Goal: Task Accomplishment & Management: Complete application form

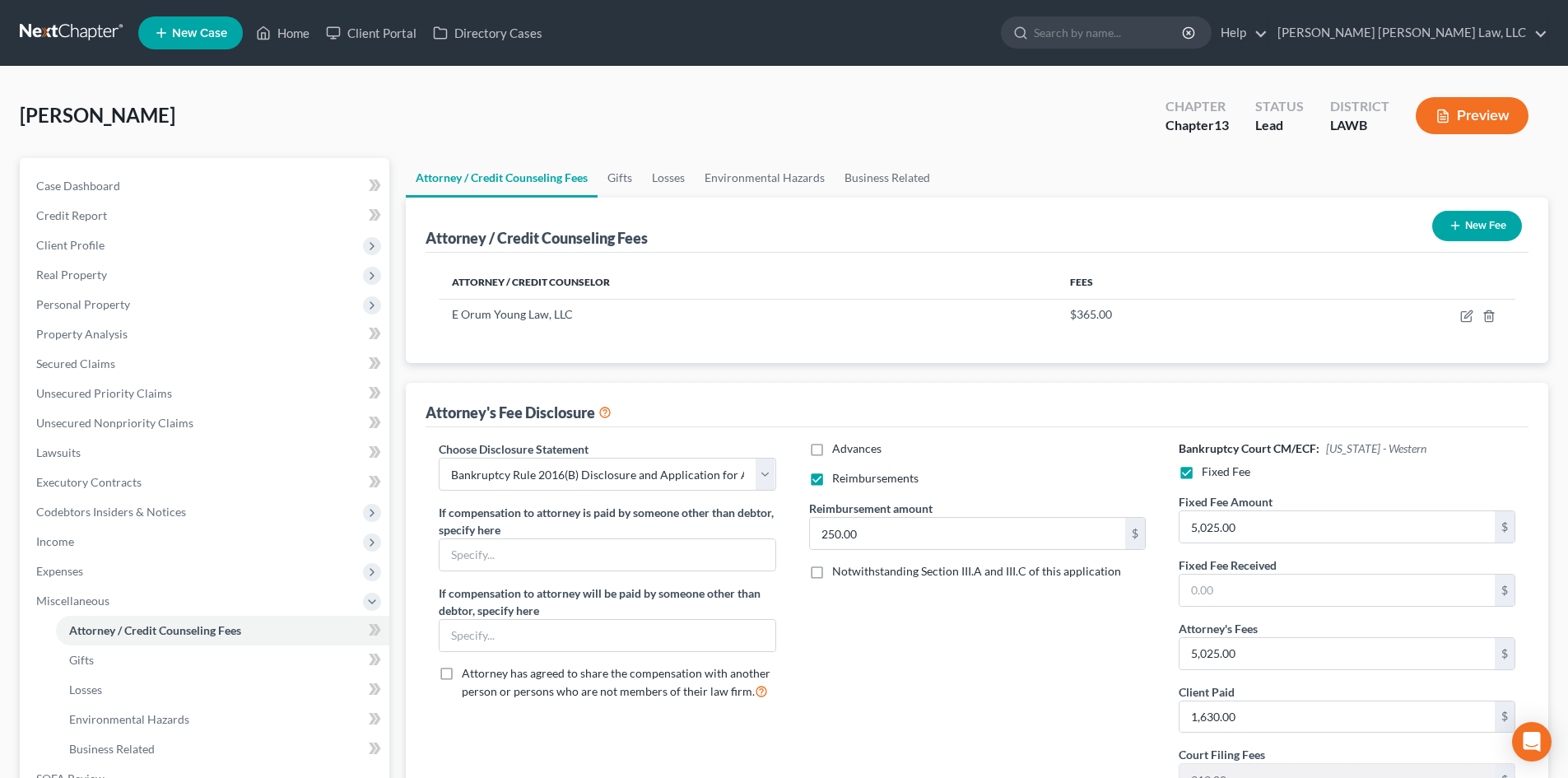
select select "1"
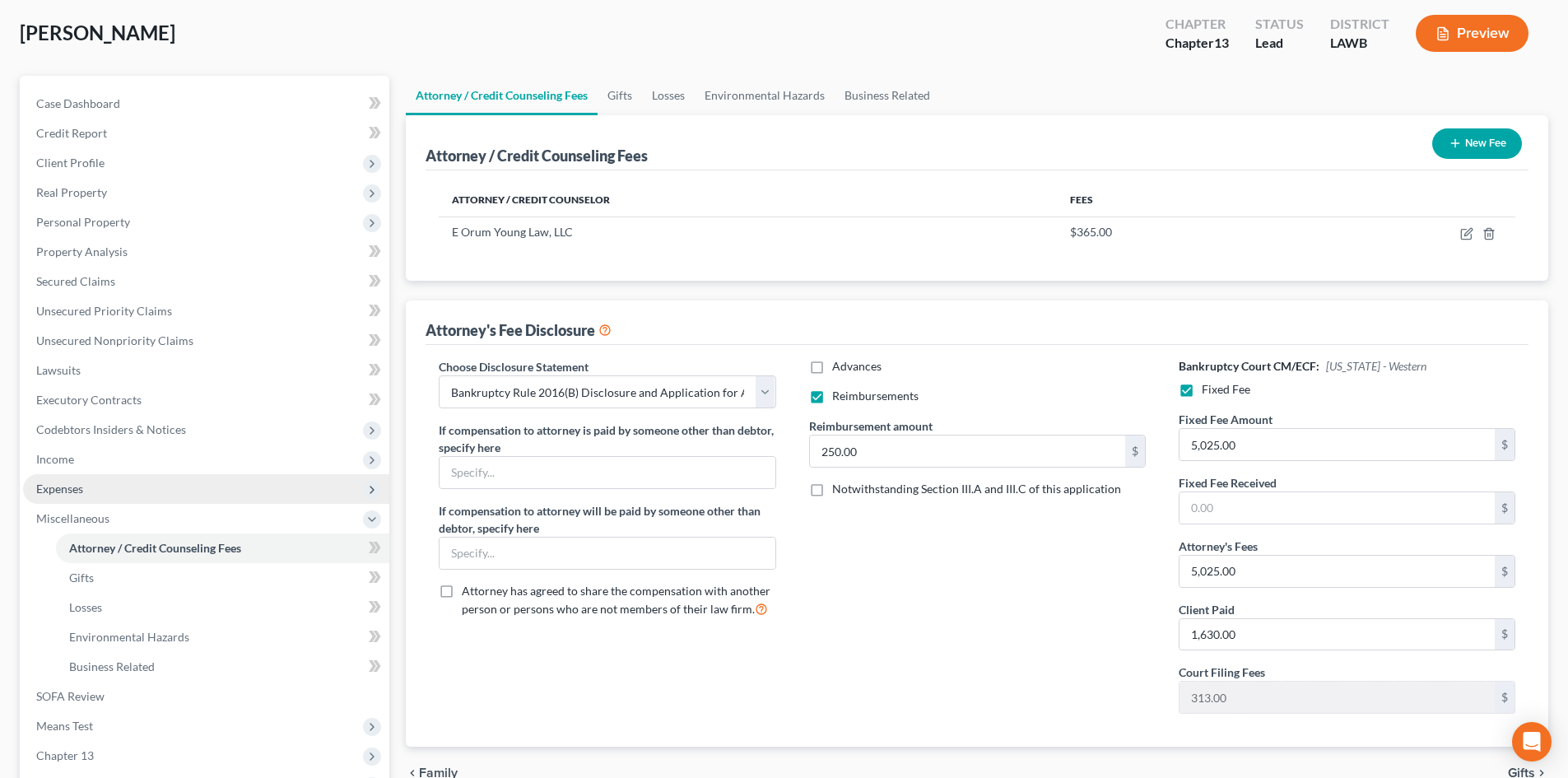
drag, startPoint x: 128, startPoint y: 463, endPoint x: 154, endPoint y: 496, distance: 42.0
click at [128, 463] on span "Income" at bounding box center [206, 459] width 367 height 29
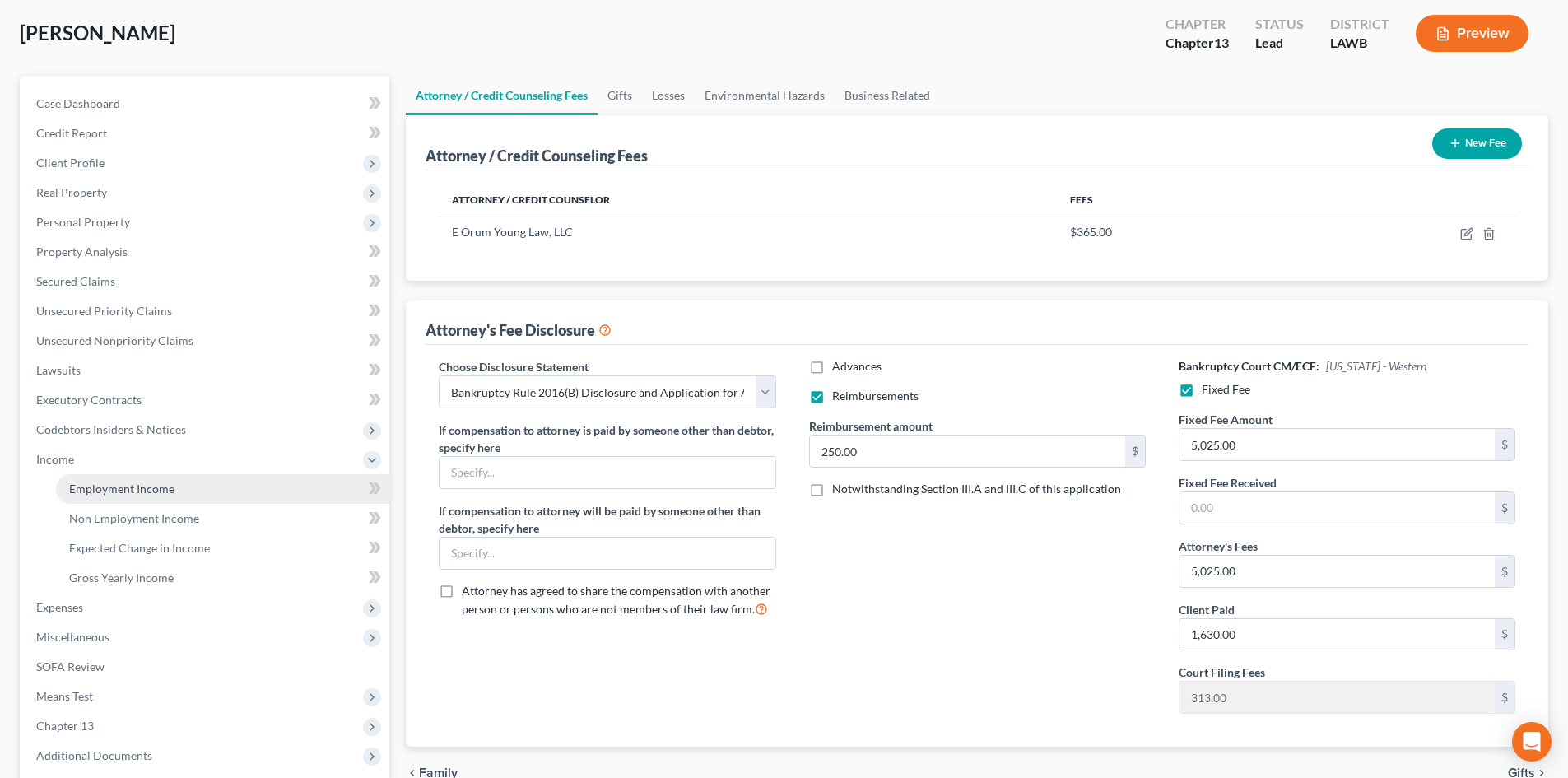
click at [147, 494] on span "Employment Income" at bounding box center [121, 489] width 105 height 14
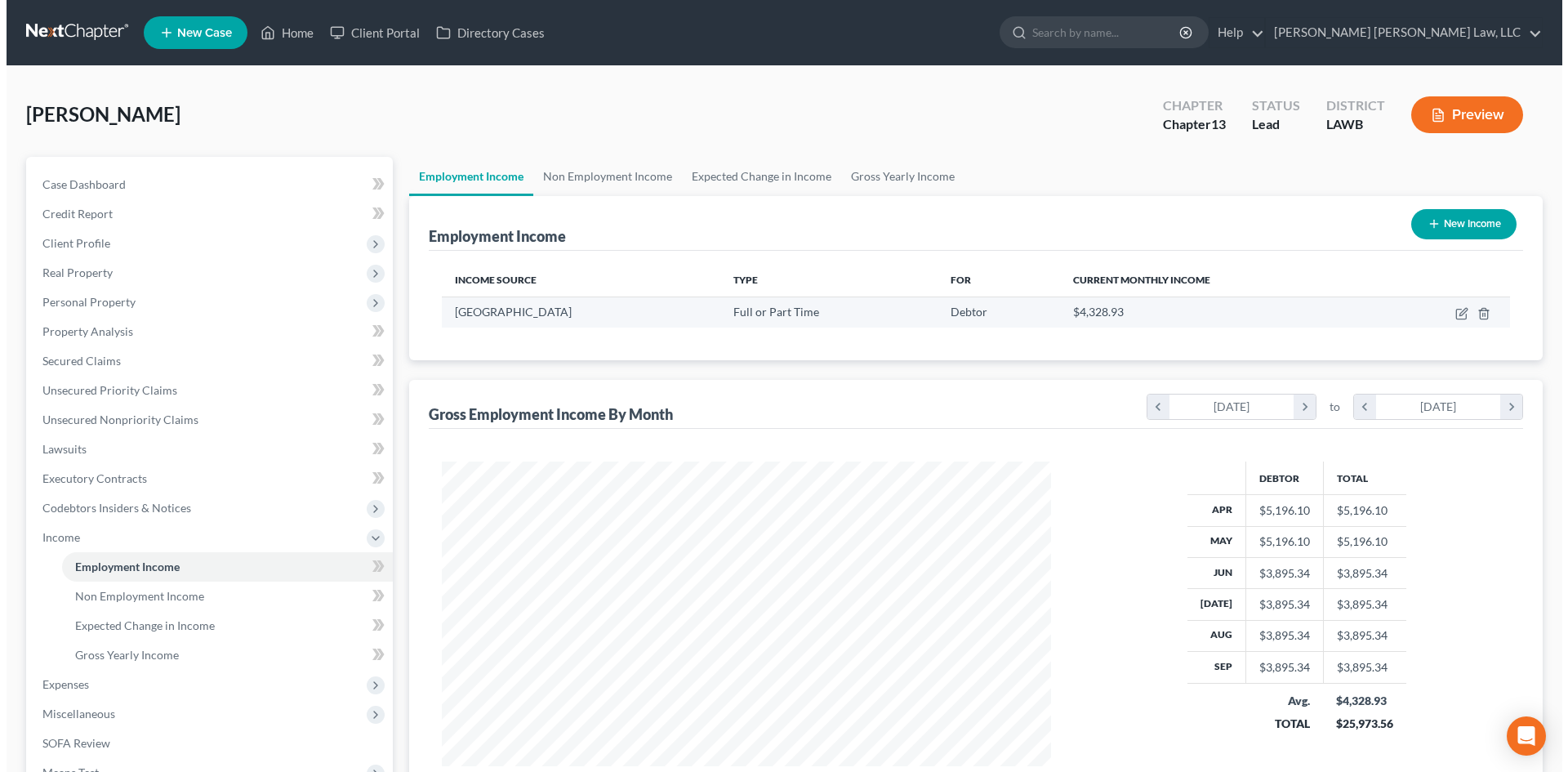
scroll to position [305, 642]
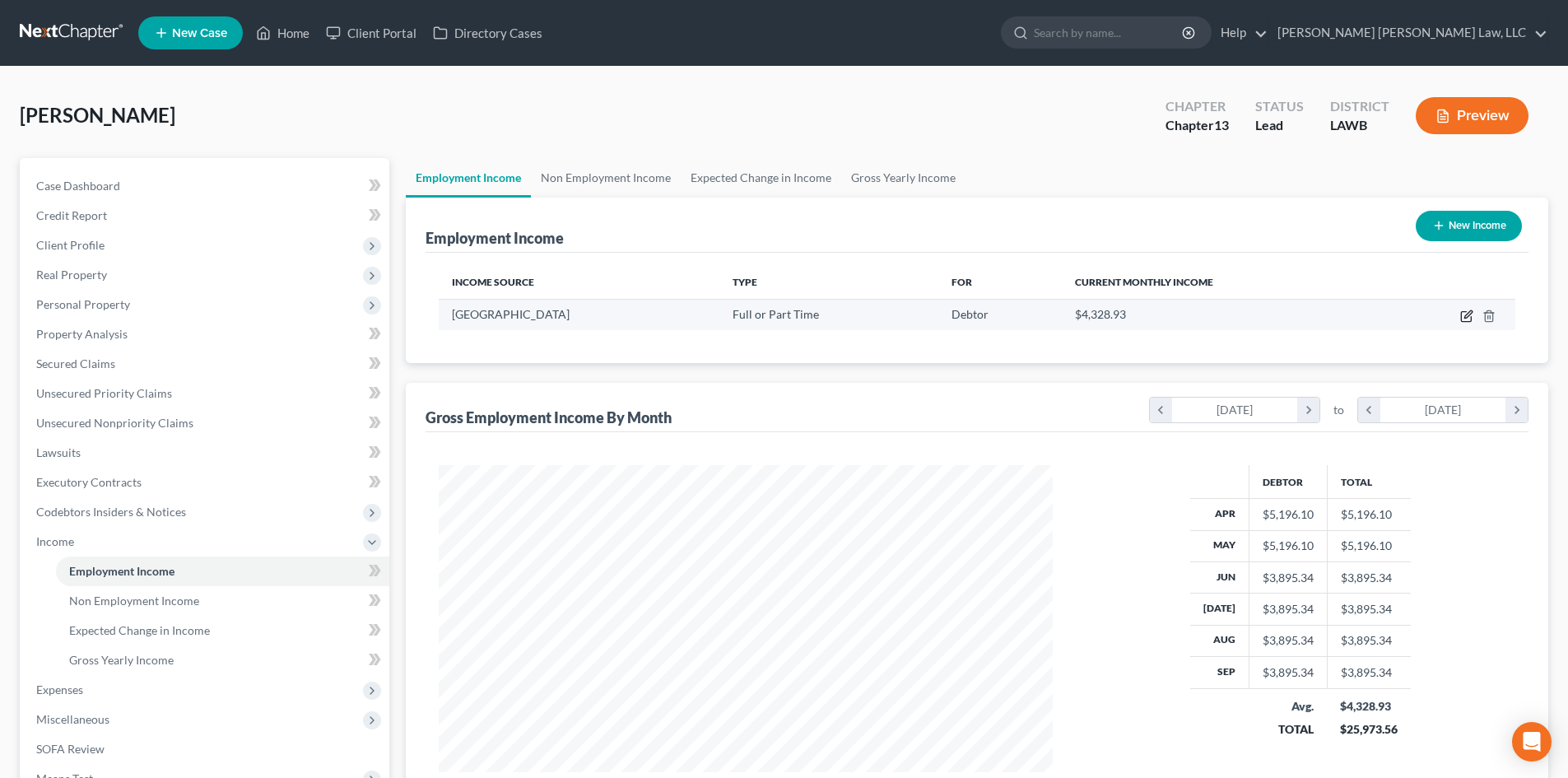
click at [1463, 319] on icon "button" at bounding box center [1467, 315] width 13 height 13
select select "0"
select select "19"
select select "2"
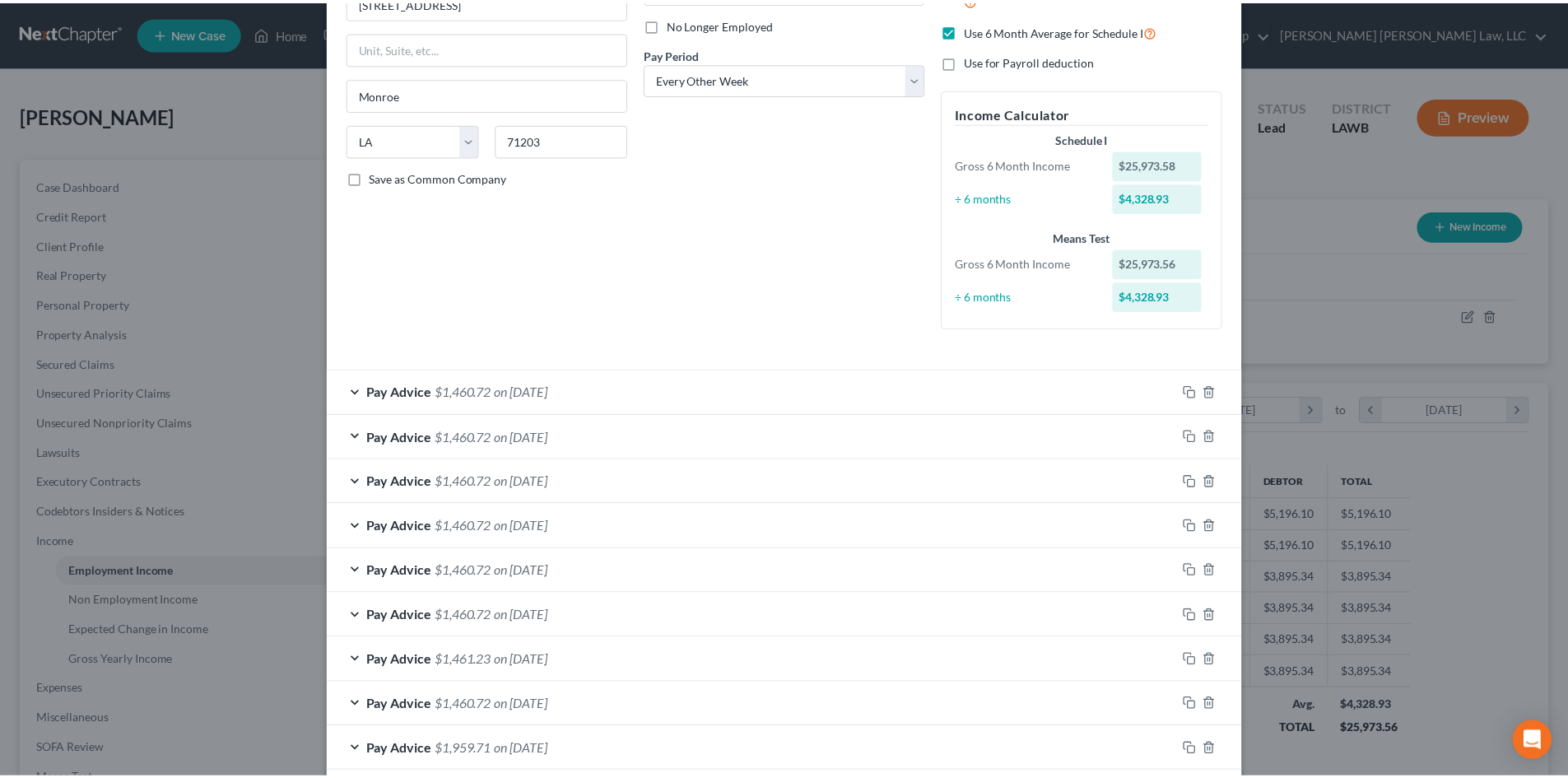
scroll to position [436, 0]
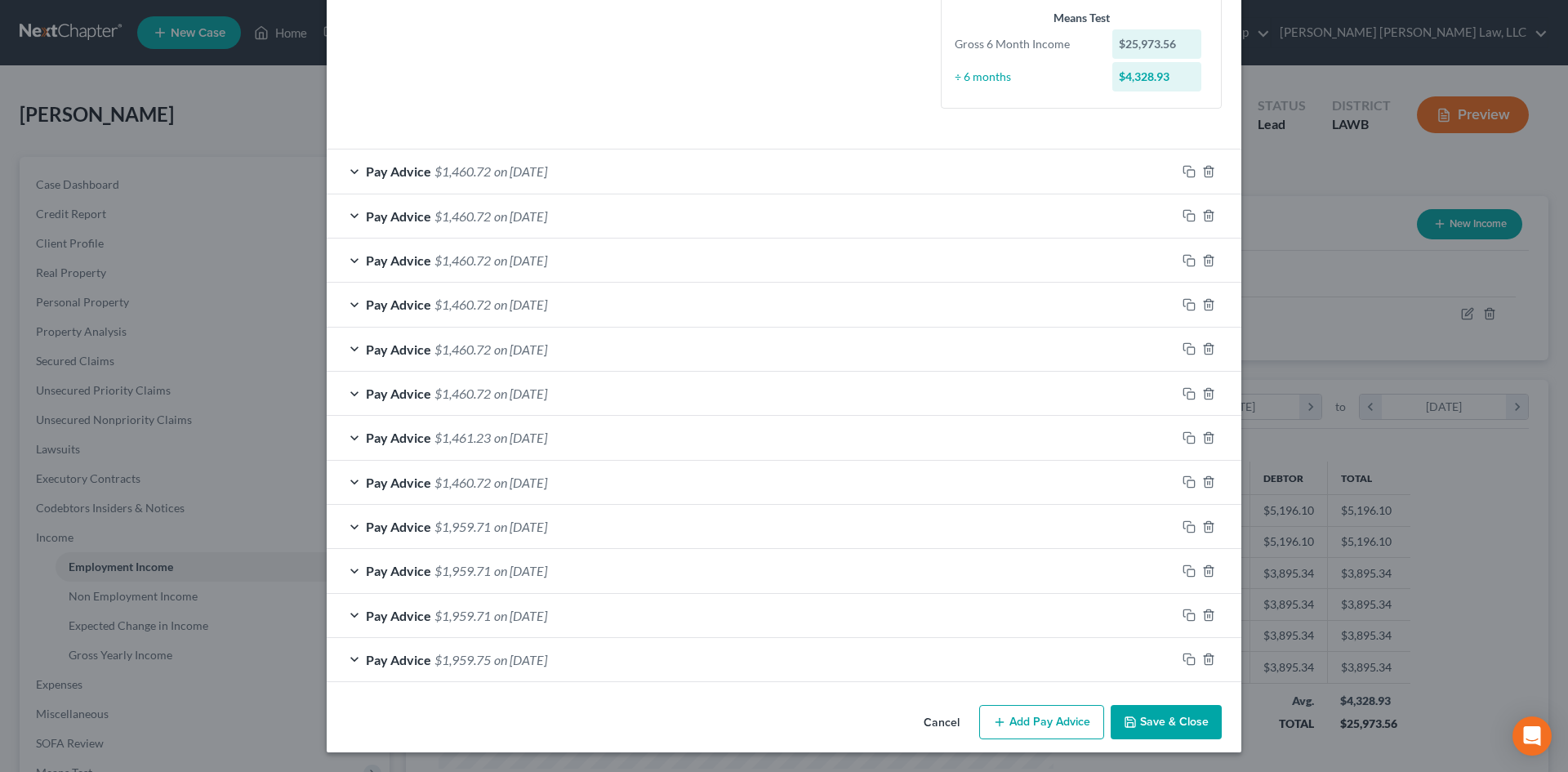
click at [1166, 720] on button "Save & Close" at bounding box center [1166, 722] width 111 height 34
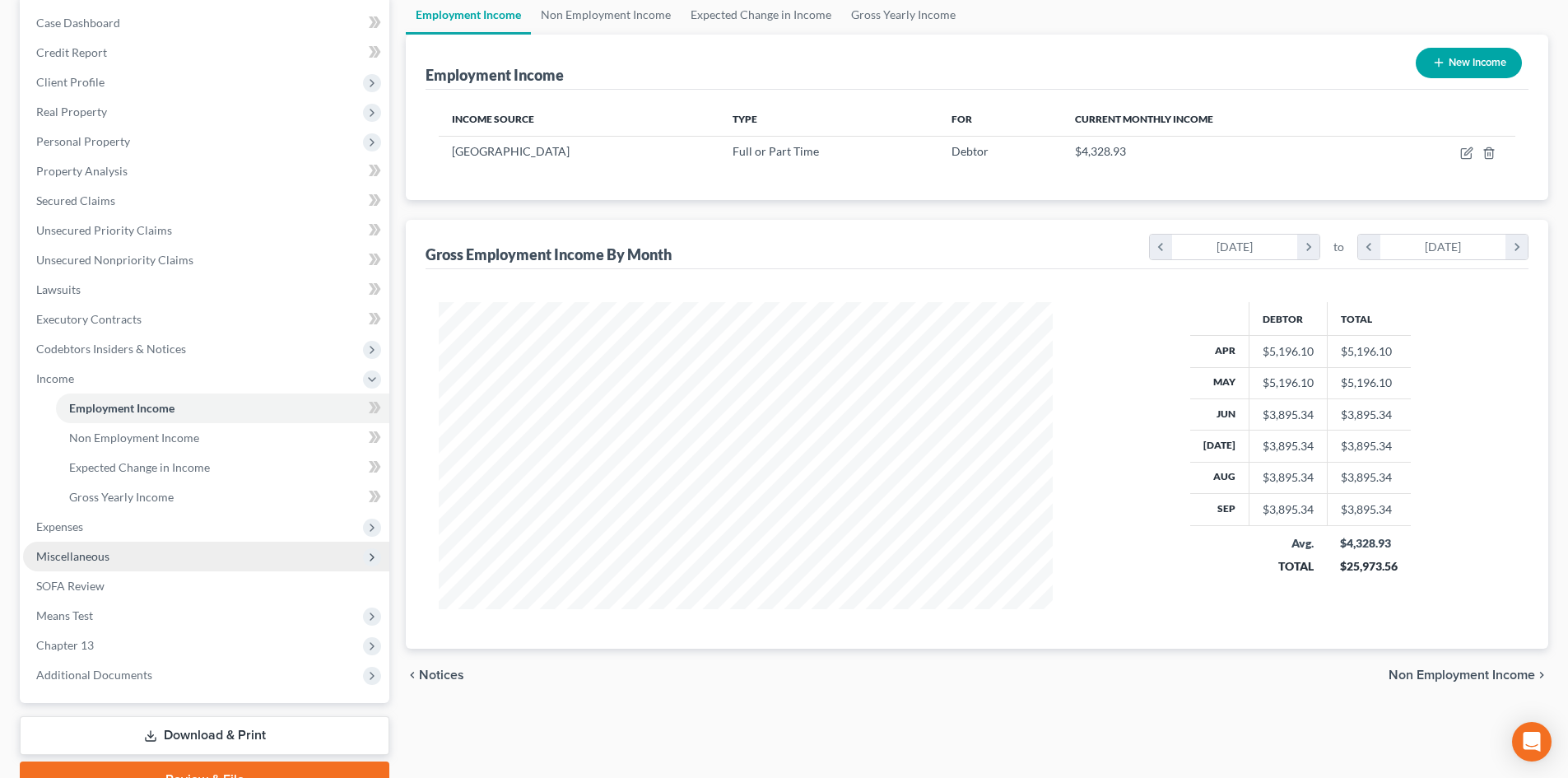
scroll to position [165, 0]
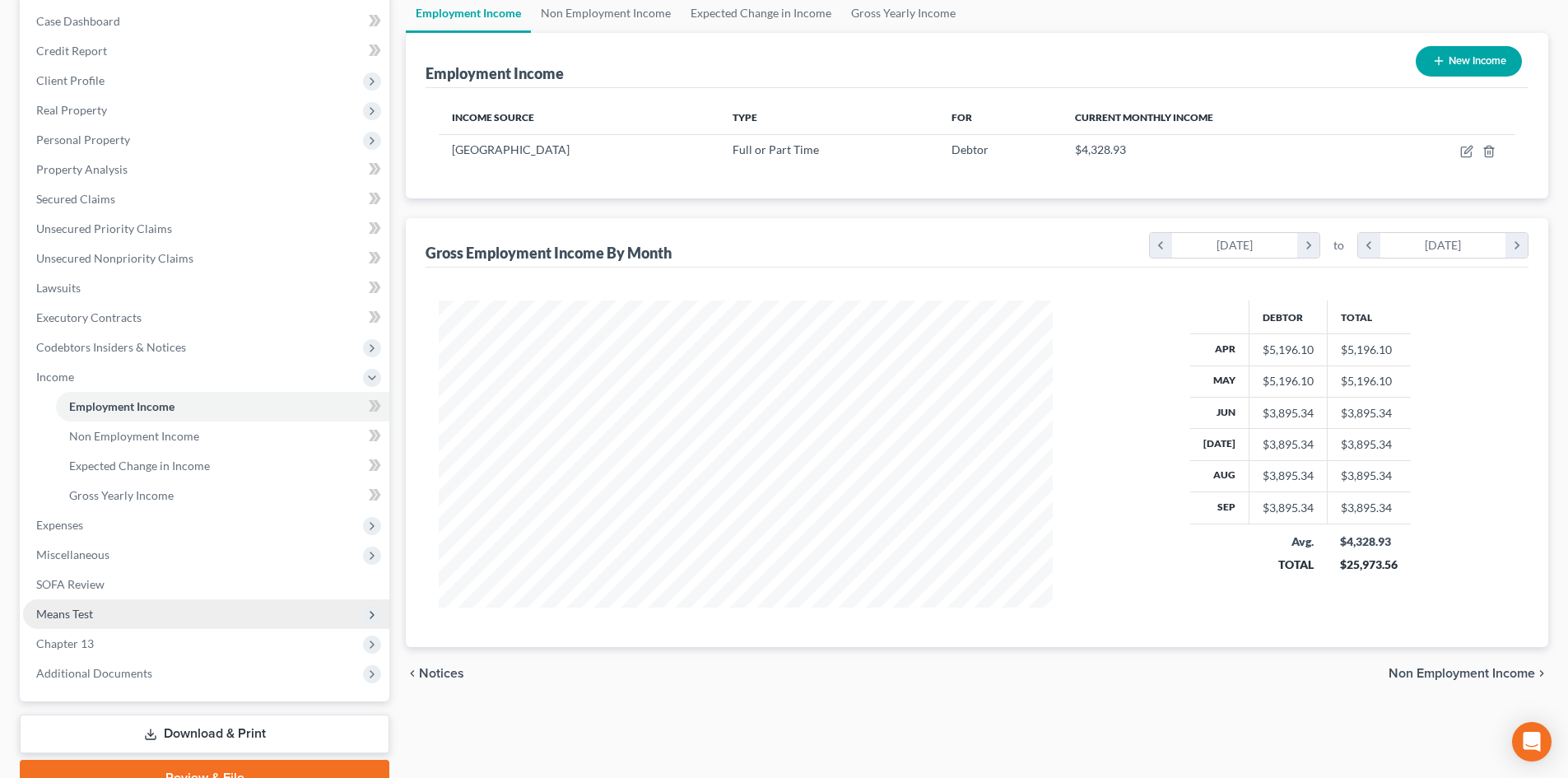
click at [121, 622] on span "Means Test" at bounding box center [206, 614] width 367 height 29
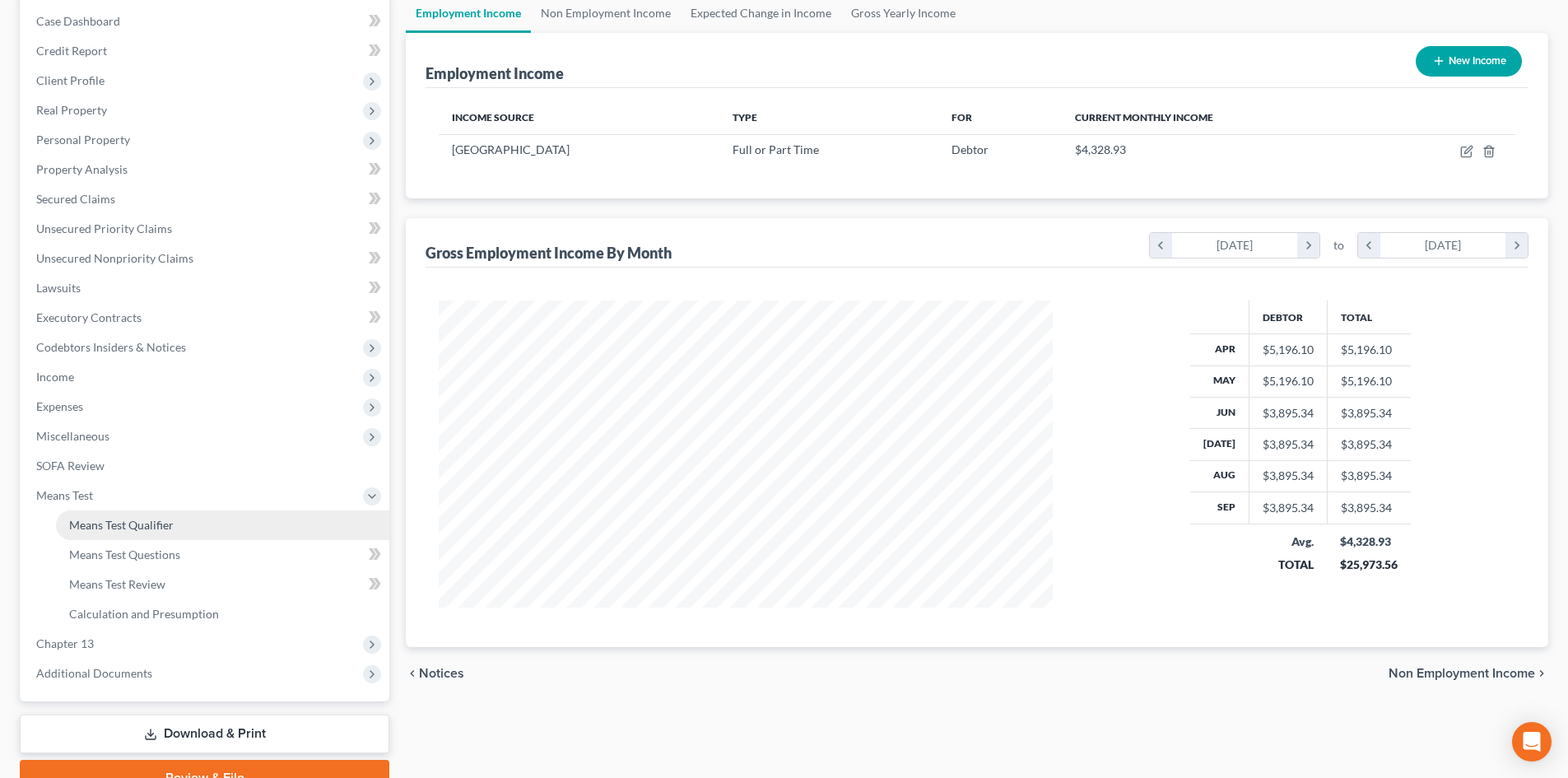
click at [163, 531] on span "Means Test Qualifier" at bounding box center [121, 525] width 105 height 14
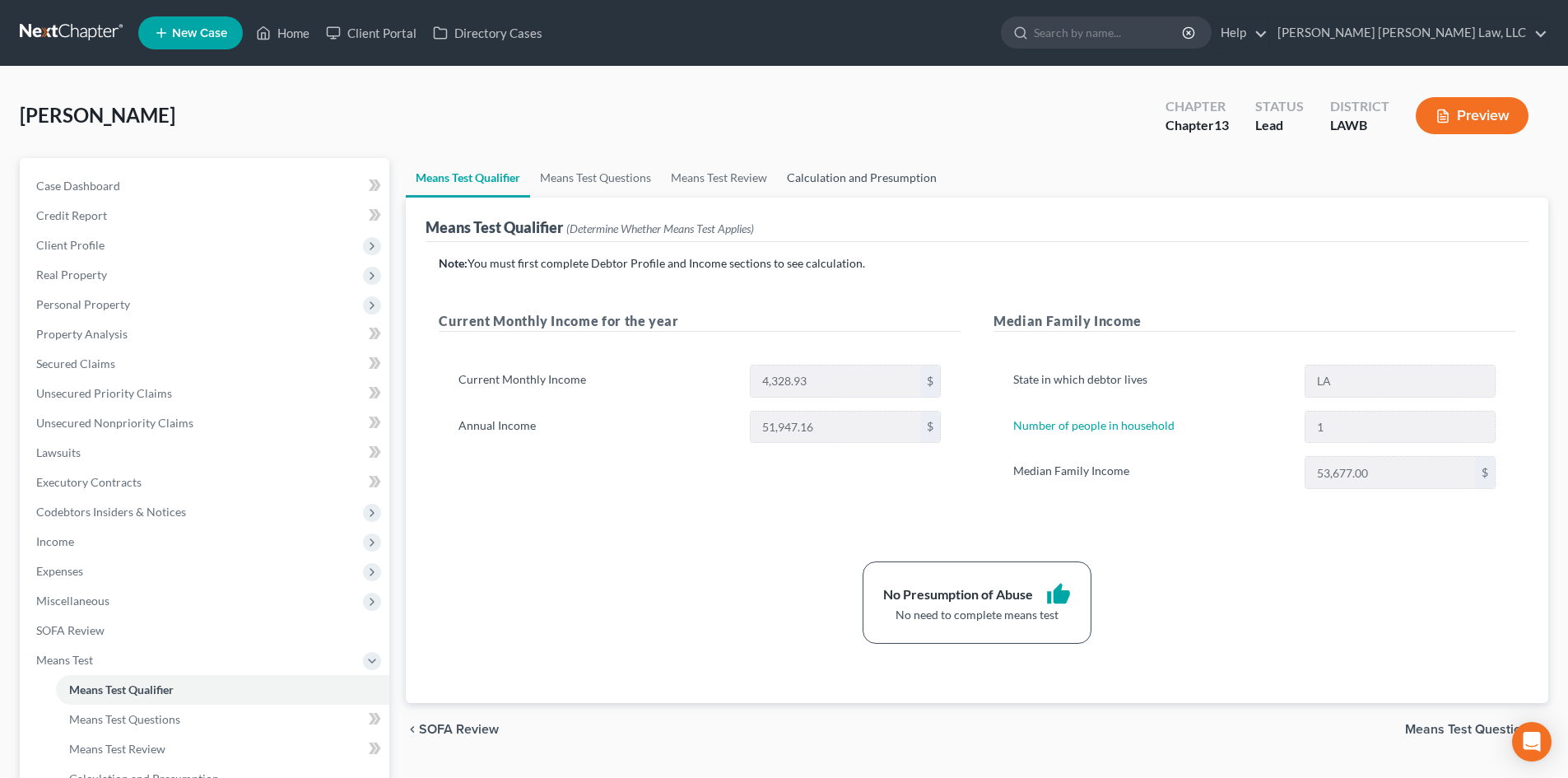
click at [798, 182] on link "Calculation and Presumption" at bounding box center [861, 177] width 169 height 40
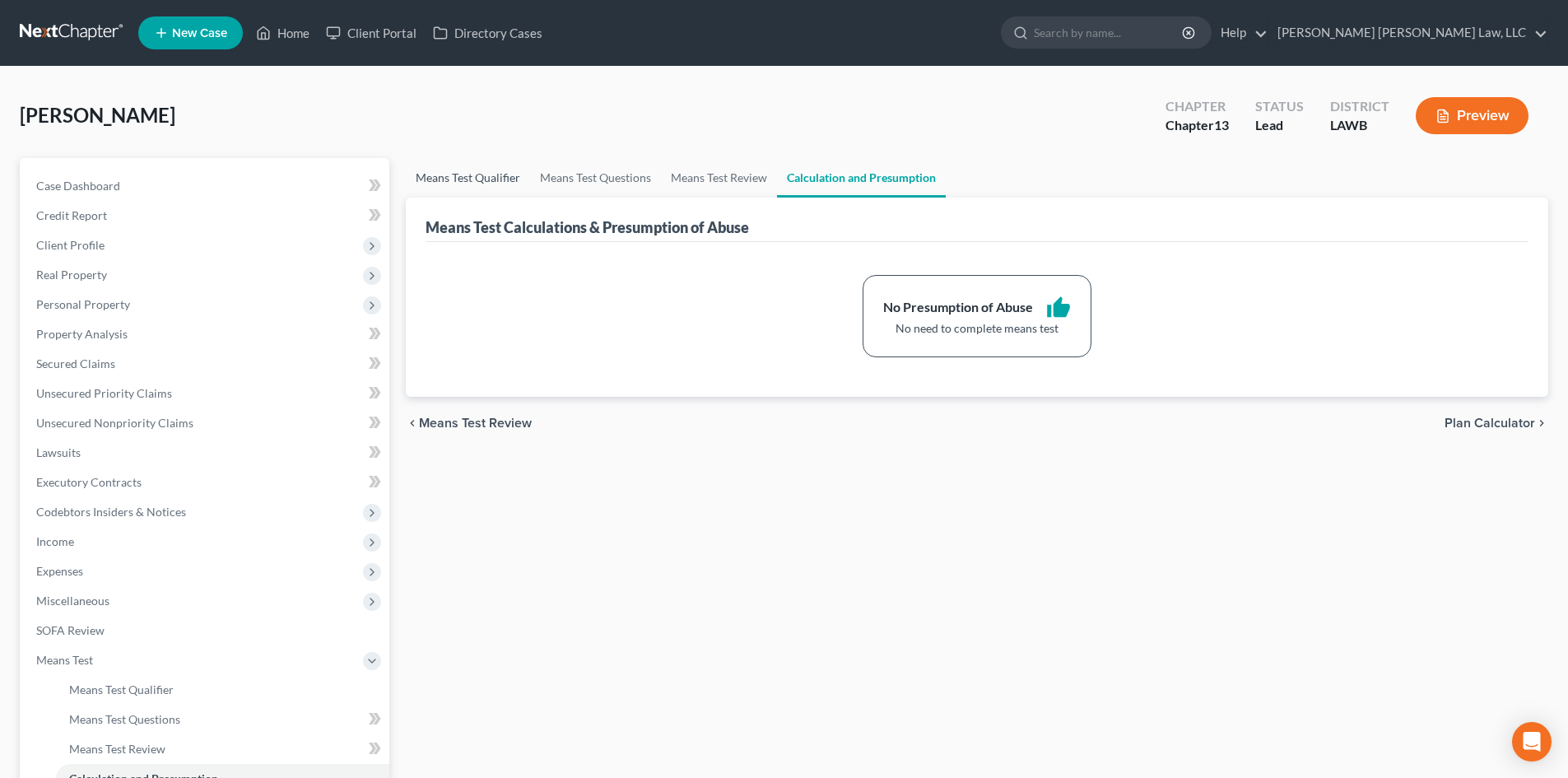
click at [485, 175] on link "Means Test Qualifier" at bounding box center [468, 177] width 124 height 40
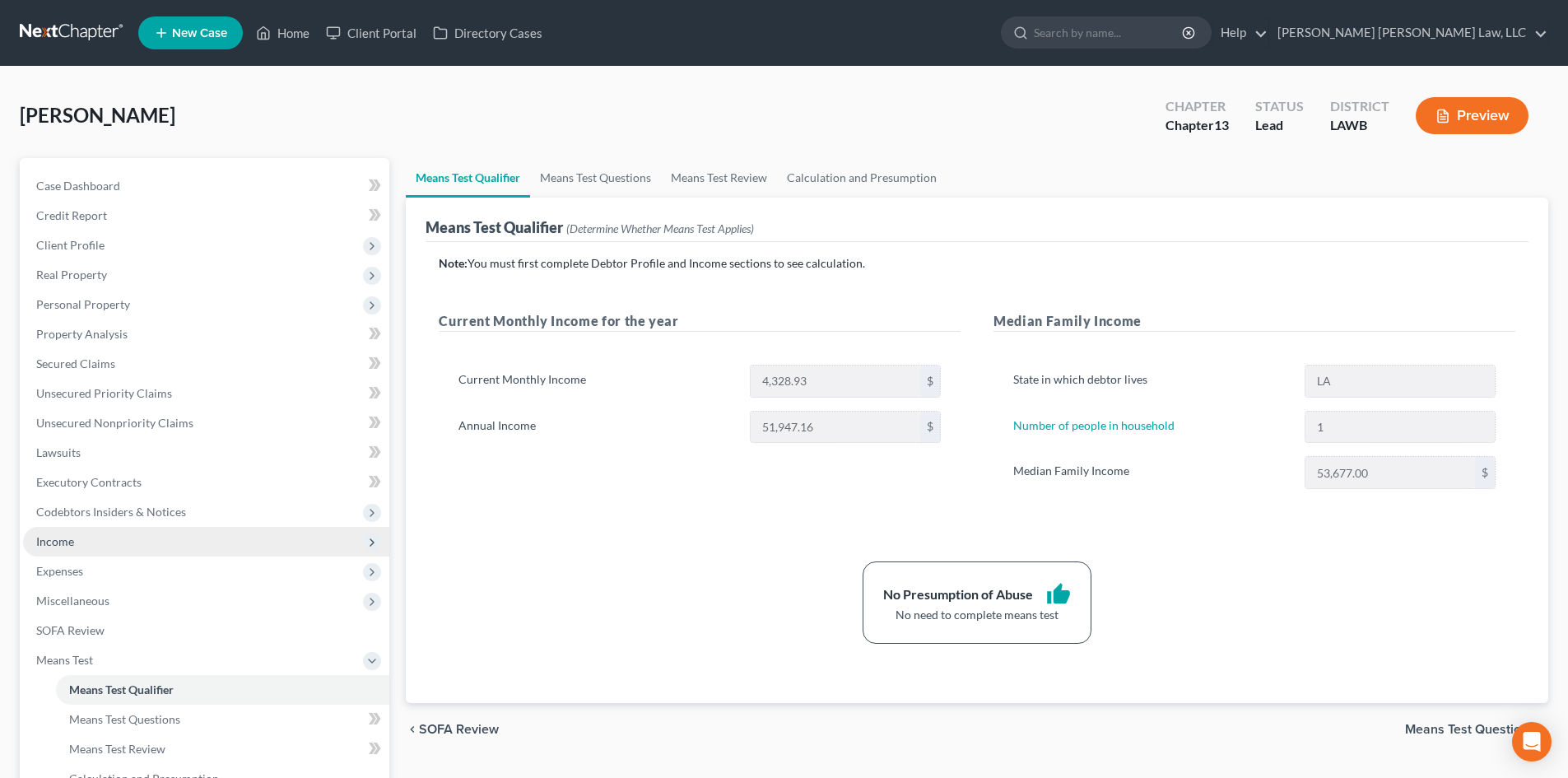
click at [99, 537] on span "Income" at bounding box center [206, 541] width 367 height 29
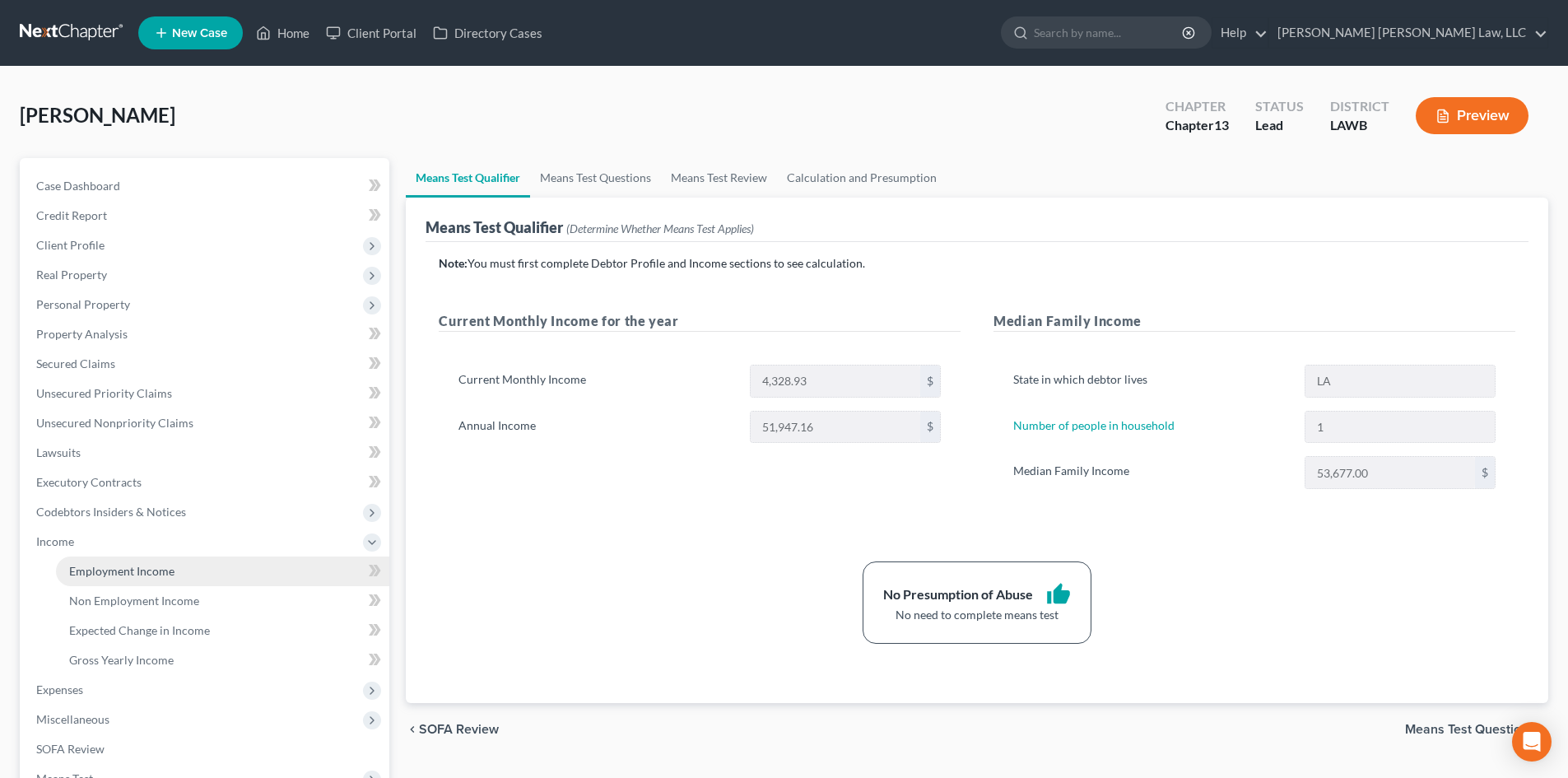
click at [133, 568] on span "Employment Income" at bounding box center [121, 572] width 105 height 14
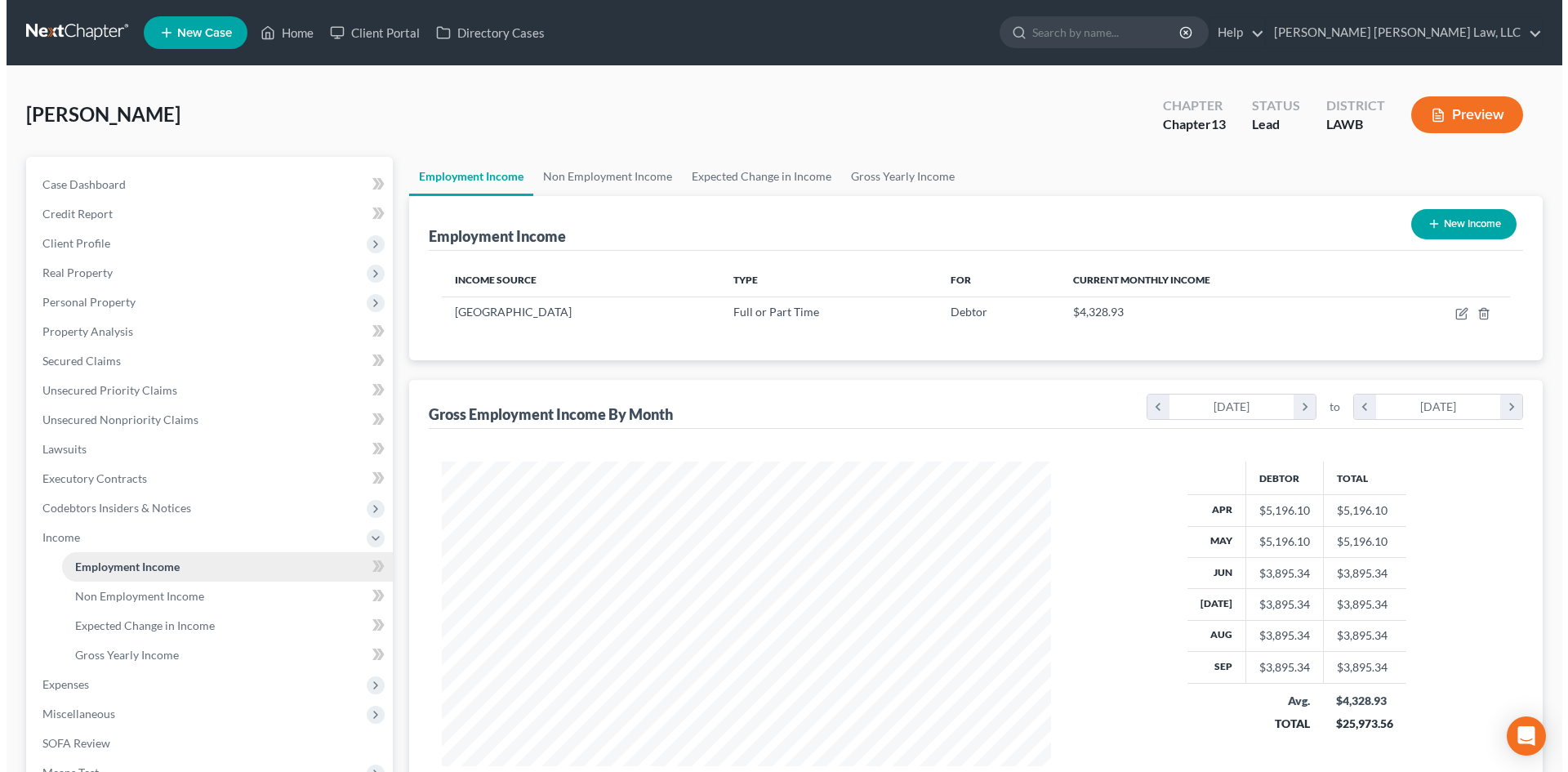
scroll to position [305, 642]
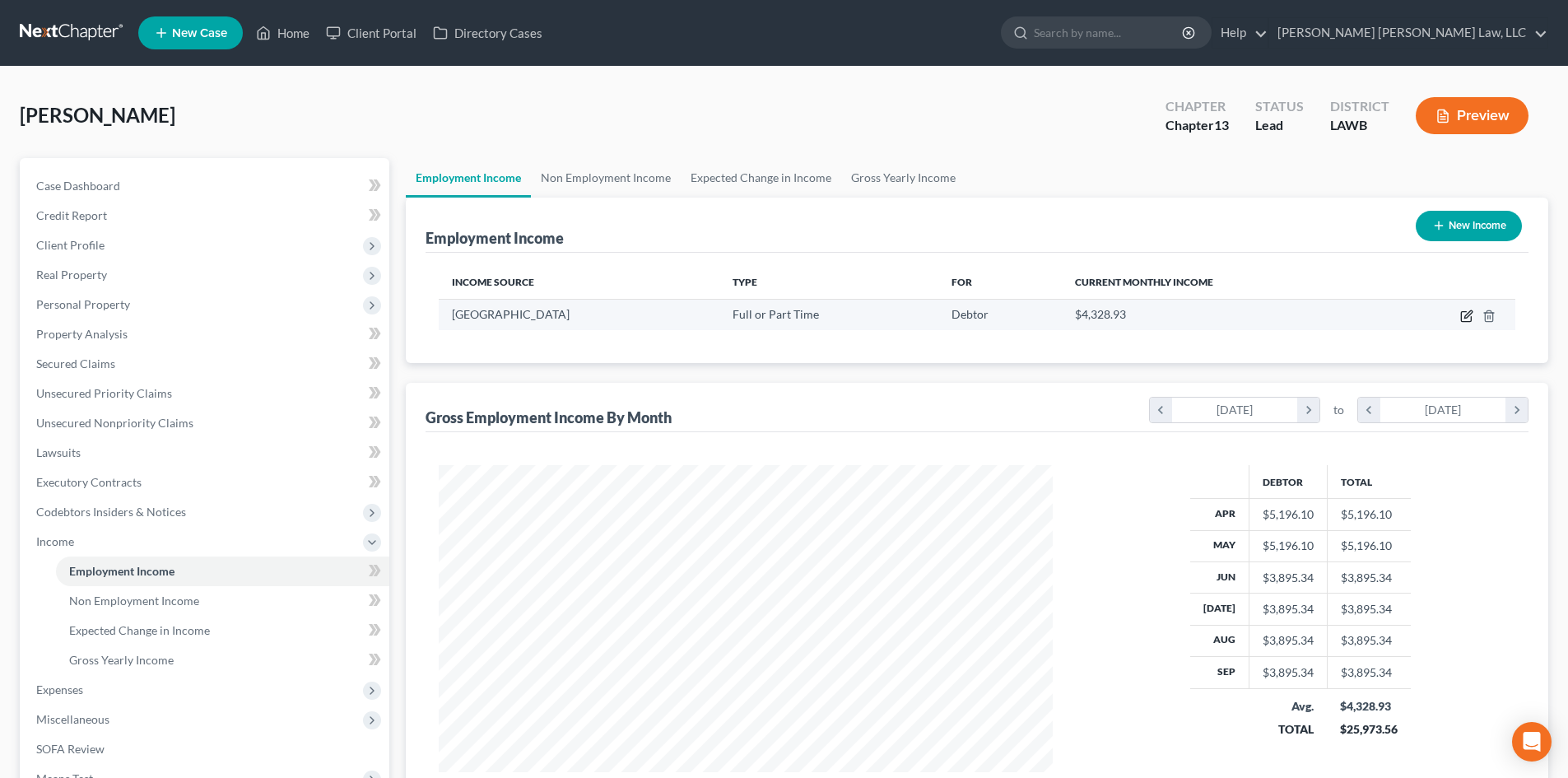
click at [1471, 315] on icon "button" at bounding box center [1468, 314] width 7 height 7
select select "0"
select select "19"
select select "2"
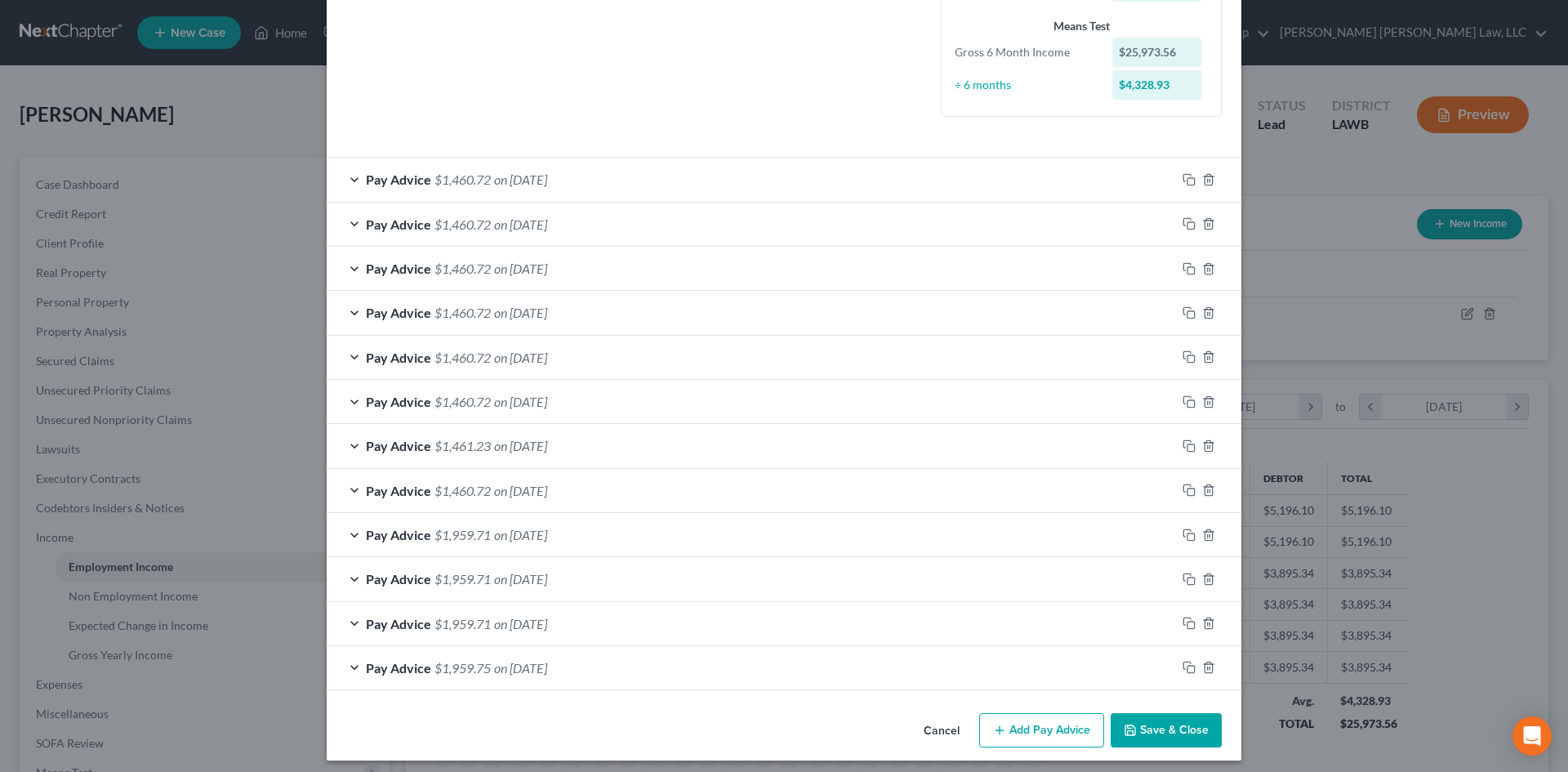
scroll to position [433, 0]
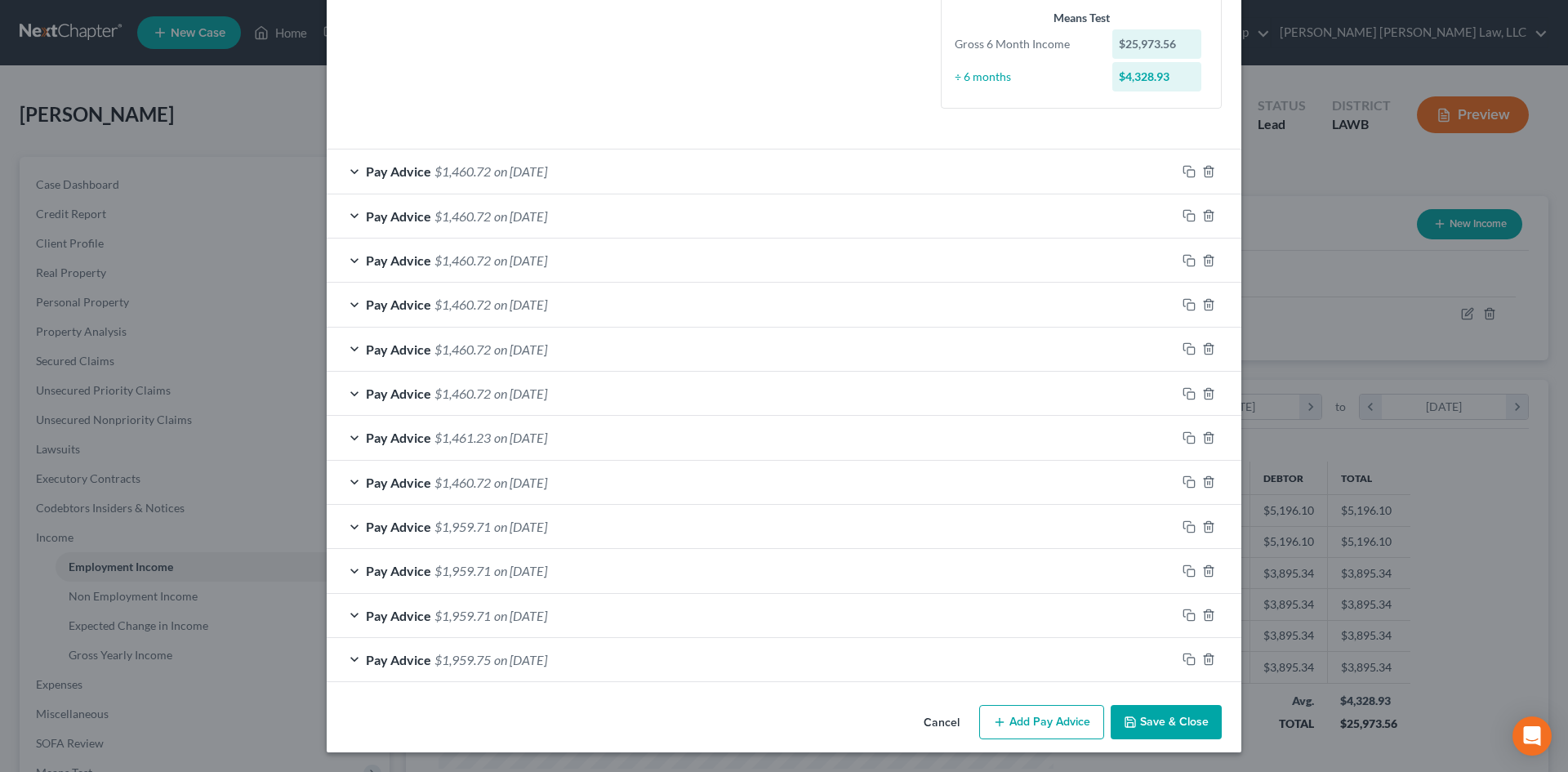
click at [680, 660] on div "Pay Advice $1,959.75 on [DATE]" at bounding box center [751, 659] width 850 height 43
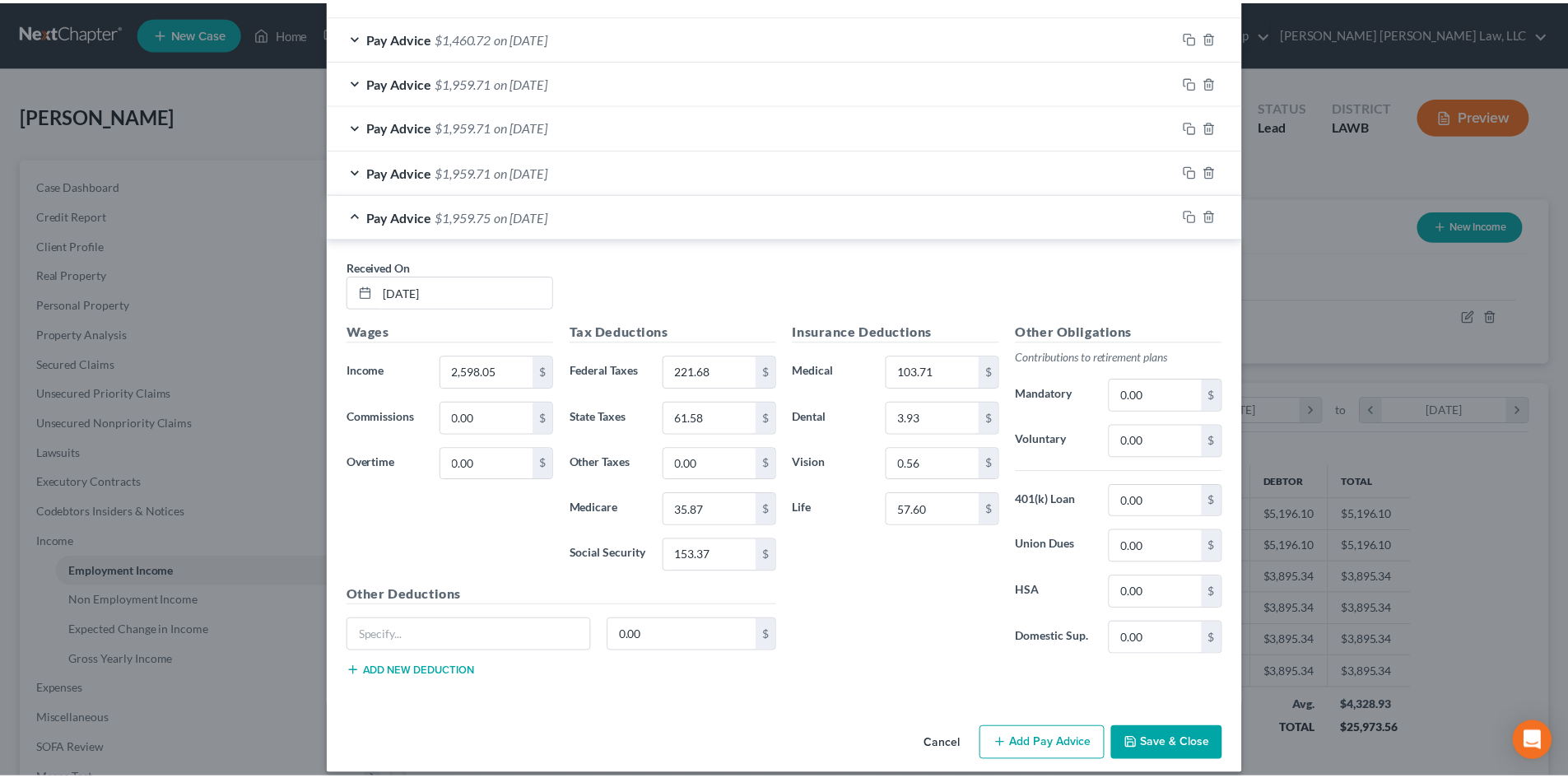
scroll to position [901, 0]
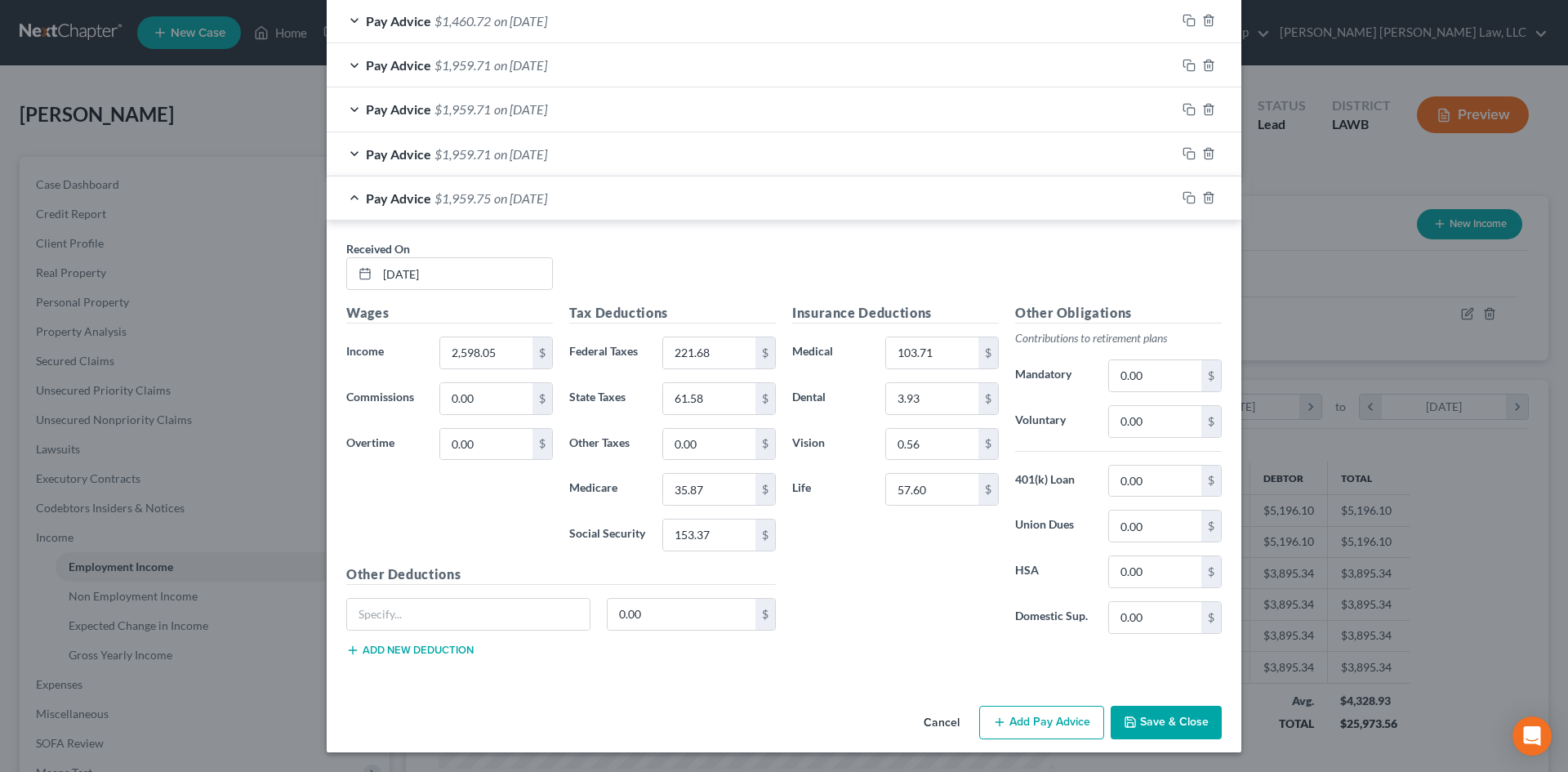
click at [1141, 732] on button "Save & Close" at bounding box center [1166, 723] width 111 height 34
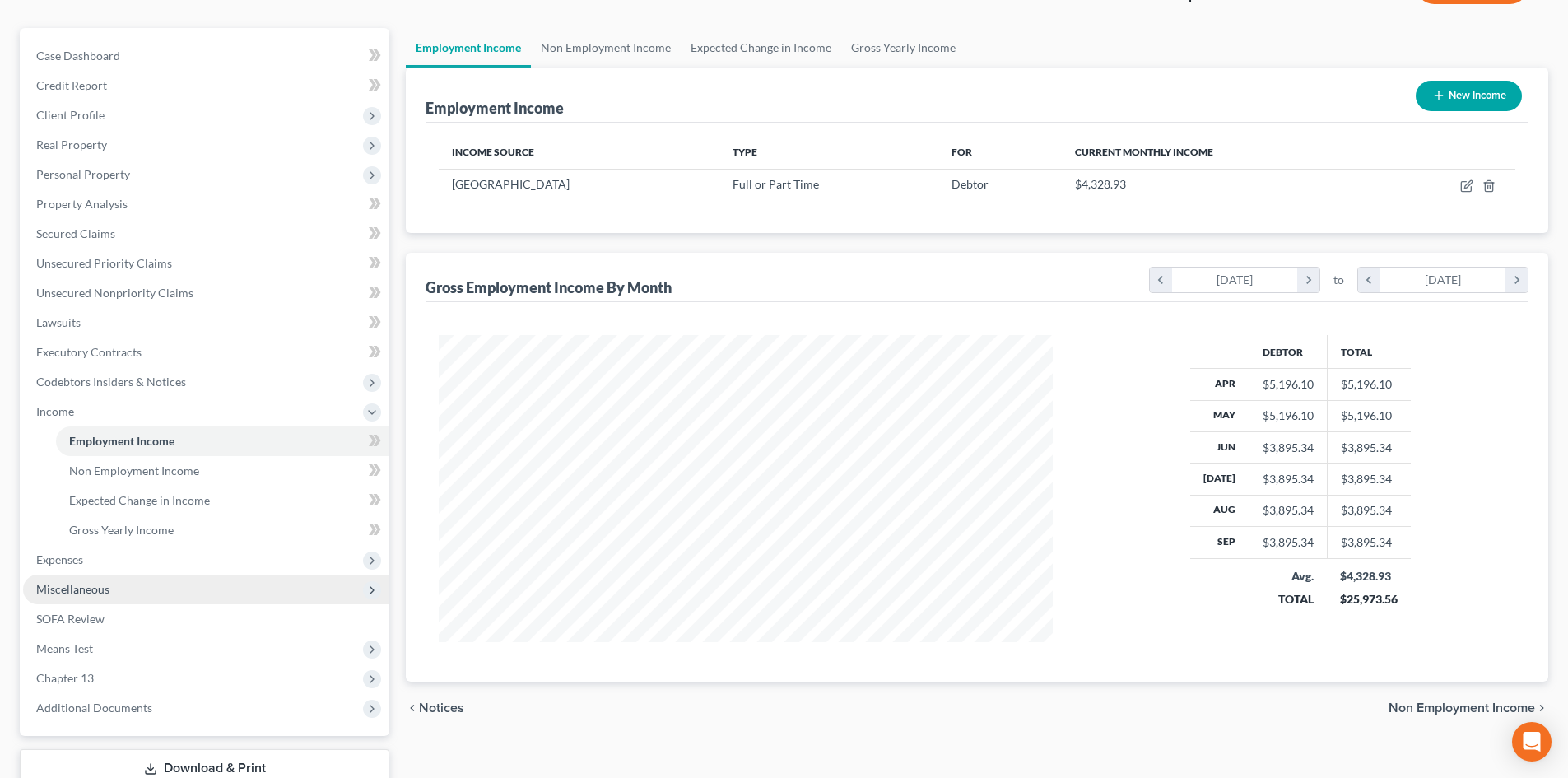
scroll to position [165, 0]
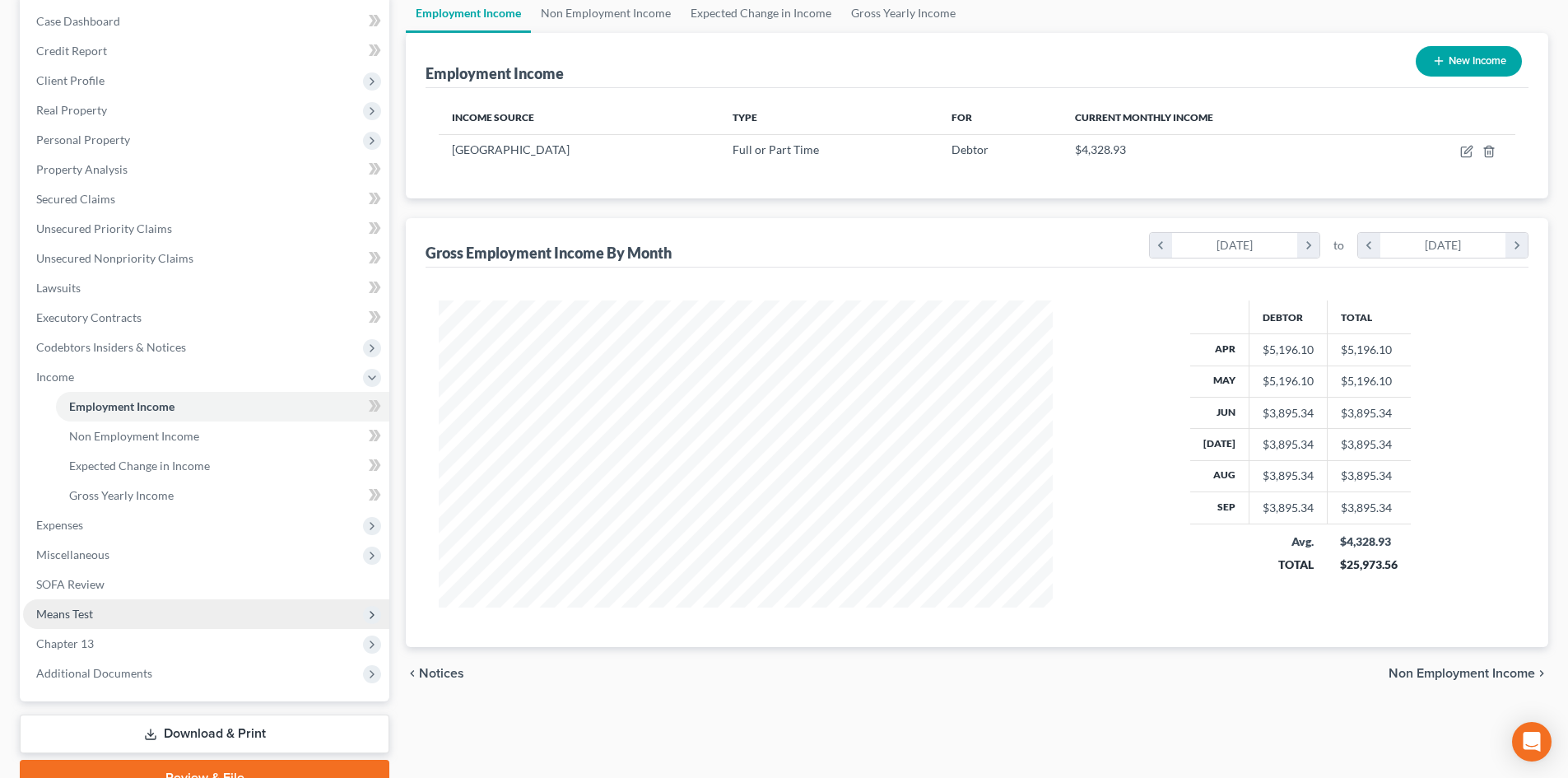
drag, startPoint x: 123, startPoint y: 613, endPoint x: 134, endPoint y: 609, distance: 11.7
click at [123, 613] on span "Means Test" at bounding box center [206, 614] width 367 height 29
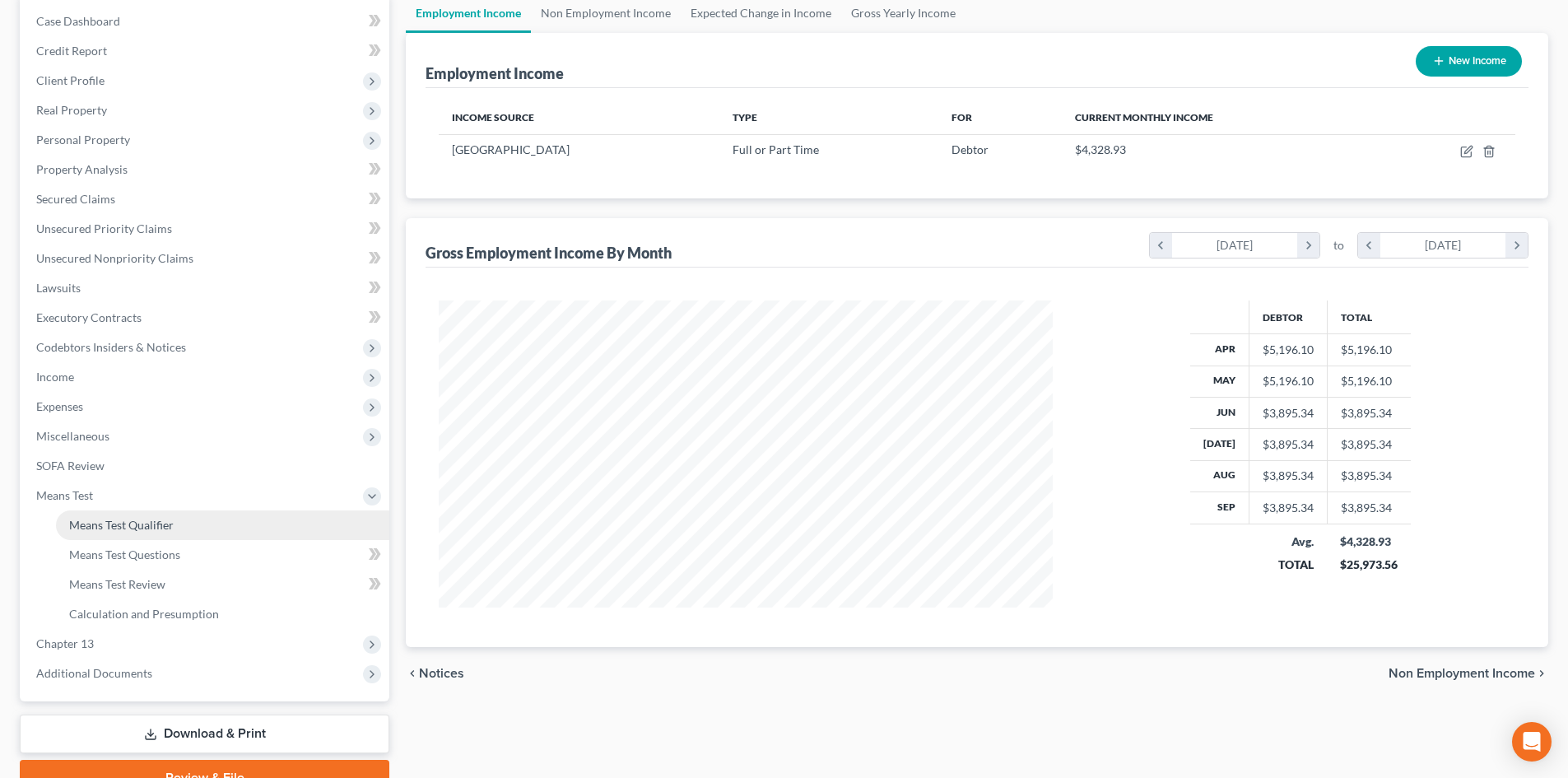
click at [197, 517] on link "Means Test Qualifier" at bounding box center [222, 525] width 333 height 29
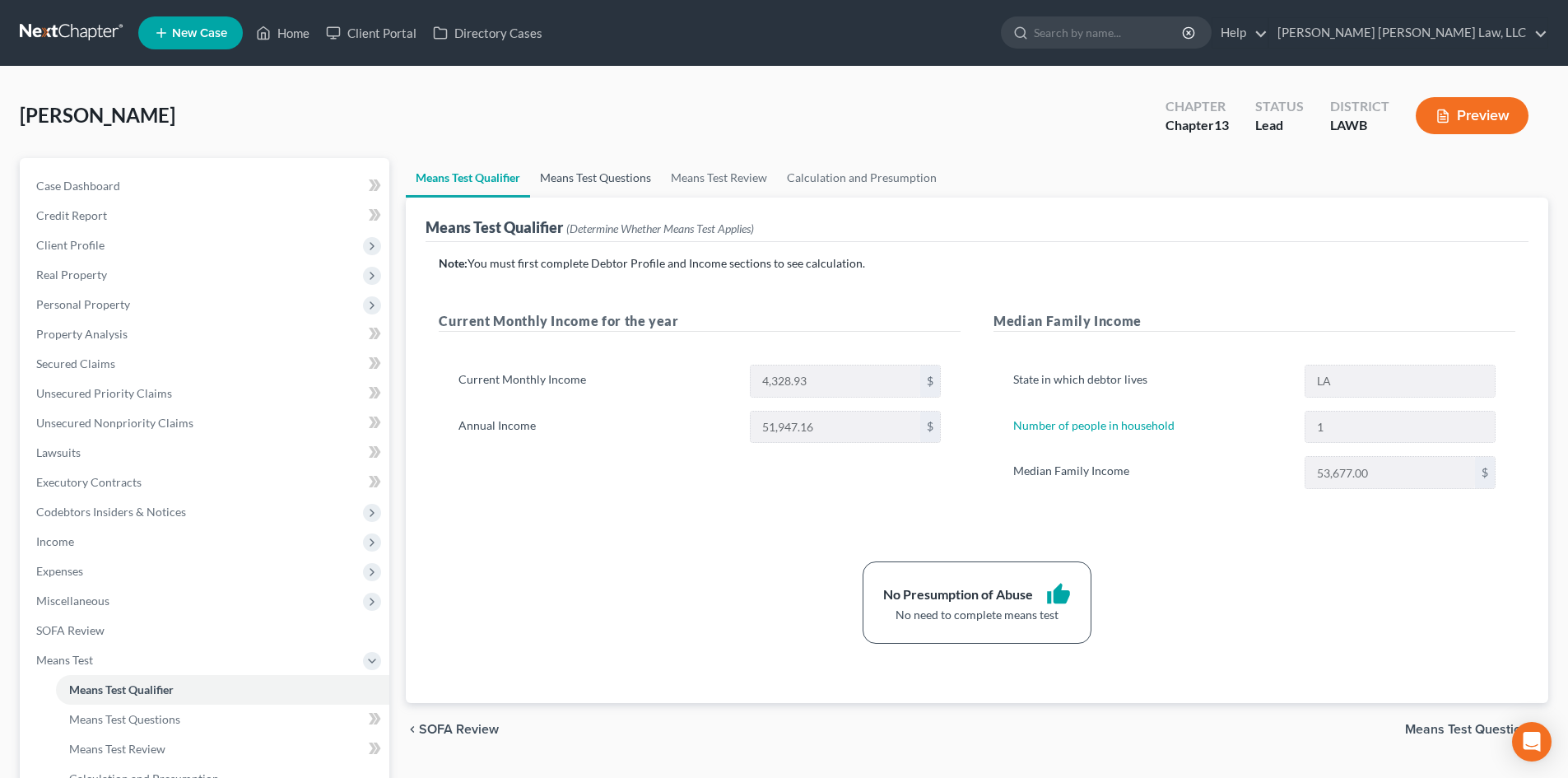
click at [601, 180] on link "Means Test Questions" at bounding box center [596, 177] width 131 height 40
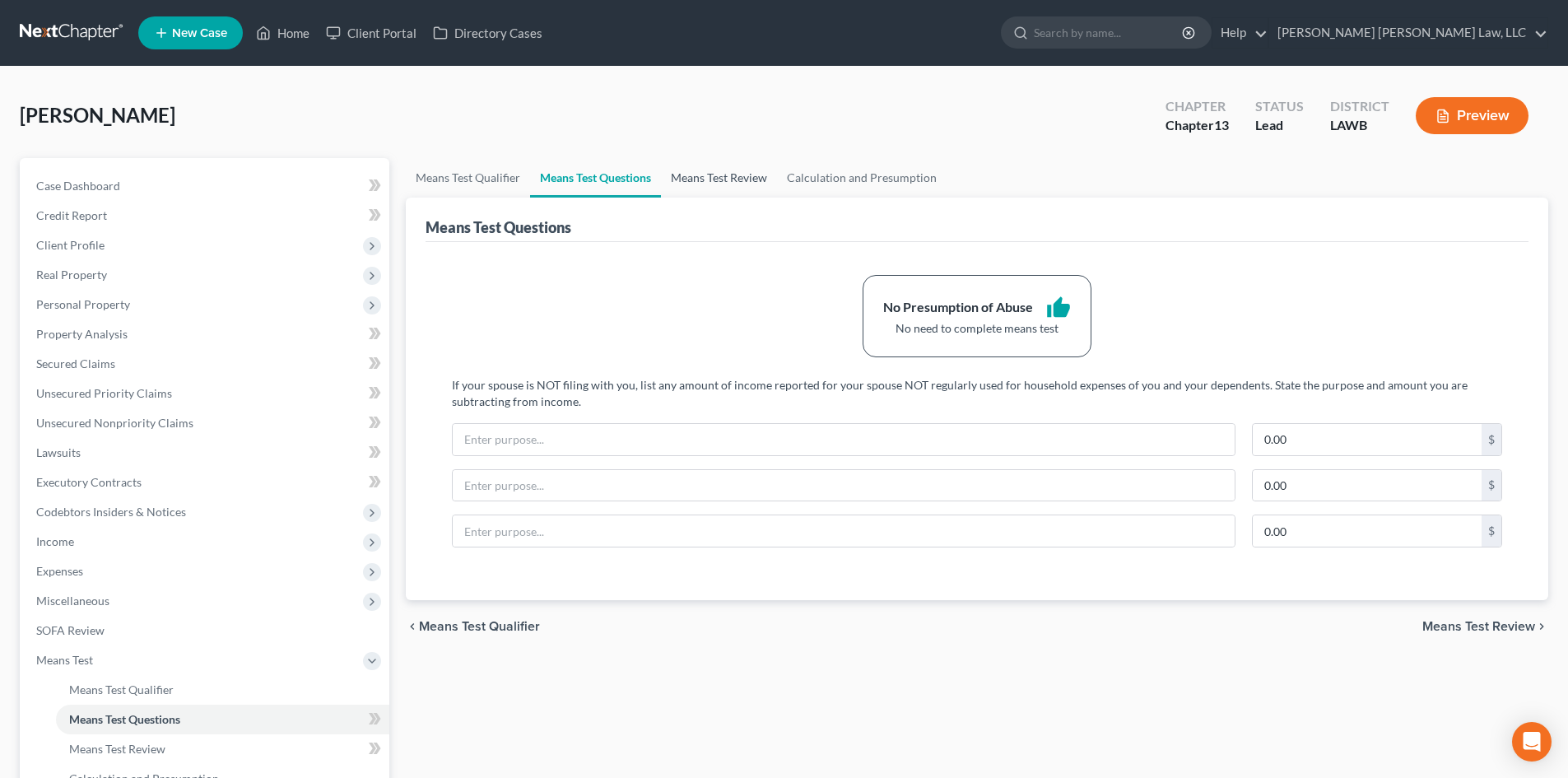
click at [687, 181] on link "Means Test Review" at bounding box center [718, 177] width 116 height 40
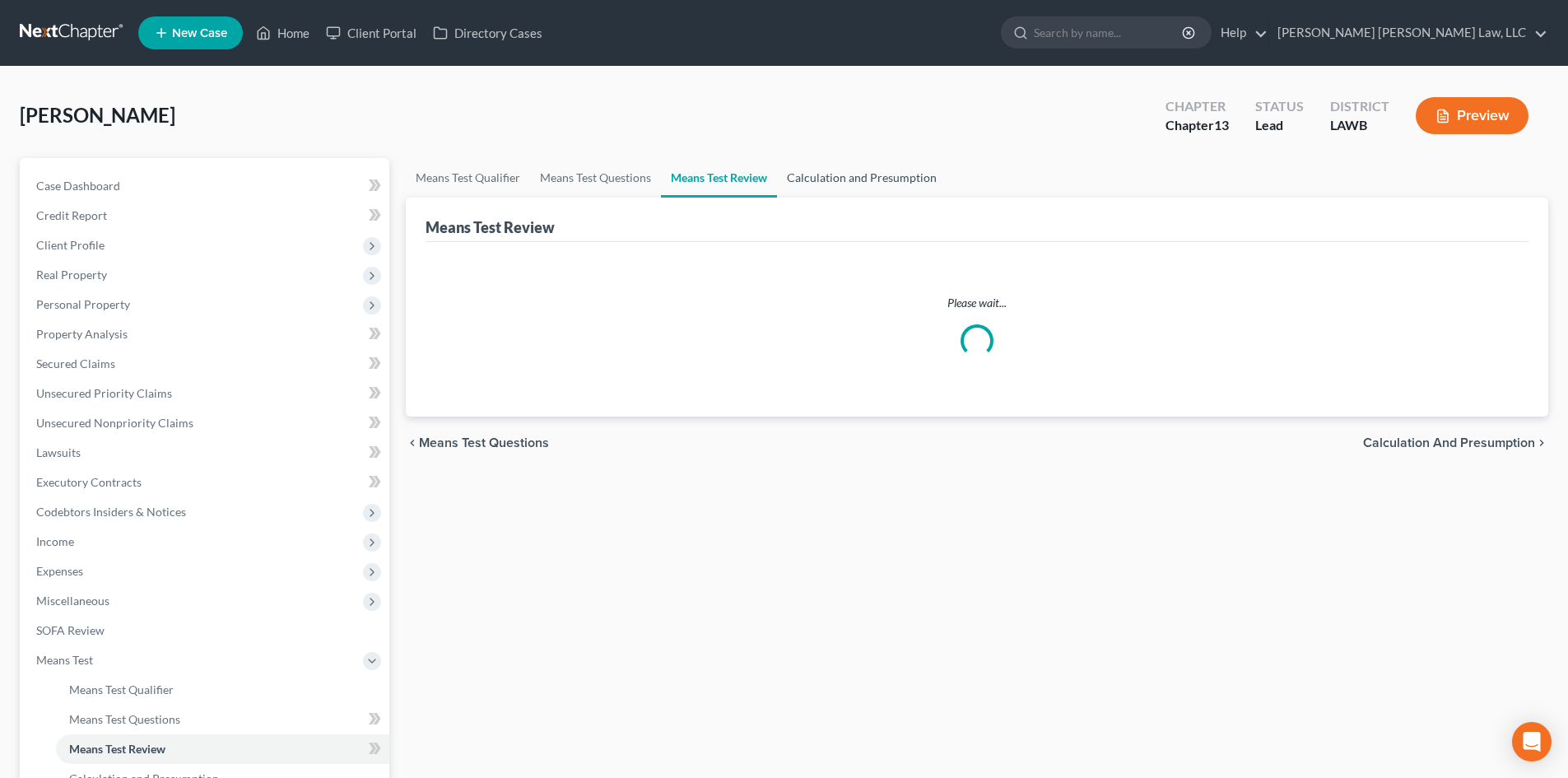
click at [923, 192] on link "Calculation and Presumption" at bounding box center [861, 177] width 169 height 40
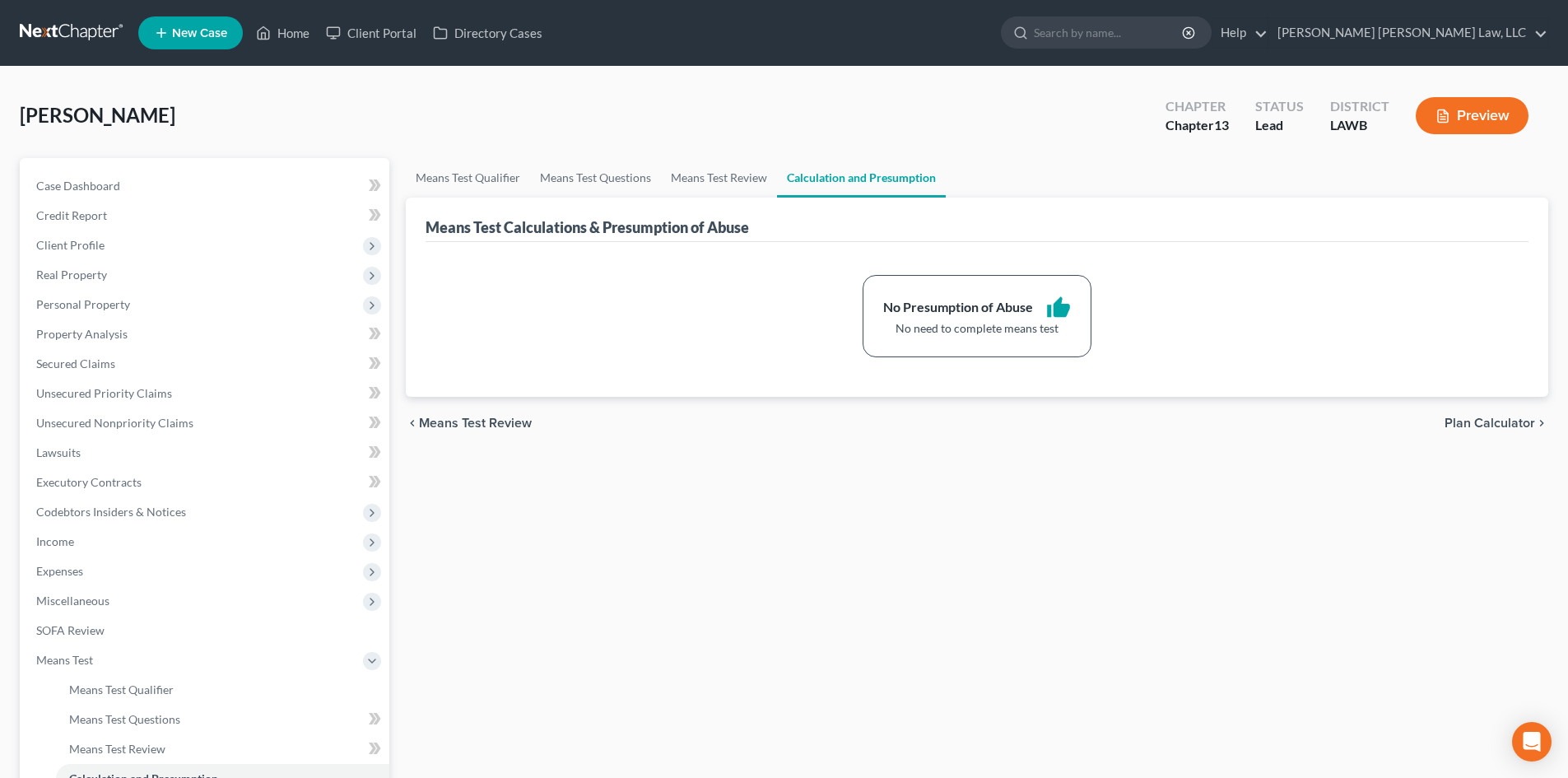
click at [580, 127] on div "[PERSON_NAME] Upgraded Chapter Chapter 13 Status Lead District LAWB Preview" at bounding box center [784, 122] width 1529 height 72
drag, startPoint x: 580, startPoint y: 127, endPoint x: 181, endPoint y: 574, distance: 599.2
click at [186, 581] on span "Expenses" at bounding box center [206, 571] width 367 height 29
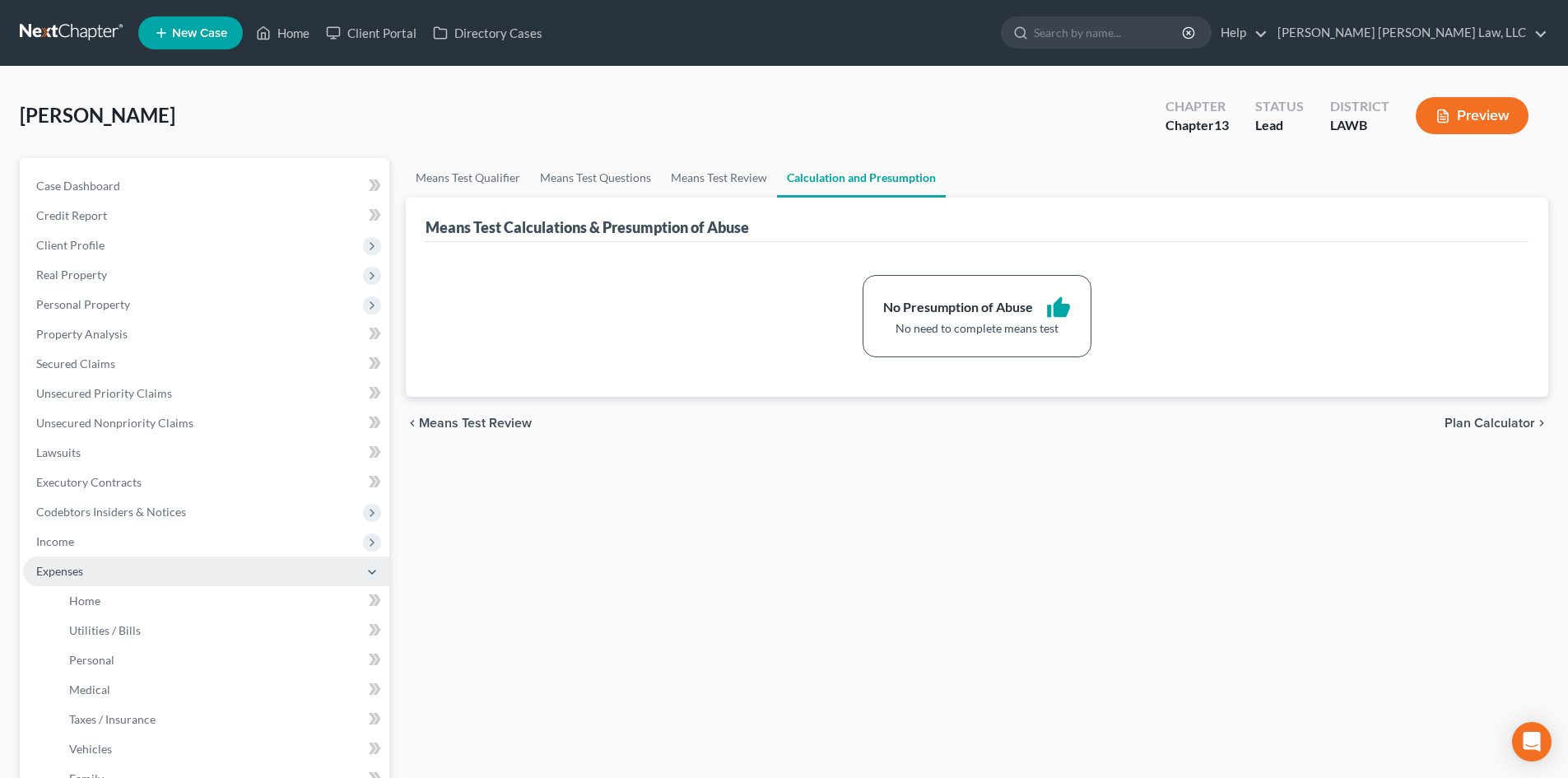
click at [181, 574] on span "Expenses" at bounding box center [206, 571] width 367 height 29
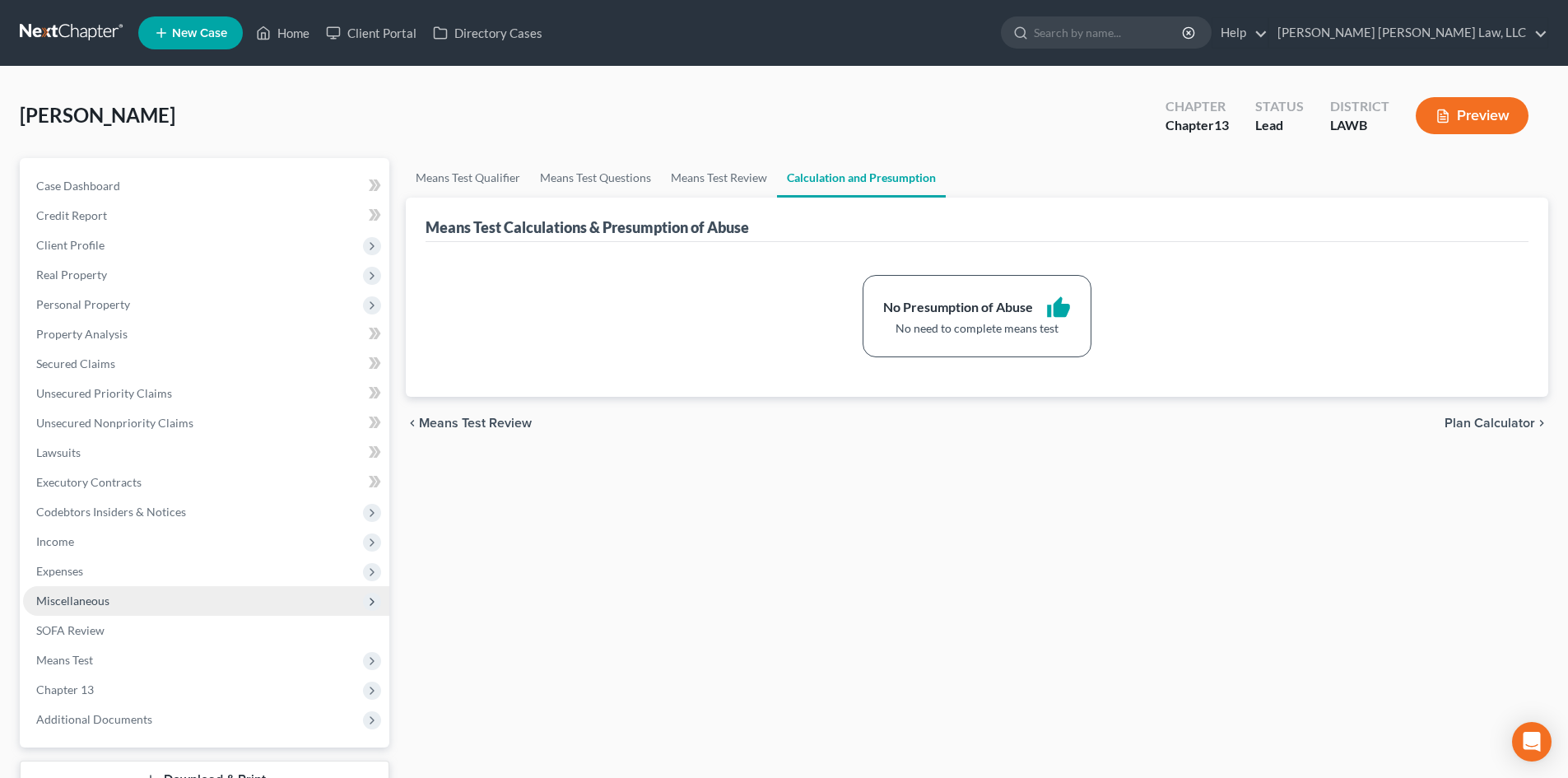
click at [254, 597] on span "Miscellaneous" at bounding box center [206, 601] width 367 height 29
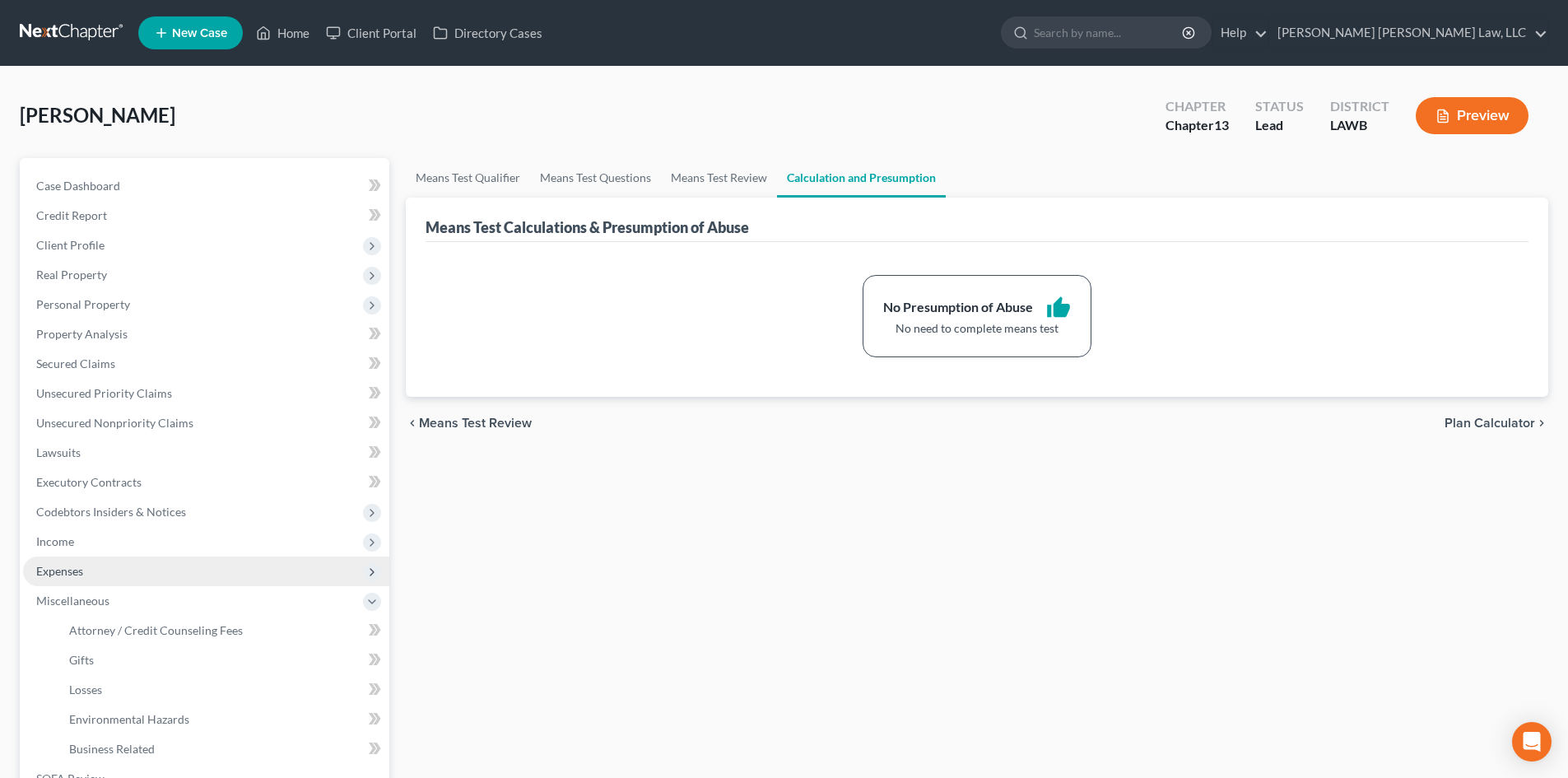
click at [253, 574] on span "Expenses" at bounding box center [206, 571] width 367 height 29
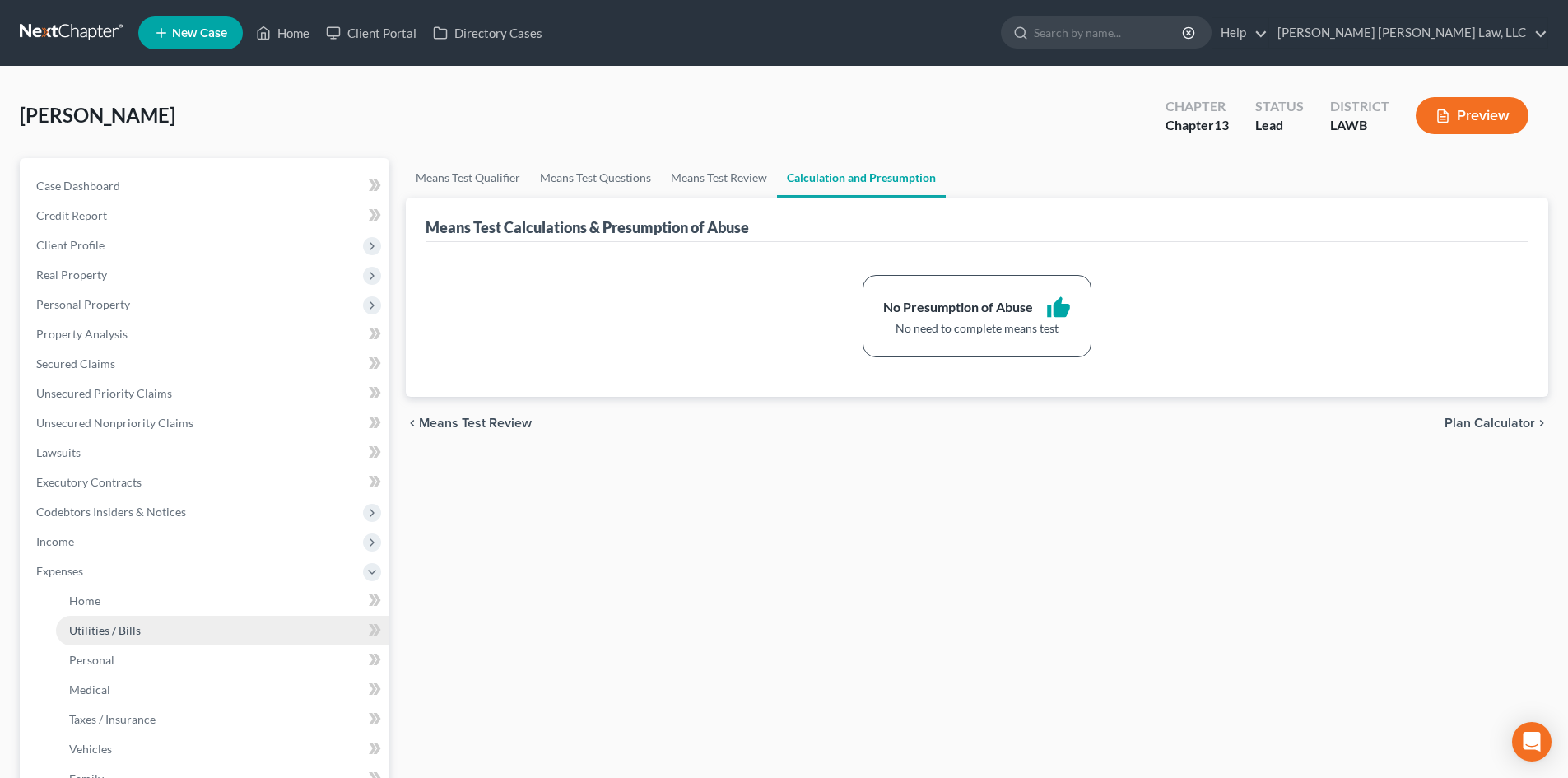
click at [236, 620] on link "Utilities / Bills" at bounding box center [222, 630] width 333 height 29
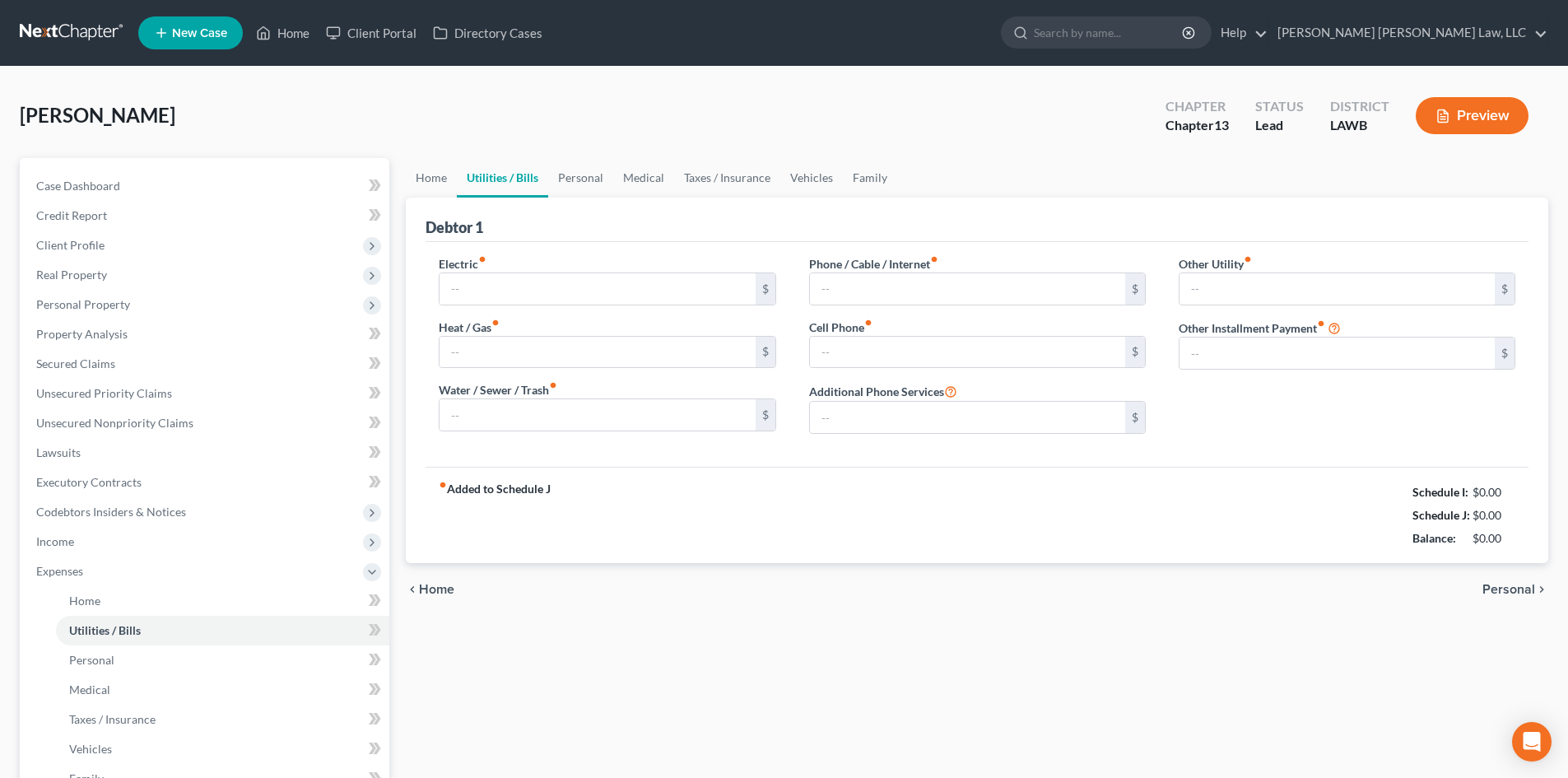
type input "120.94"
type input "45.00"
type input "83.00"
type input "324.00"
type input "180.02"
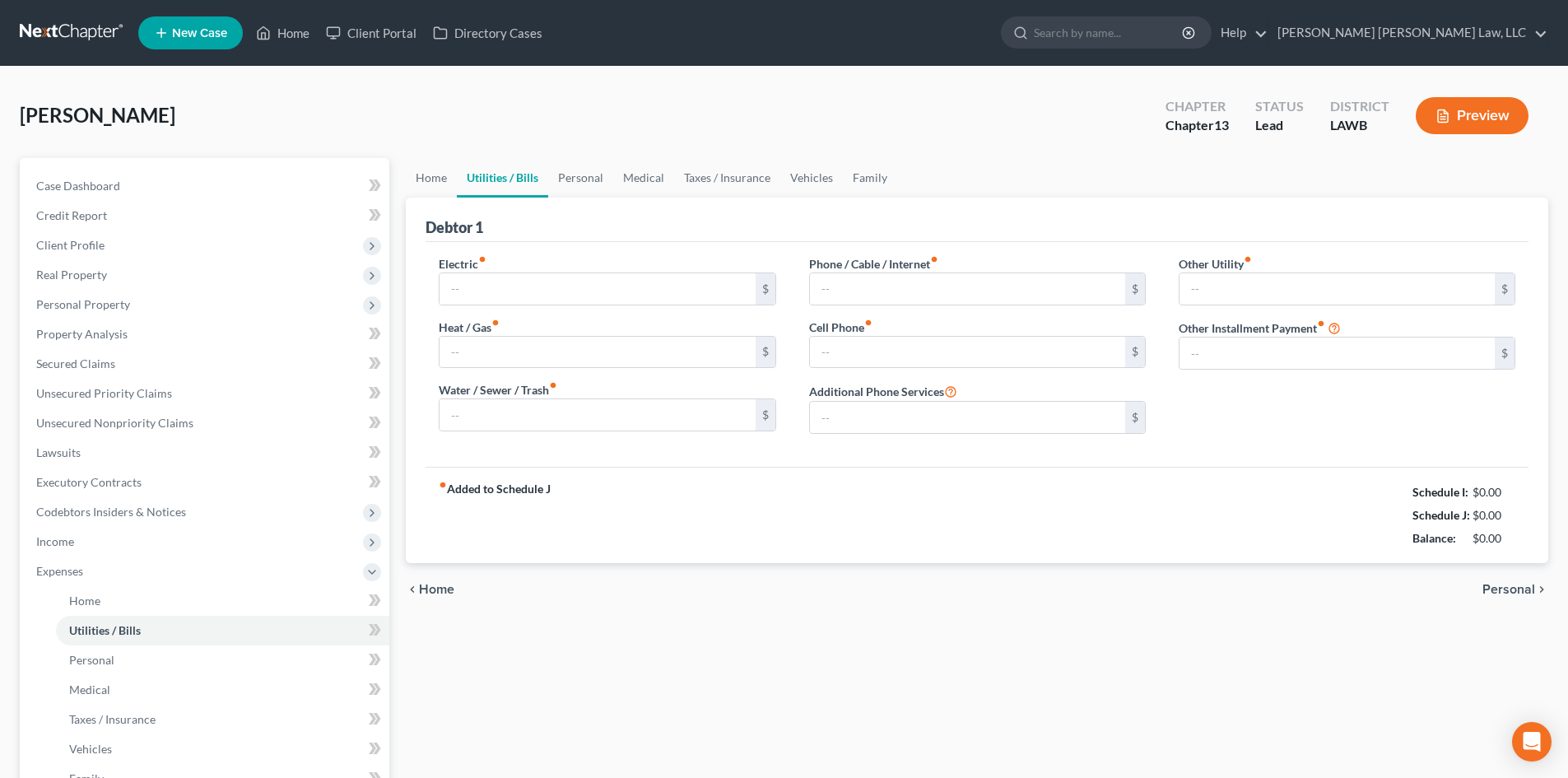
type input "0.00"
click at [602, 179] on link "Personal" at bounding box center [580, 177] width 65 height 40
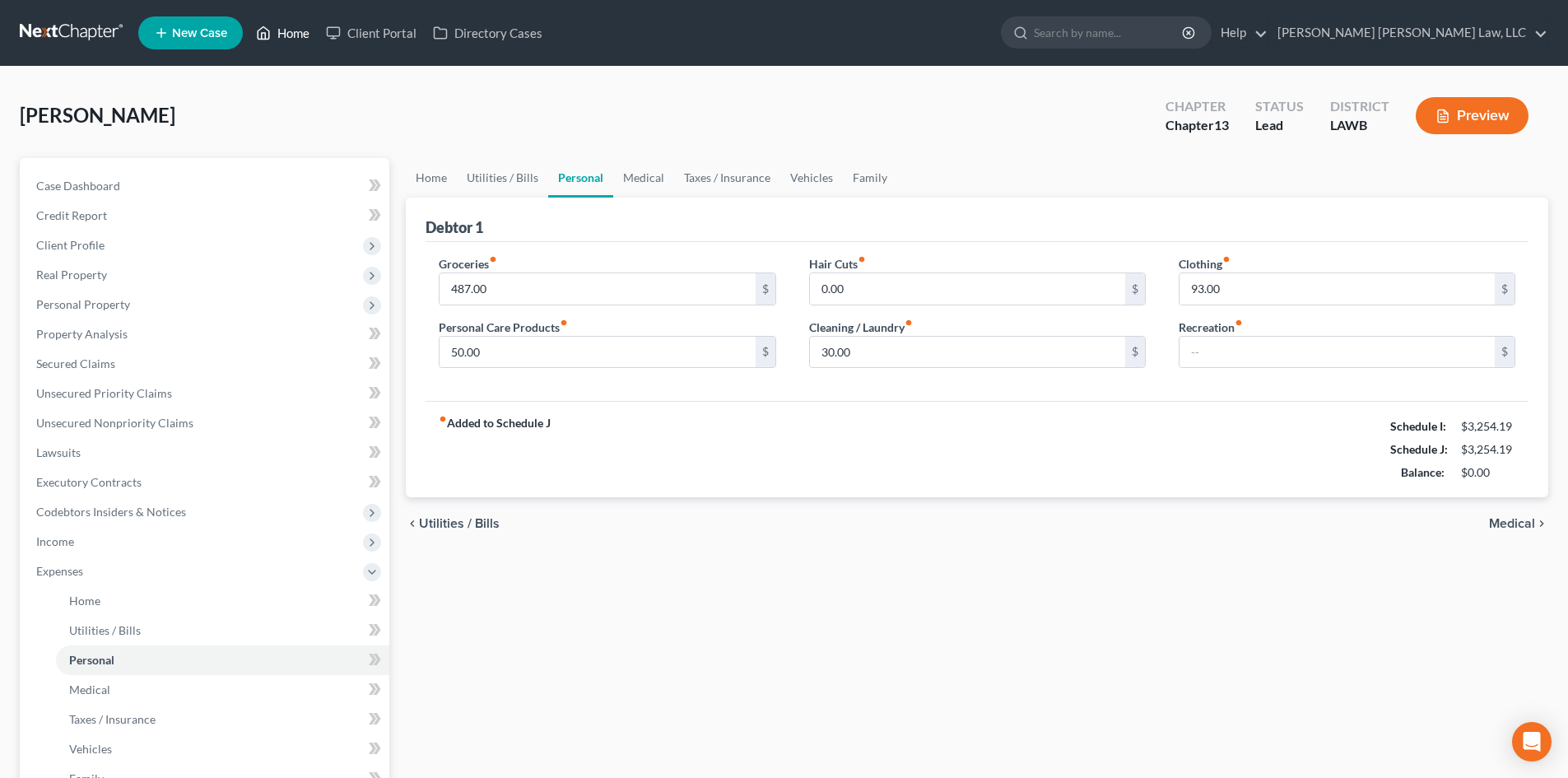
click at [283, 42] on link "Home" at bounding box center [283, 32] width 70 height 29
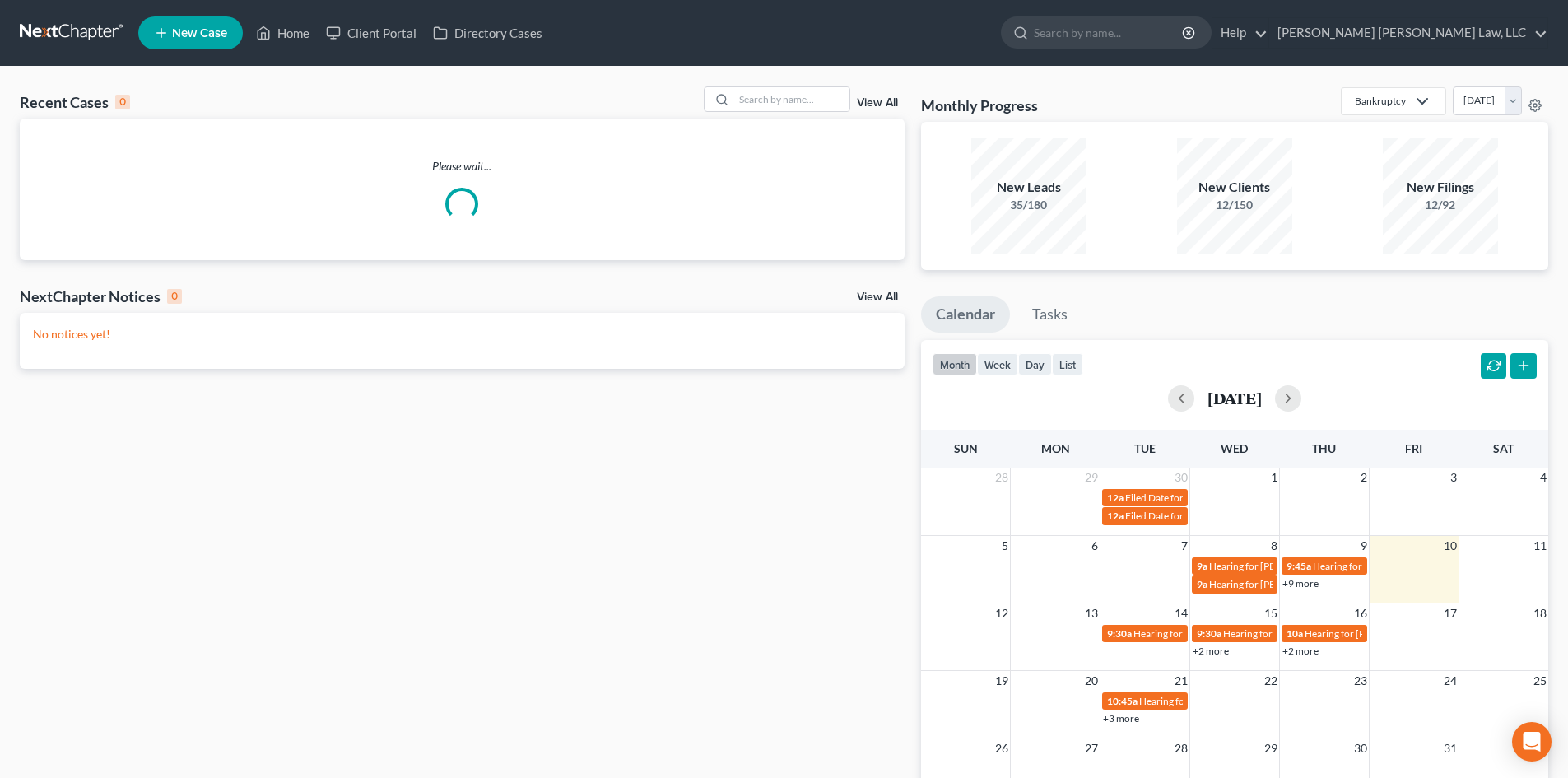
click at [204, 35] on span "New Case" at bounding box center [199, 34] width 55 height 12
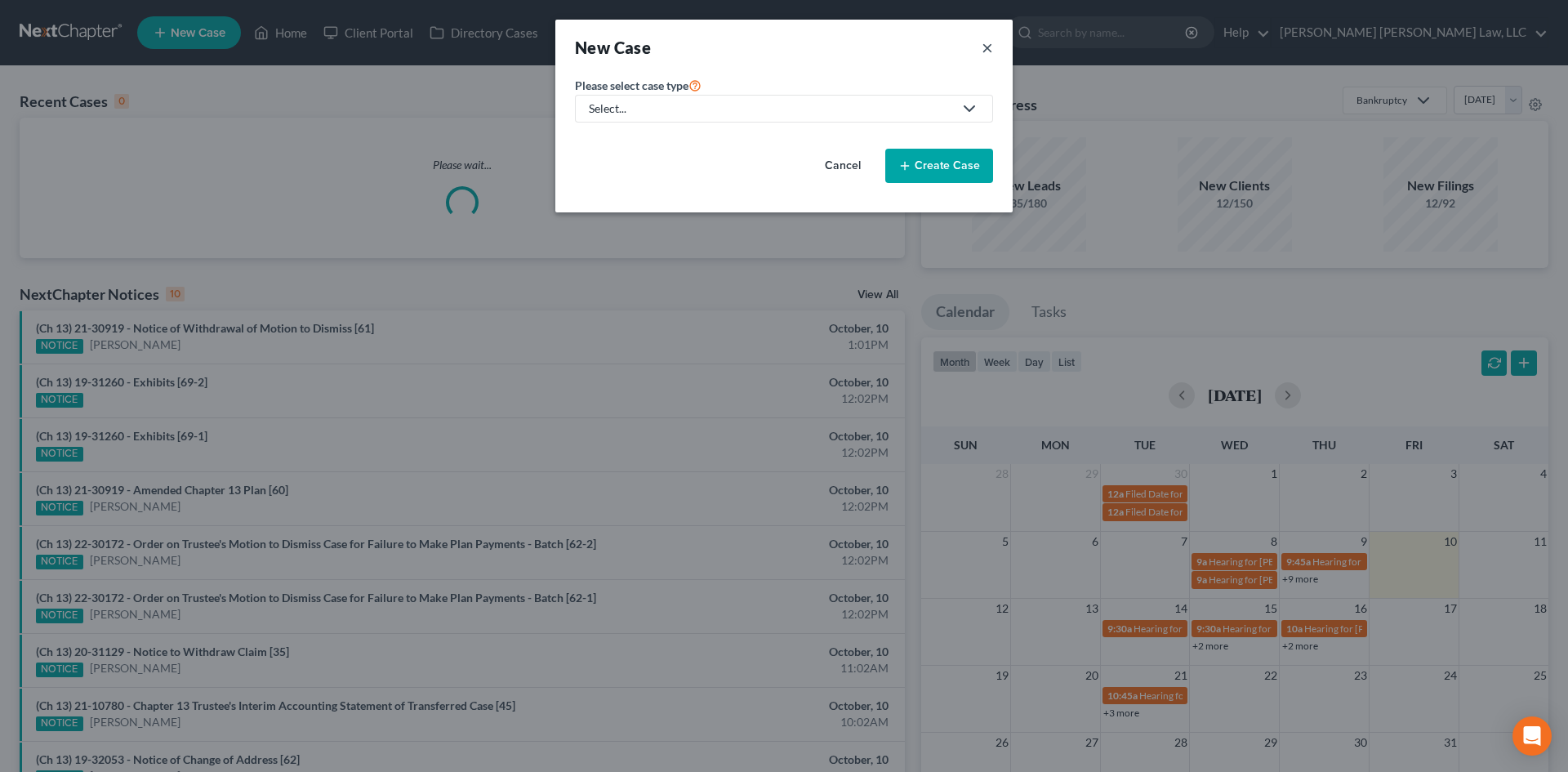
click at [990, 52] on button "×" at bounding box center [987, 47] width 11 height 23
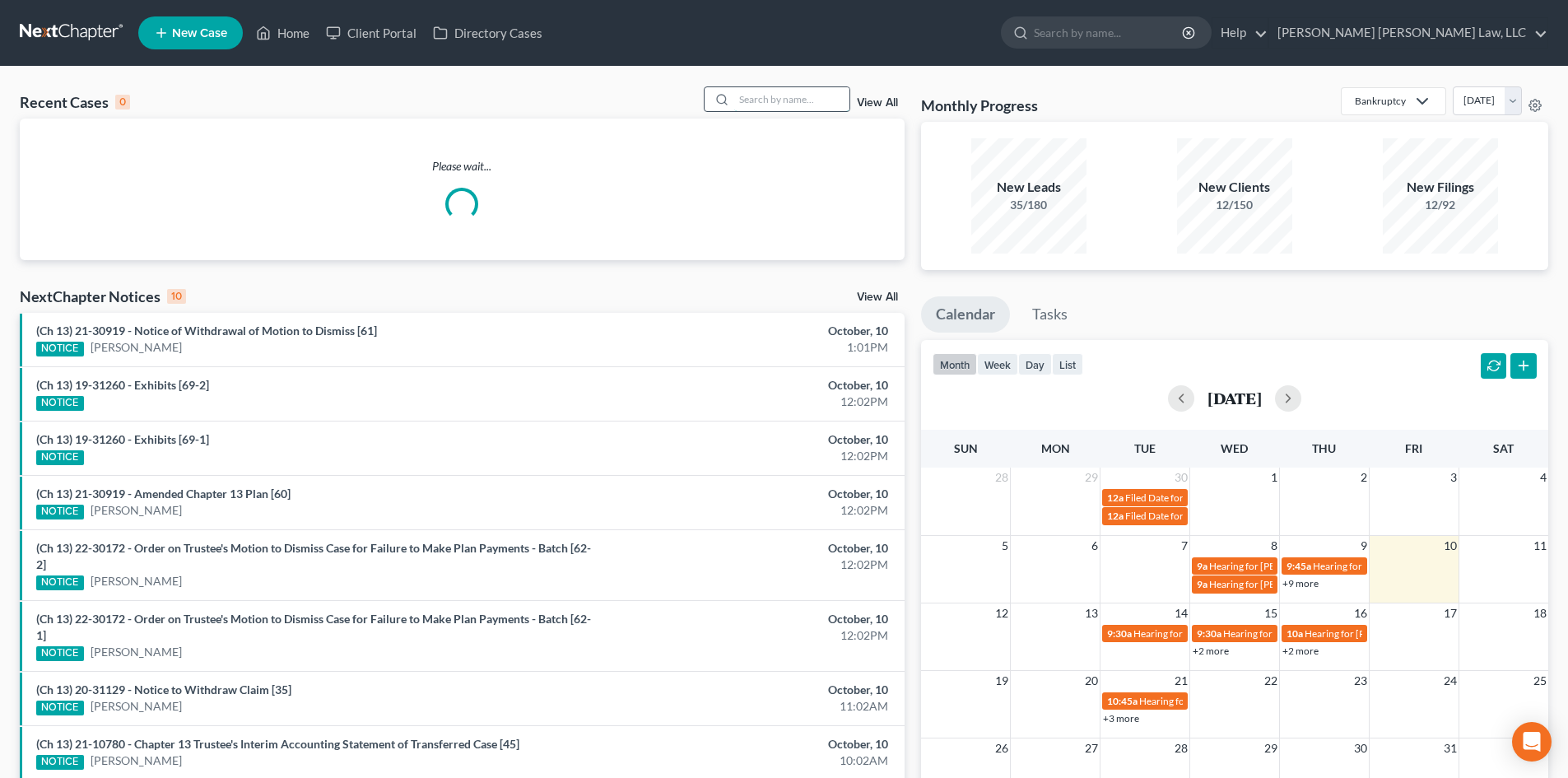
click at [830, 96] on input "search" at bounding box center [792, 99] width 115 height 24
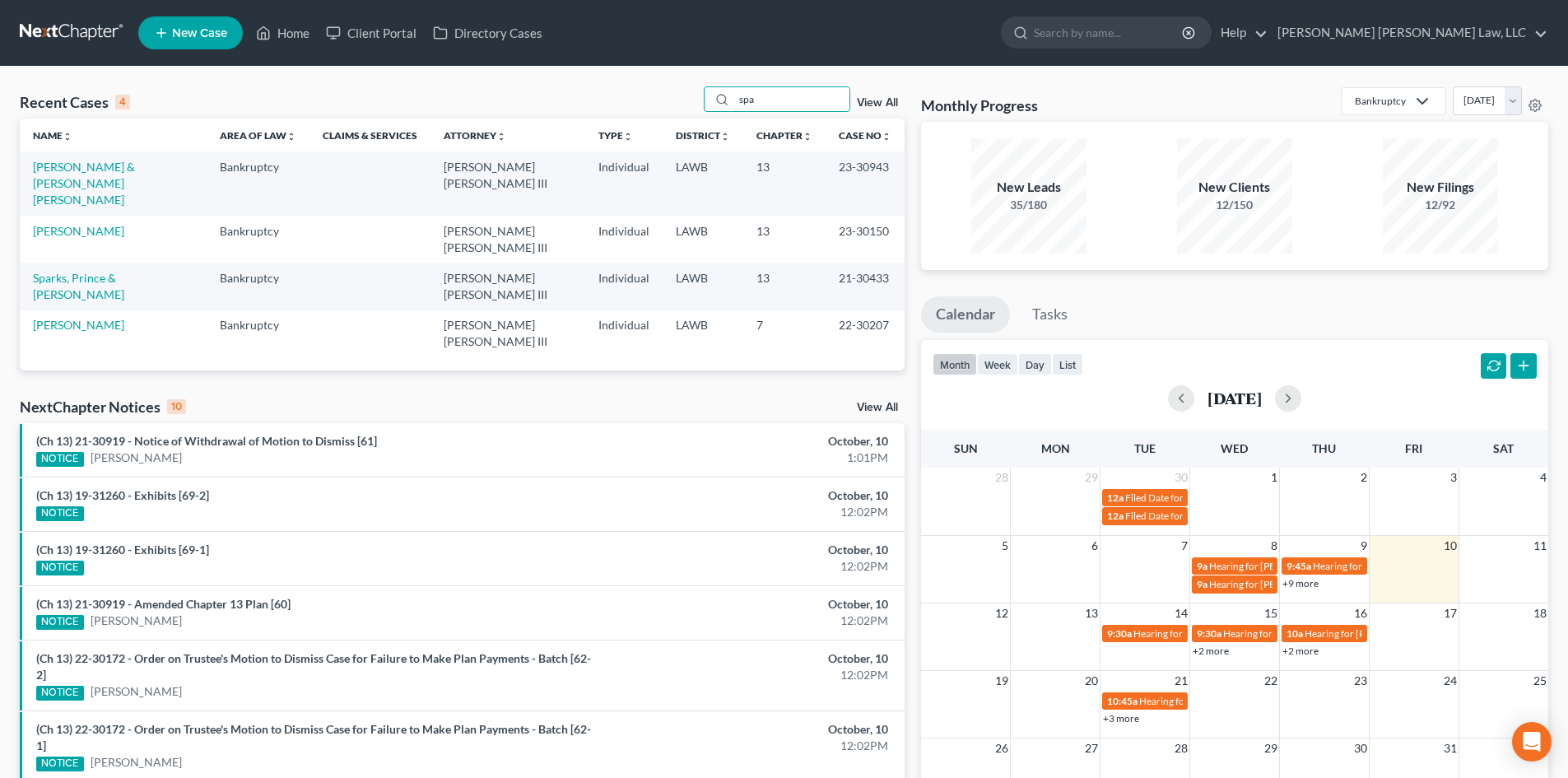
drag, startPoint x: 807, startPoint y: 97, endPoint x: 682, endPoint y: 109, distance: 125.6
click at [682, 109] on div "Recent Cases 4 spa View All" at bounding box center [462, 103] width 885 height 32
type input "captain"
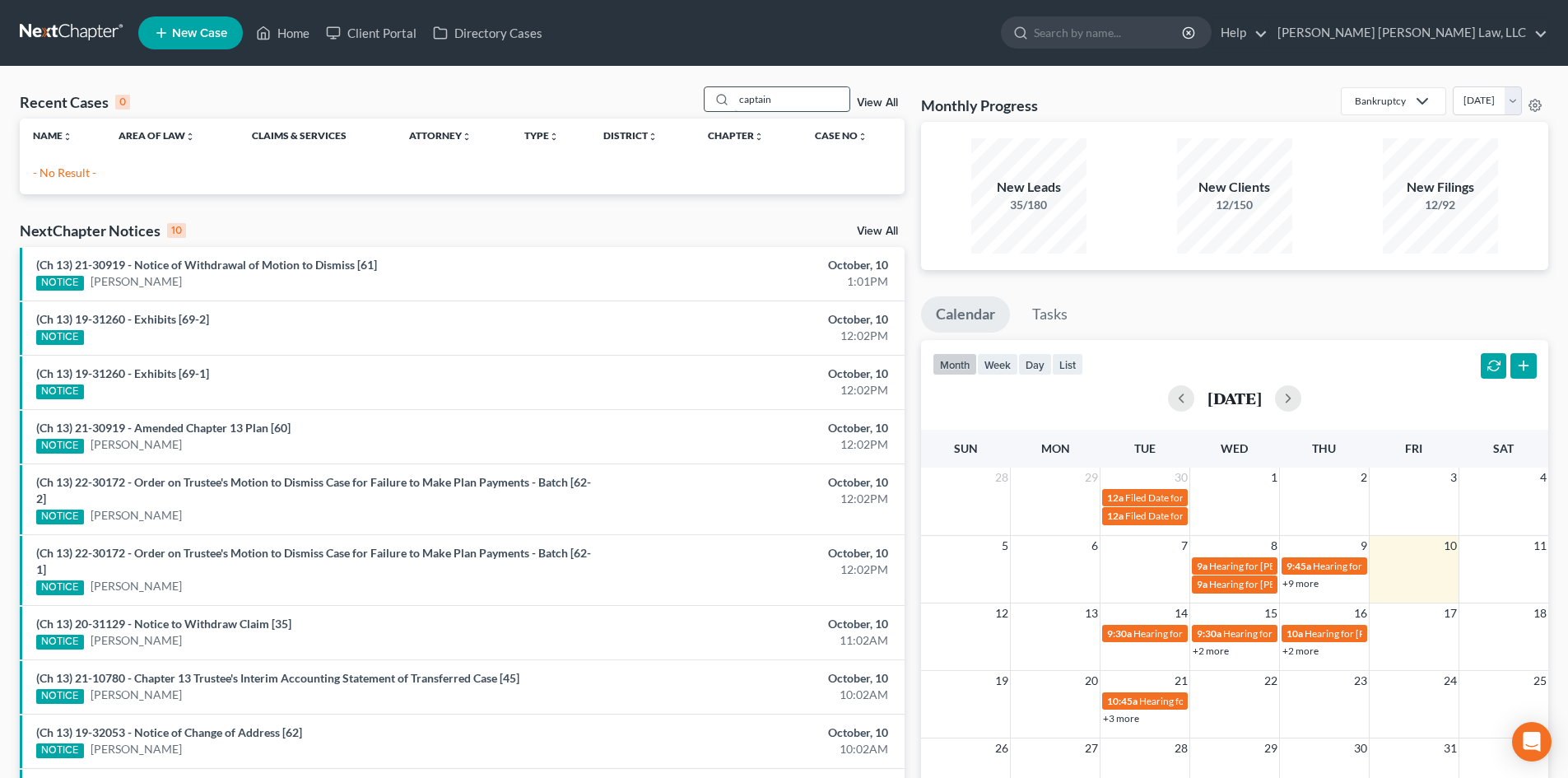
drag, startPoint x: 771, startPoint y: 98, endPoint x: 758, endPoint y: 99, distance: 13.0
click at [758, 99] on input "captain" at bounding box center [792, 99] width 115 height 24
click at [798, 99] on input "captain" at bounding box center [792, 99] width 115 height 24
drag, startPoint x: 820, startPoint y: 96, endPoint x: 719, endPoint y: 111, distance: 102.1
click at [721, 108] on div "captain" at bounding box center [777, 99] width 146 height 26
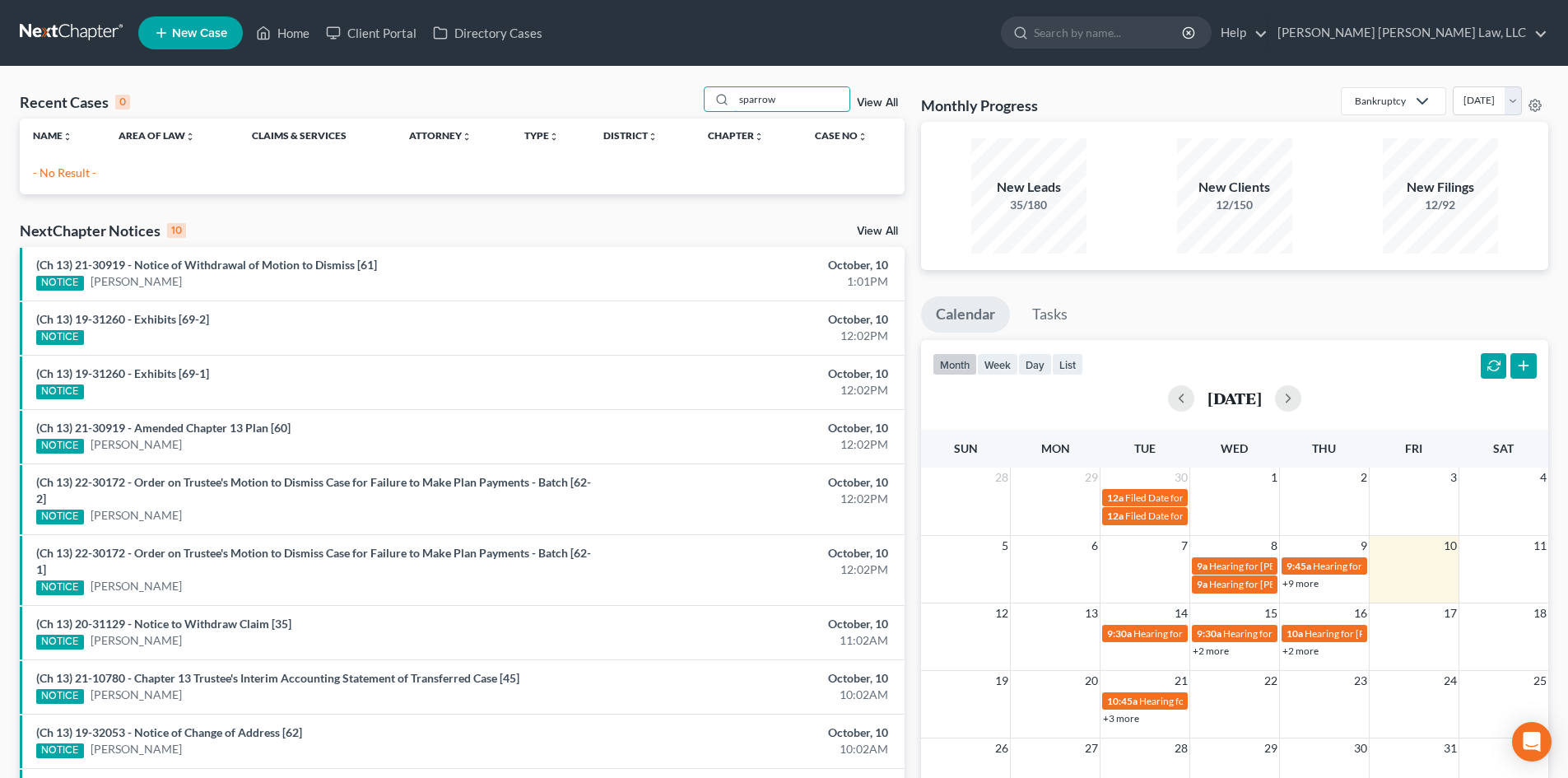
type input "sparrow"
click at [195, 35] on span "New Case" at bounding box center [199, 34] width 55 height 12
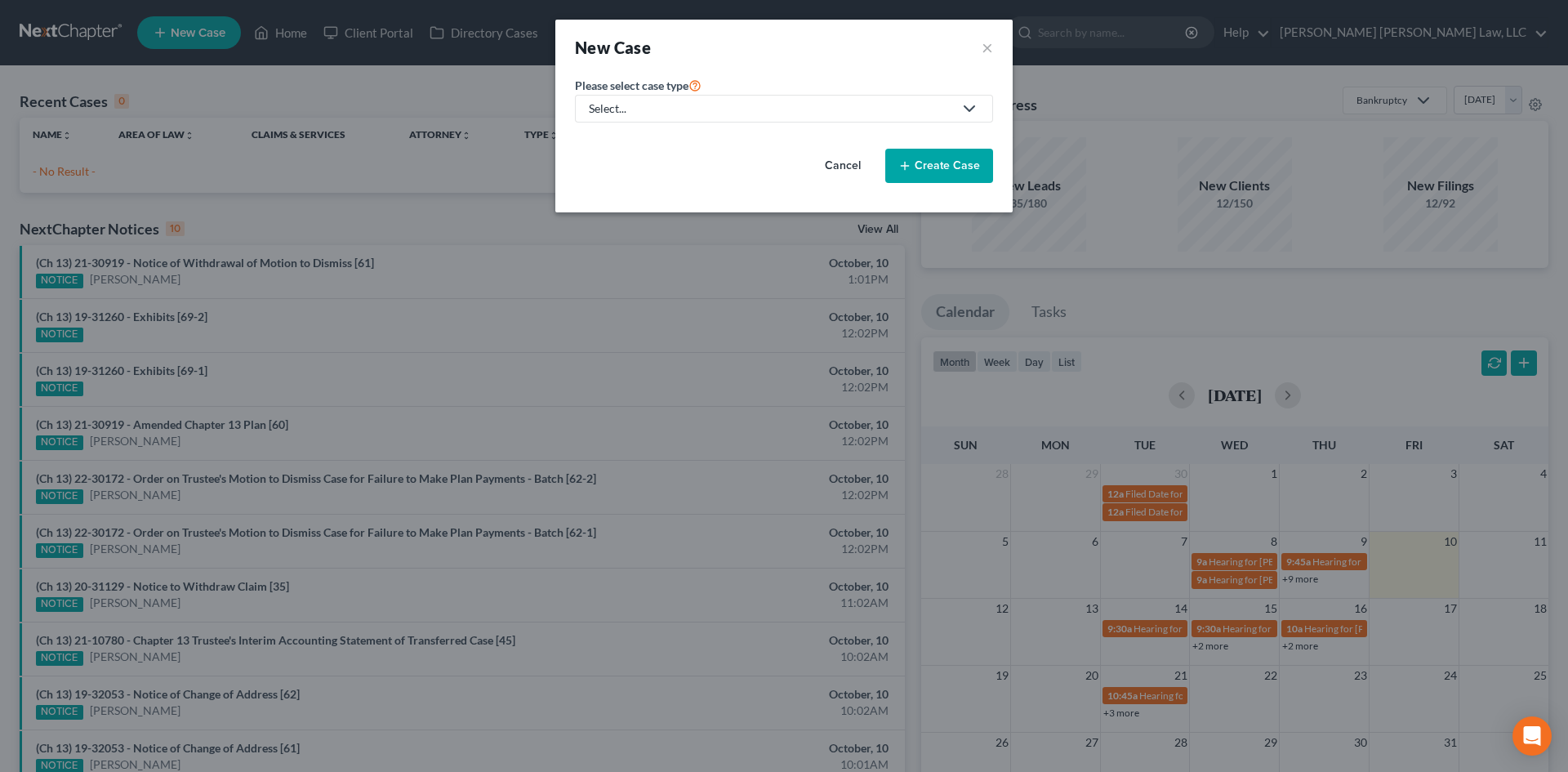
click at [758, 104] on div "Select..." at bounding box center [771, 108] width 365 height 17
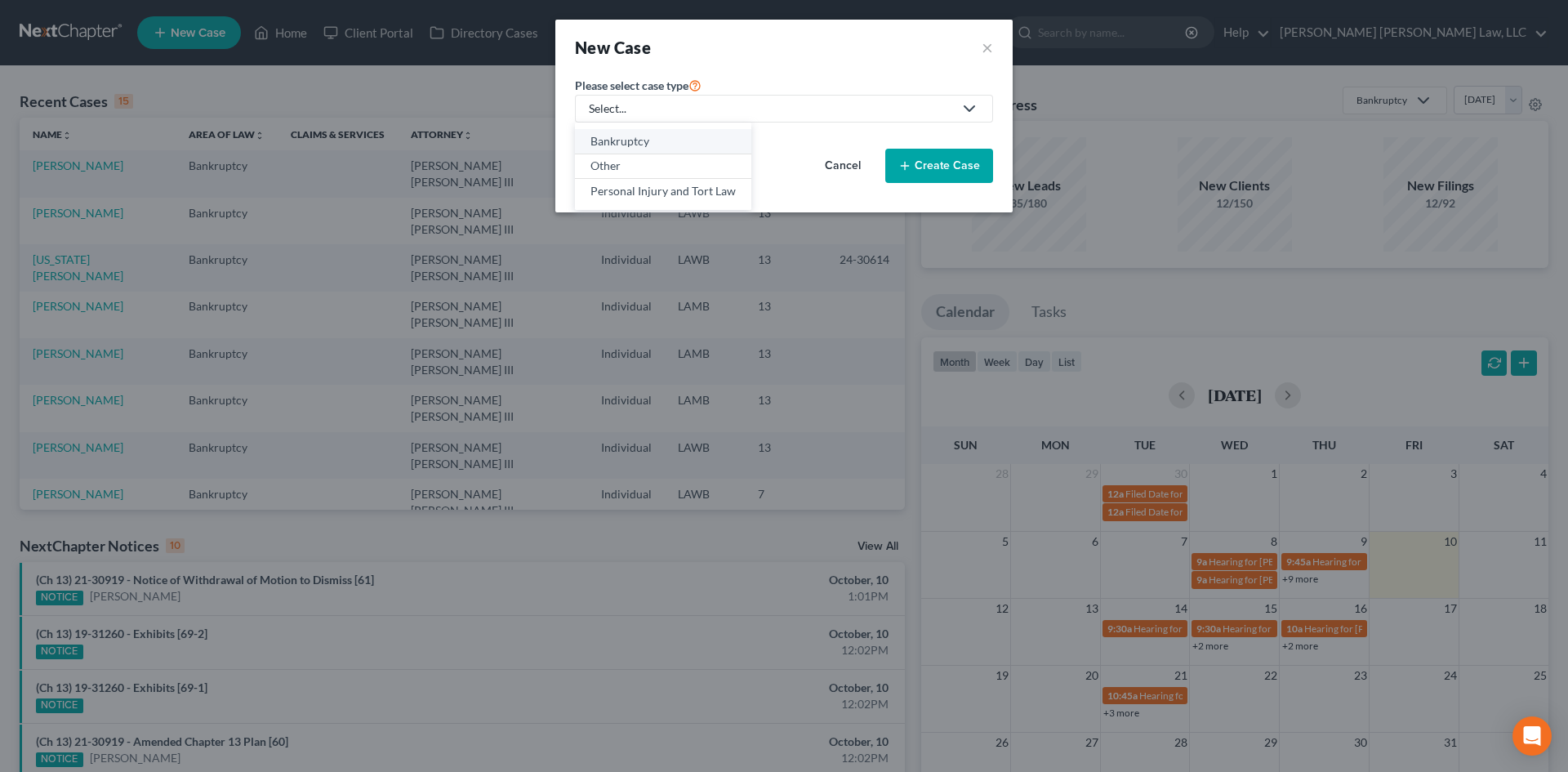
click at [667, 144] on div "Bankruptcy" at bounding box center [663, 141] width 145 height 17
select select "36"
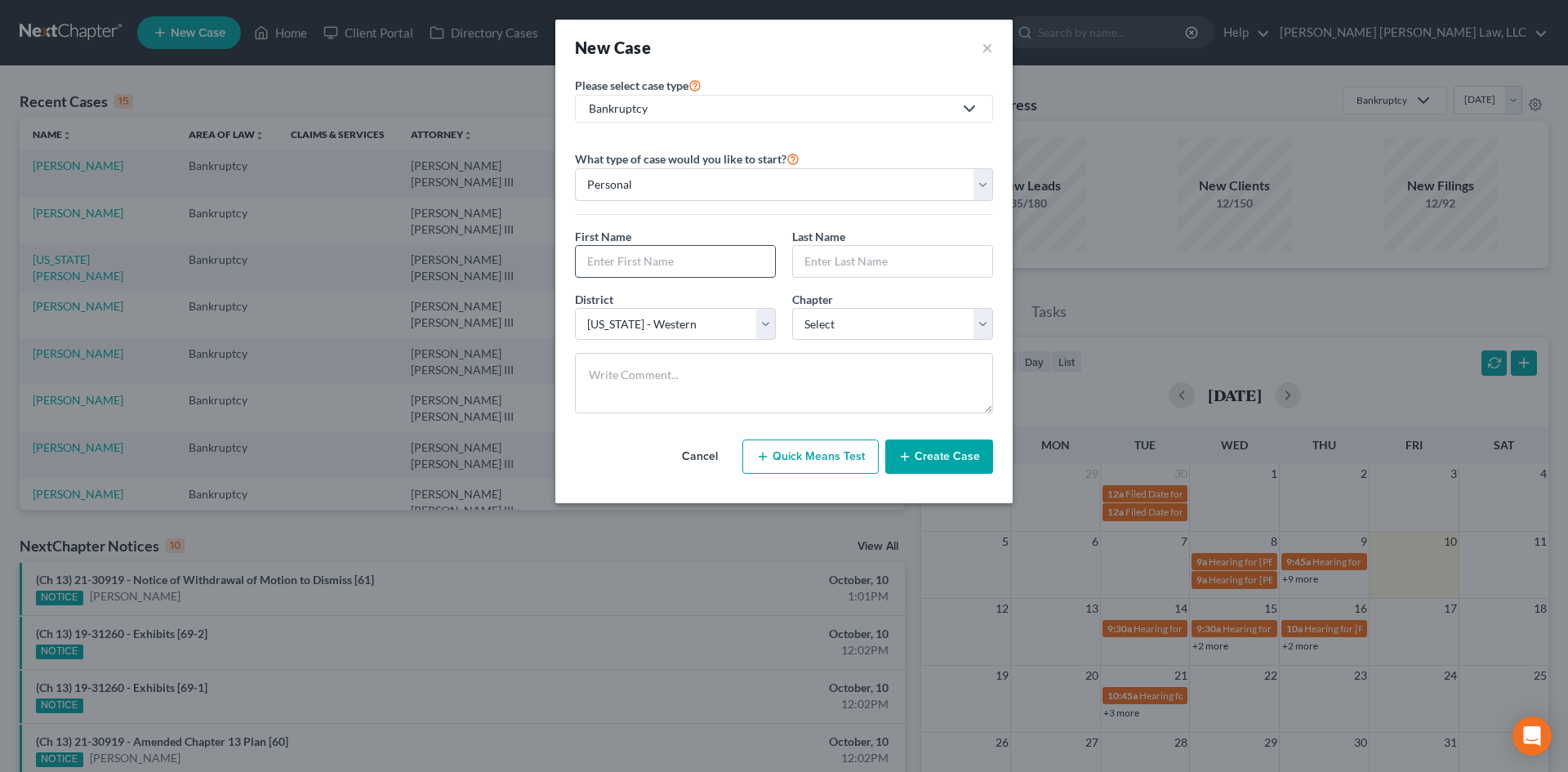
click at [718, 251] on input "text" at bounding box center [675, 261] width 200 height 31
type input "Captain"
type input "Sparrow"
click at [921, 315] on select "Select 7 11 12 13" at bounding box center [892, 324] width 201 height 33
click at [792, 308] on select "Select 7 11 12 13" at bounding box center [892, 324] width 201 height 33
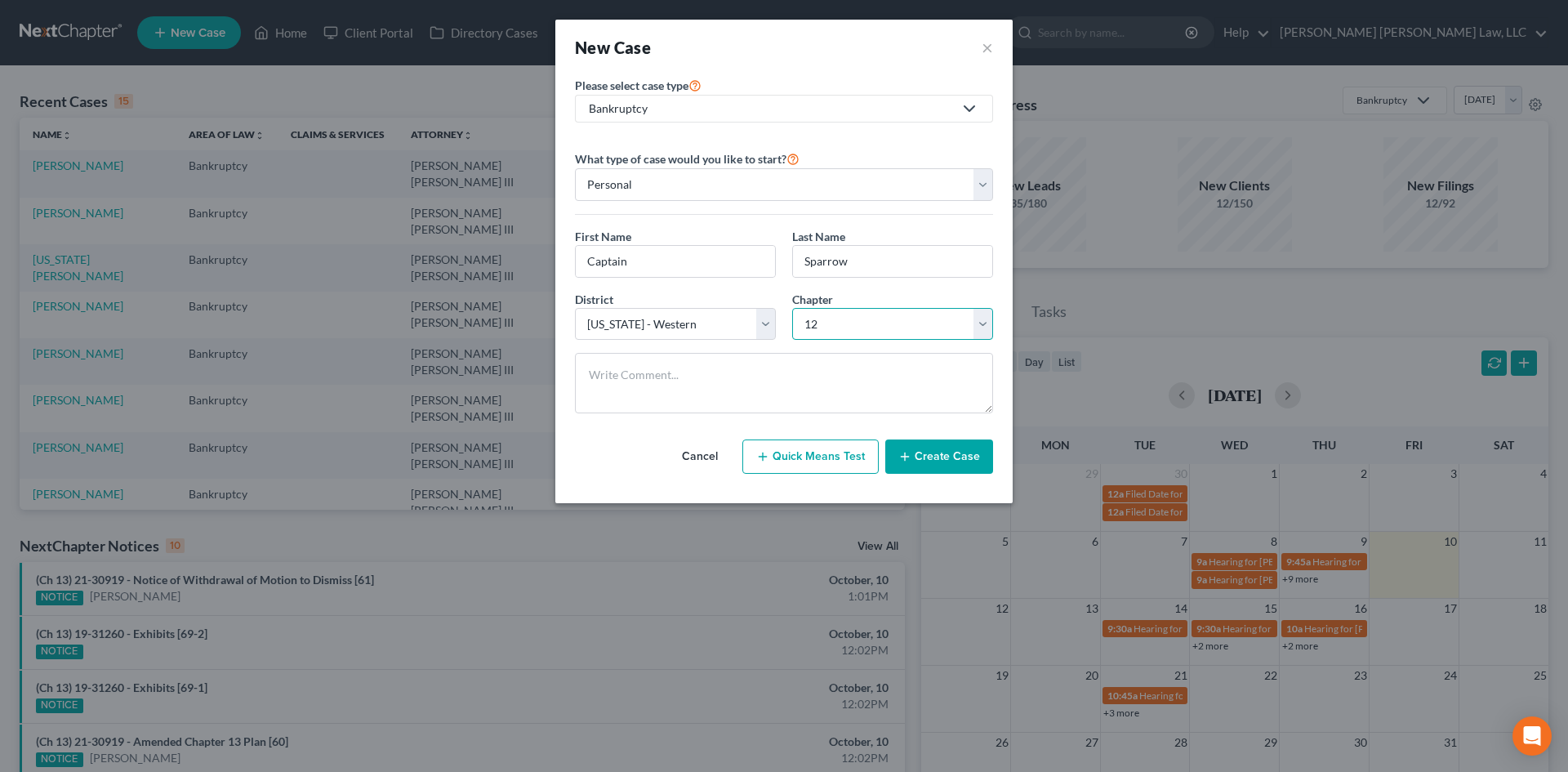
drag, startPoint x: 890, startPoint y: 324, endPoint x: 887, endPoint y: 336, distance: 12.4
click at [890, 324] on select "Select 7 11 12 13" at bounding box center [892, 324] width 201 height 33
select select "3"
click at [792, 308] on select "Select 7 11 12 13" at bounding box center [892, 324] width 201 height 33
click at [934, 457] on button "Create Case" at bounding box center [939, 456] width 108 height 34
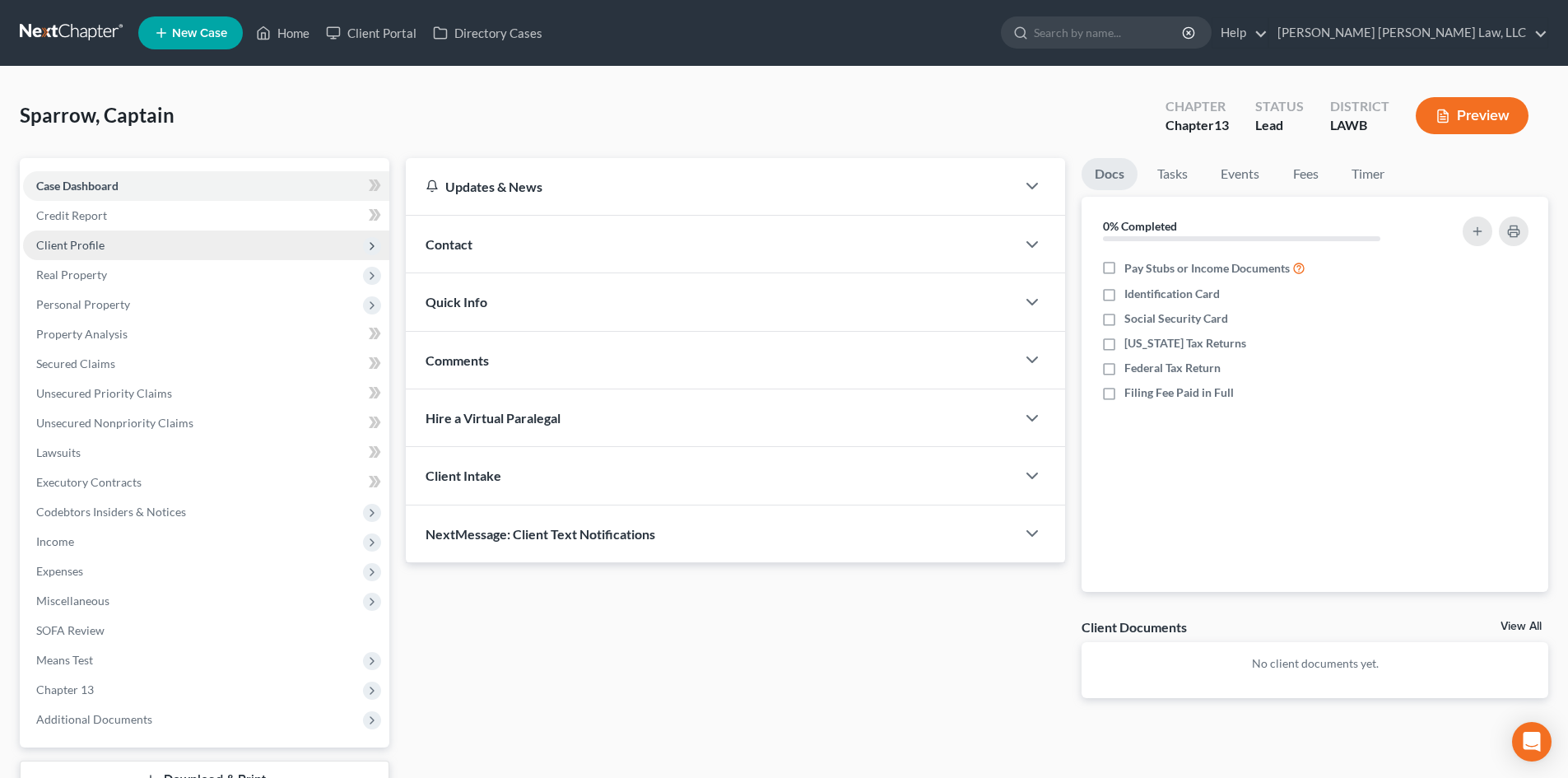
drag, startPoint x: 110, startPoint y: 241, endPoint x: 198, endPoint y: 230, distance: 88.7
click at [110, 241] on span "Client Profile" at bounding box center [206, 245] width 367 height 29
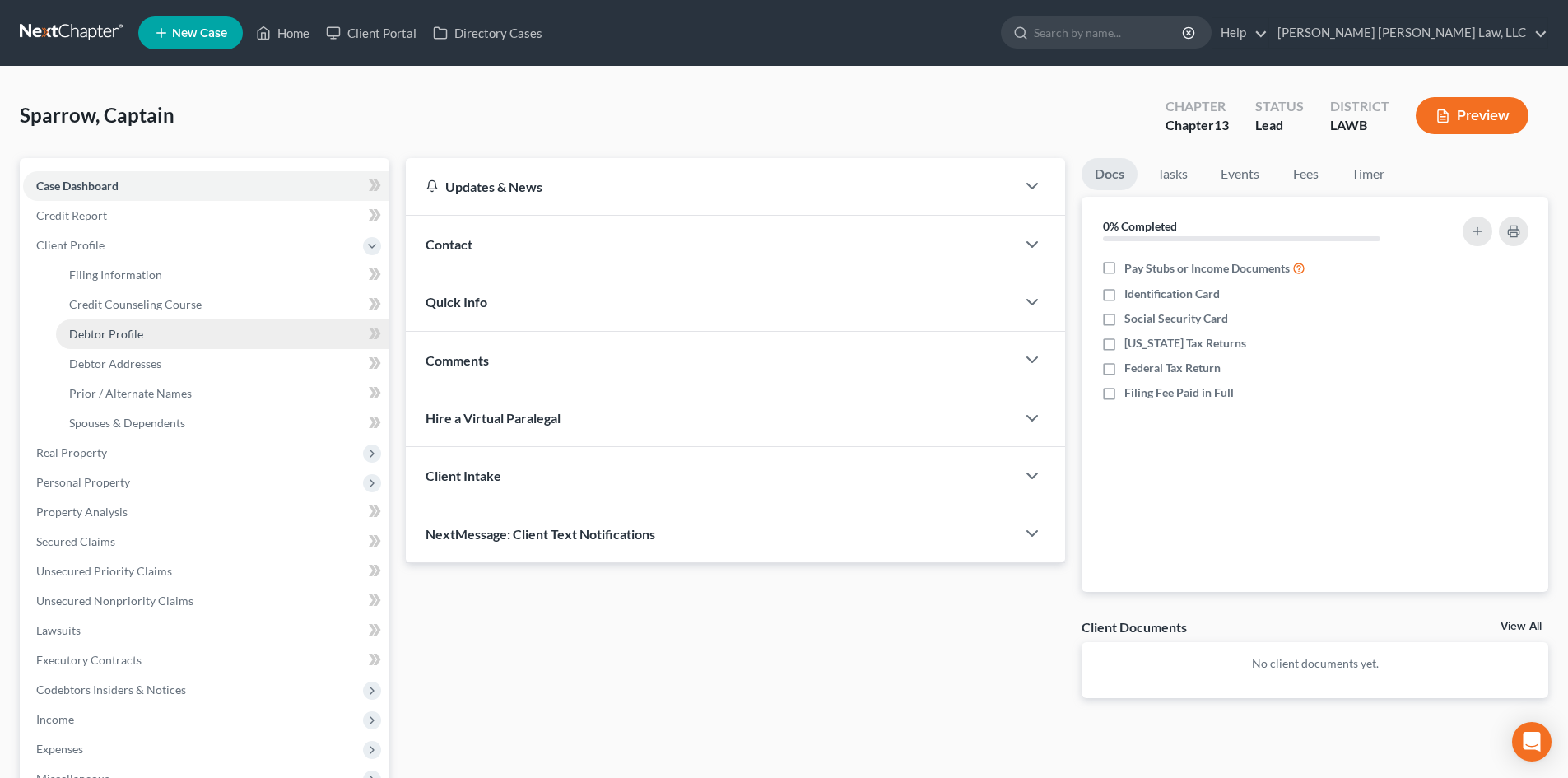
click at [248, 336] on link "Debtor Profile" at bounding box center [222, 334] width 333 height 29
select select "0"
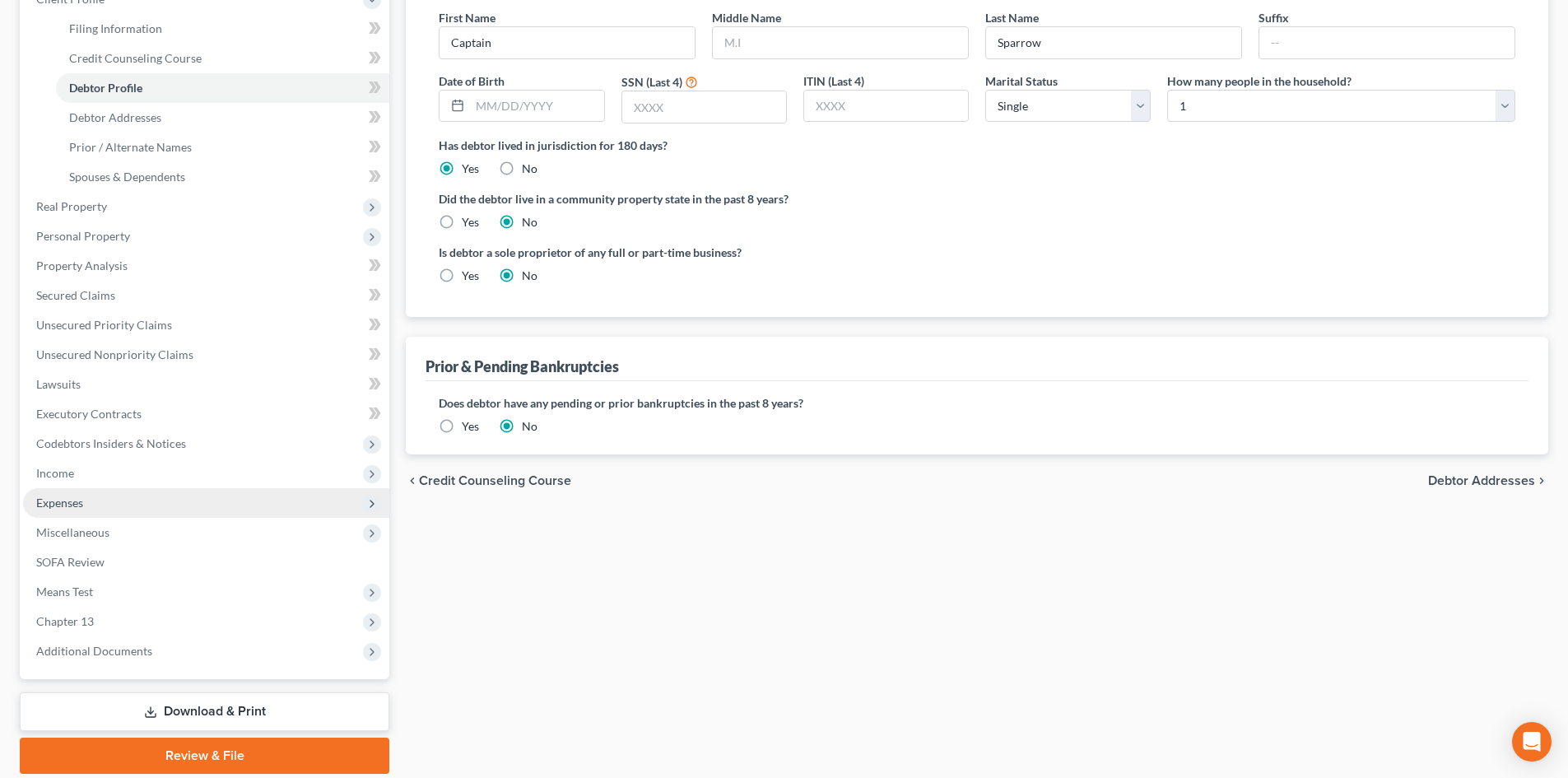
scroll to position [247, 0]
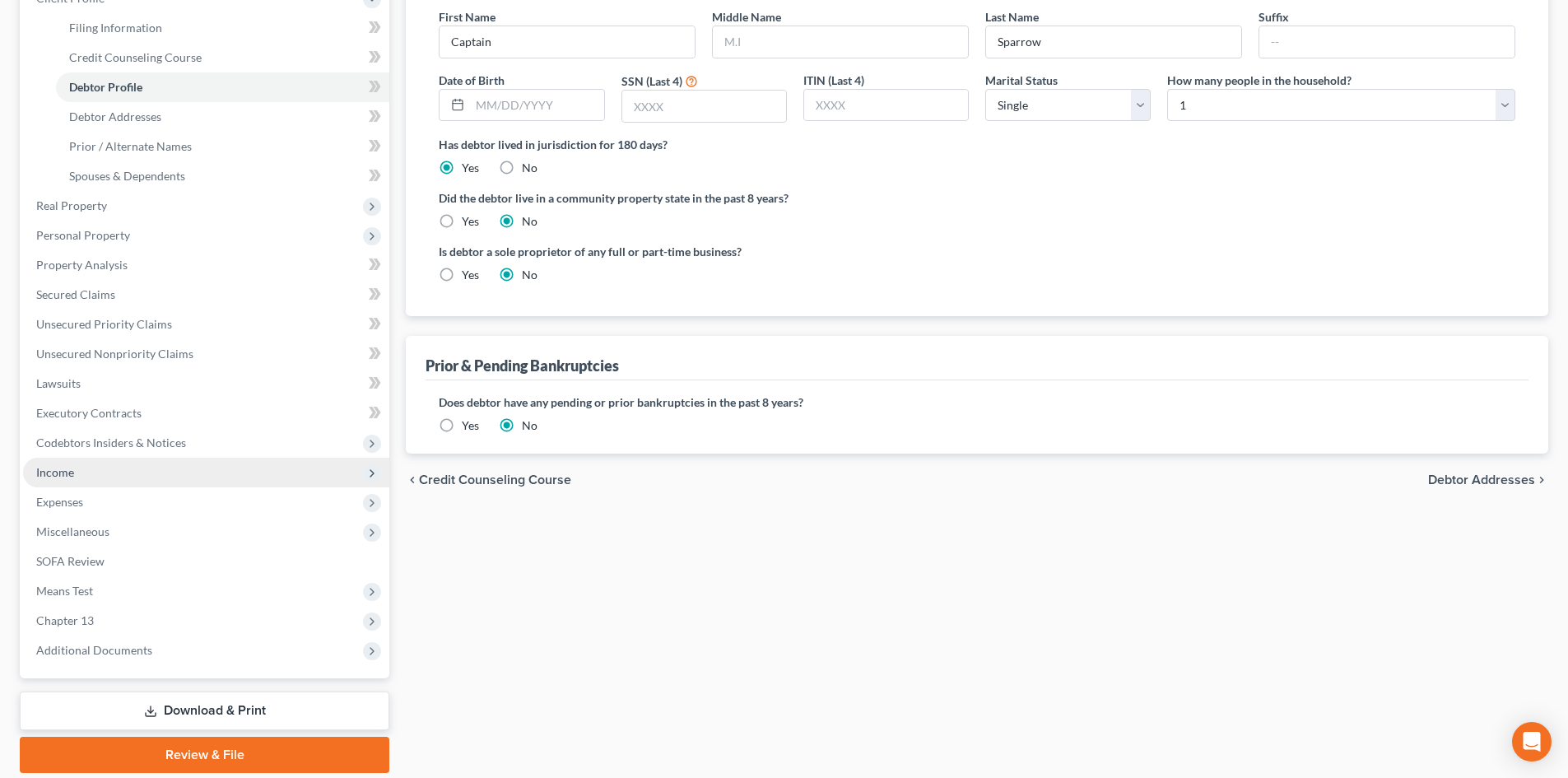
click at [95, 479] on span "Income" at bounding box center [206, 472] width 367 height 29
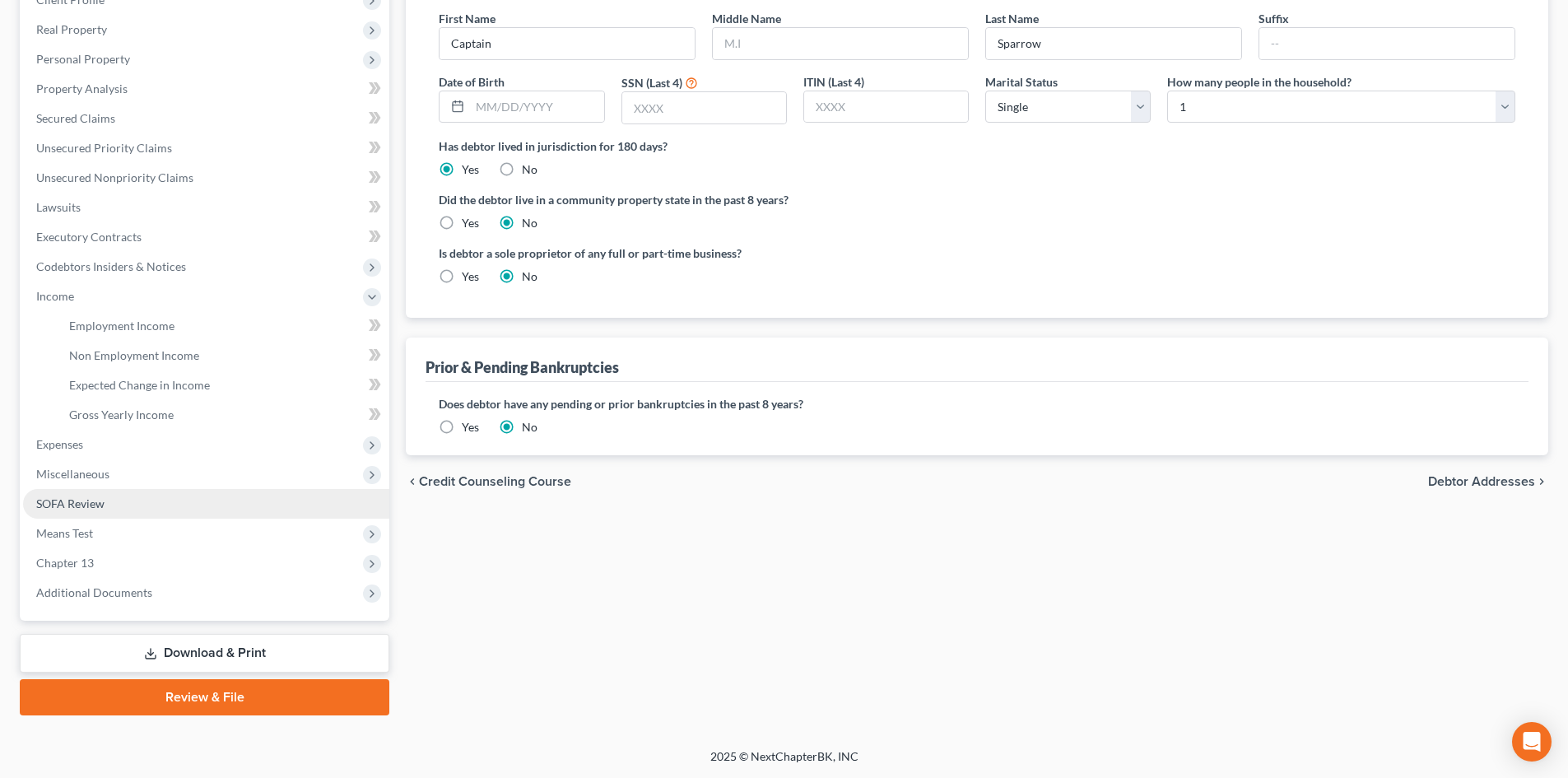
scroll to position [245, 0]
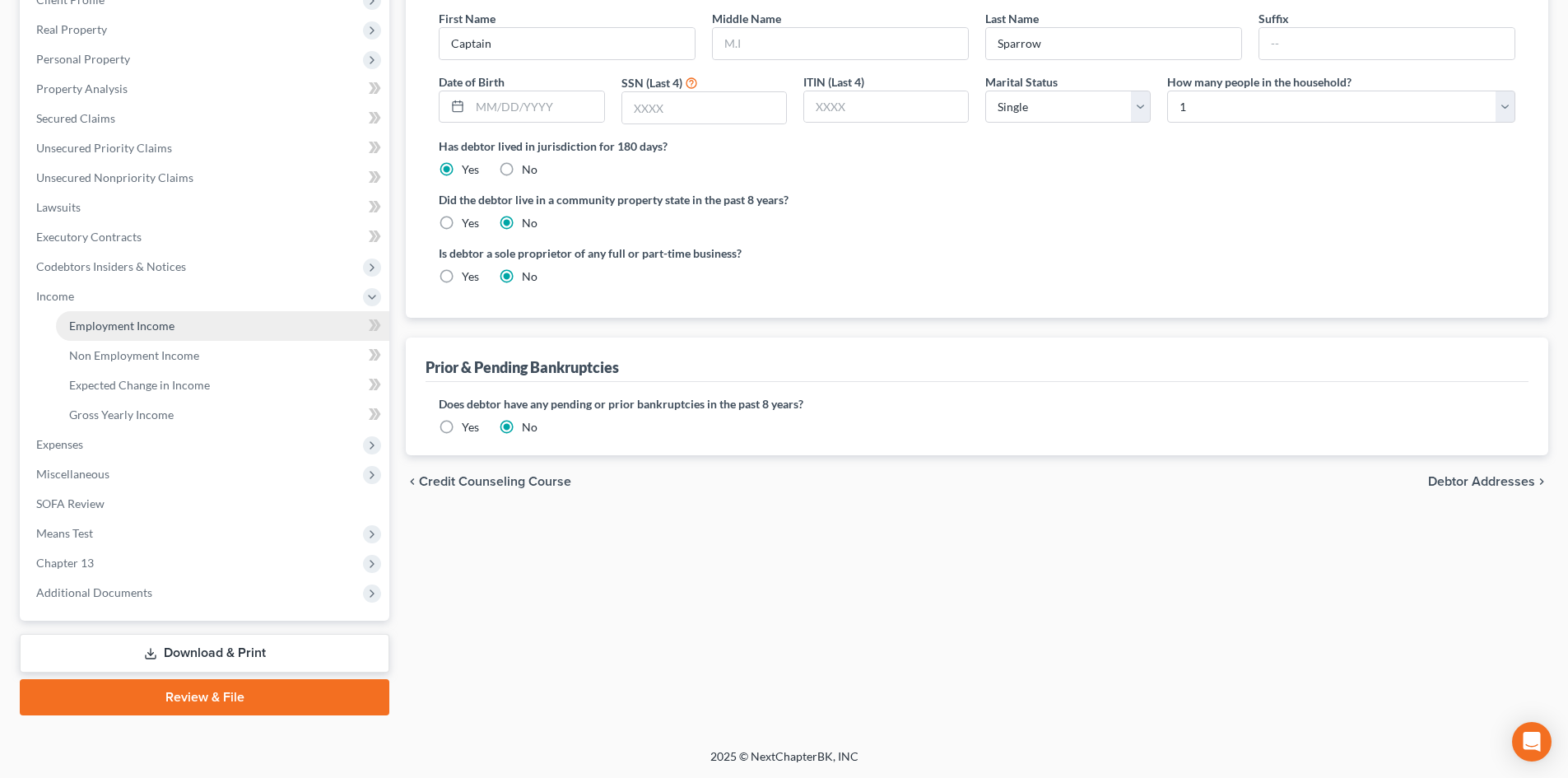
click at [155, 321] on span "Employment Income" at bounding box center [121, 326] width 105 height 14
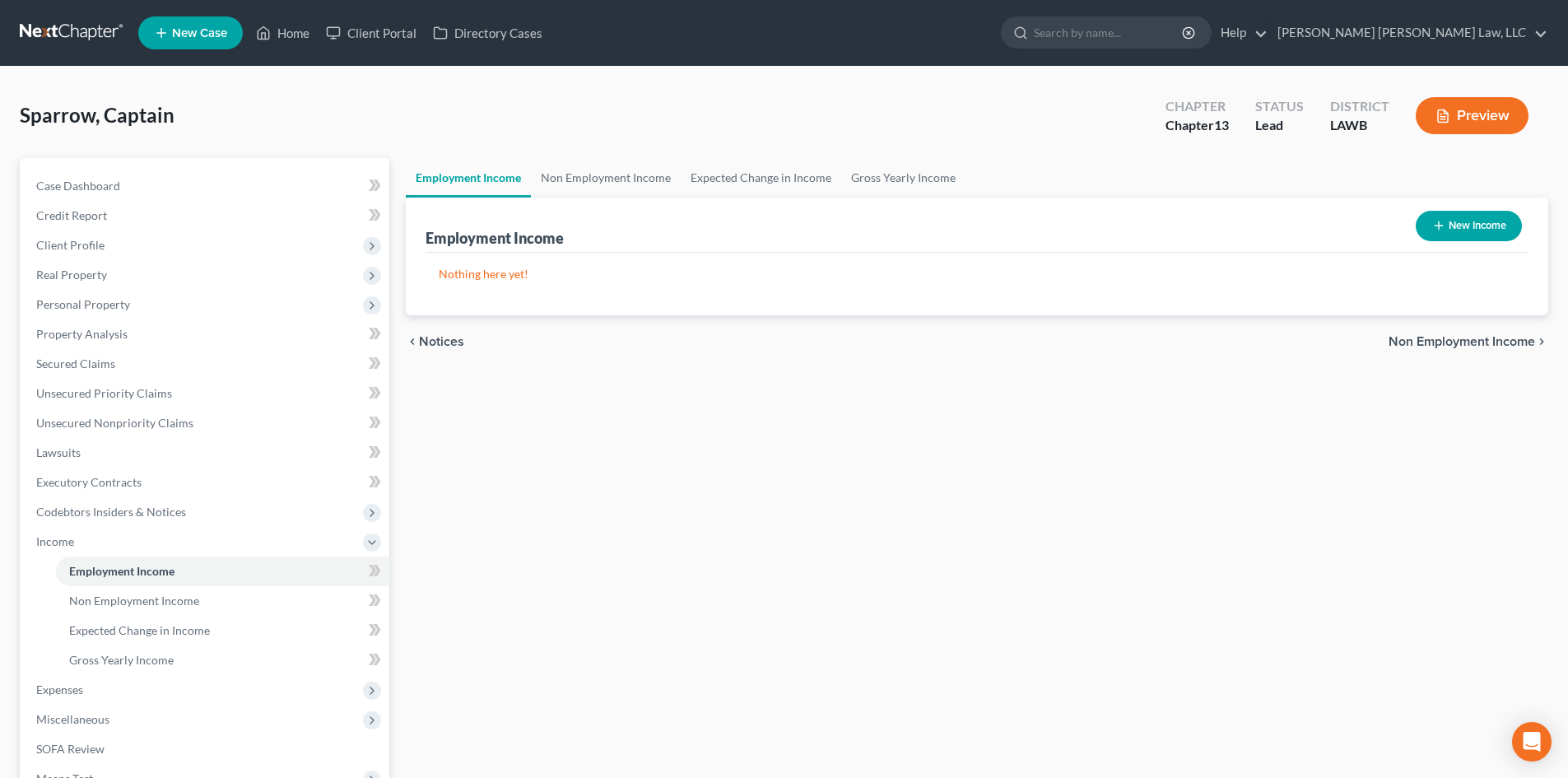
click at [1453, 217] on button "New Income" at bounding box center [1470, 226] width 106 height 30
select select "0"
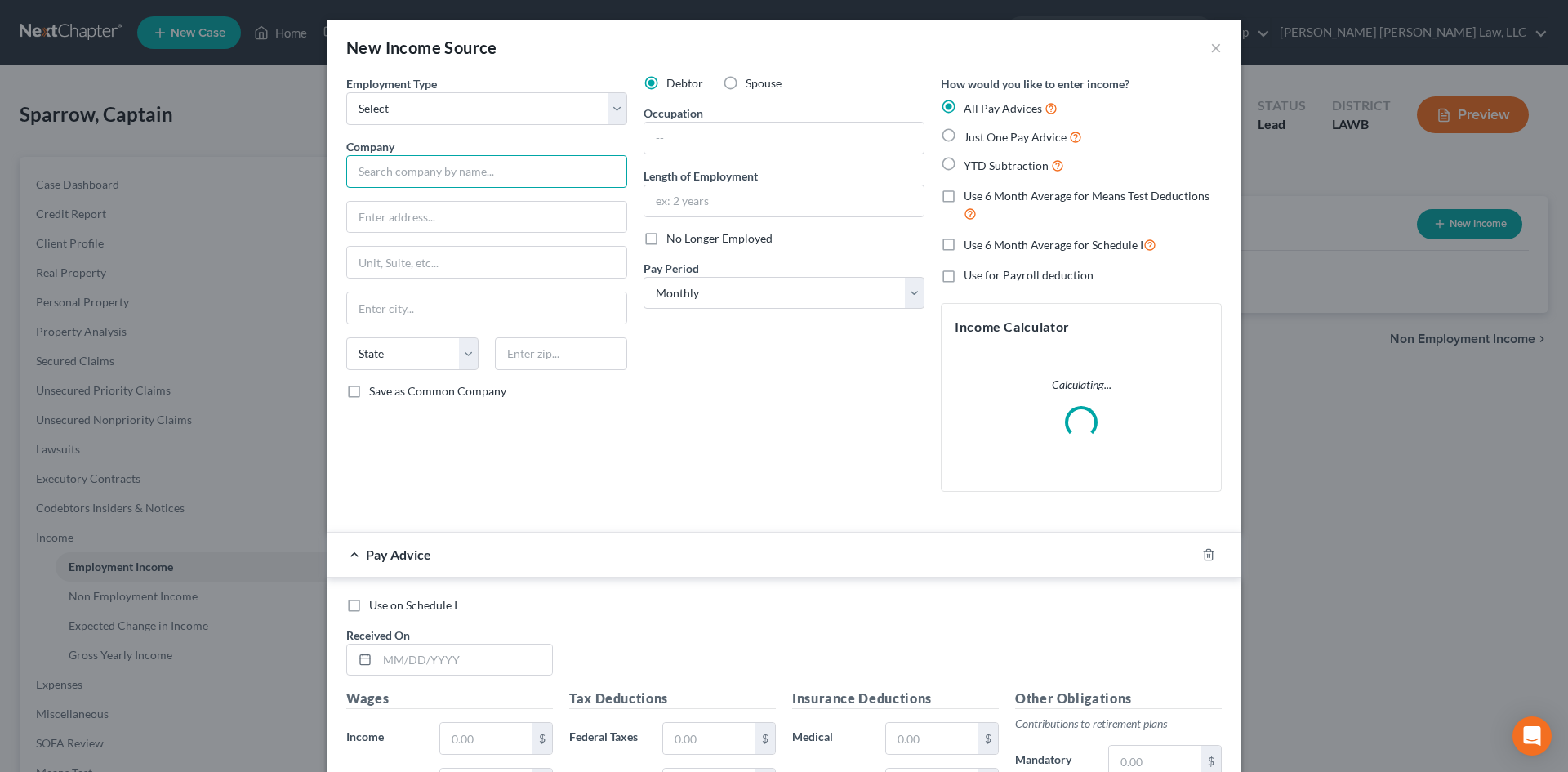
click at [511, 178] on input "text" at bounding box center [487, 171] width 281 height 33
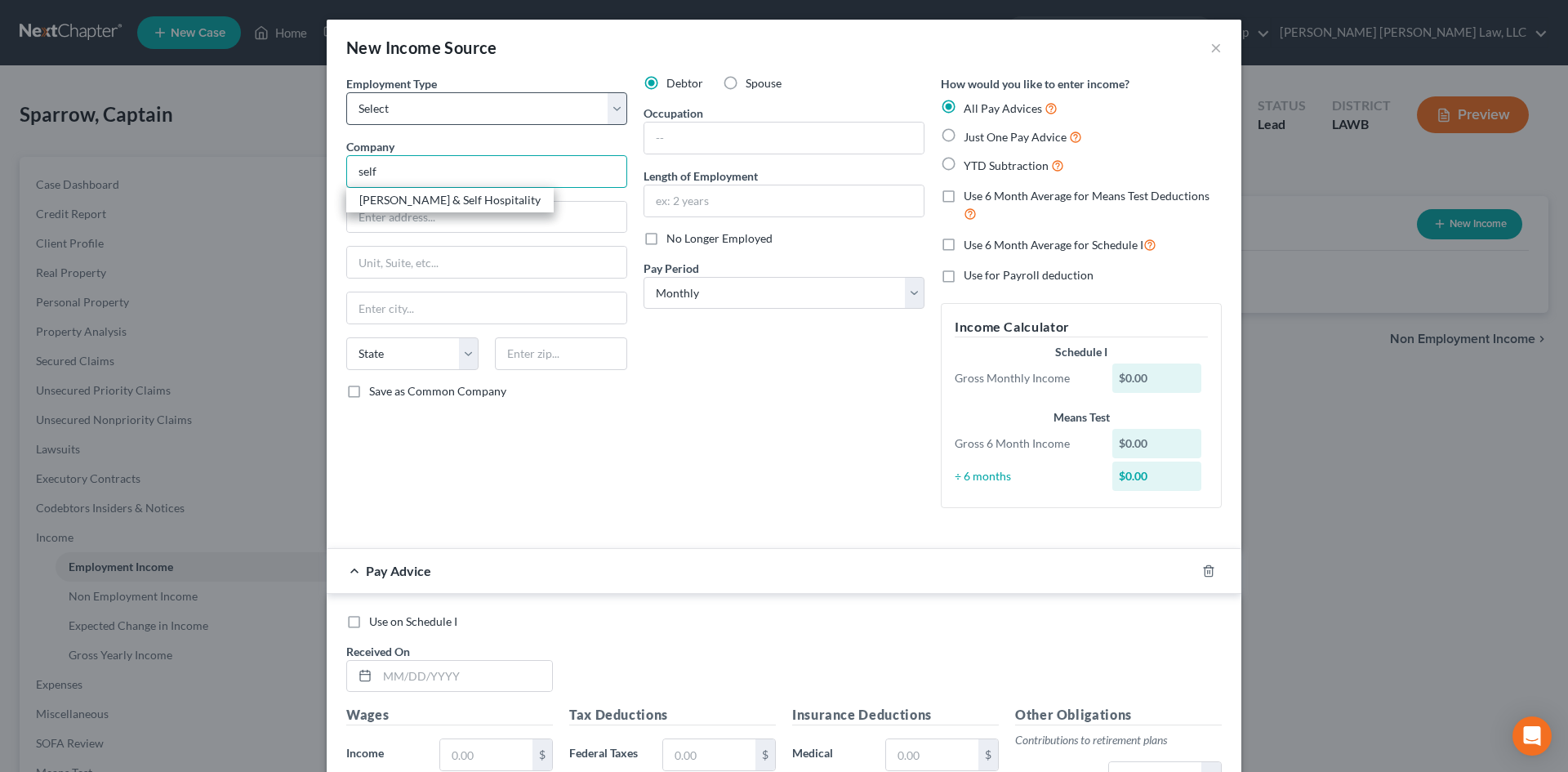
type input "self"
click at [480, 113] on select "Select Full or [DEMOGRAPHIC_DATA] Employment Self Employment" at bounding box center [487, 108] width 281 height 33
select select "1"
click at [346, 92] on select "Select Full or [DEMOGRAPHIC_DATA] Employment Self Employment" at bounding box center [487, 108] width 281 height 33
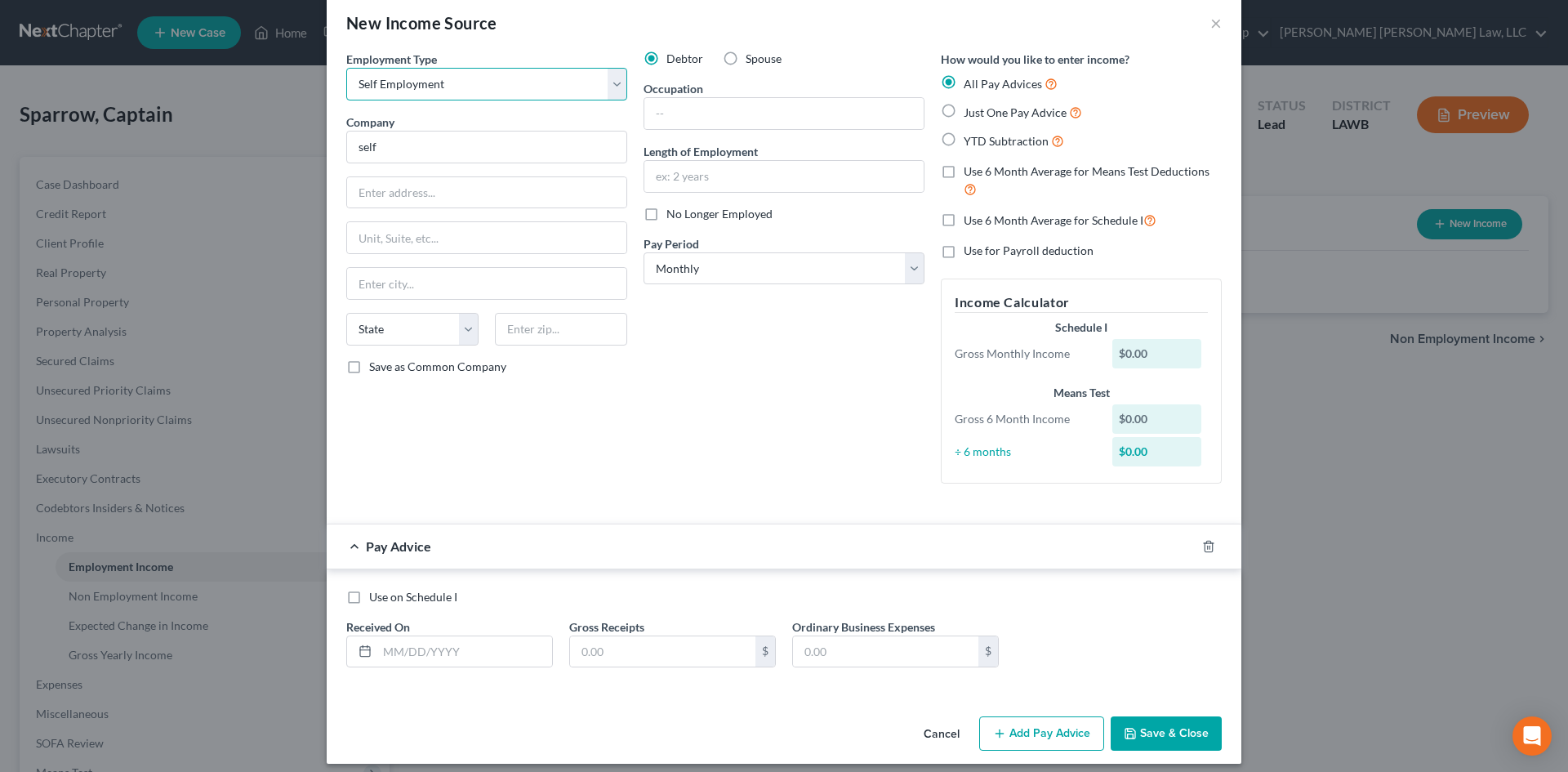
scroll to position [36, 0]
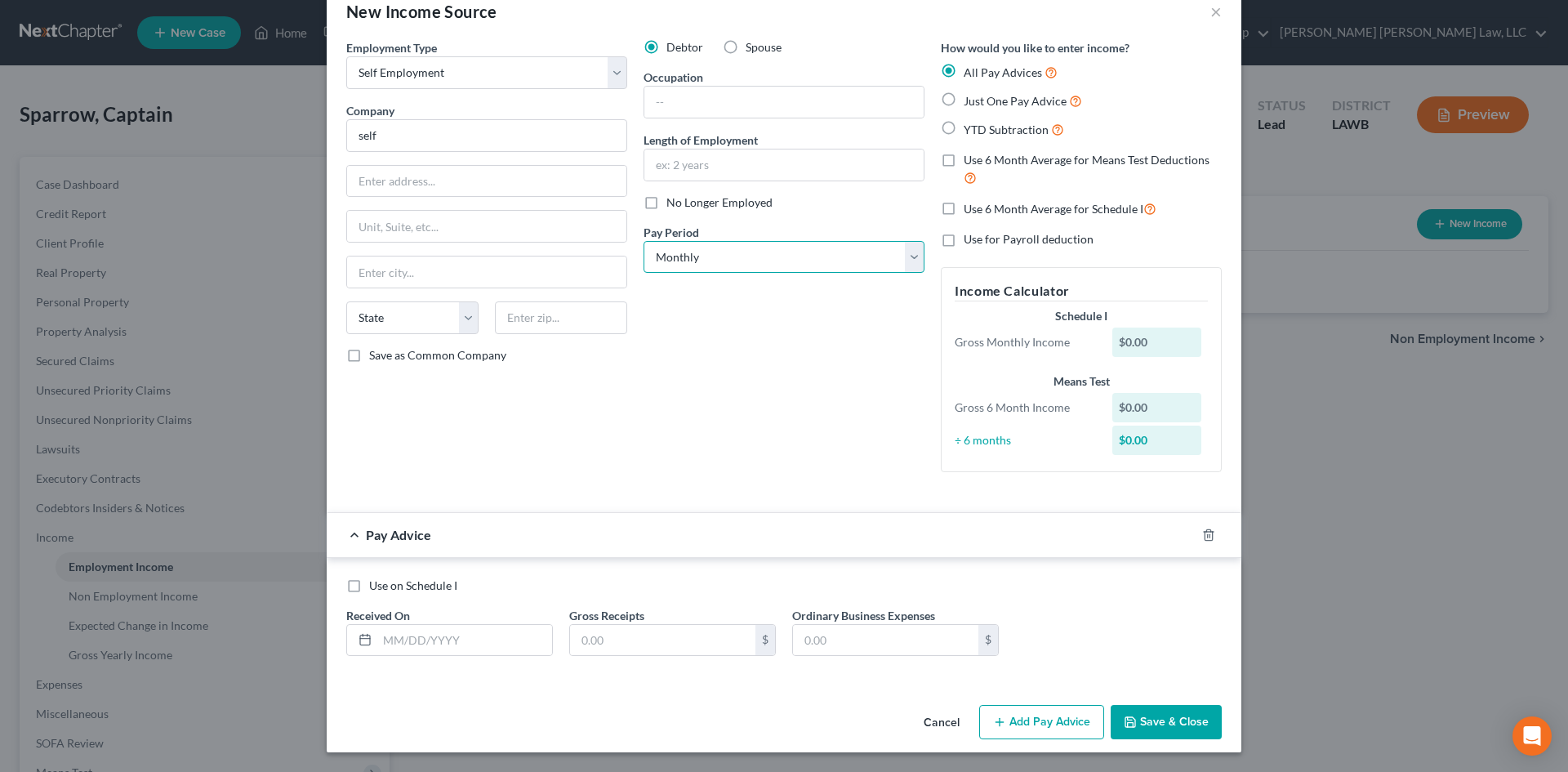
click at [780, 249] on select "Select Monthly Twice Monthly Every Other Week Weekly" at bounding box center [784, 257] width 281 height 33
click at [643, 241] on select "Select Monthly Twice Monthly Every Other Week Weekly" at bounding box center [784, 257] width 281 height 33
drag, startPoint x: 680, startPoint y: 253, endPoint x: 686, endPoint y: 272, distance: 19.9
click at [680, 253] on select "Select Monthly Twice Monthly Every Other Week Weekly" at bounding box center [784, 257] width 281 height 33
select select "2"
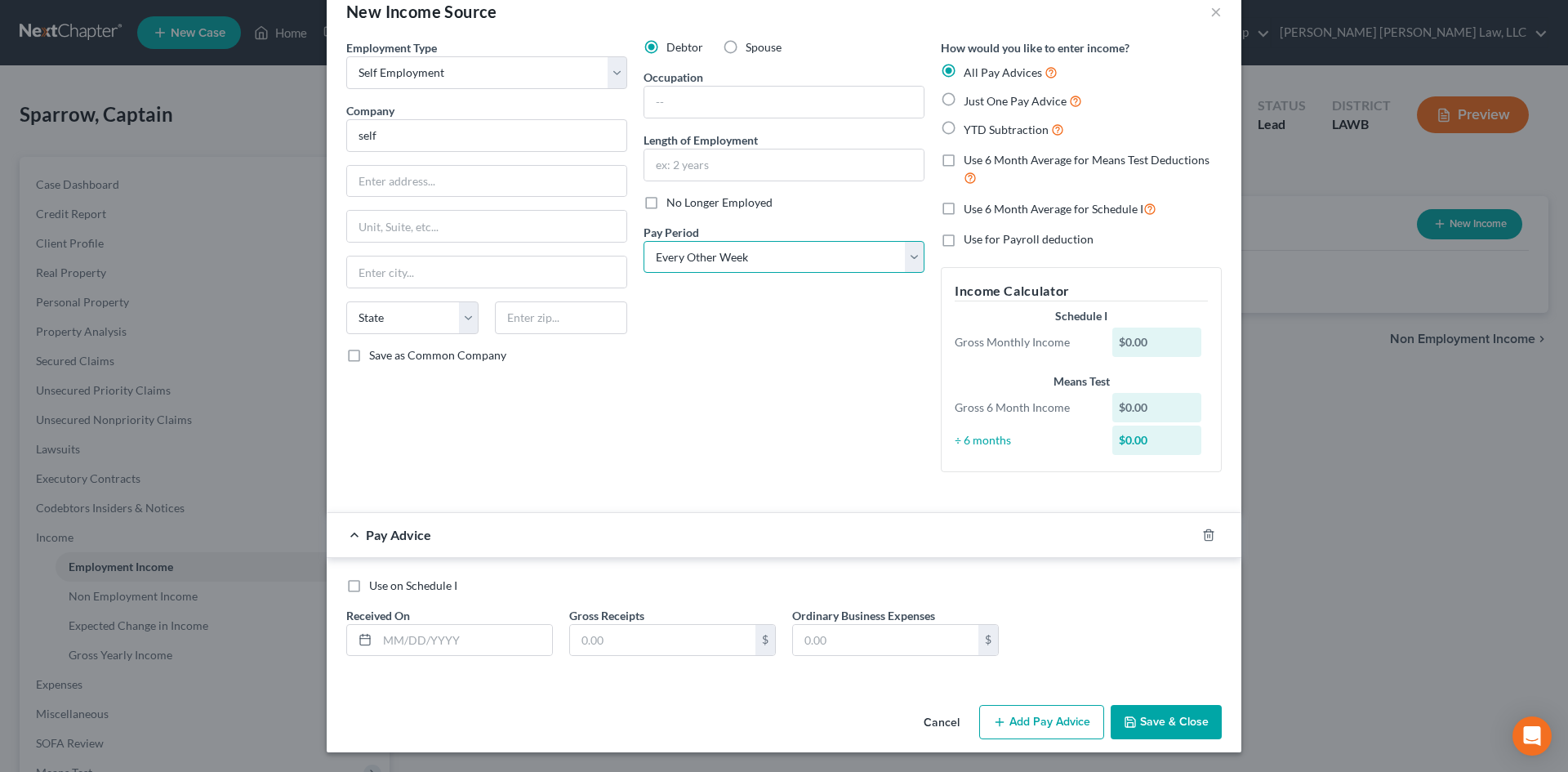
click at [643, 241] on select "Select Monthly Twice Monthly Every Other Week Weekly" at bounding box center [784, 257] width 281 height 33
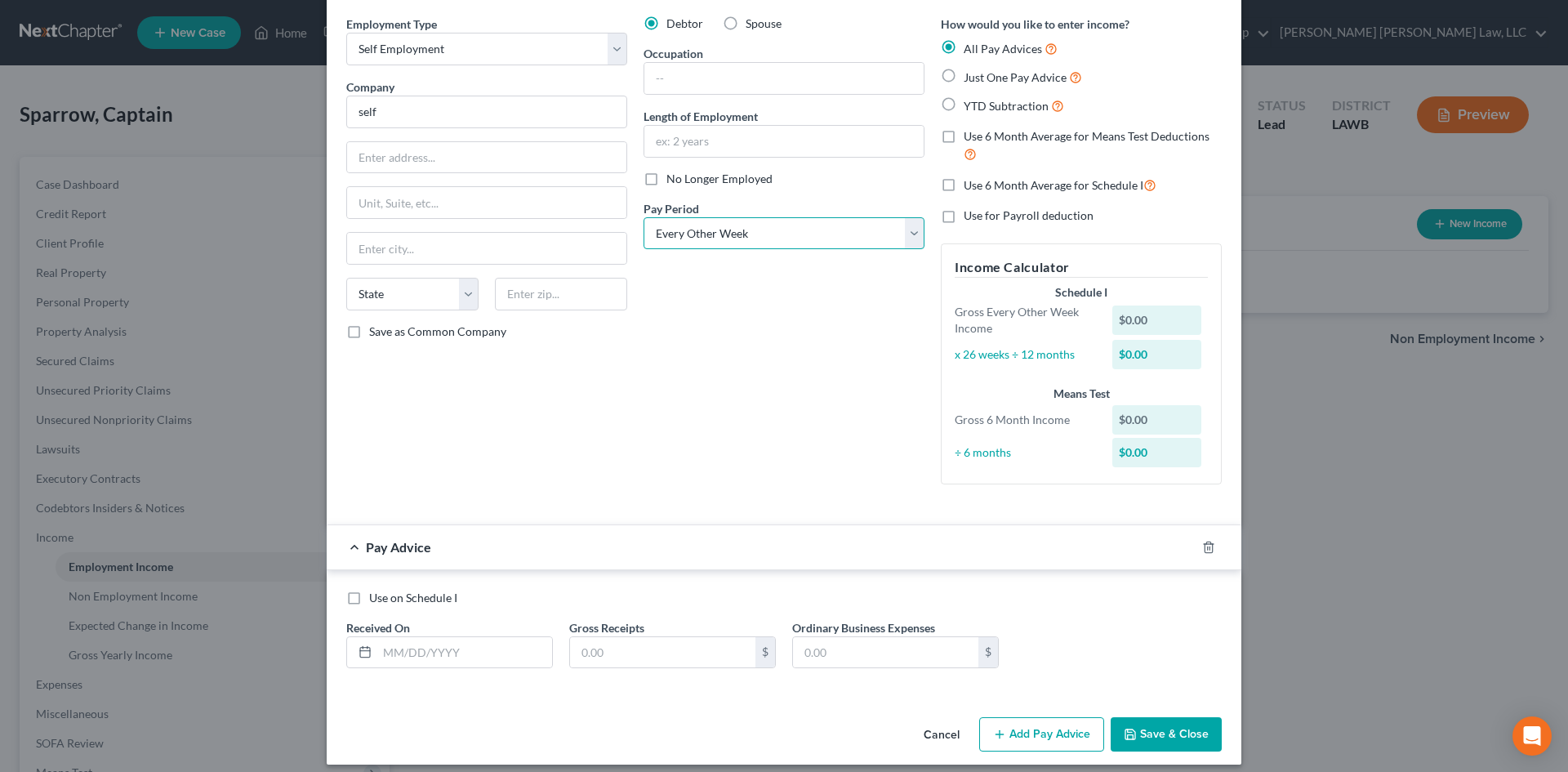
scroll to position [72, 0]
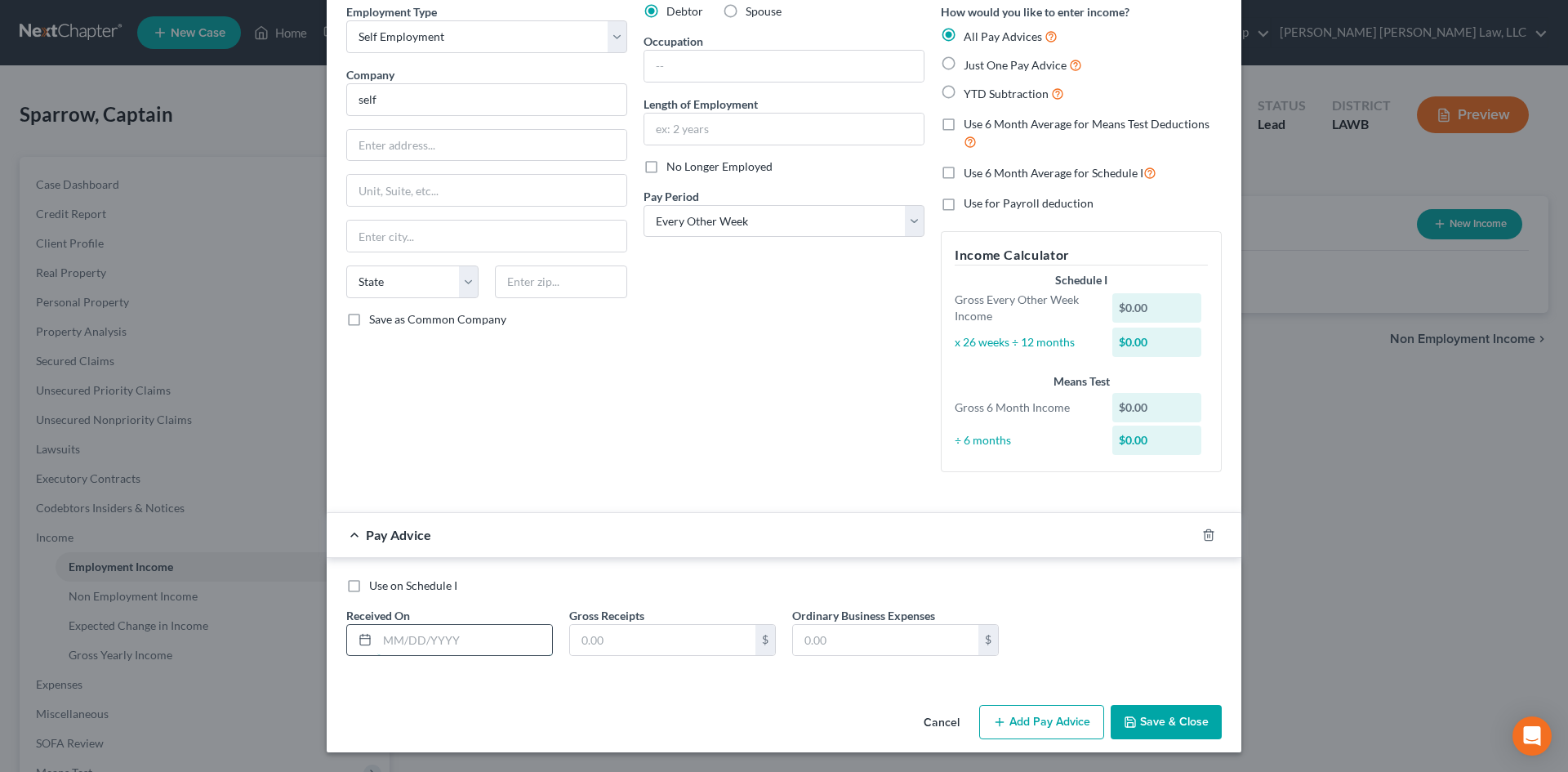
click at [513, 649] on input "text" at bounding box center [464, 640] width 175 height 31
type input "[DATE]"
type input "3,125.00"
click at [1020, 717] on button "Add Pay Advice" at bounding box center [1042, 722] width 125 height 34
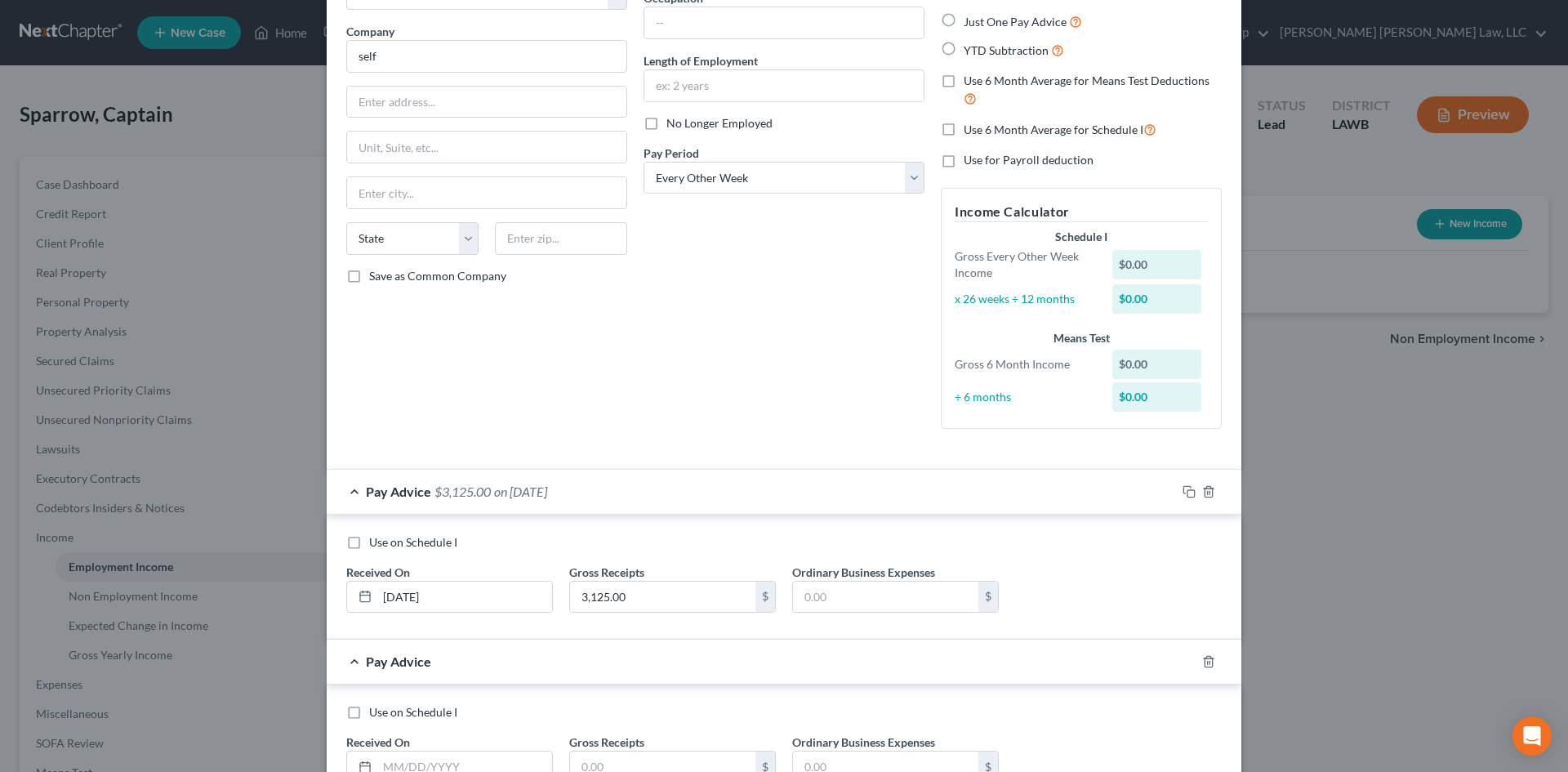
scroll to position [154, 0]
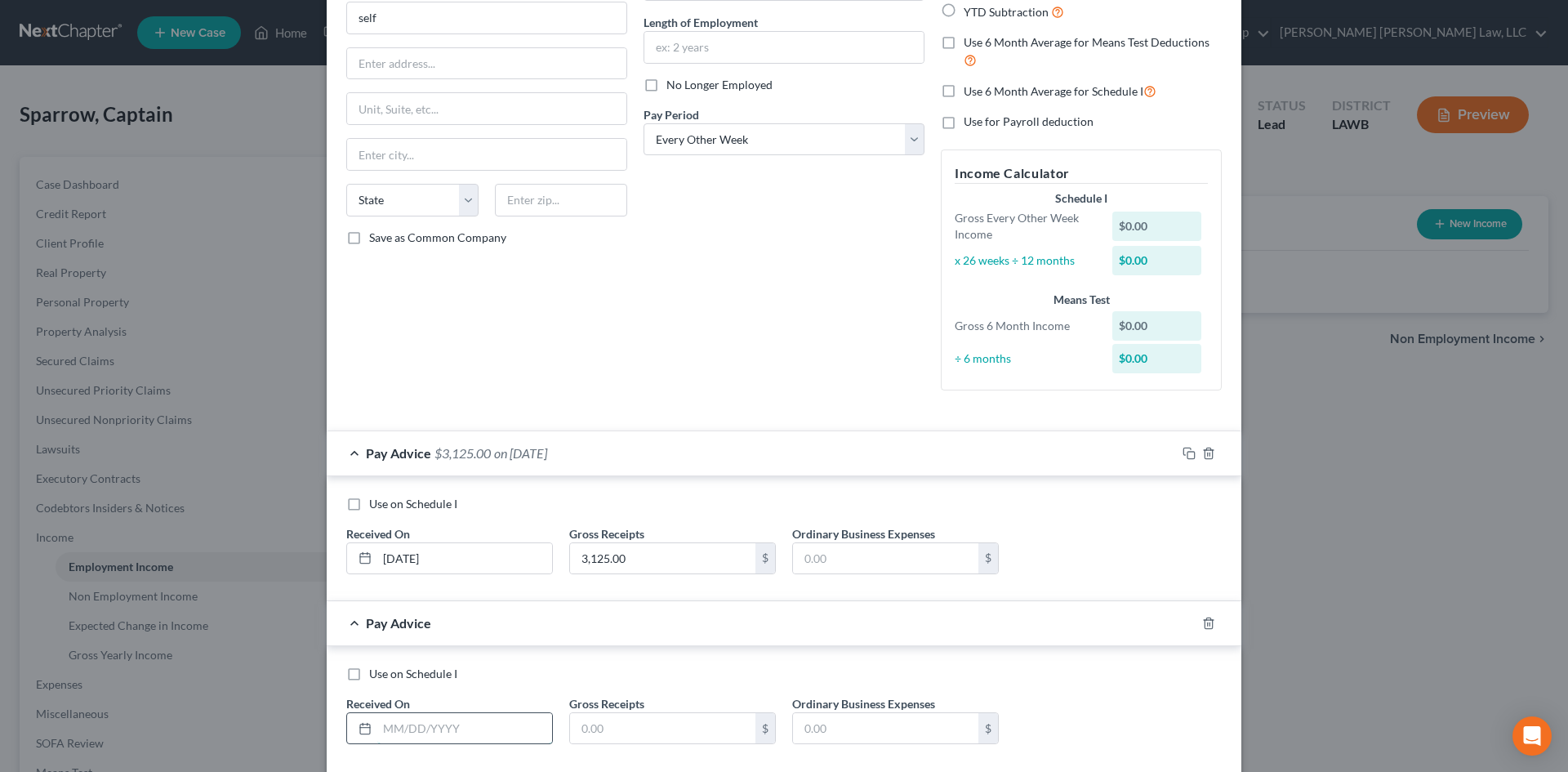
click at [488, 717] on input "text" at bounding box center [464, 728] width 175 height 31
type input "[DATE]"
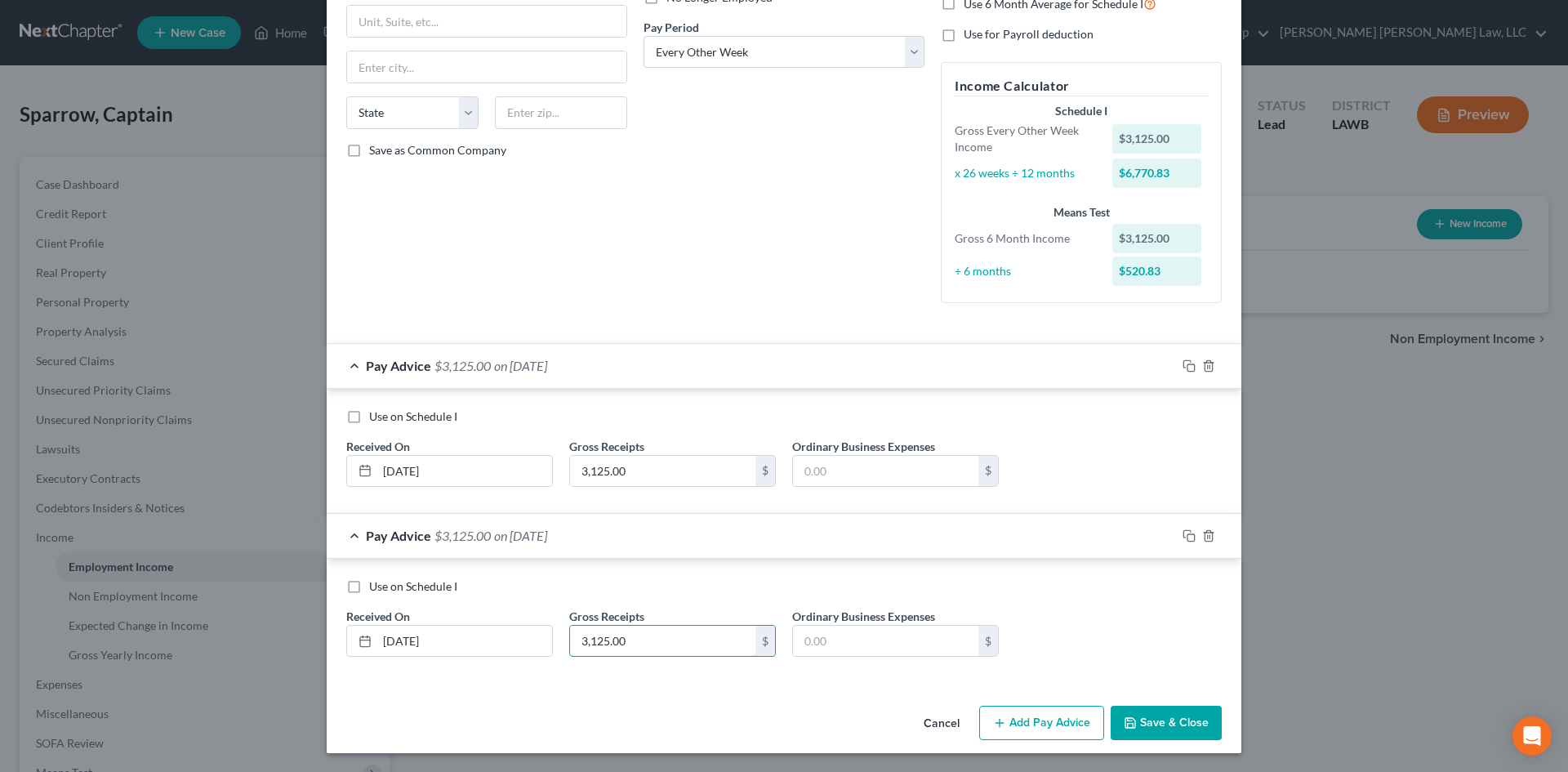
scroll to position [242, 0]
type input "3,125.00"
click at [1069, 710] on button "Add Pay Advice" at bounding box center [1042, 722] width 125 height 34
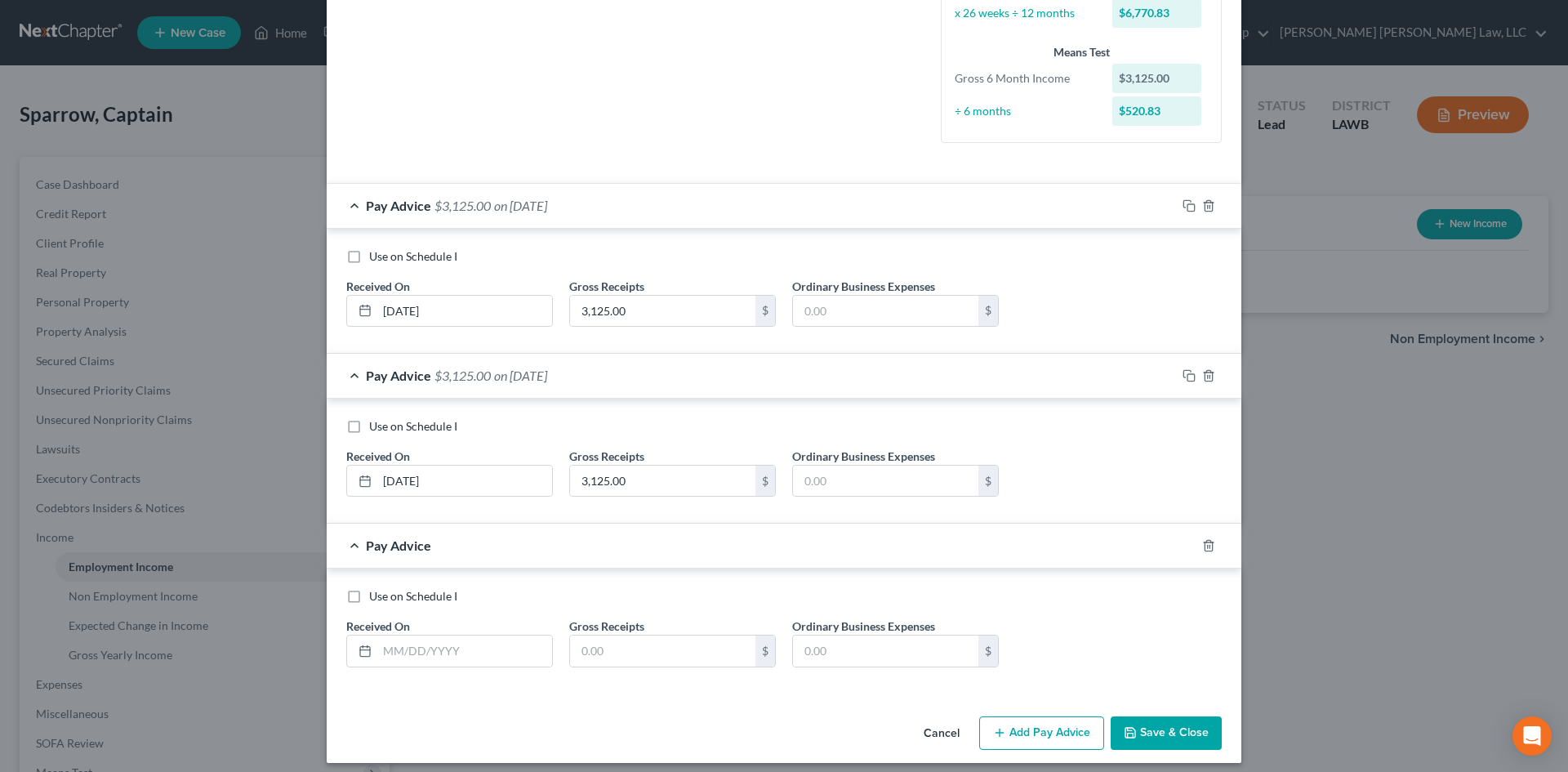
scroll to position [411, 0]
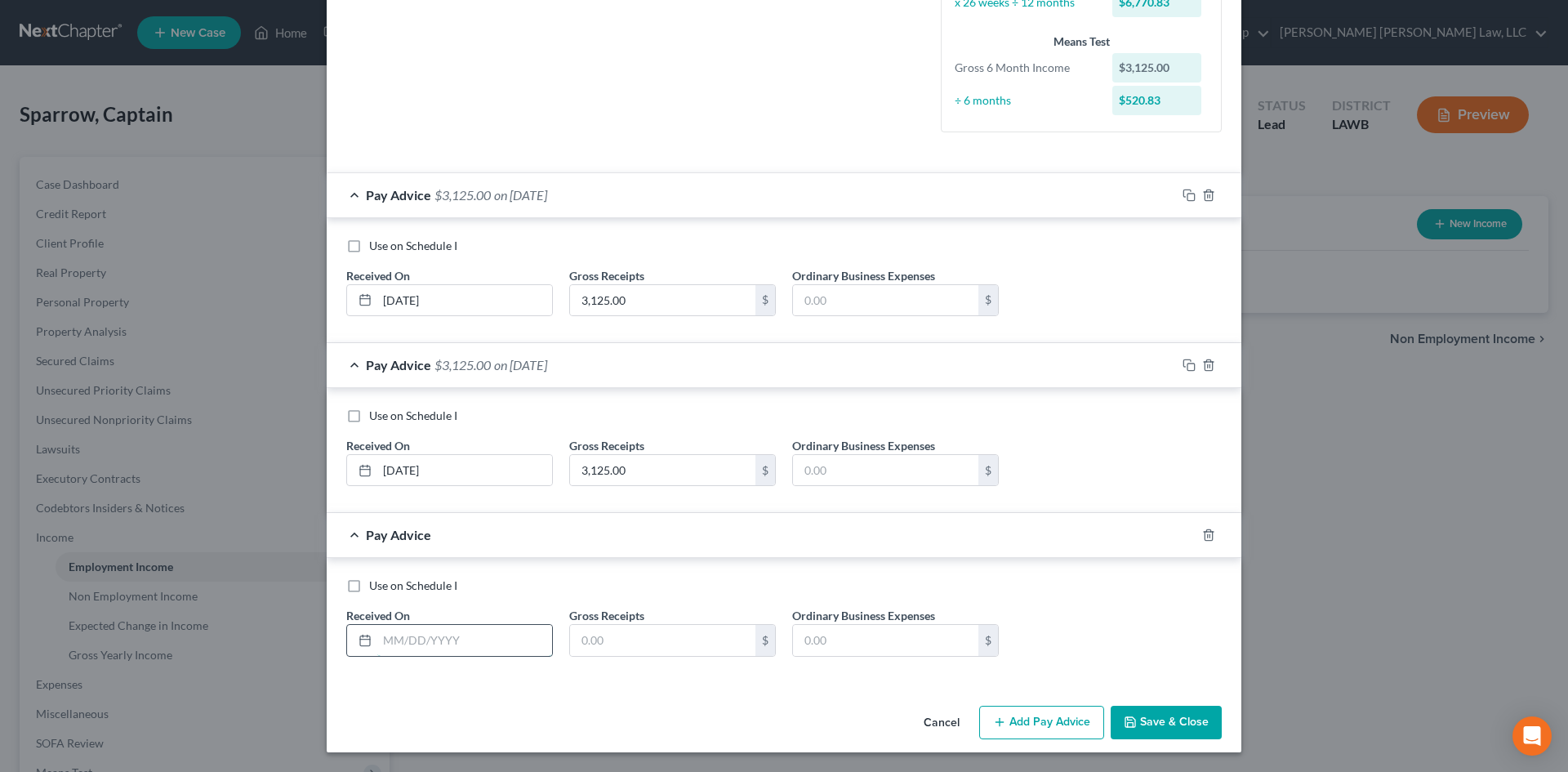
click at [513, 631] on input "text" at bounding box center [464, 640] width 175 height 31
type input "[DATE]"
click at [716, 642] on input "text" at bounding box center [663, 640] width 185 height 31
type input "3,125.00"
click at [1026, 728] on button "Add Pay Advice" at bounding box center [1042, 723] width 125 height 34
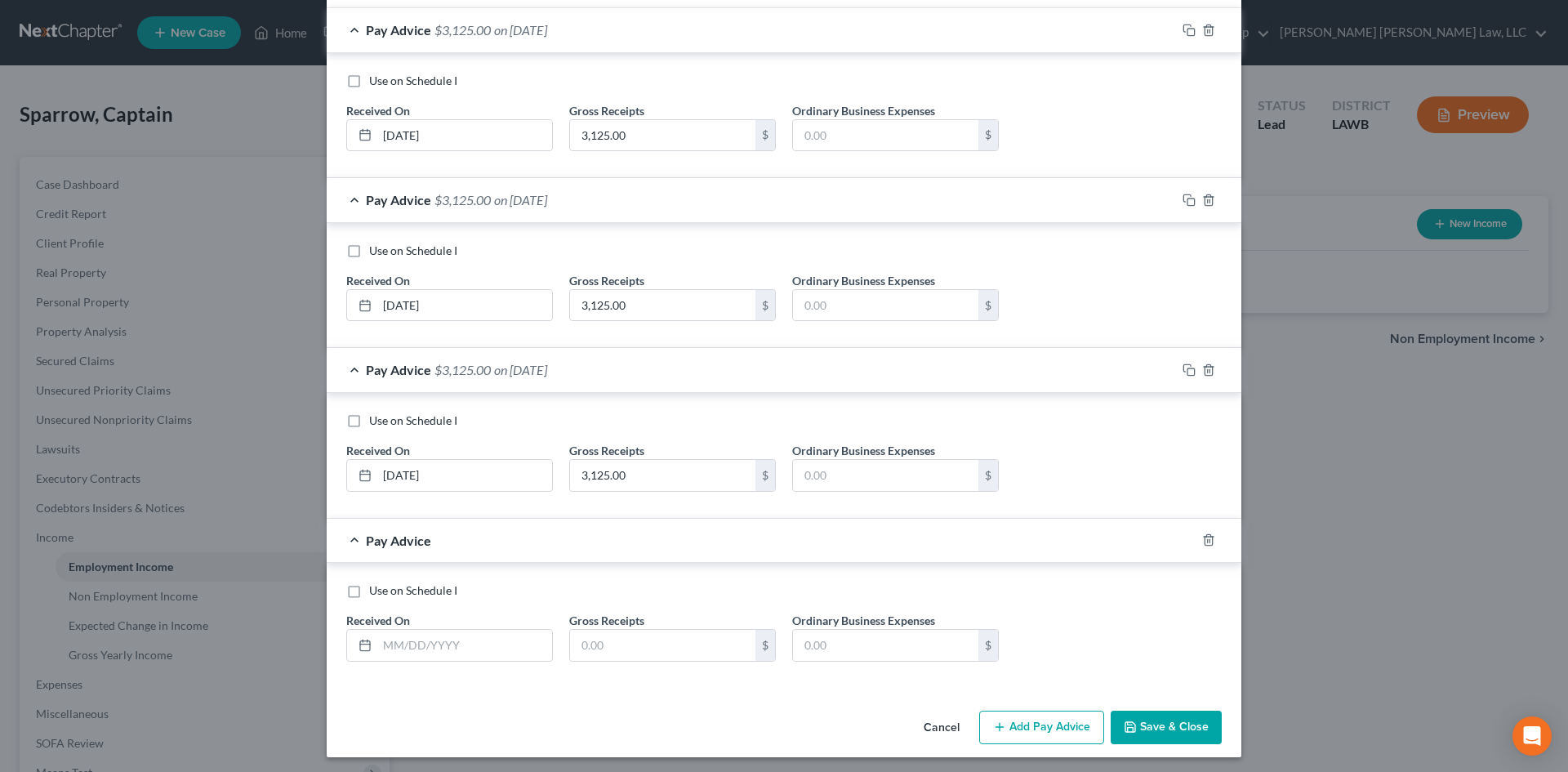
scroll to position [582, 0]
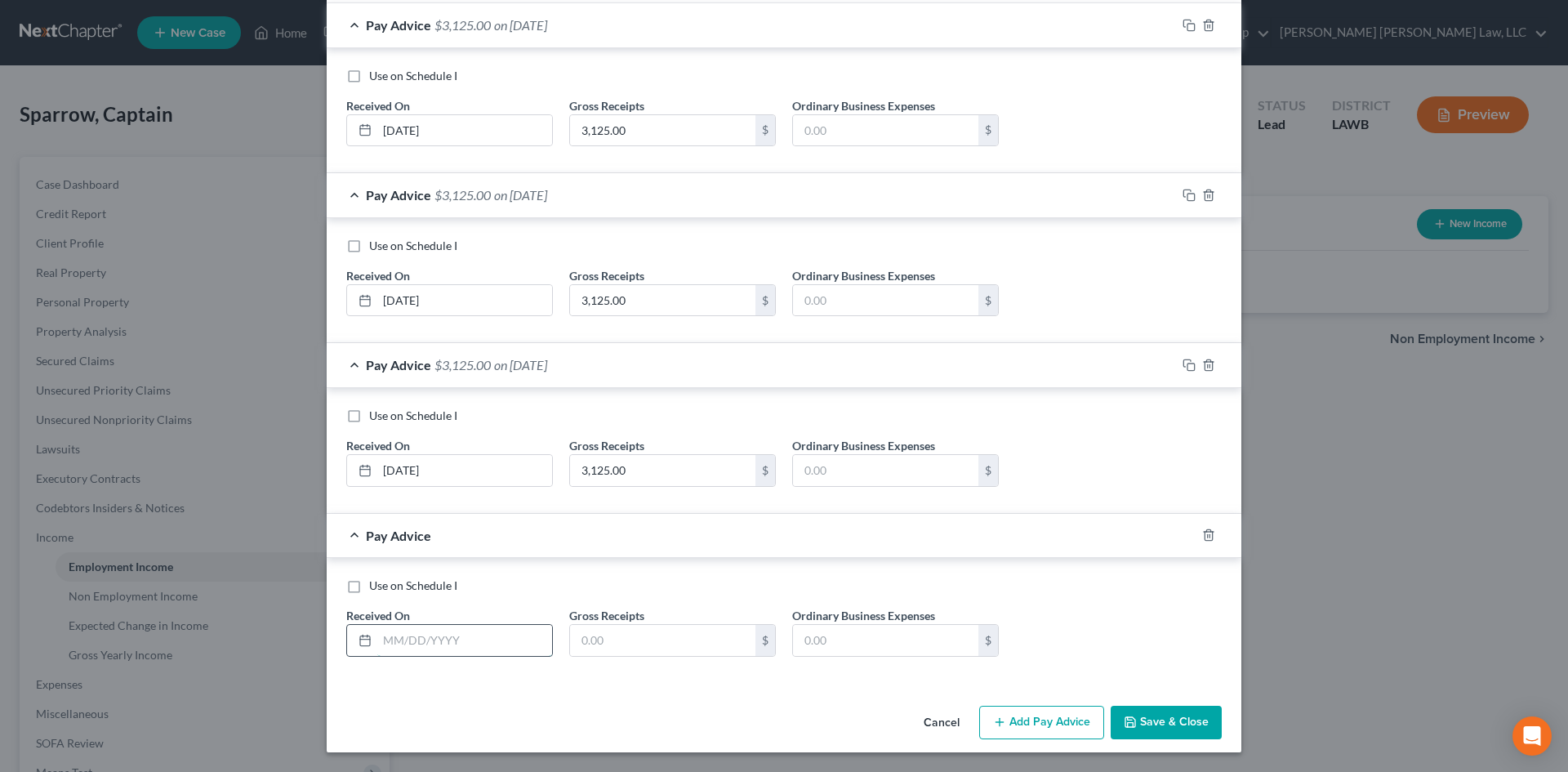
click at [509, 625] on input "text" at bounding box center [464, 640] width 175 height 31
type input "[DATE]"
click at [644, 625] on input "text" at bounding box center [663, 640] width 185 height 31
type input "3,125.00"
click at [1035, 716] on button "Add Pay Advice" at bounding box center [1042, 723] width 125 height 34
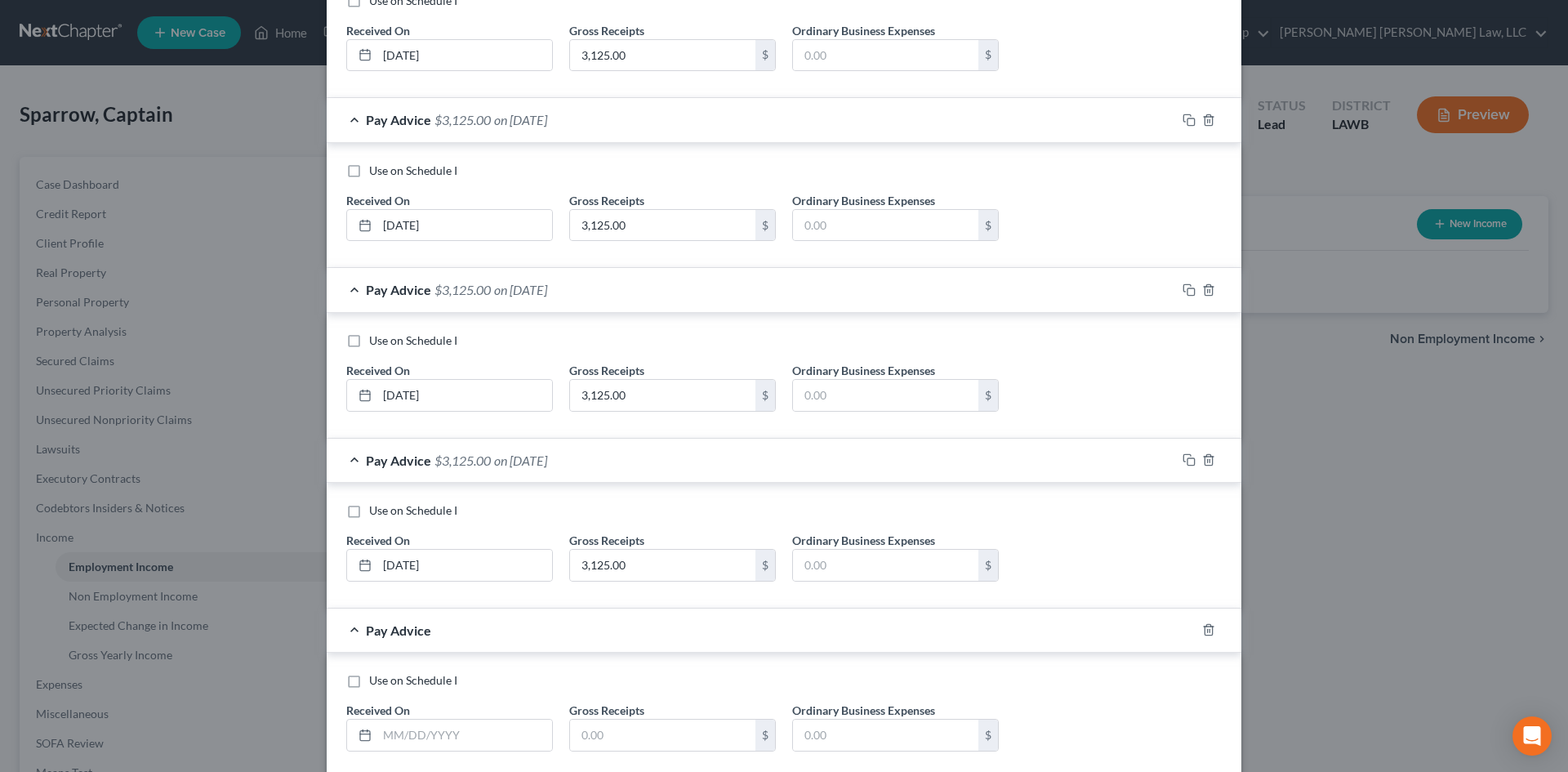
scroll to position [752, 0]
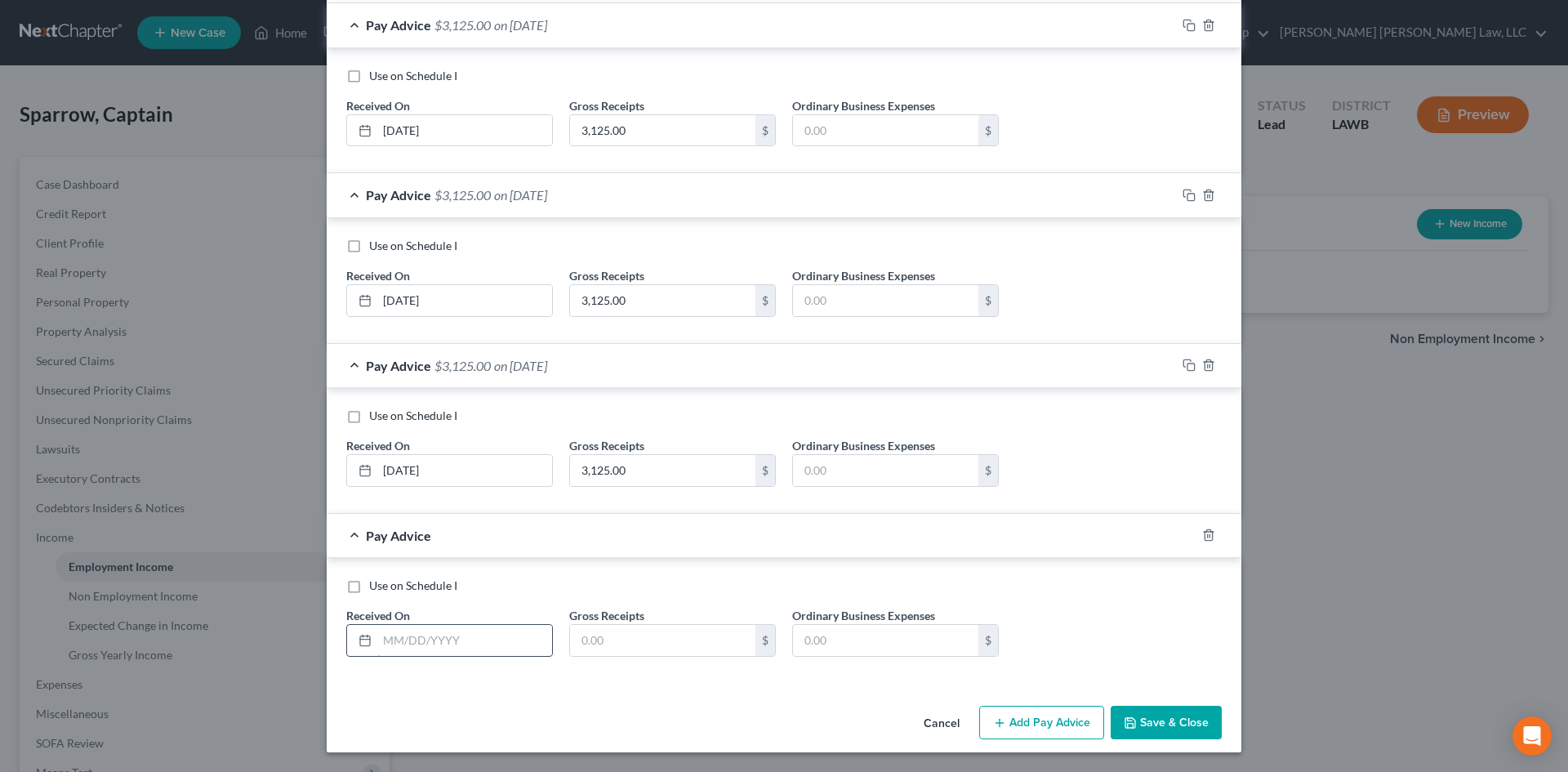
drag, startPoint x: 494, startPoint y: 639, endPoint x: 487, endPoint y: 648, distance: 11.4
click at [494, 639] on input "text" at bounding box center [464, 640] width 175 height 31
type input "0"
click at [479, 641] on input "text" at bounding box center [464, 640] width 175 height 31
type input "[DATE]"
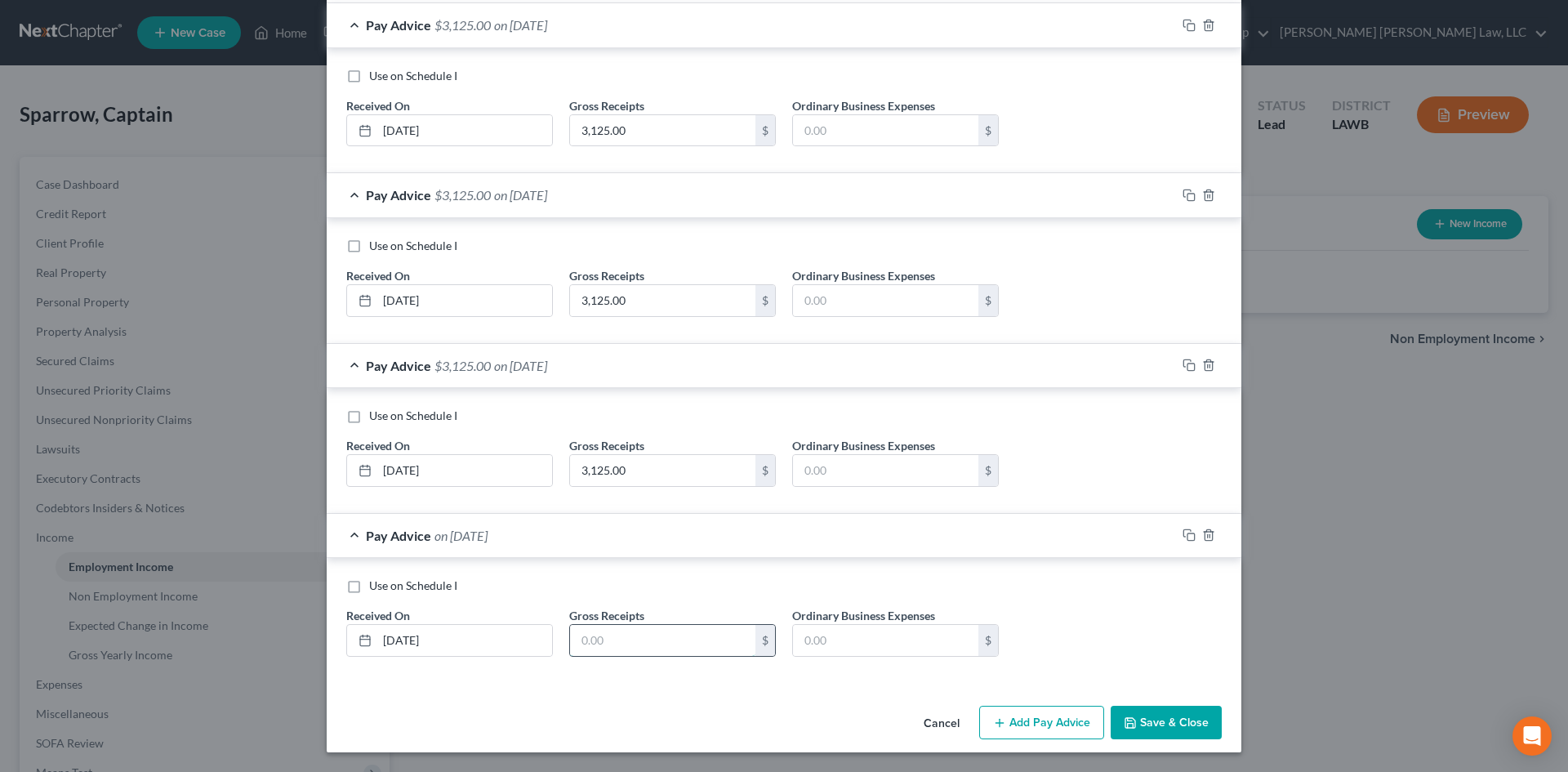
click at [636, 637] on input "text" at bounding box center [663, 640] width 185 height 31
type input "3,125.00"
click at [1034, 723] on button "Add Pay Advice" at bounding box center [1042, 723] width 125 height 34
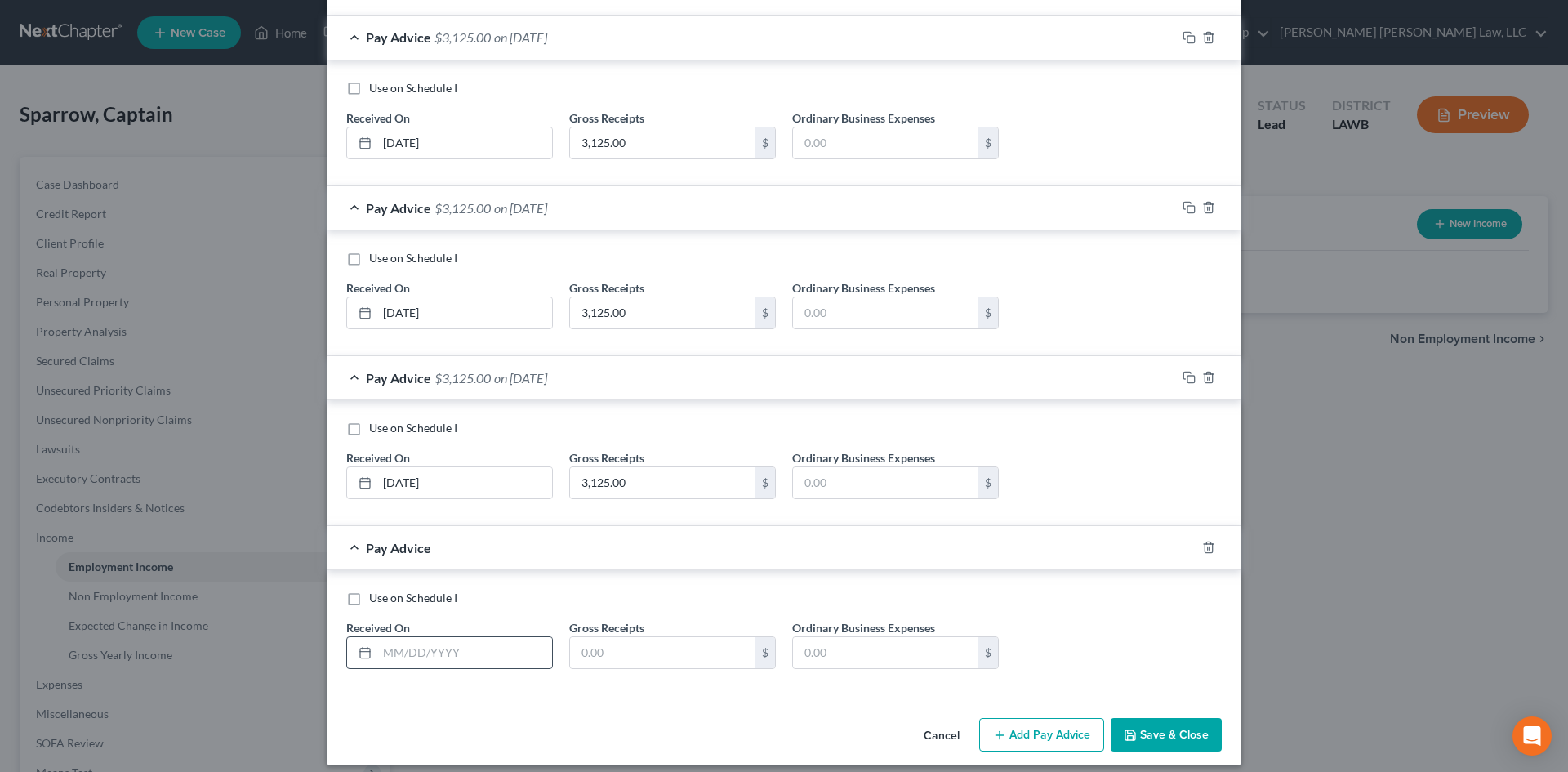
scroll to position [921, 0]
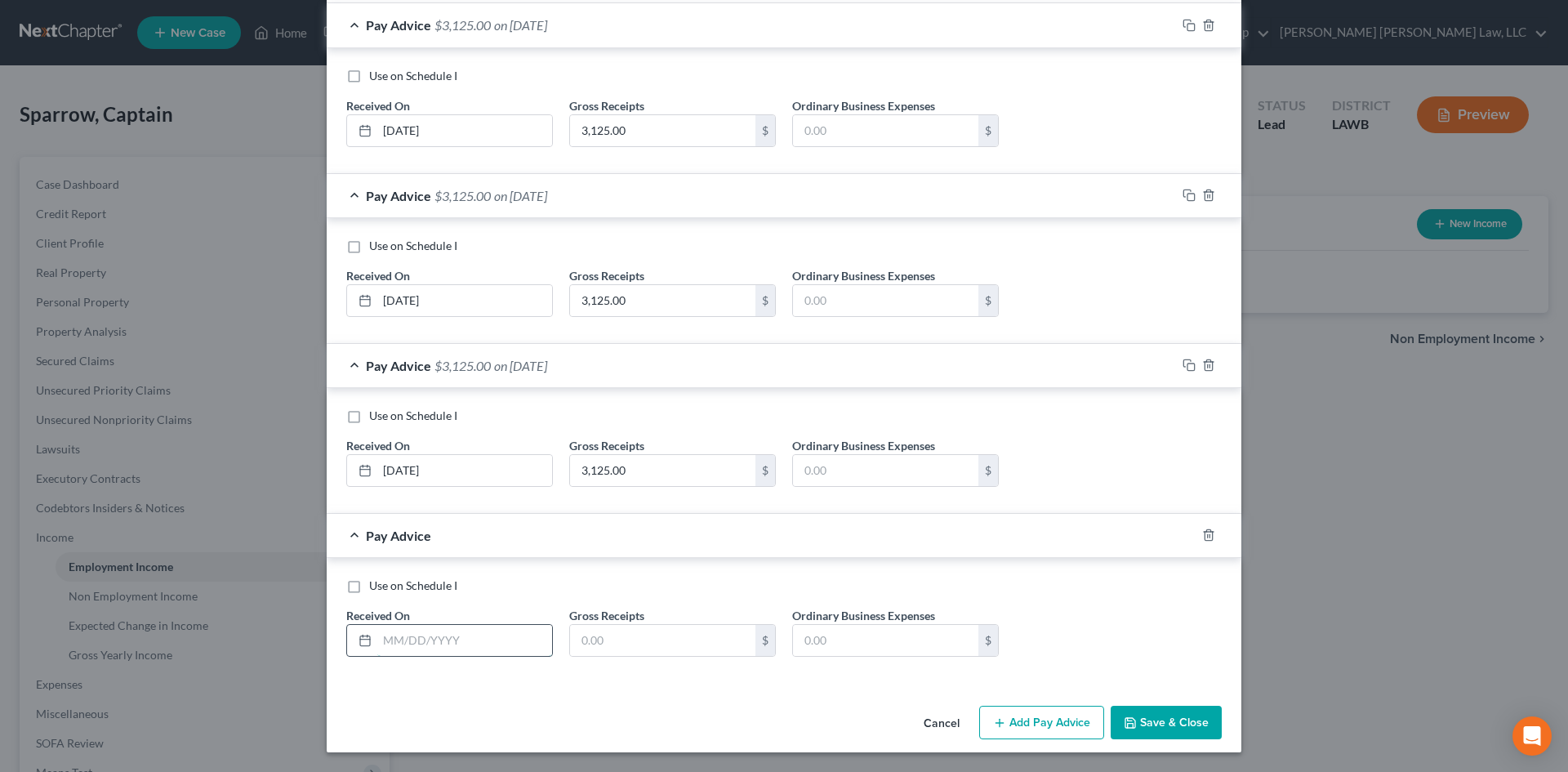
click at [493, 652] on input "text" at bounding box center [464, 640] width 175 height 31
type input "[DATE]"
click at [639, 639] on input "text" at bounding box center [663, 640] width 185 height 31
type input "3,125.00"
drag, startPoint x: 1026, startPoint y: 744, endPoint x: 394, endPoint y: 483, distance: 683.8
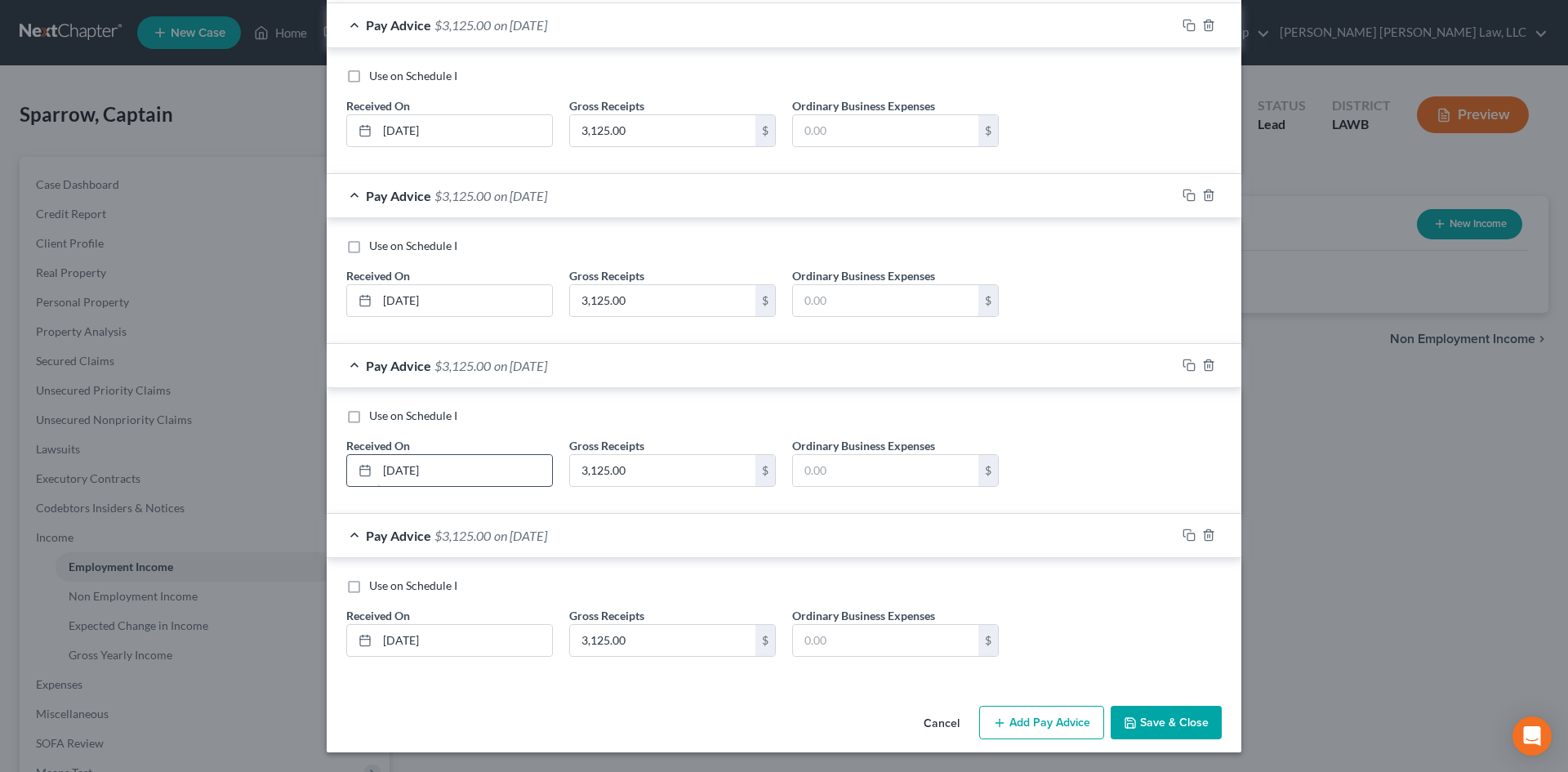
click at [1025, 744] on div "Cancel Add Pay Advice Save & Close" at bounding box center [784, 726] width 915 height 54
click at [1019, 723] on button "Add Pay Advice" at bounding box center [1042, 723] width 125 height 34
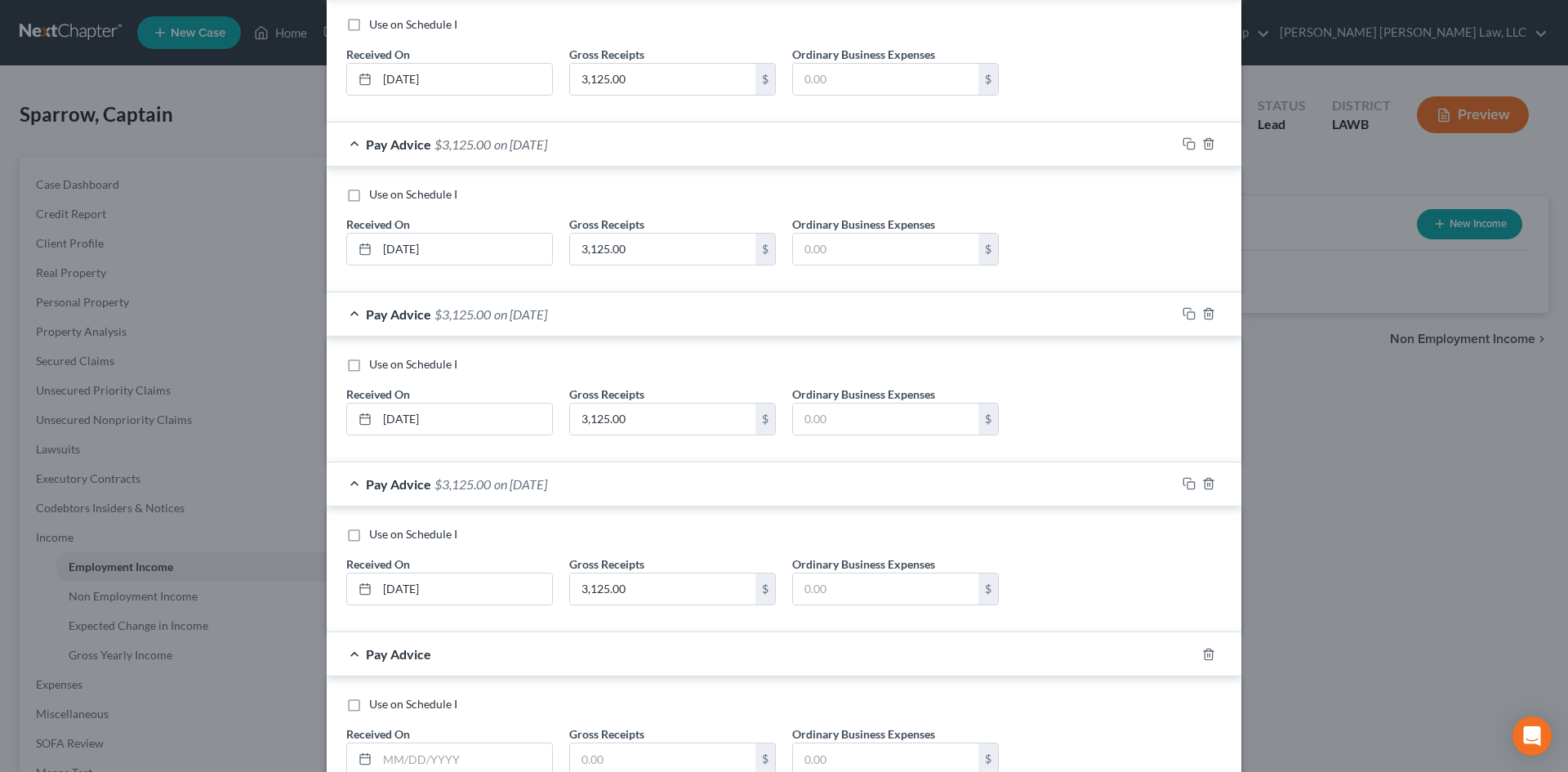
scroll to position [1093, 0]
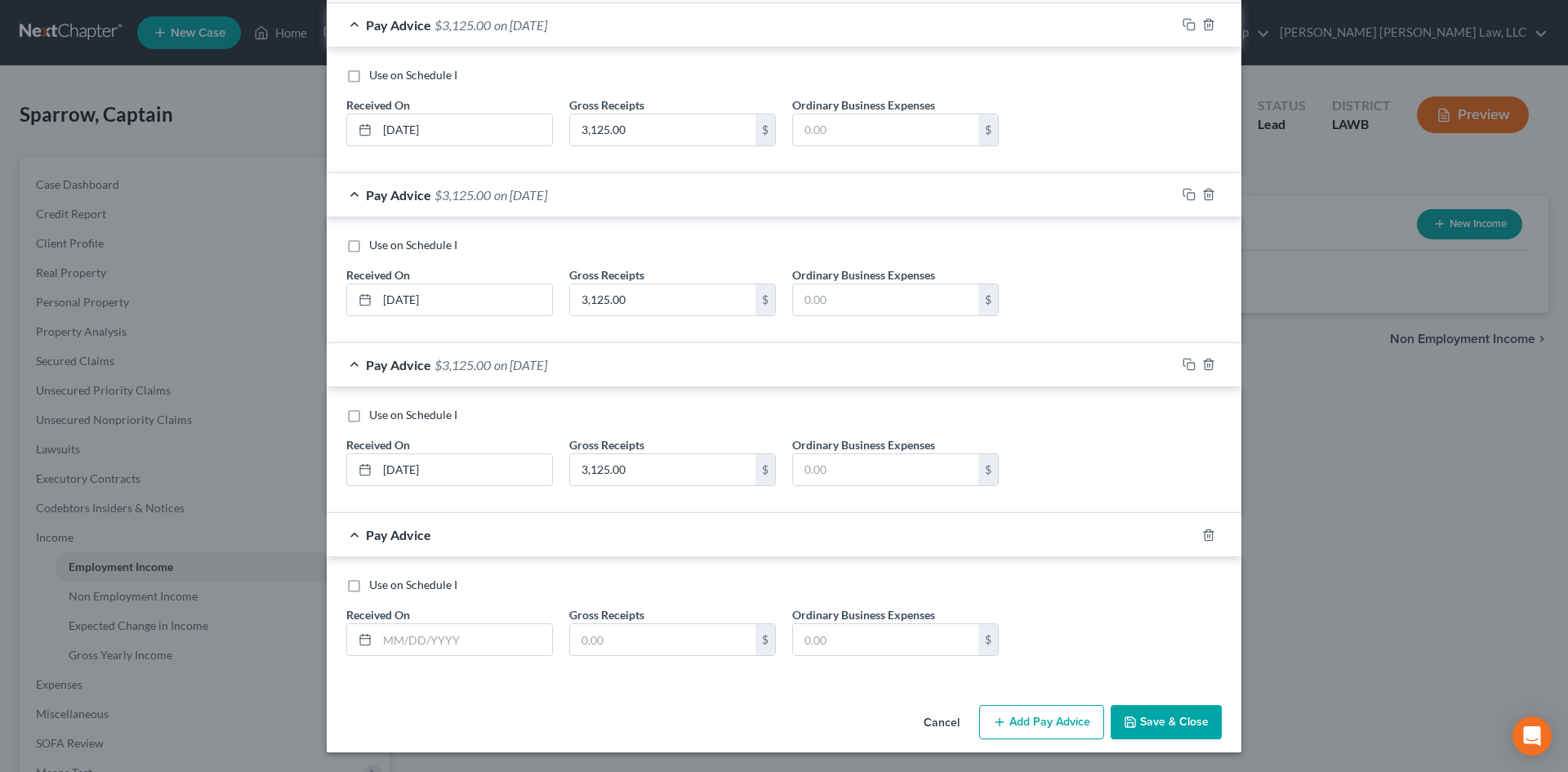
click at [462, 619] on div "Received On *" at bounding box center [450, 631] width 223 height 50
click at [471, 642] on input "text" at bounding box center [464, 639] width 175 height 31
type input "[DATE]"
click at [573, 642] on input "text" at bounding box center [663, 639] width 185 height 31
type input "3,125.00"
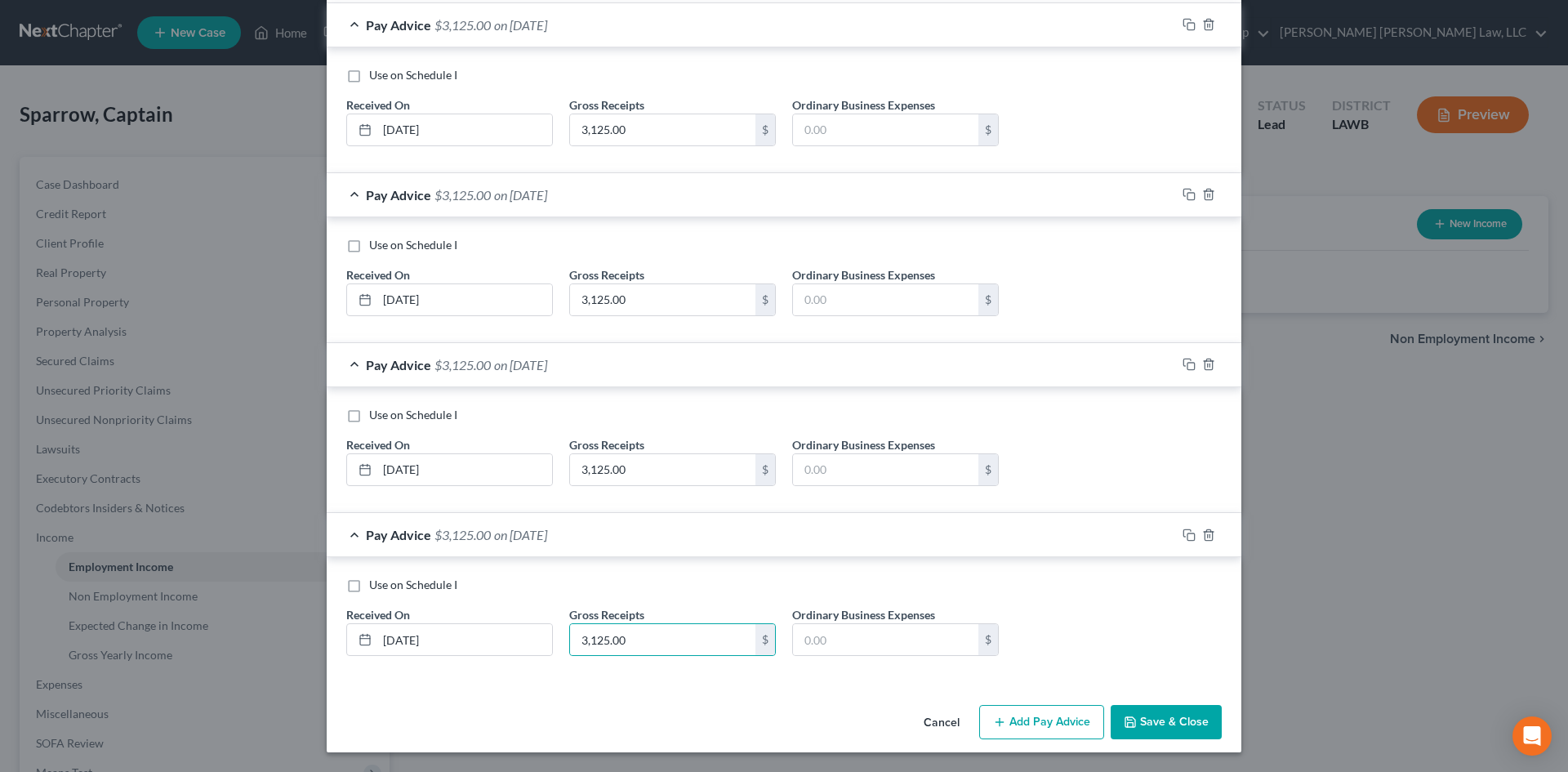
click at [1026, 706] on button "Add Pay Advice" at bounding box center [1042, 722] width 125 height 34
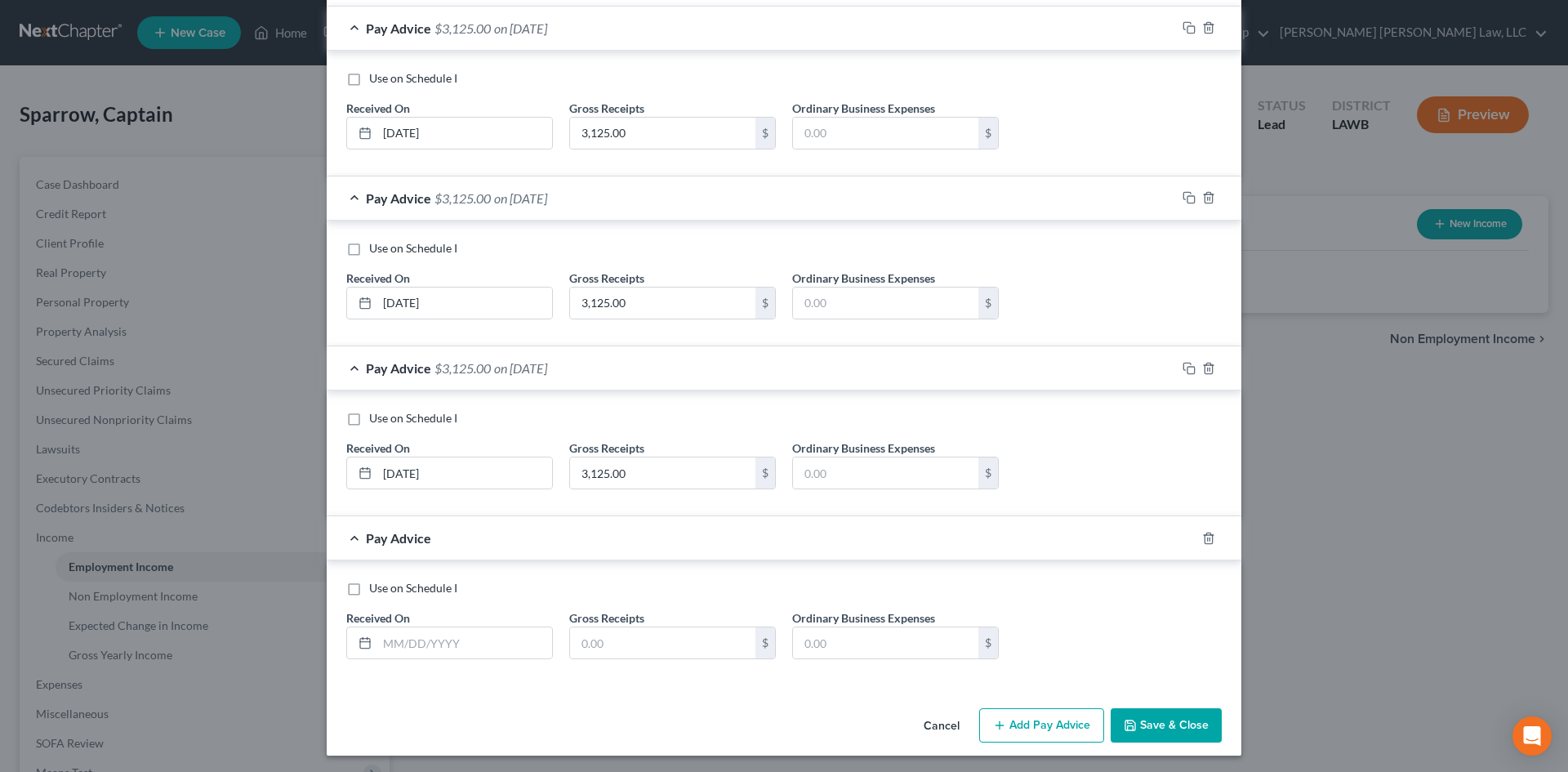
scroll to position [1263, 0]
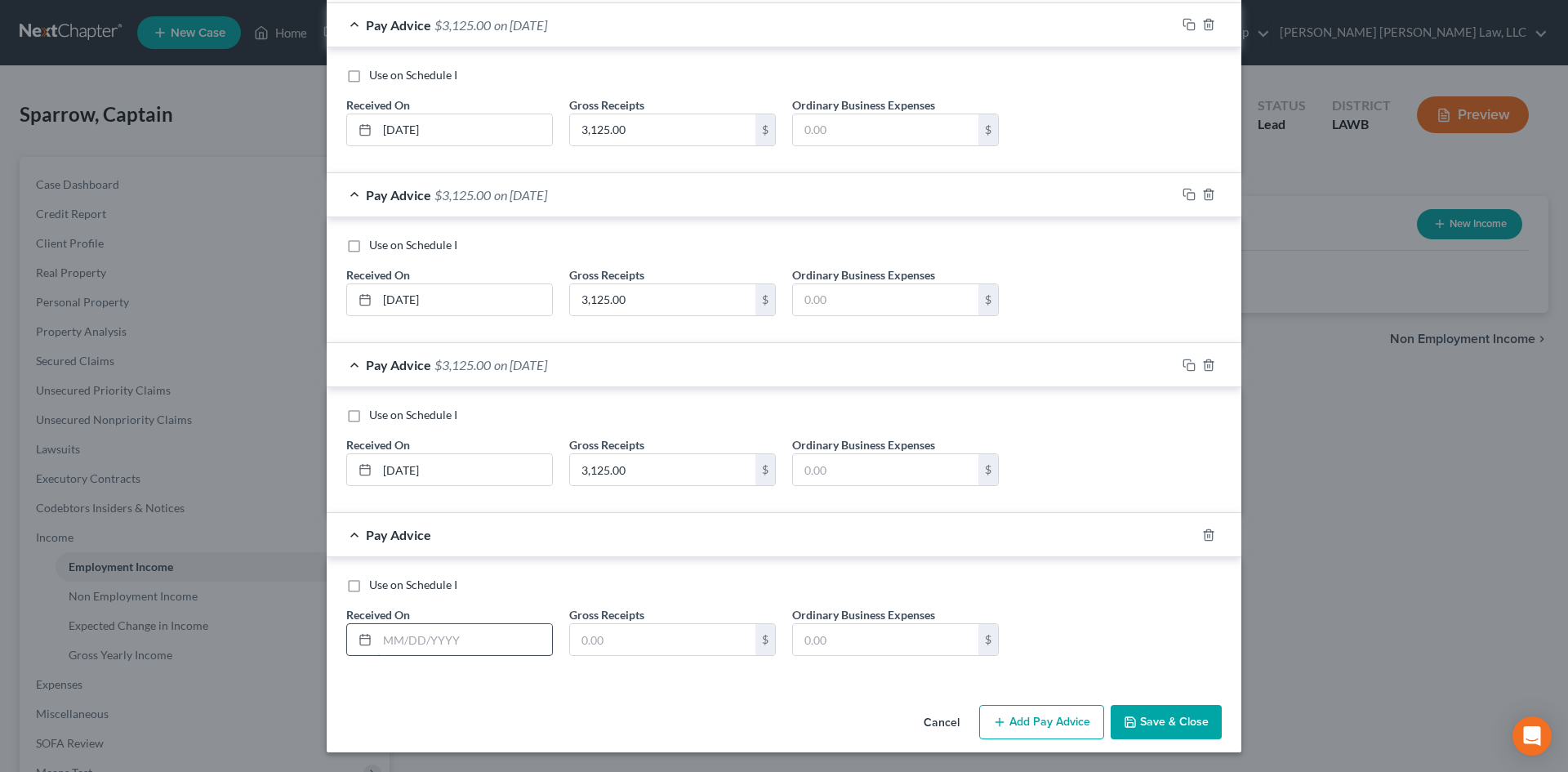
click at [447, 632] on input "text" at bounding box center [464, 639] width 175 height 31
type input "[DATE]"
click at [613, 642] on input "text" at bounding box center [663, 639] width 185 height 31
click at [656, 636] on input "321,325" at bounding box center [663, 639] width 185 height 31
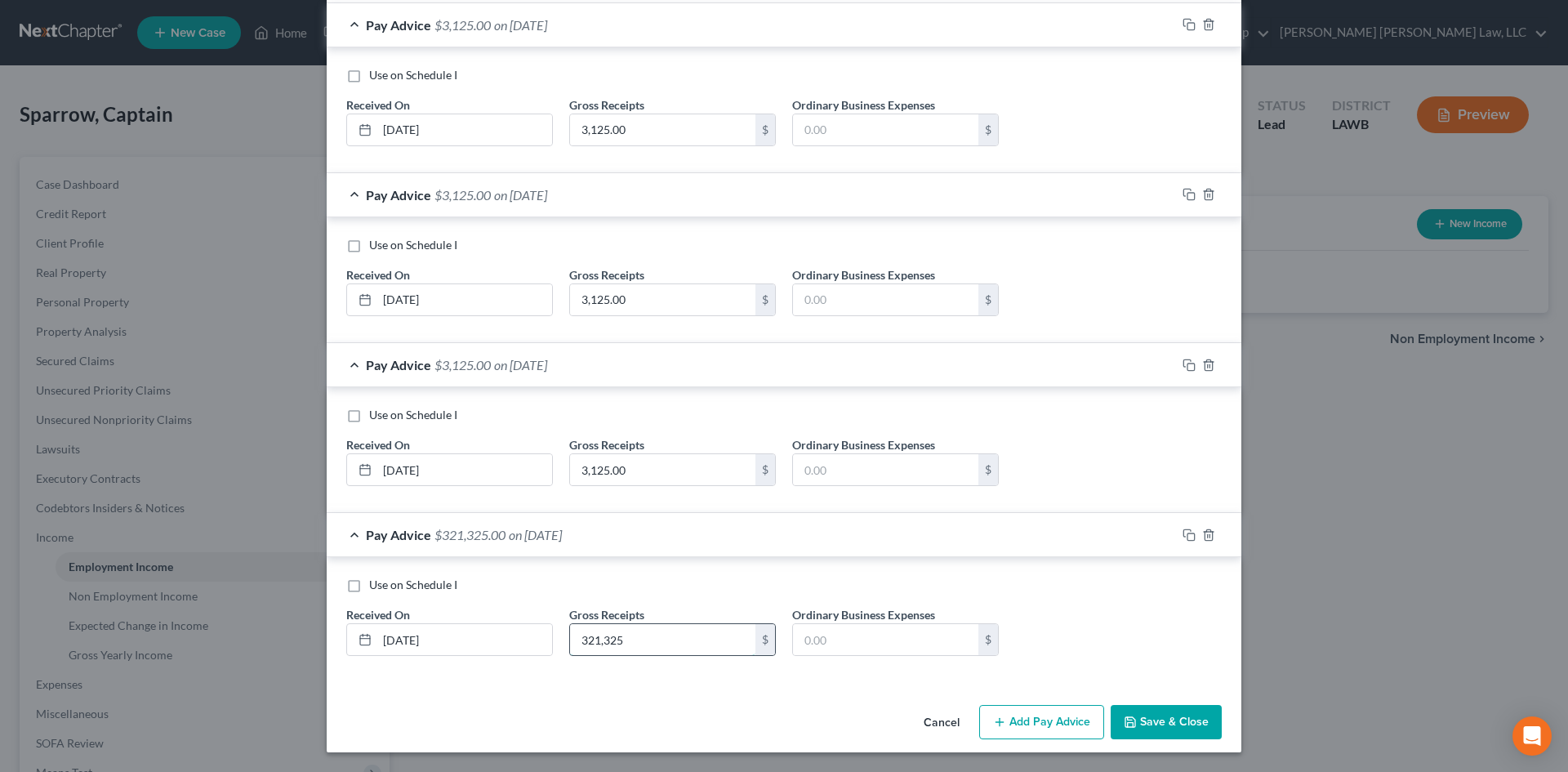
click at [656, 636] on input "321,325" at bounding box center [663, 639] width 185 height 31
type input "3,125.00"
click at [1012, 713] on button "Add Pay Advice" at bounding box center [1042, 722] width 125 height 34
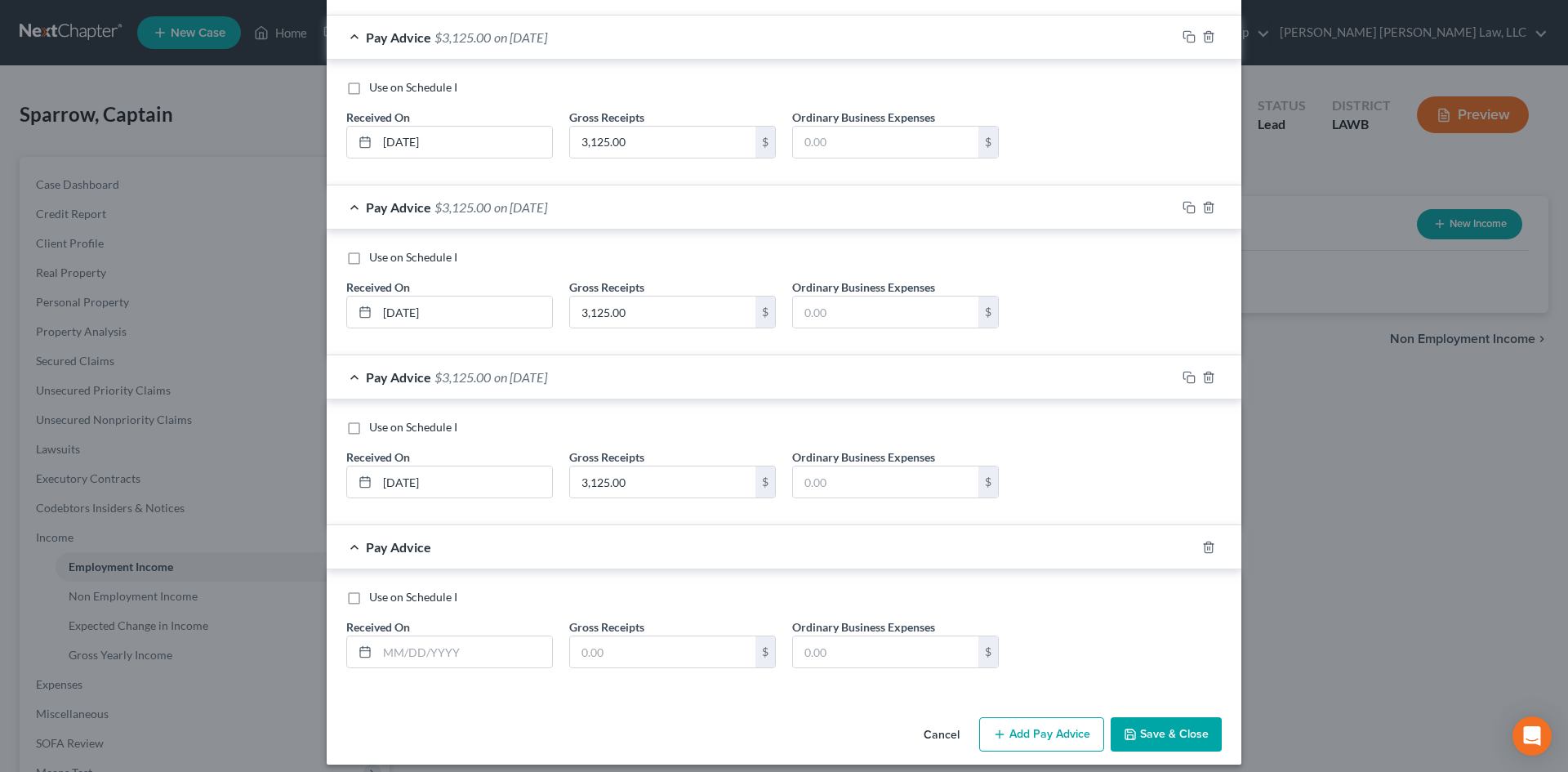
scroll to position [1432, 0]
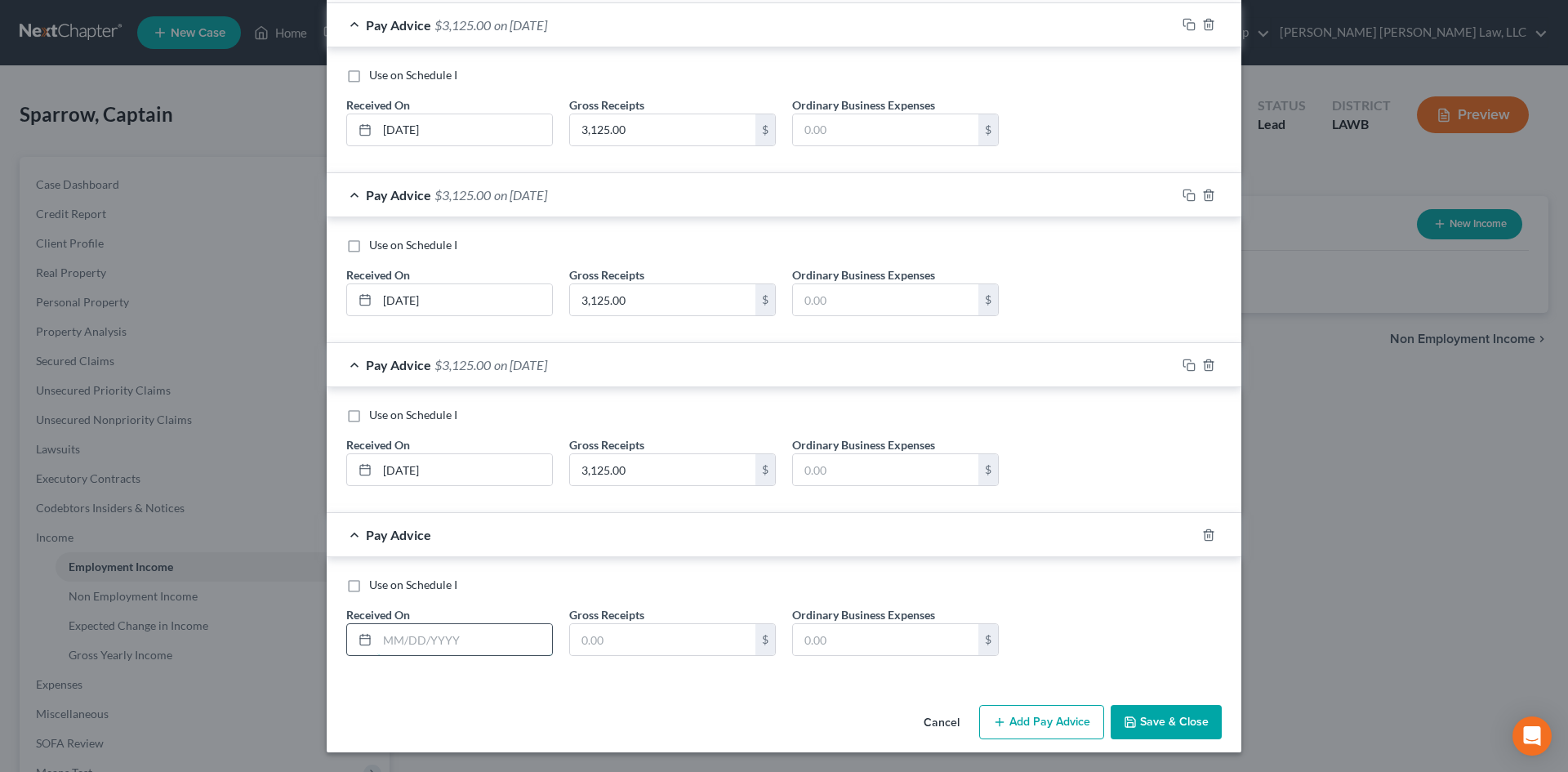
click at [516, 645] on input "text" at bounding box center [464, 639] width 175 height 31
type input "[DATE]"
click at [650, 637] on input "text" at bounding box center [663, 639] width 185 height 31
type input "3,125.00"
click at [1034, 728] on button "Add Pay Advice" at bounding box center [1042, 722] width 125 height 34
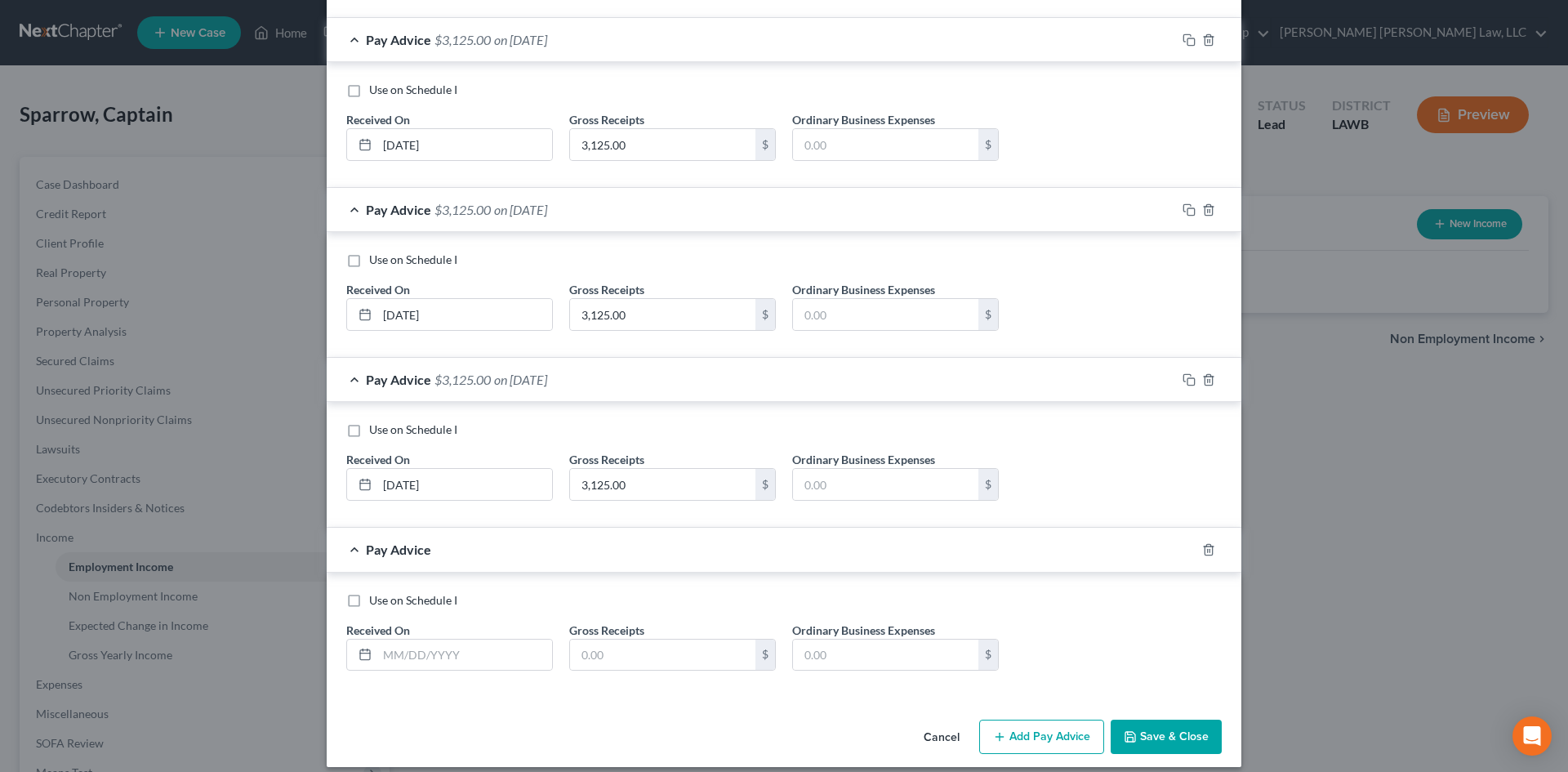
scroll to position [1603, 0]
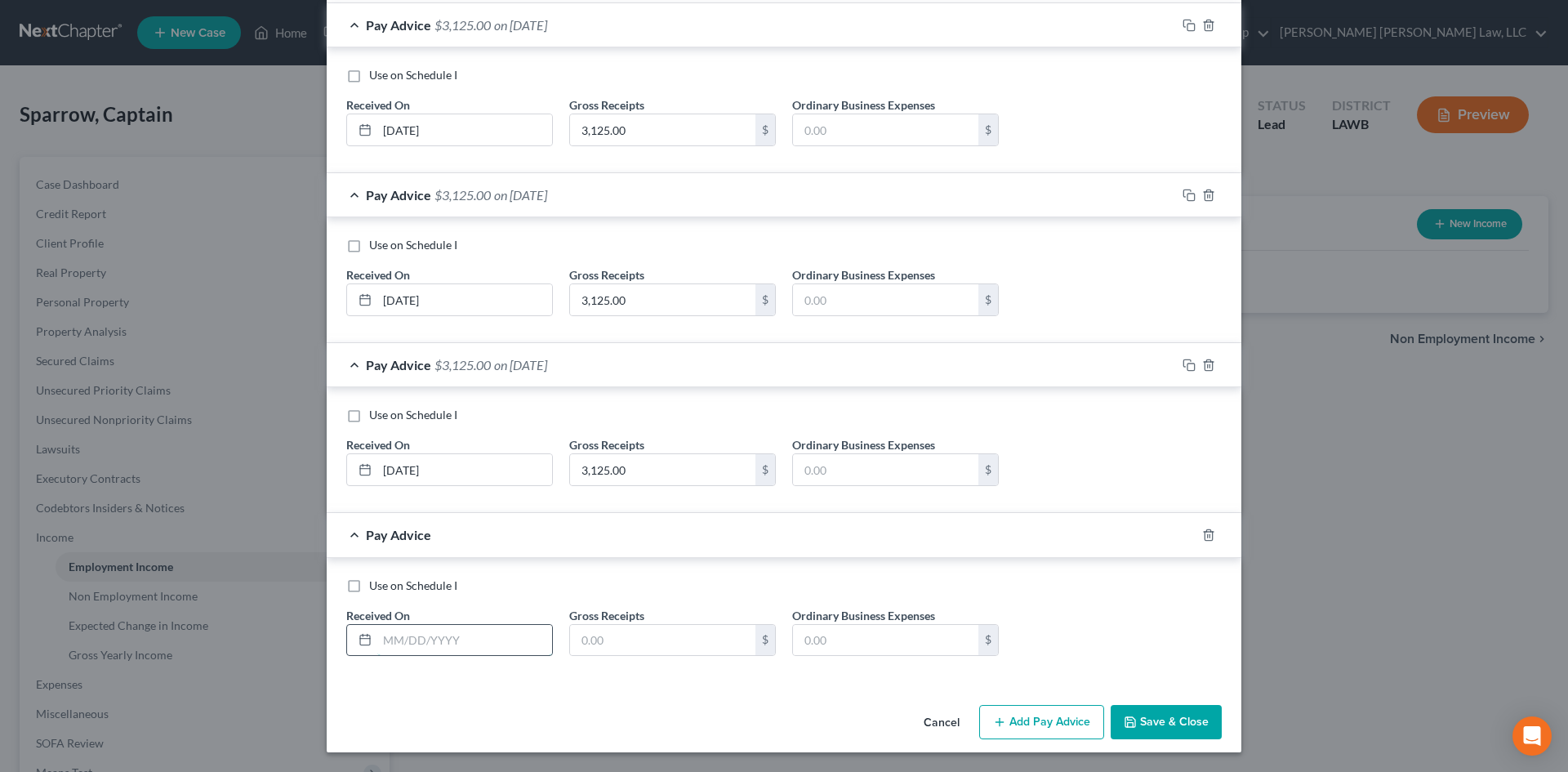
click at [468, 638] on input "text" at bounding box center [464, 640] width 175 height 31
type input "[DATE]"
drag, startPoint x: 657, startPoint y: 626, endPoint x: 661, endPoint y: 639, distance: 13.6
click at [657, 626] on input "text" at bounding box center [663, 640] width 185 height 31
type input "3,125.00"
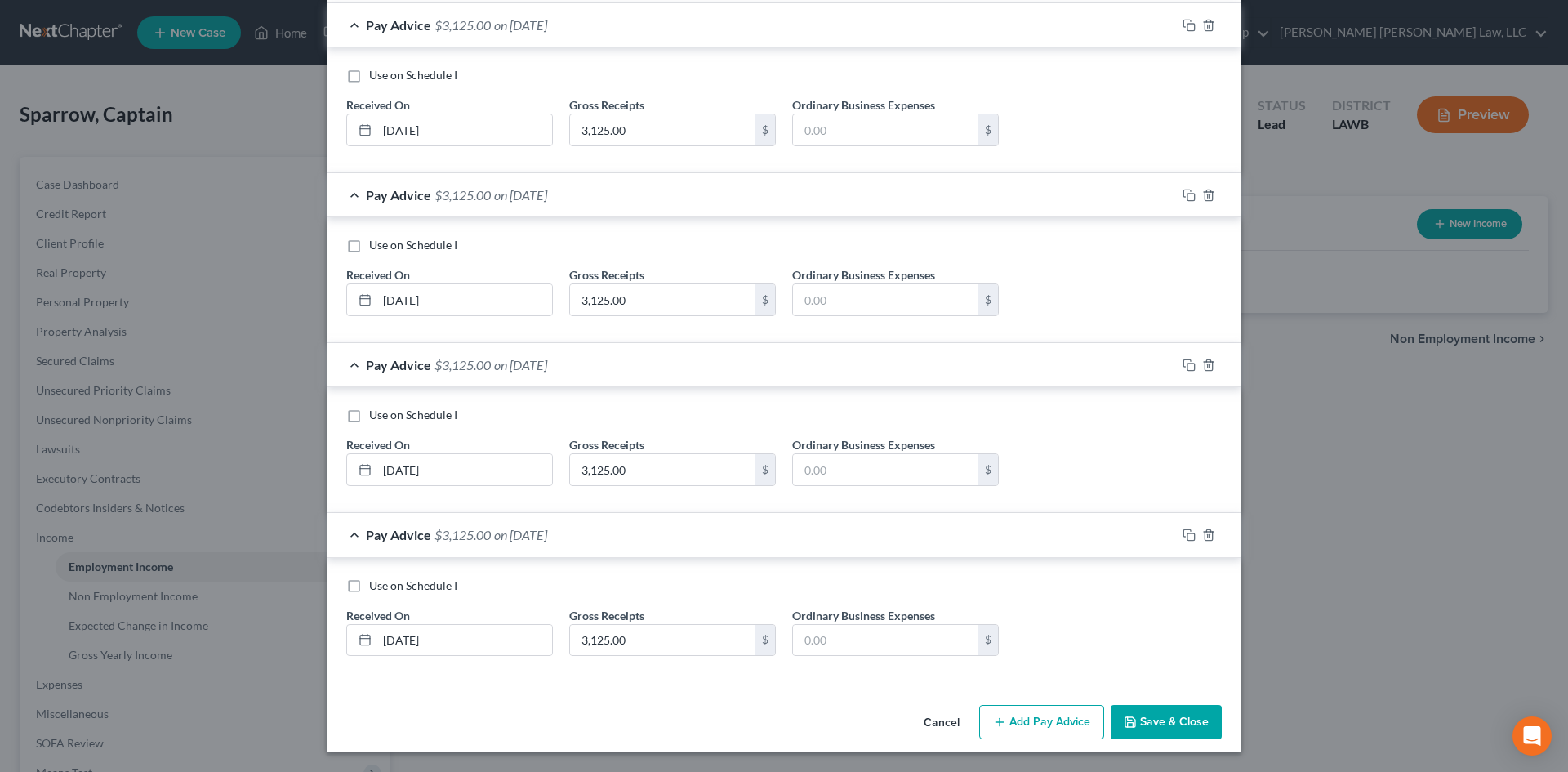
click at [1031, 723] on button "Add Pay Advice" at bounding box center [1042, 722] width 125 height 34
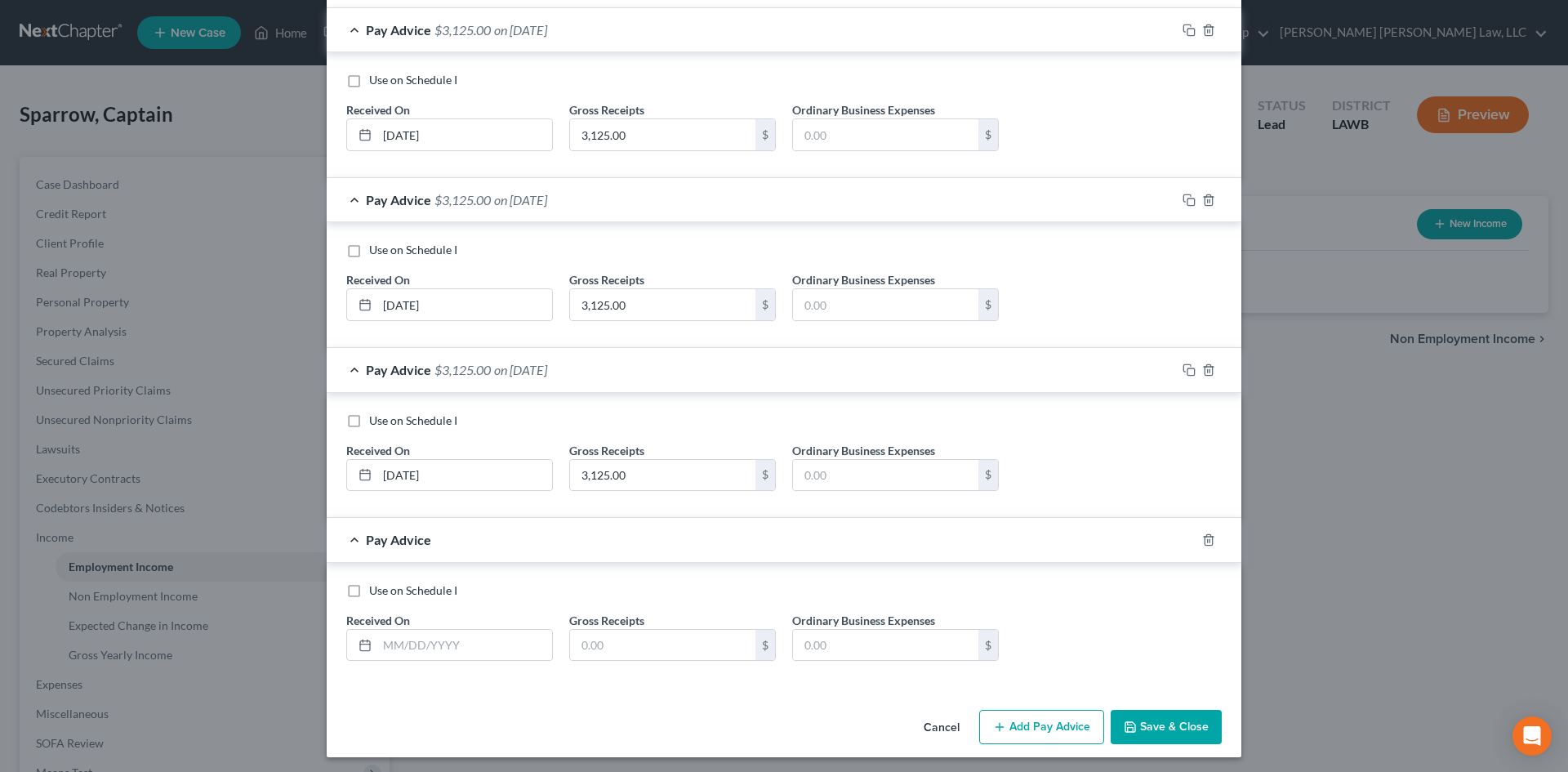
scroll to position [1773, 0]
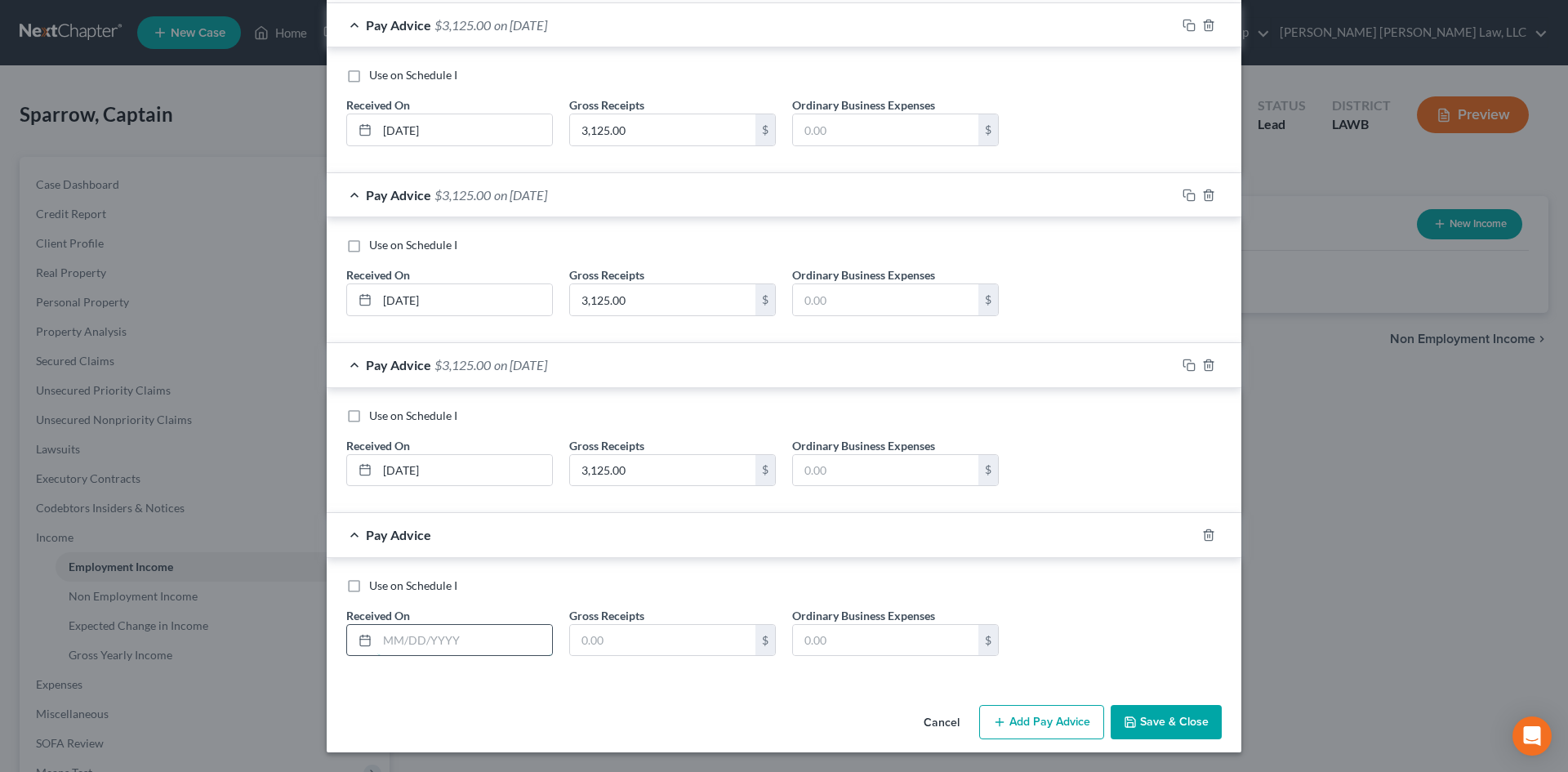
click at [475, 634] on input "text" at bounding box center [464, 640] width 175 height 31
type input "[DATE]"
click at [677, 637] on input "text" at bounding box center [663, 640] width 185 height 31
type input "3,125.00"
drag, startPoint x: 1065, startPoint y: 725, endPoint x: 548, endPoint y: 557, distance: 543.6
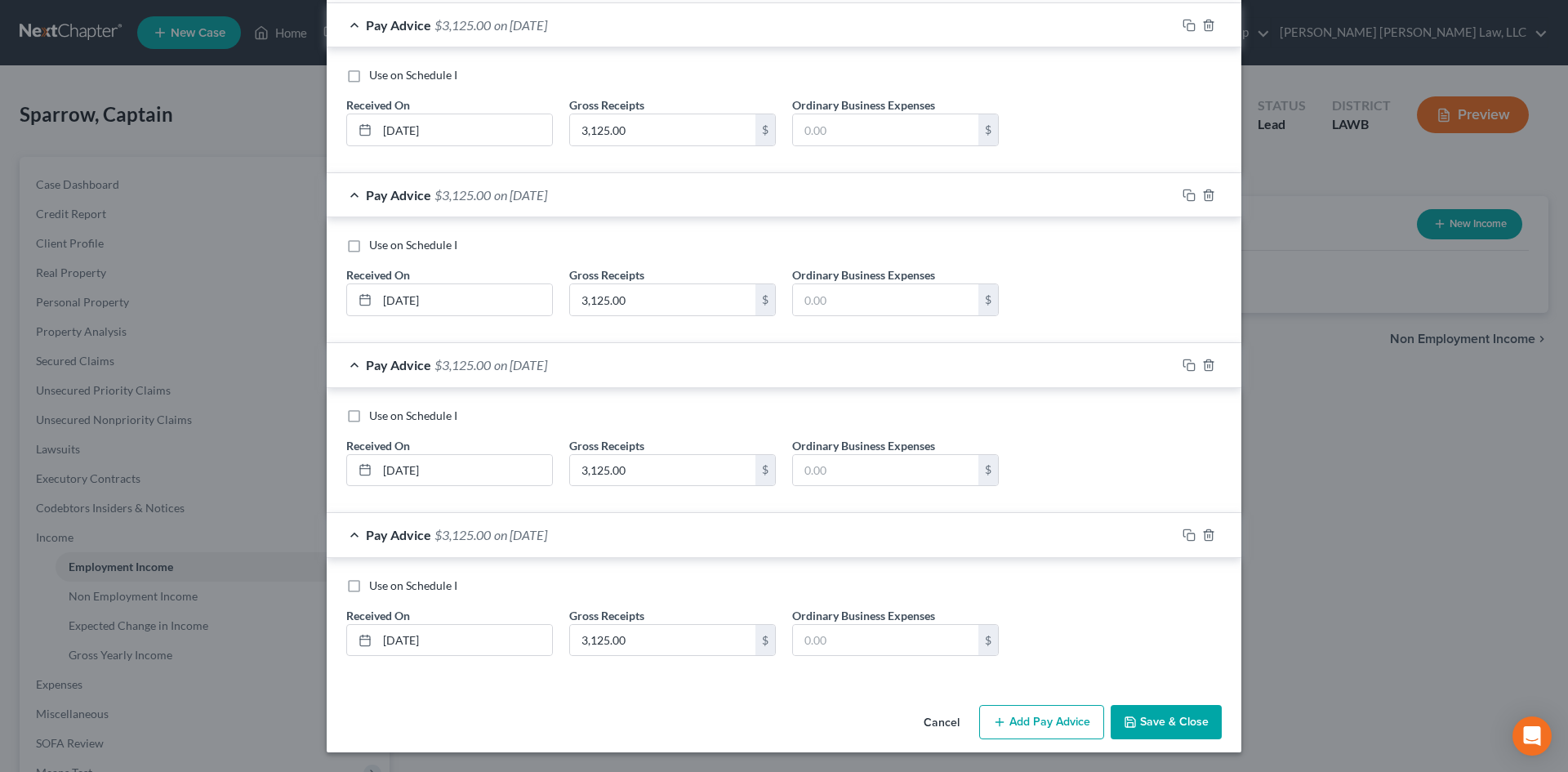
click at [1065, 725] on button "Add Pay Advice" at bounding box center [1042, 722] width 125 height 34
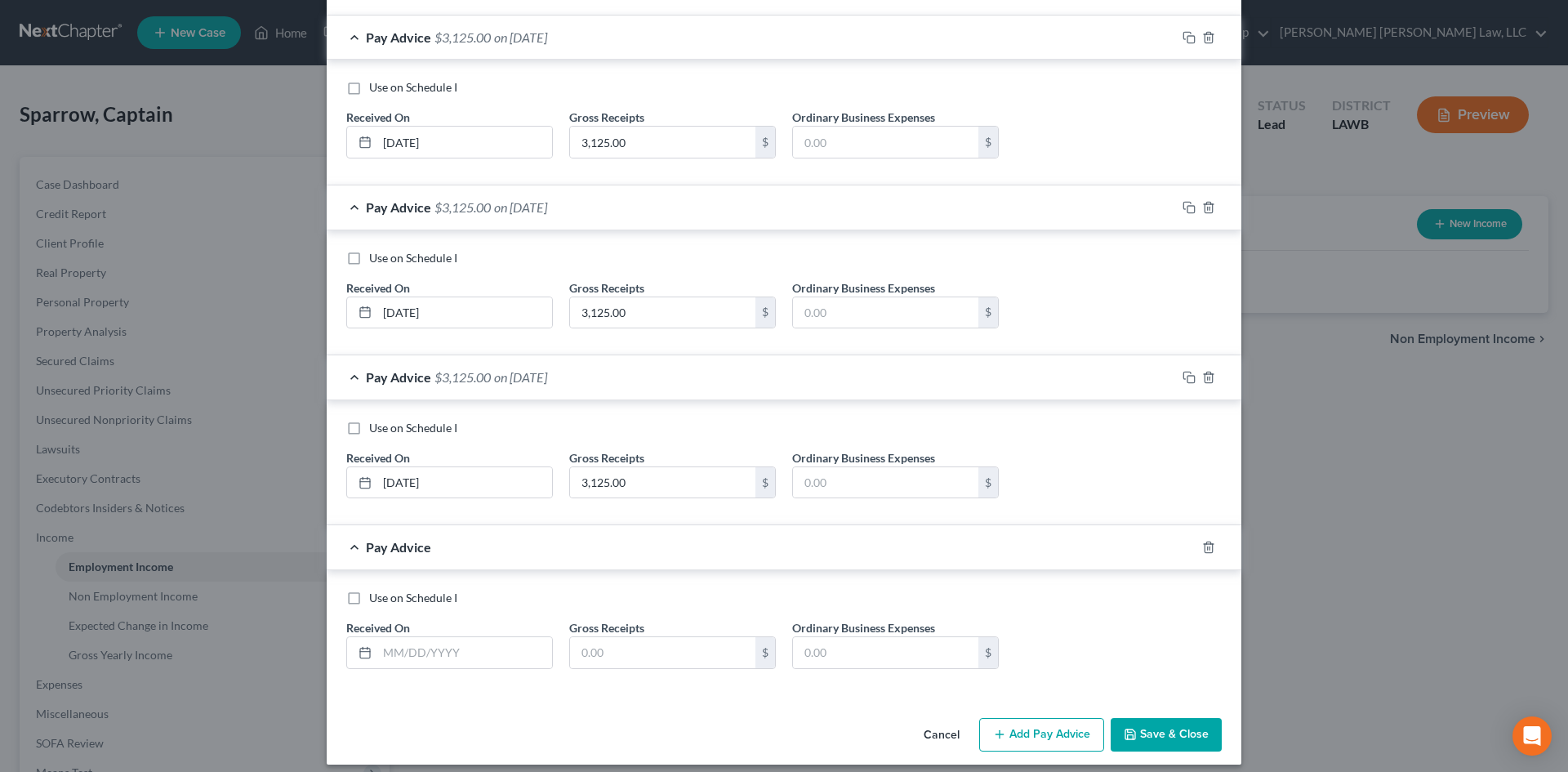
scroll to position [1942, 0]
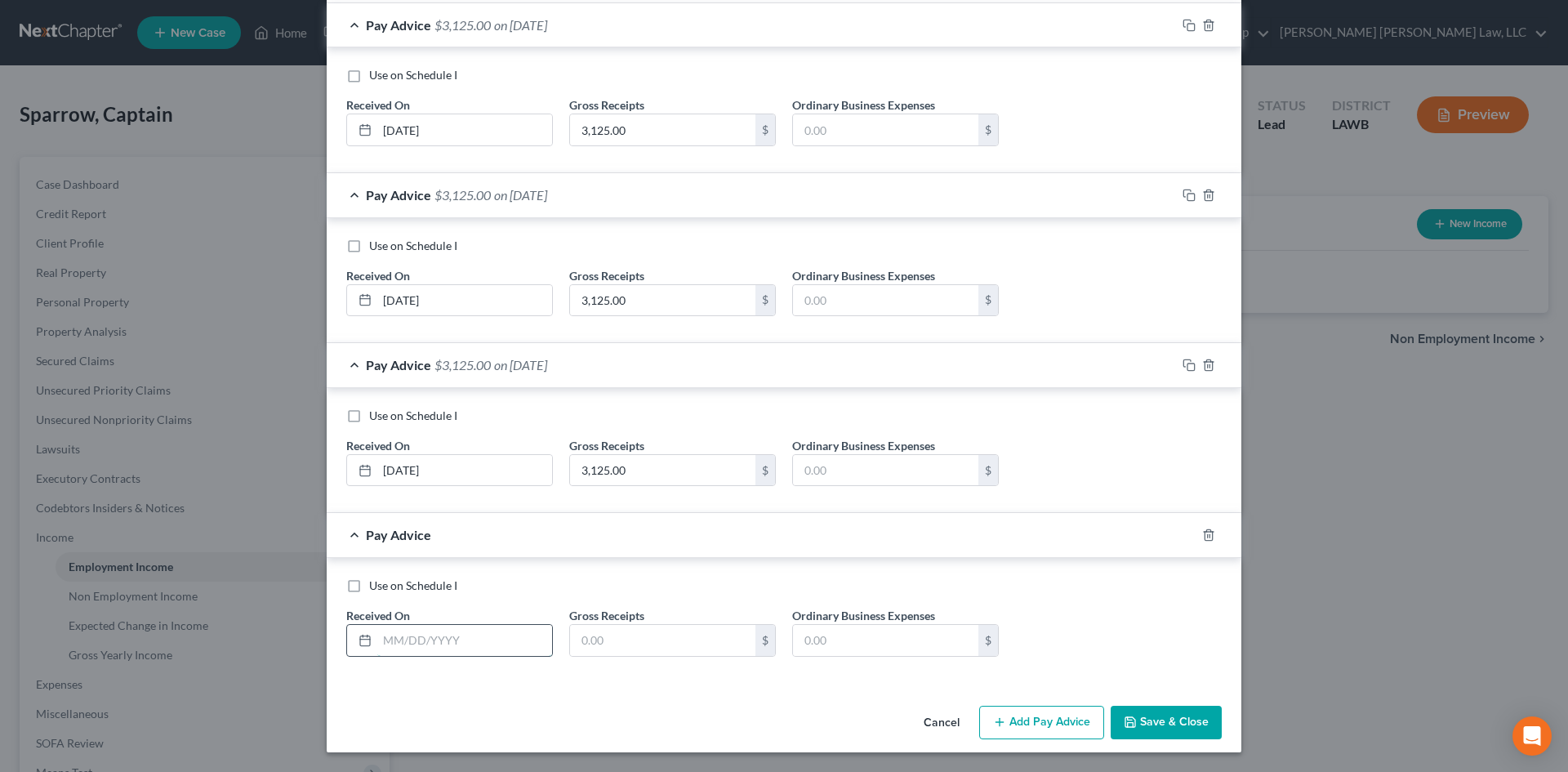
click at [505, 630] on input "text" at bounding box center [464, 640] width 175 height 31
type input "[DATE]"
click at [635, 630] on input "text" at bounding box center [663, 640] width 185 height 31
type input "3,125.00"
click at [1163, 717] on button "Save & Close" at bounding box center [1166, 723] width 111 height 34
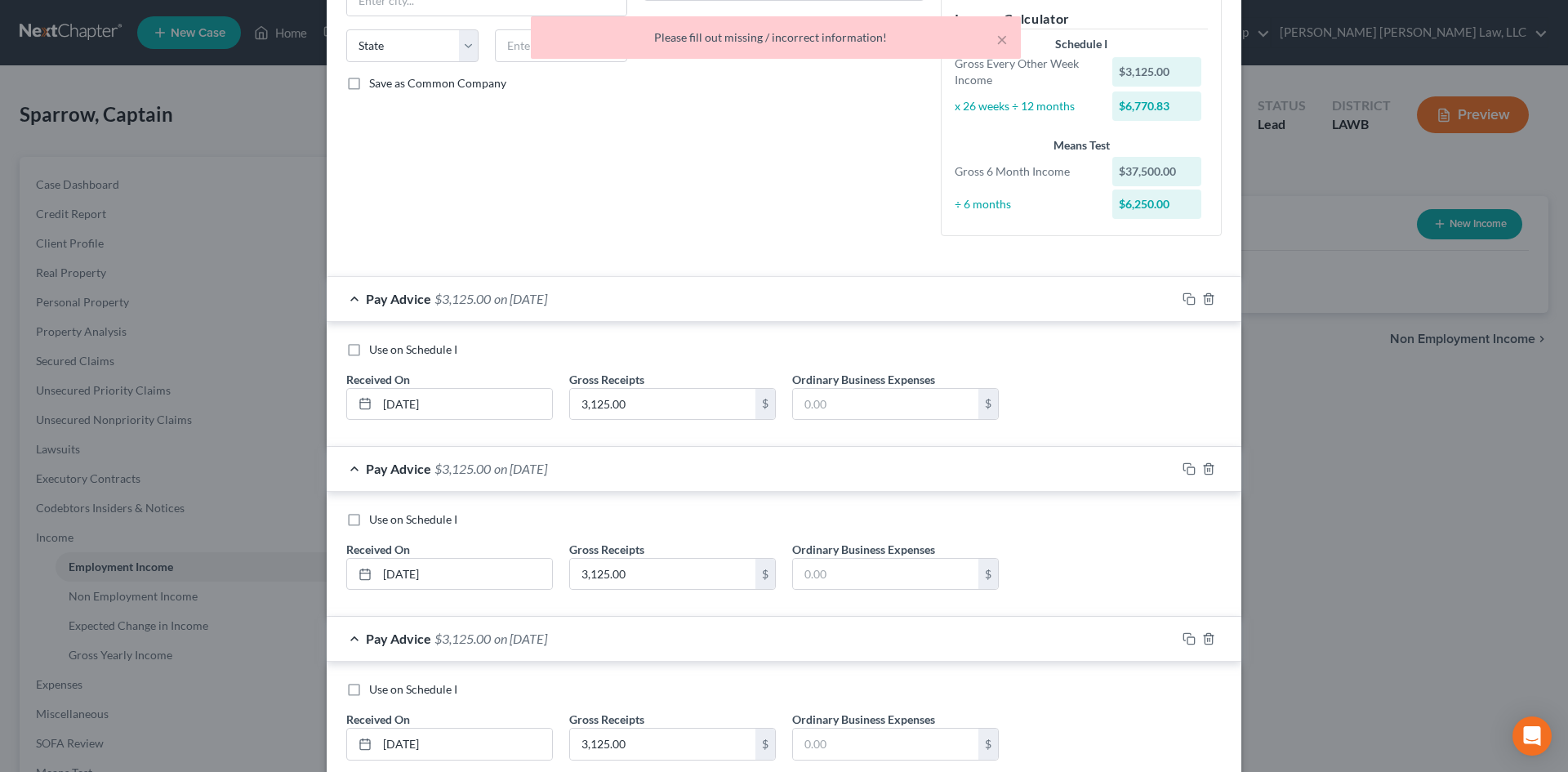
scroll to position [0, 0]
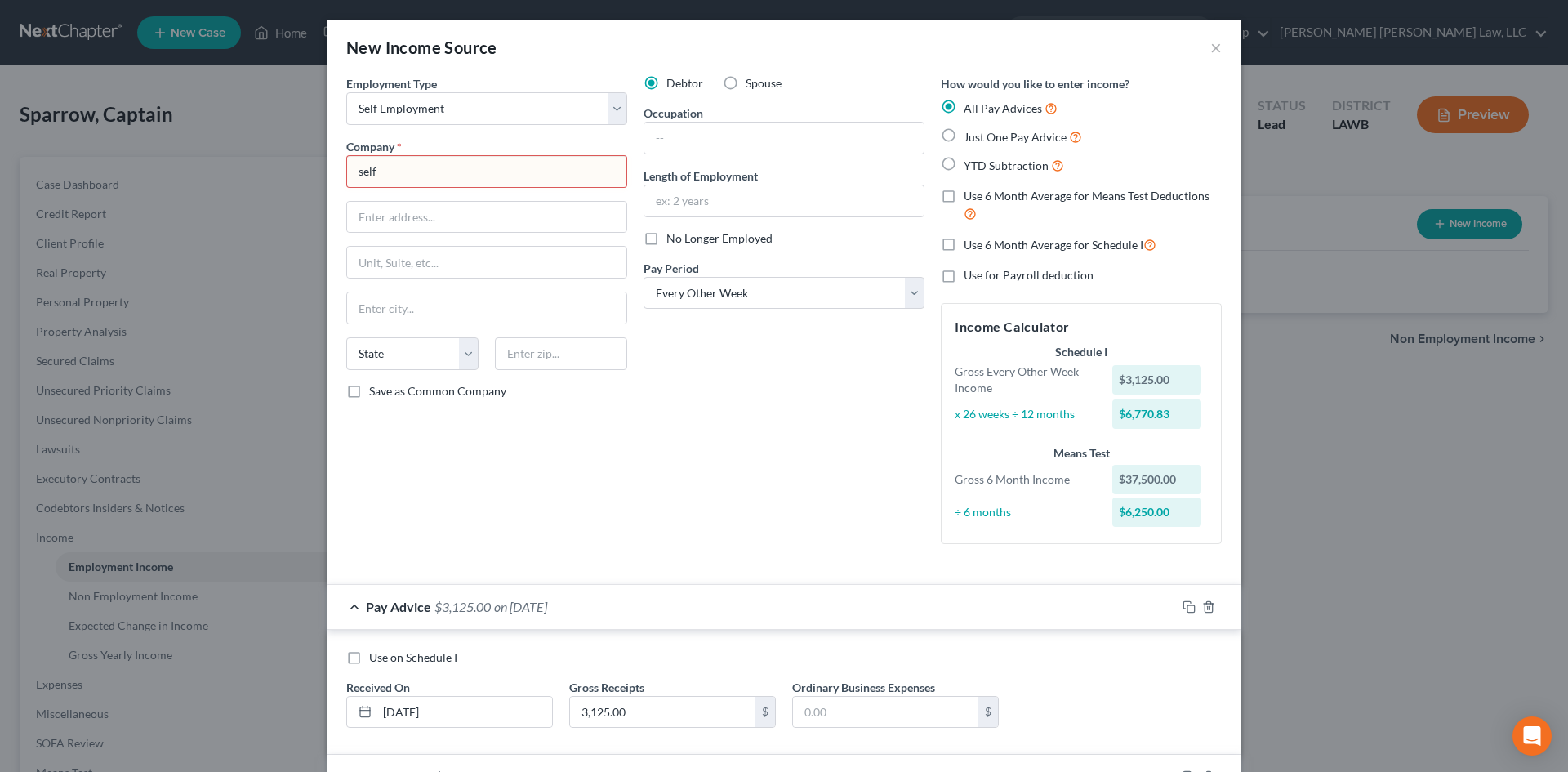
click at [563, 166] on input "self" at bounding box center [487, 171] width 281 height 33
type input "s"
click at [531, 208] on input "text" at bounding box center [487, 217] width 279 height 31
type input "Self"
type input "1"
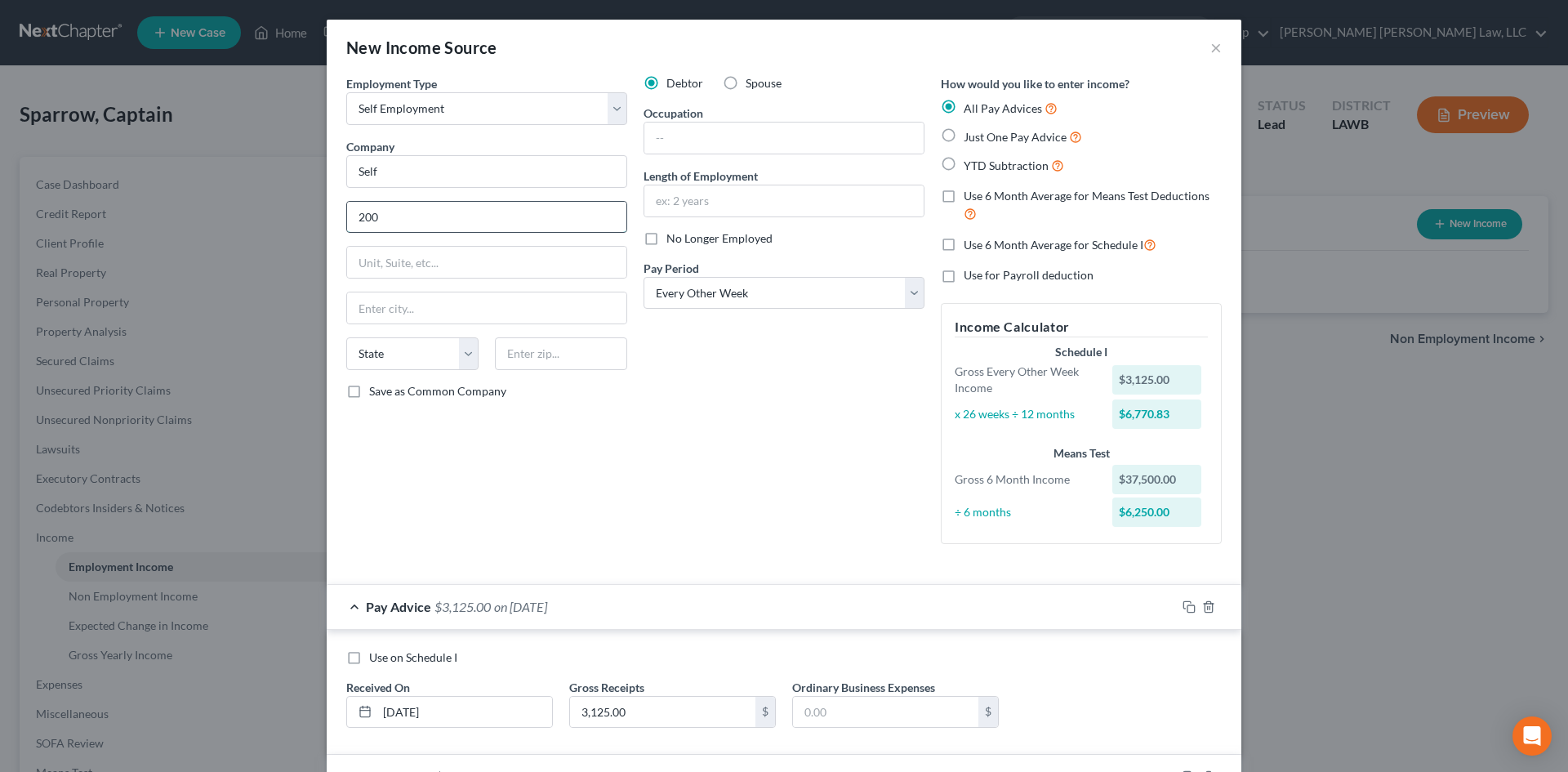
type input "[STREET_ADDRESS][US_STATE]"
type input "Monroe"
select select "19"
type input "71201"
click at [1010, 237] on span "Use 6 Month Average for Schedule I" at bounding box center [1054, 244] width 179 height 14
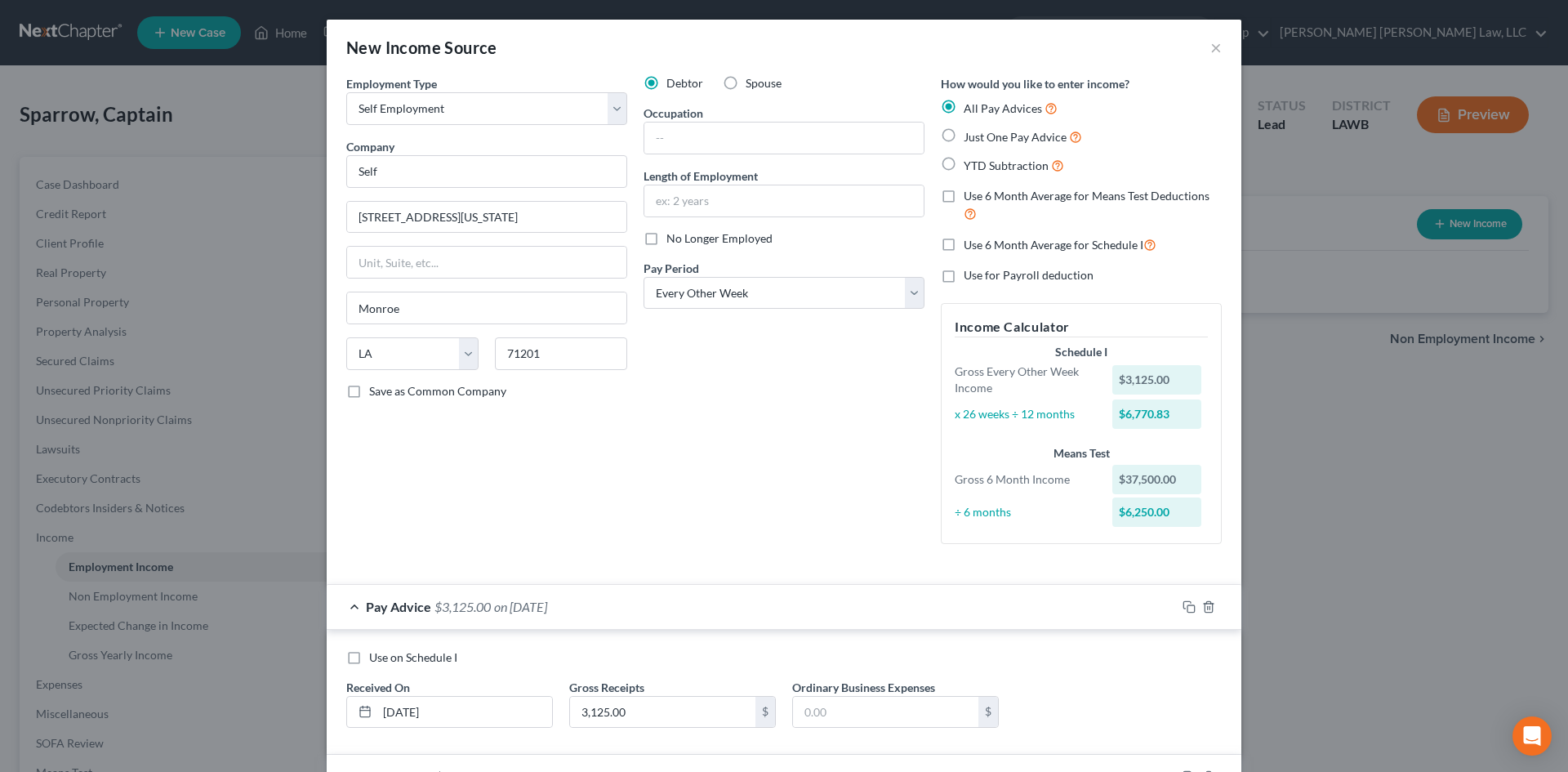
click at [981, 237] on input "Use 6 Month Average for Schedule I" at bounding box center [976, 241] width 11 height 11
checkbox input "true"
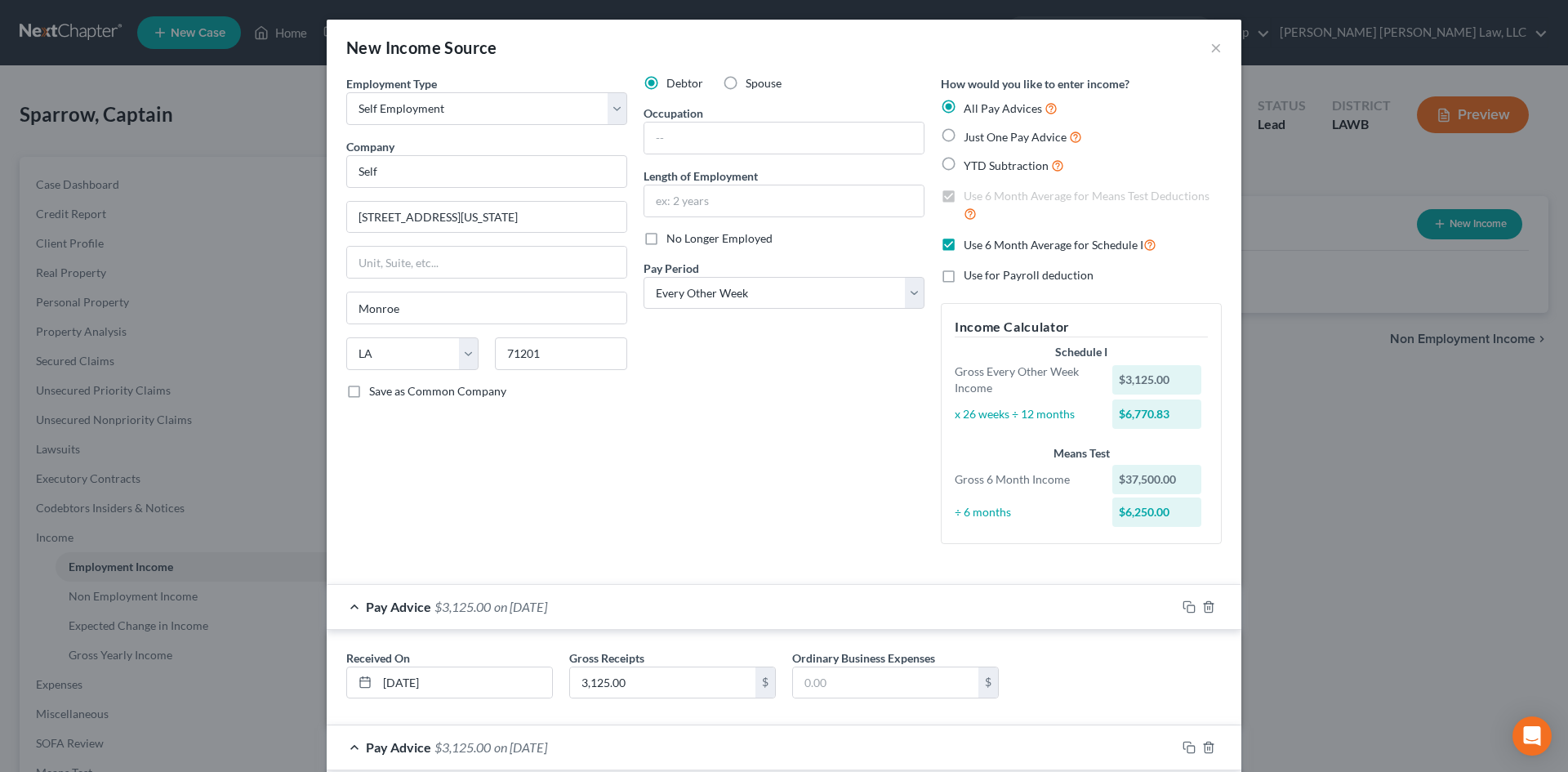
checkbox input "true"
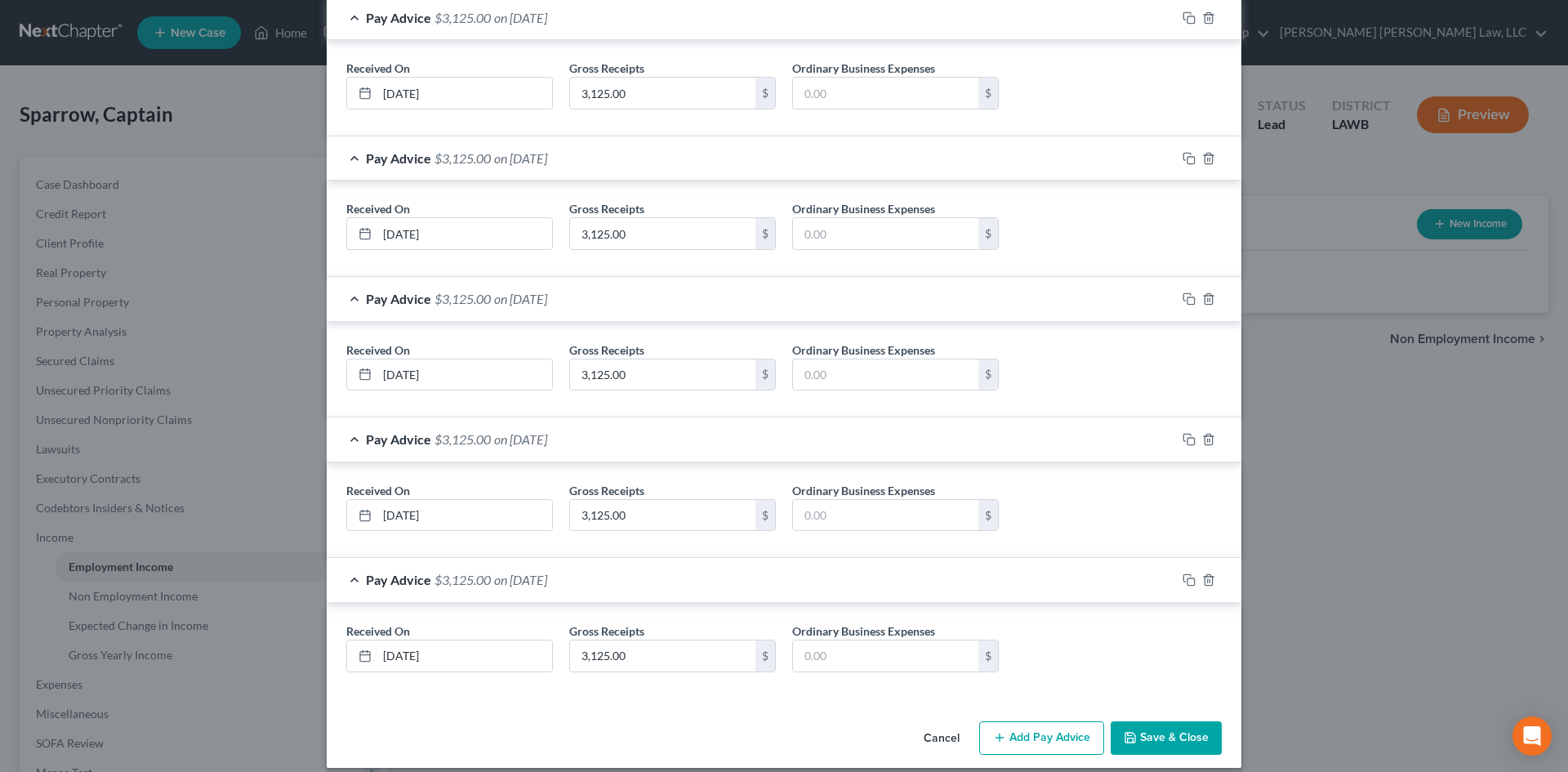
scroll to position [1590, 0]
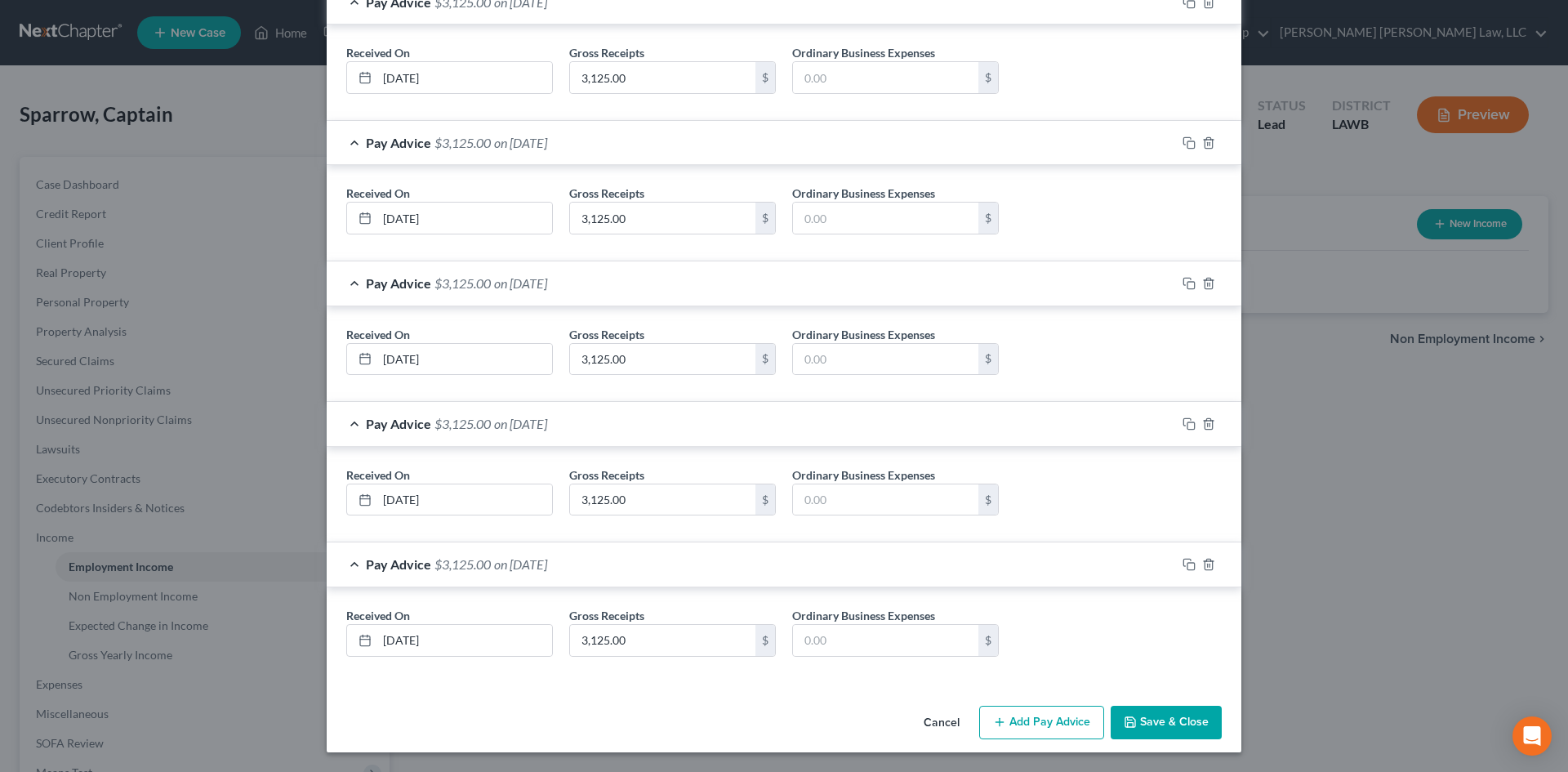
click at [1157, 721] on button "Save & Close" at bounding box center [1166, 723] width 111 height 34
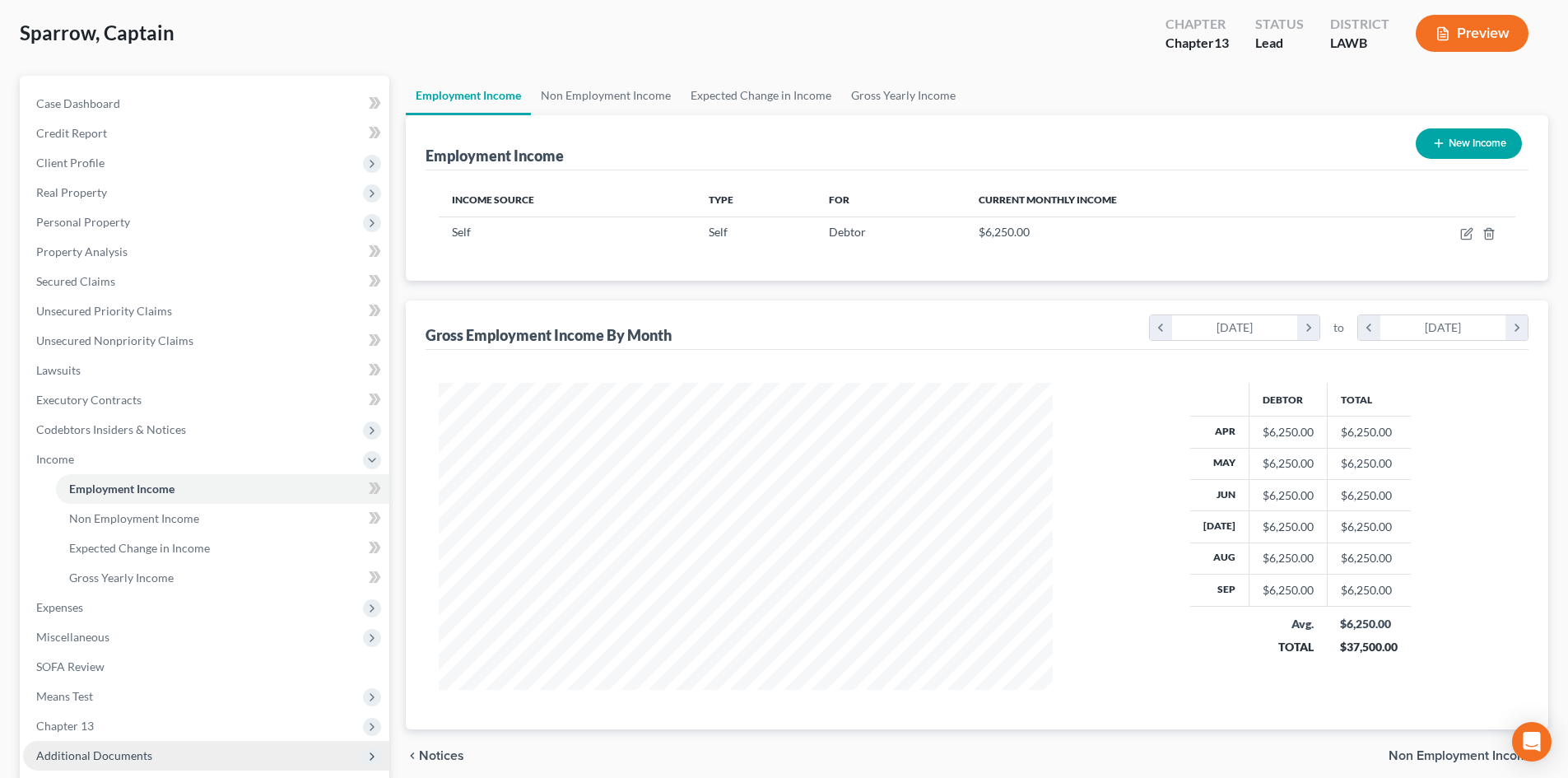
scroll to position [245, 0]
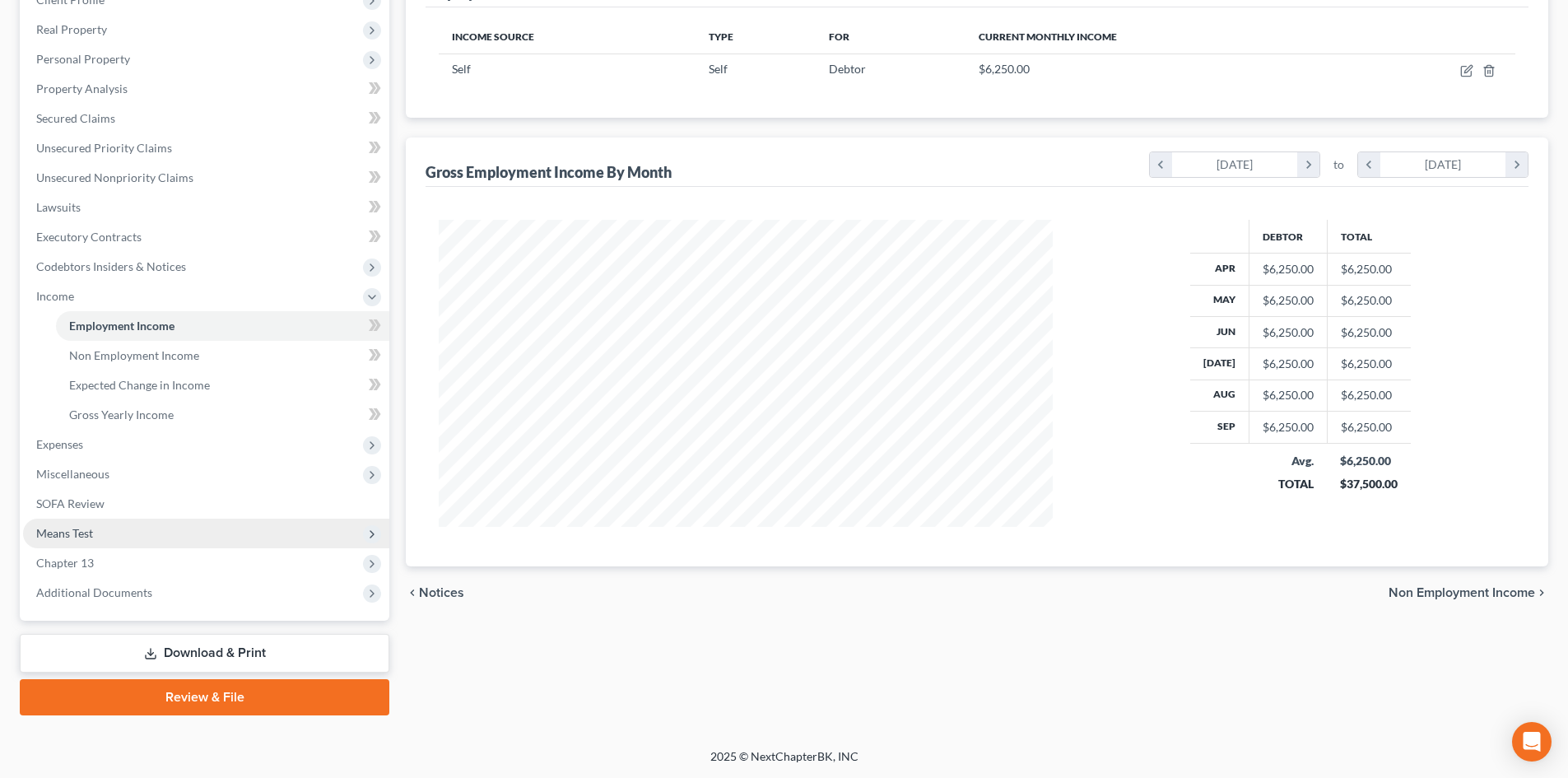
click at [148, 539] on span "Means Test" at bounding box center [206, 533] width 367 height 29
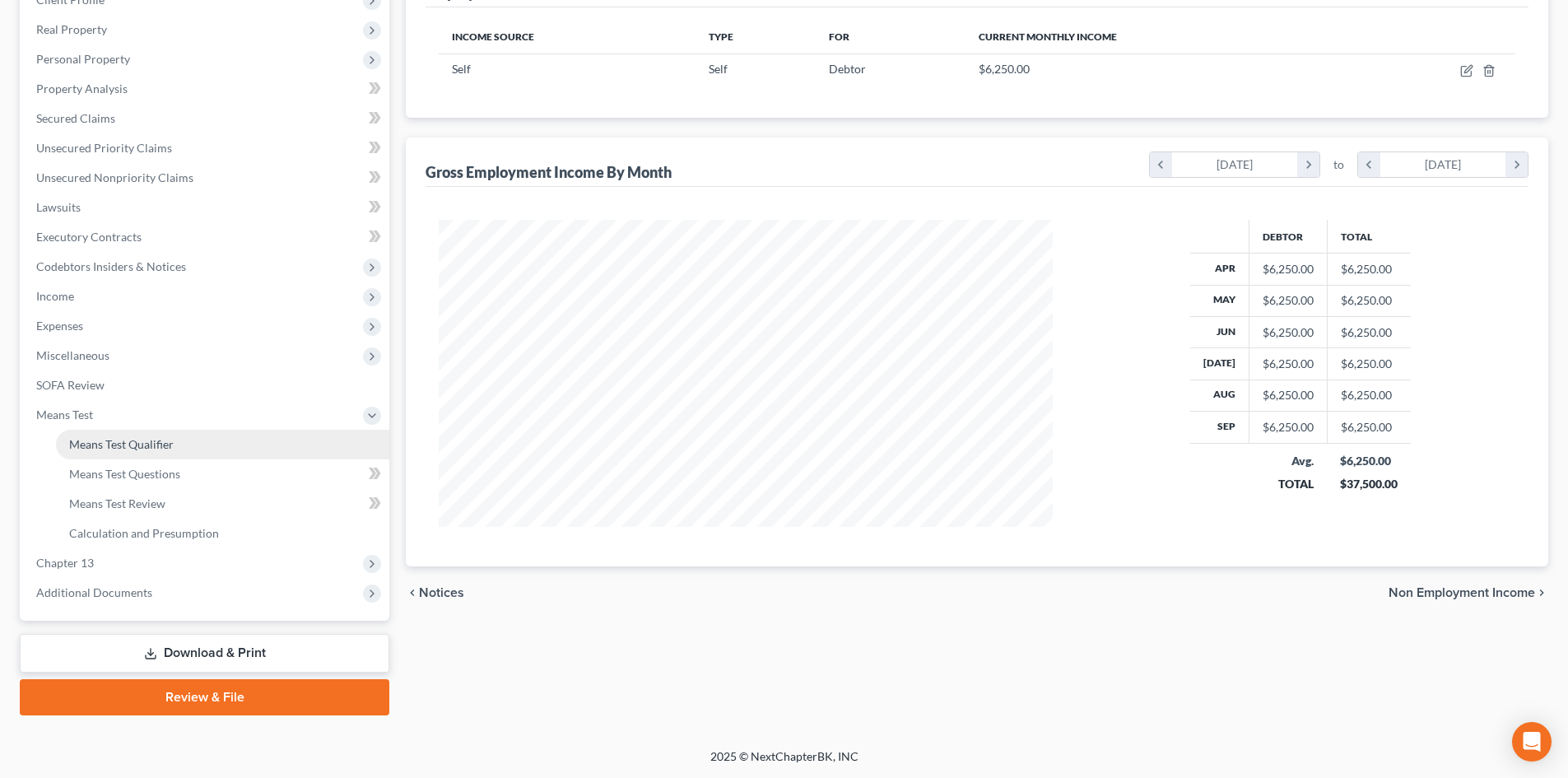
click at [146, 439] on span "Means Test Qualifier" at bounding box center [121, 444] width 105 height 14
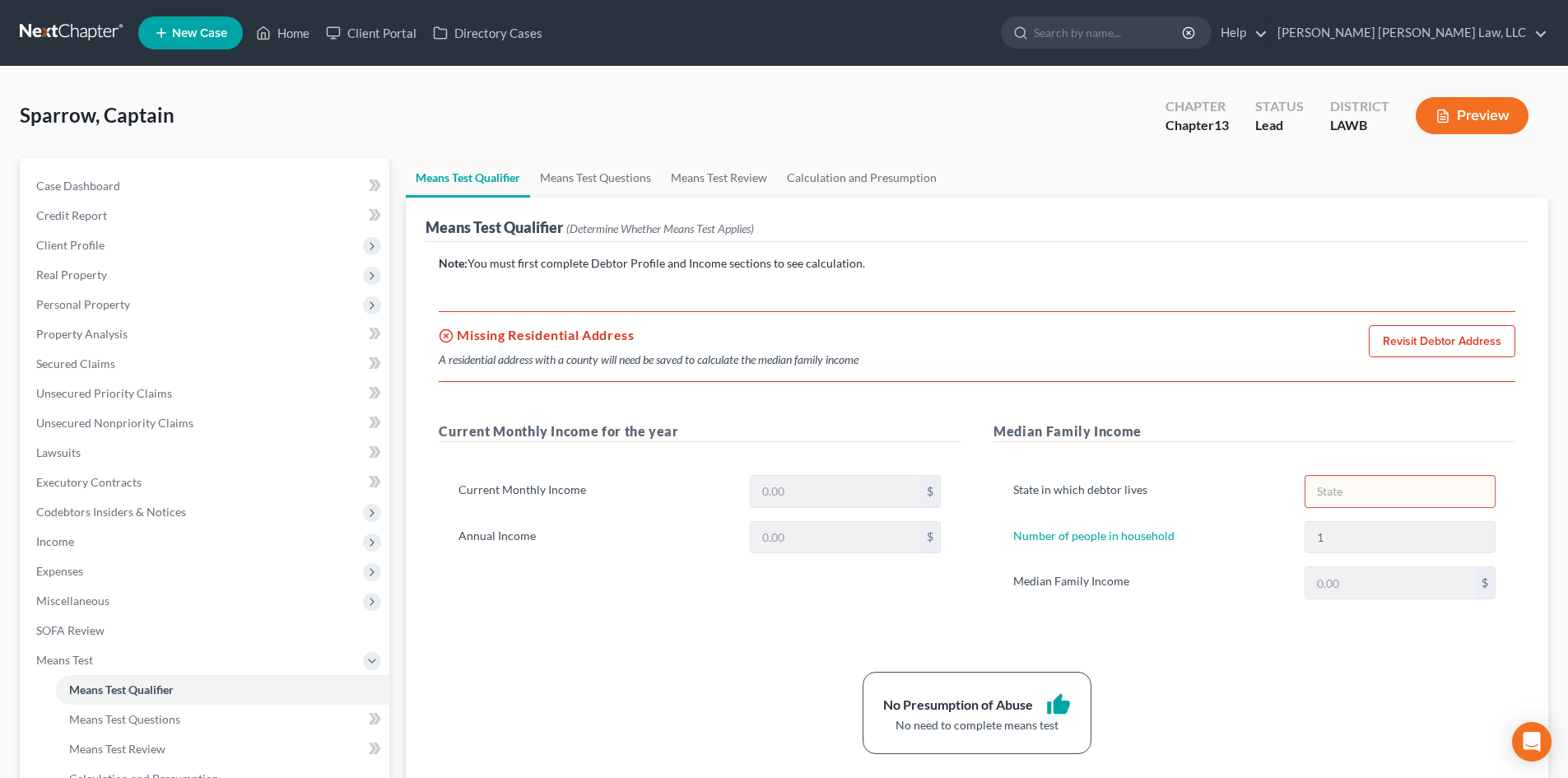
click at [1473, 342] on link "Revisit Debtor Address" at bounding box center [1442, 341] width 146 height 33
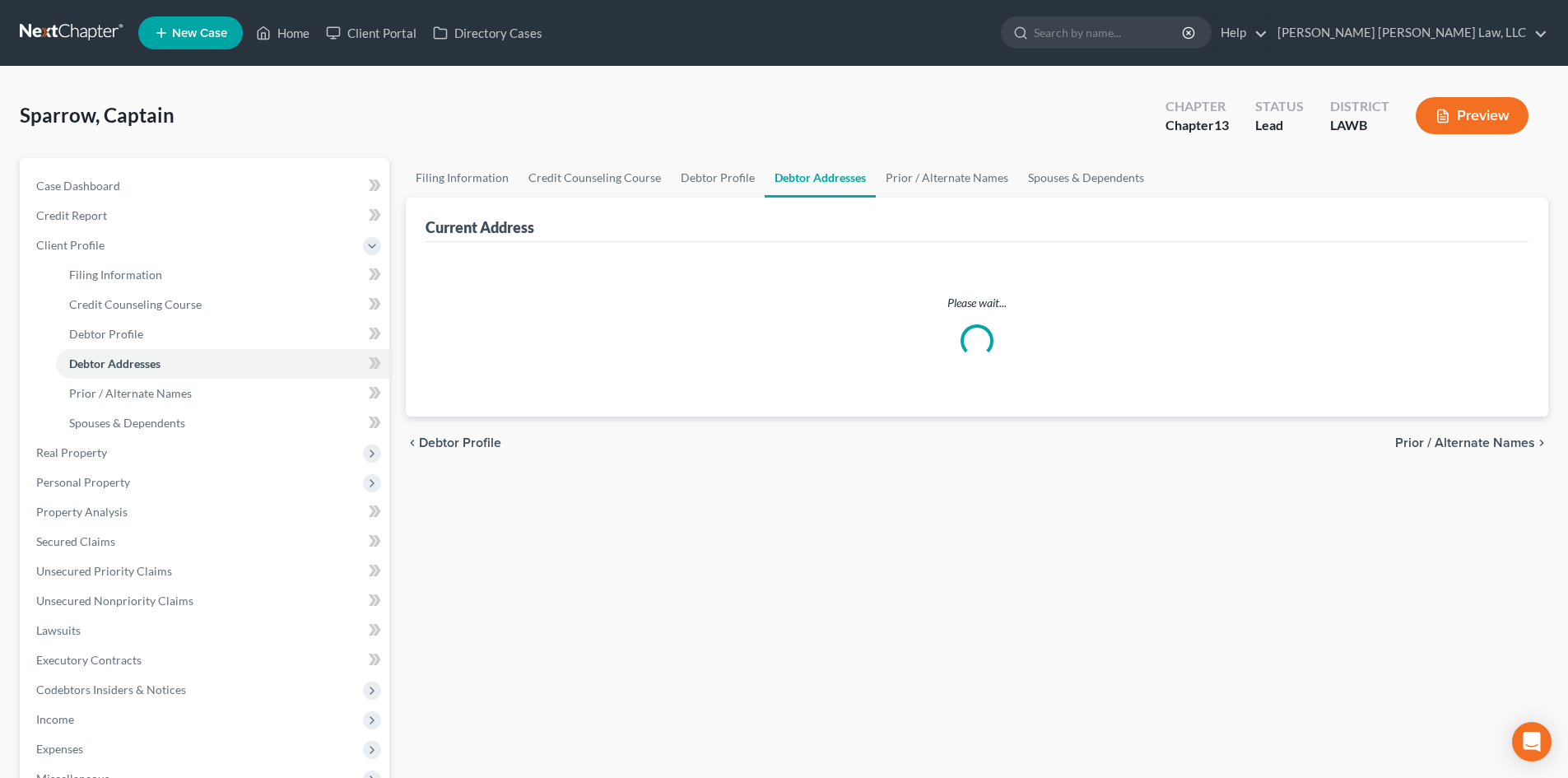
select select "0"
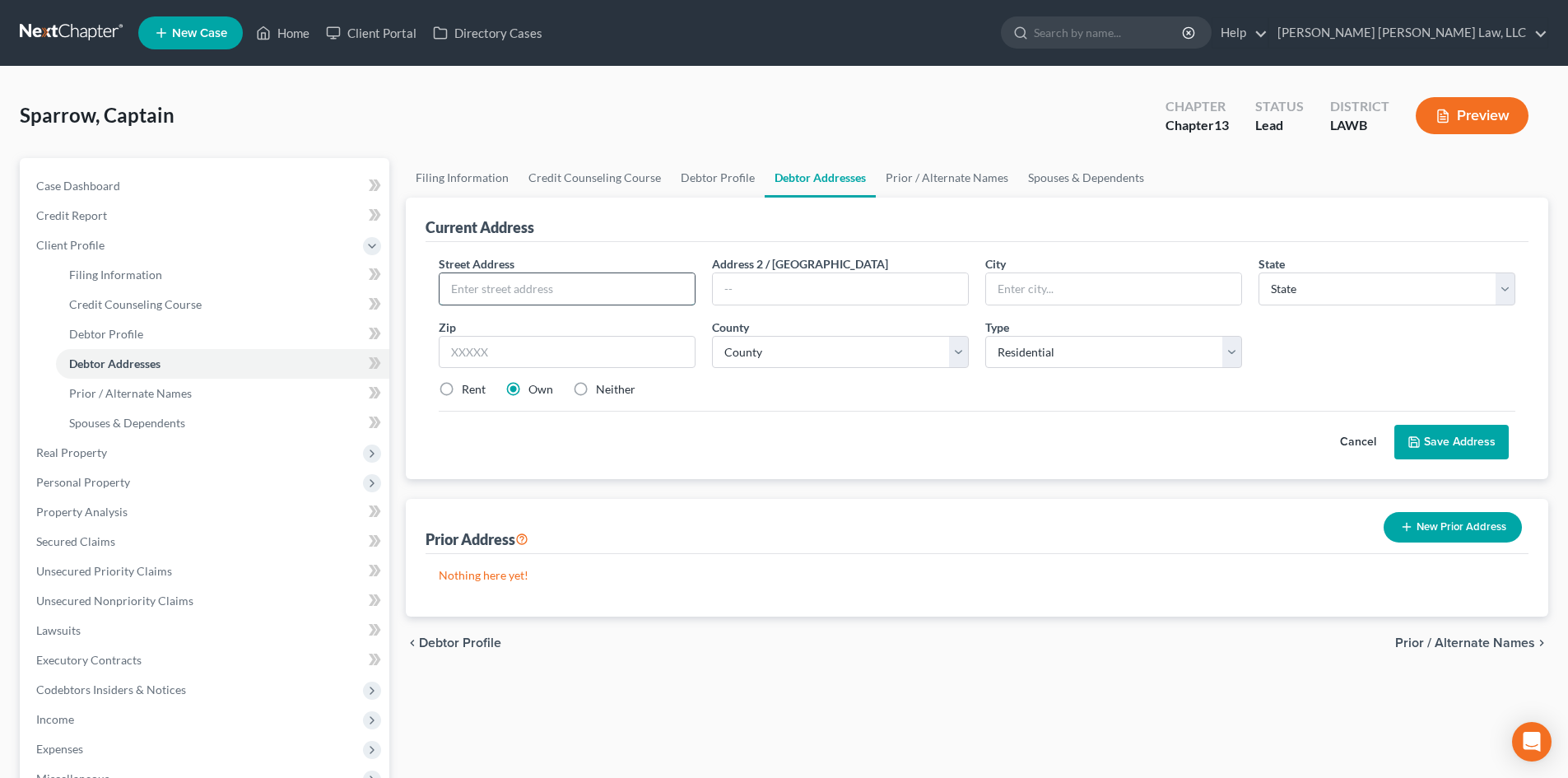
click at [615, 291] on input "text" at bounding box center [567, 289] width 255 height 31
type input "[STREET_ADDRESS][US_STATE]"
type input "Monroe"
select select "19"
type input "71201"
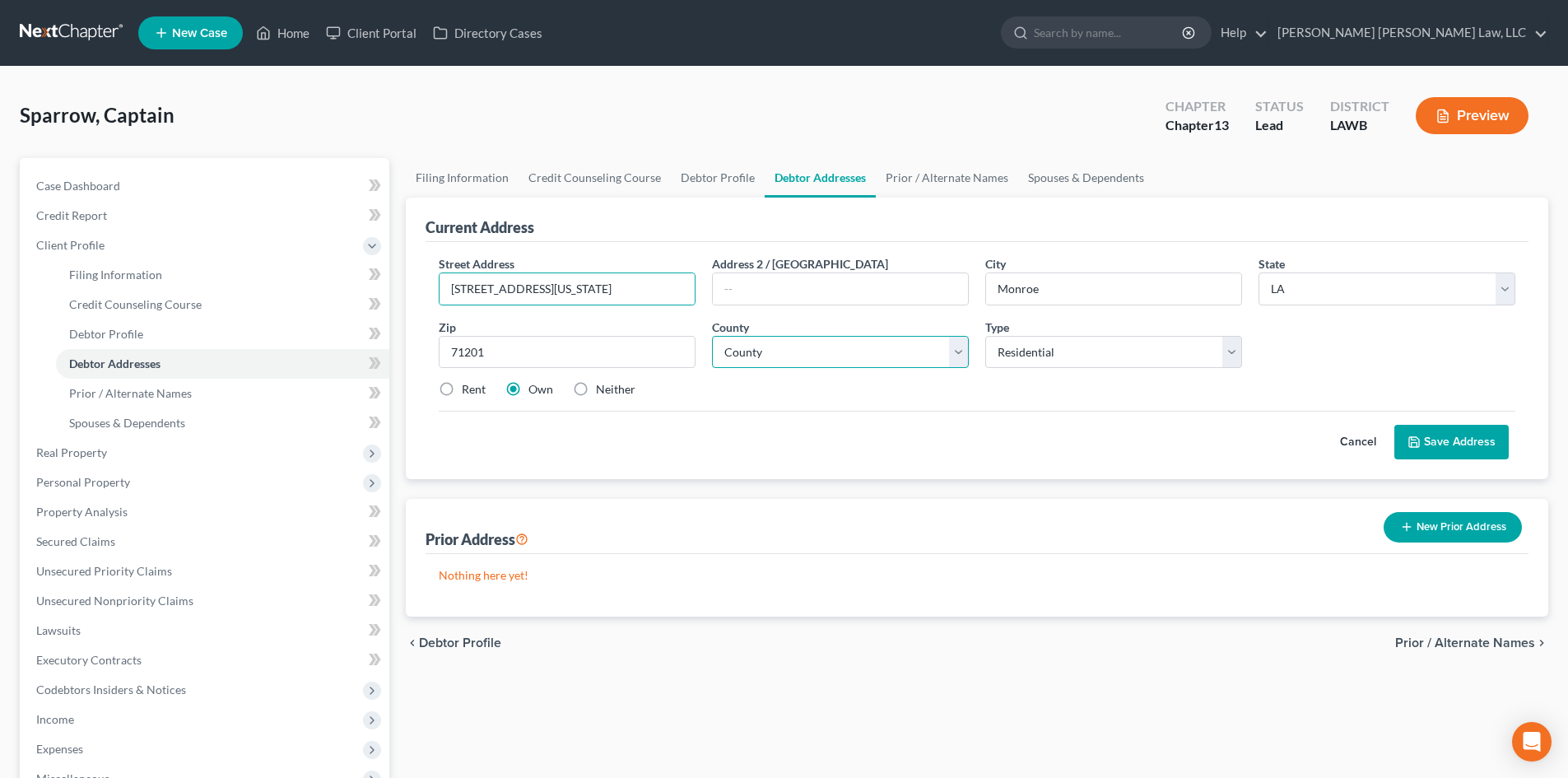
click at [929, 360] on select "County" at bounding box center [841, 352] width 257 height 33
select select "36"
click at [712, 336] on select "County Acadia [PERSON_NAME] [DATE] Assumption Avoyelles [GEOGRAPHIC_DATA] Bienv…" at bounding box center [841, 352] width 257 height 33
click at [1415, 437] on icon at bounding box center [1414, 442] width 13 height 13
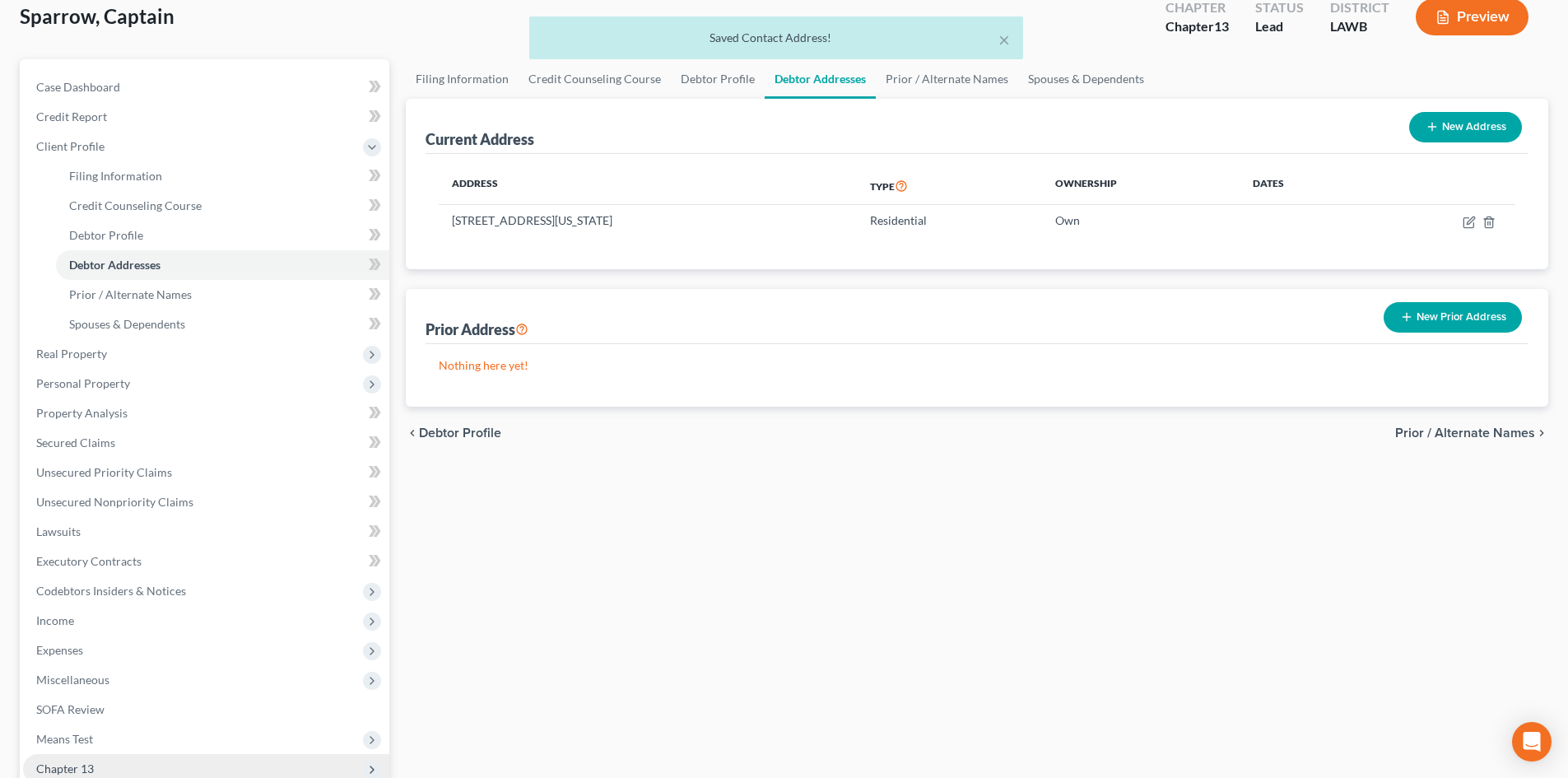
scroll to position [305, 0]
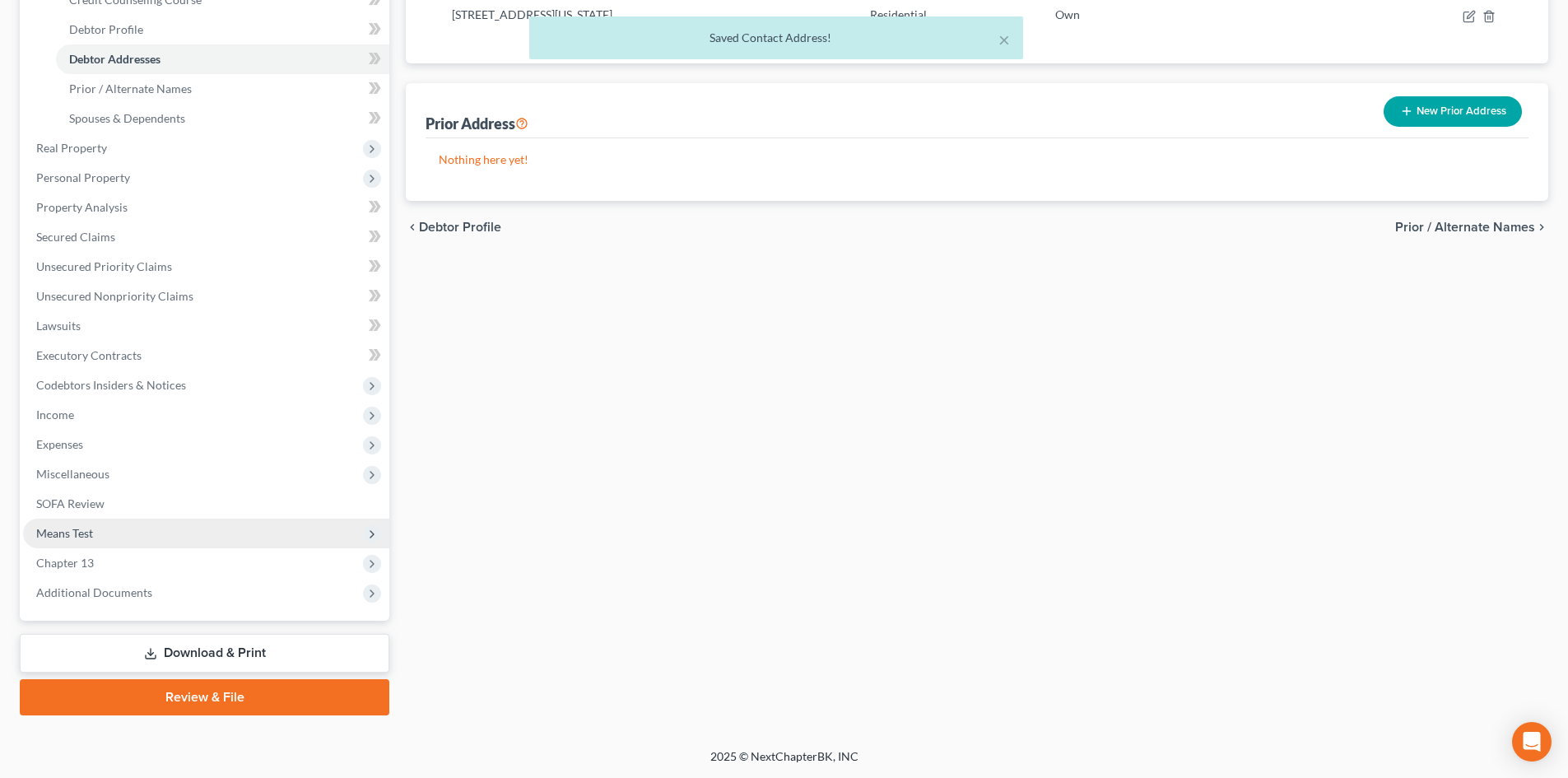
click at [145, 537] on span "Means Test" at bounding box center [206, 533] width 367 height 29
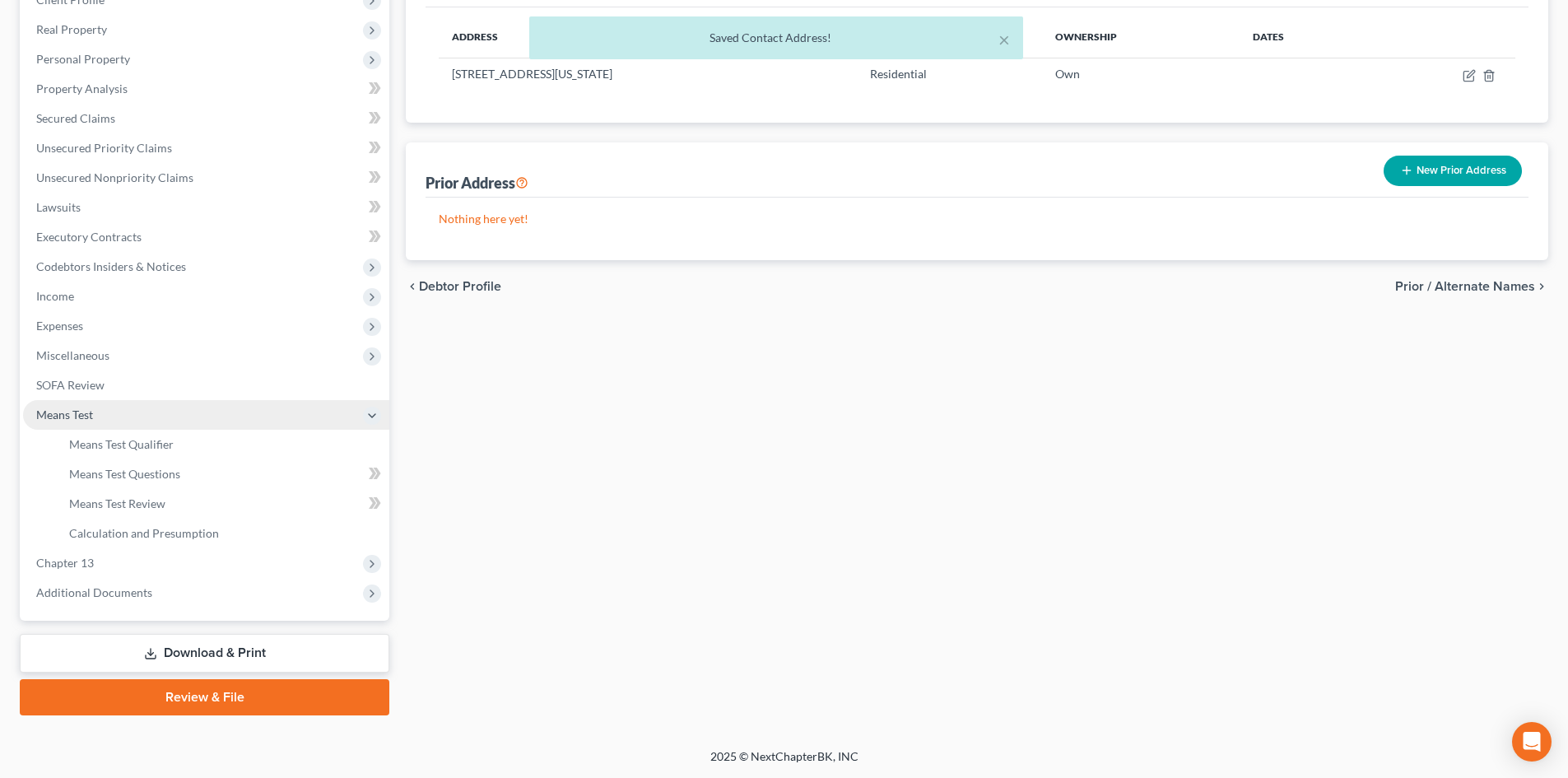
scroll to position [245, 0]
click at [151, 455] on link "Means Test Qualifier" at bounding box center [222, 444] width 333 height 29
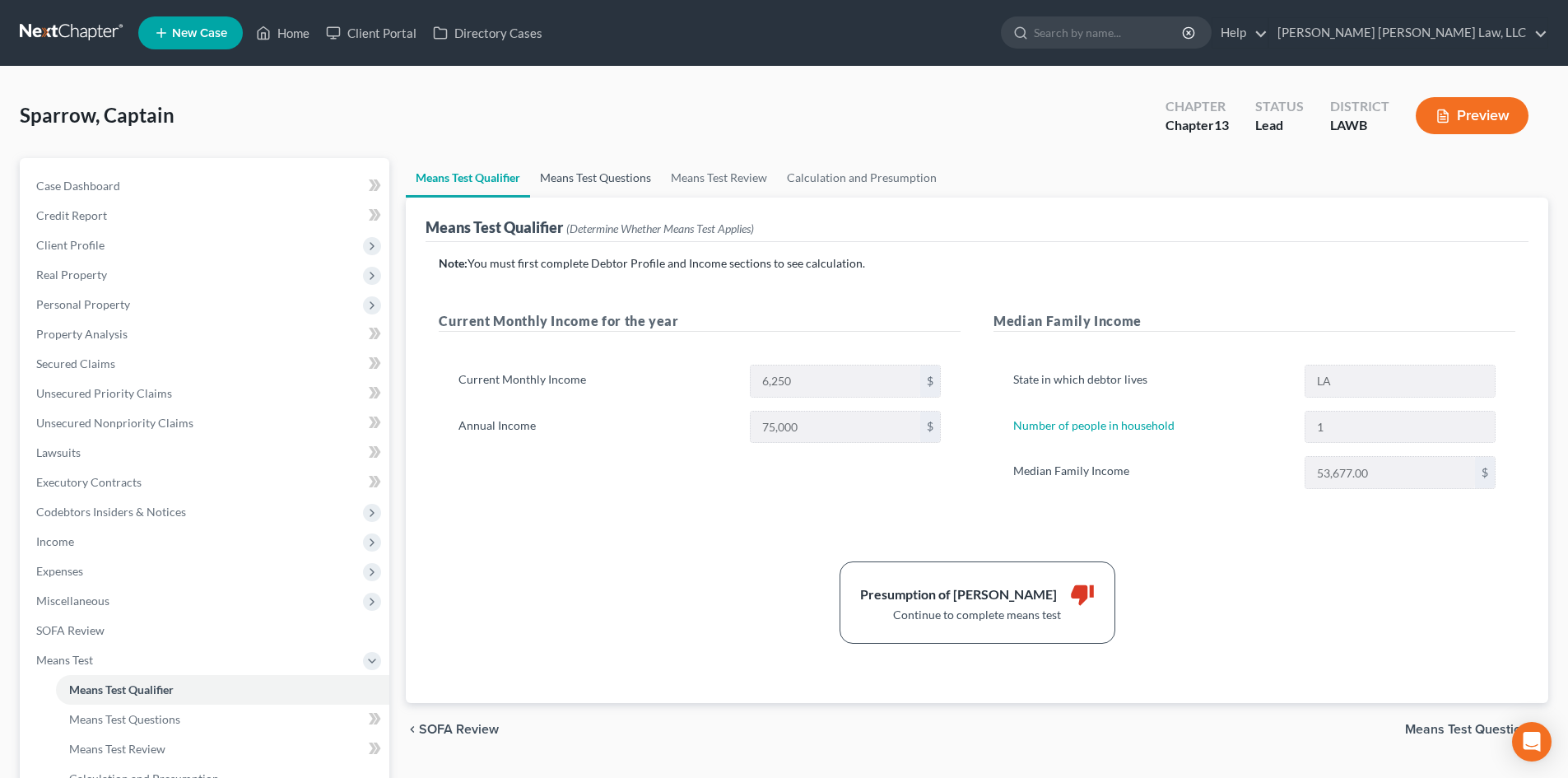
click at [601, 188] on link "Means Test Questions" at bounding box center [596, 177] width 131 height 40
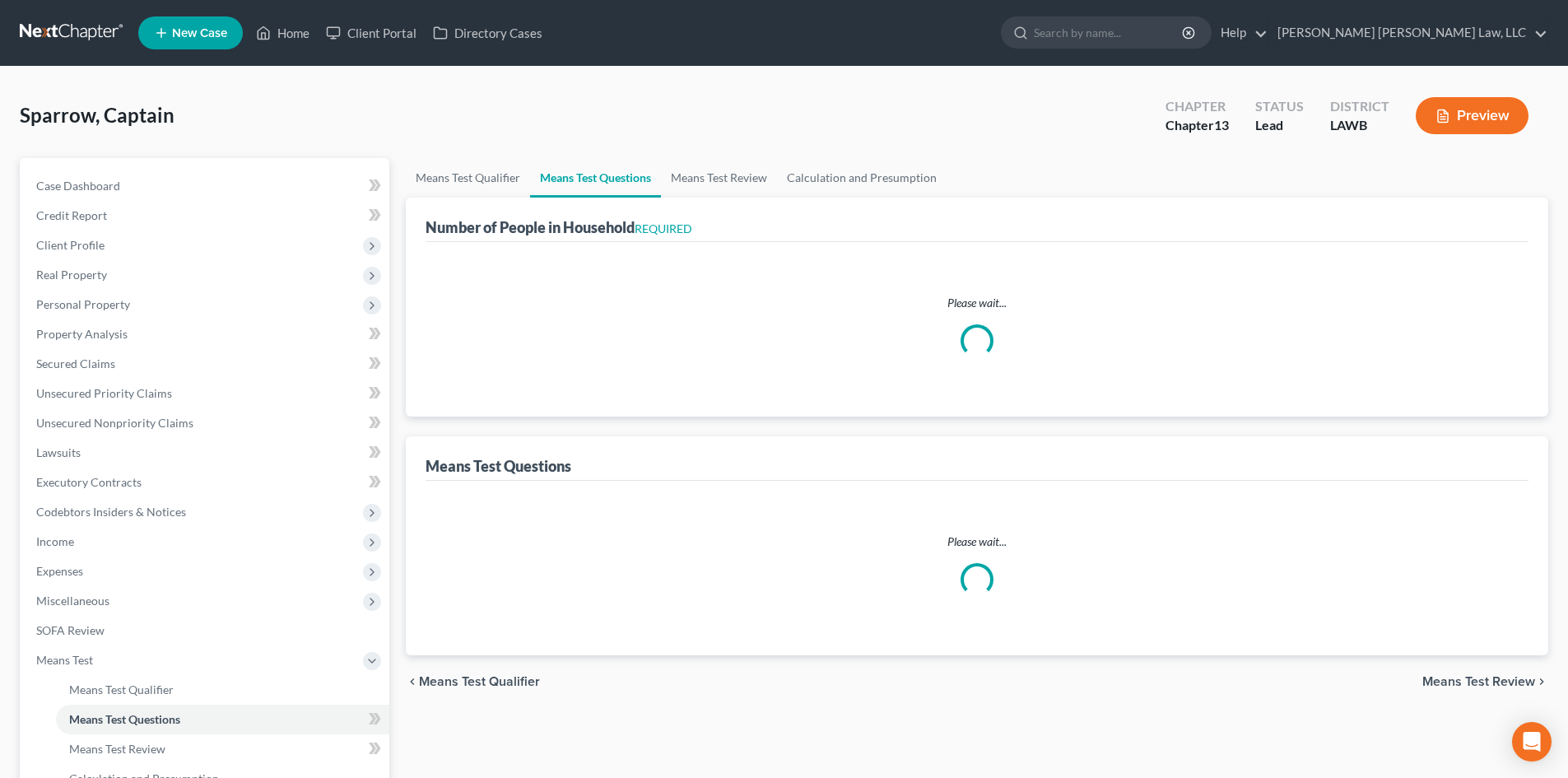
select select "0"
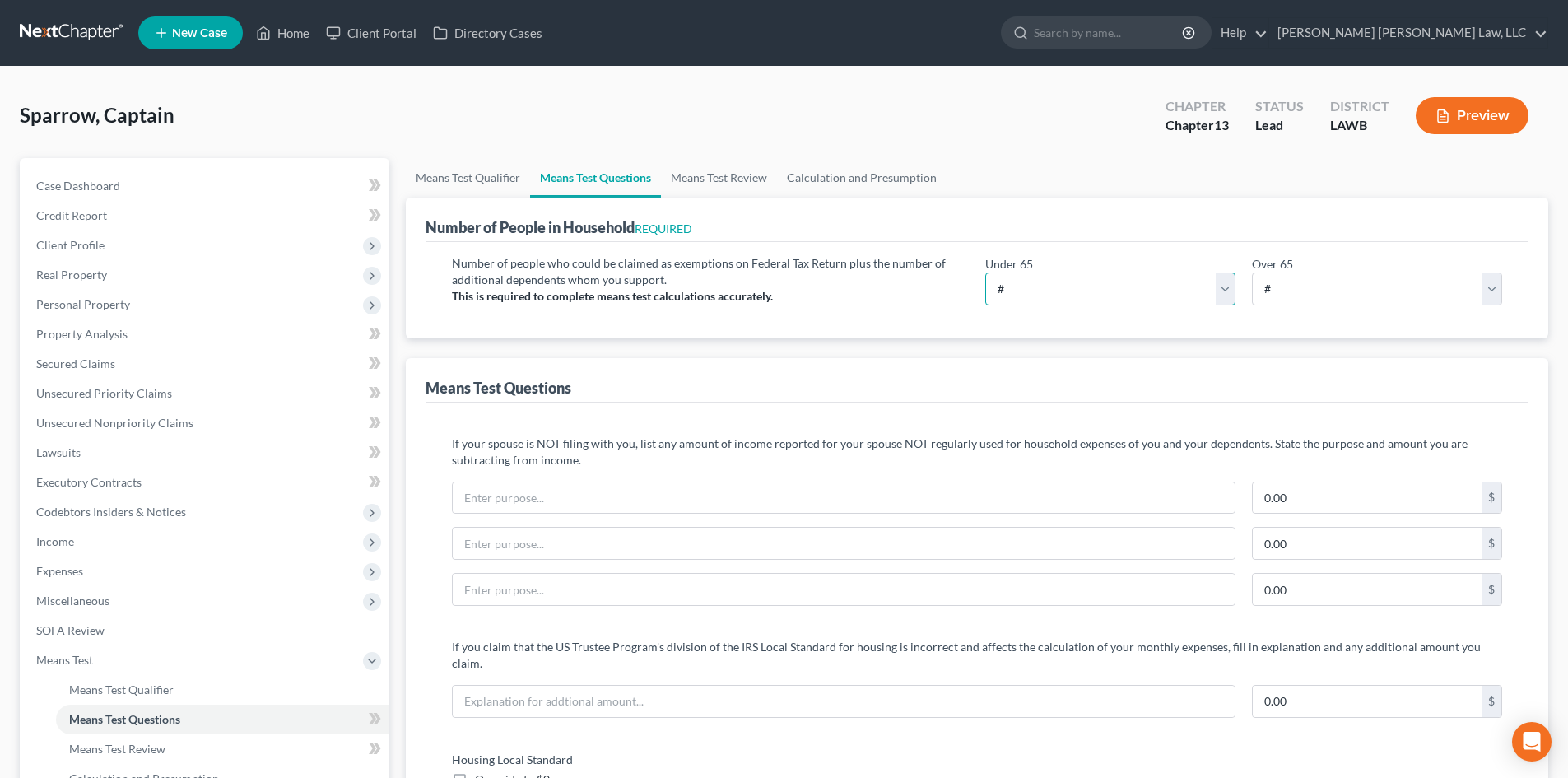
drag, startPoint x: 1061, startPoint y: 291, endPoint x: 1054, endPoint y: 305, distance: 15.7
click at [1061, 291] on select "# 0 1 2 3 4 5 6 7 8 9 10" at bounding box center [1110, 289] width 251 height 33
select select "1"
click at [985, 273] on select "# 0 1 2 3 4 5 6 7 8 9 10" at bounding box center [1110, 289] width 251 height 33
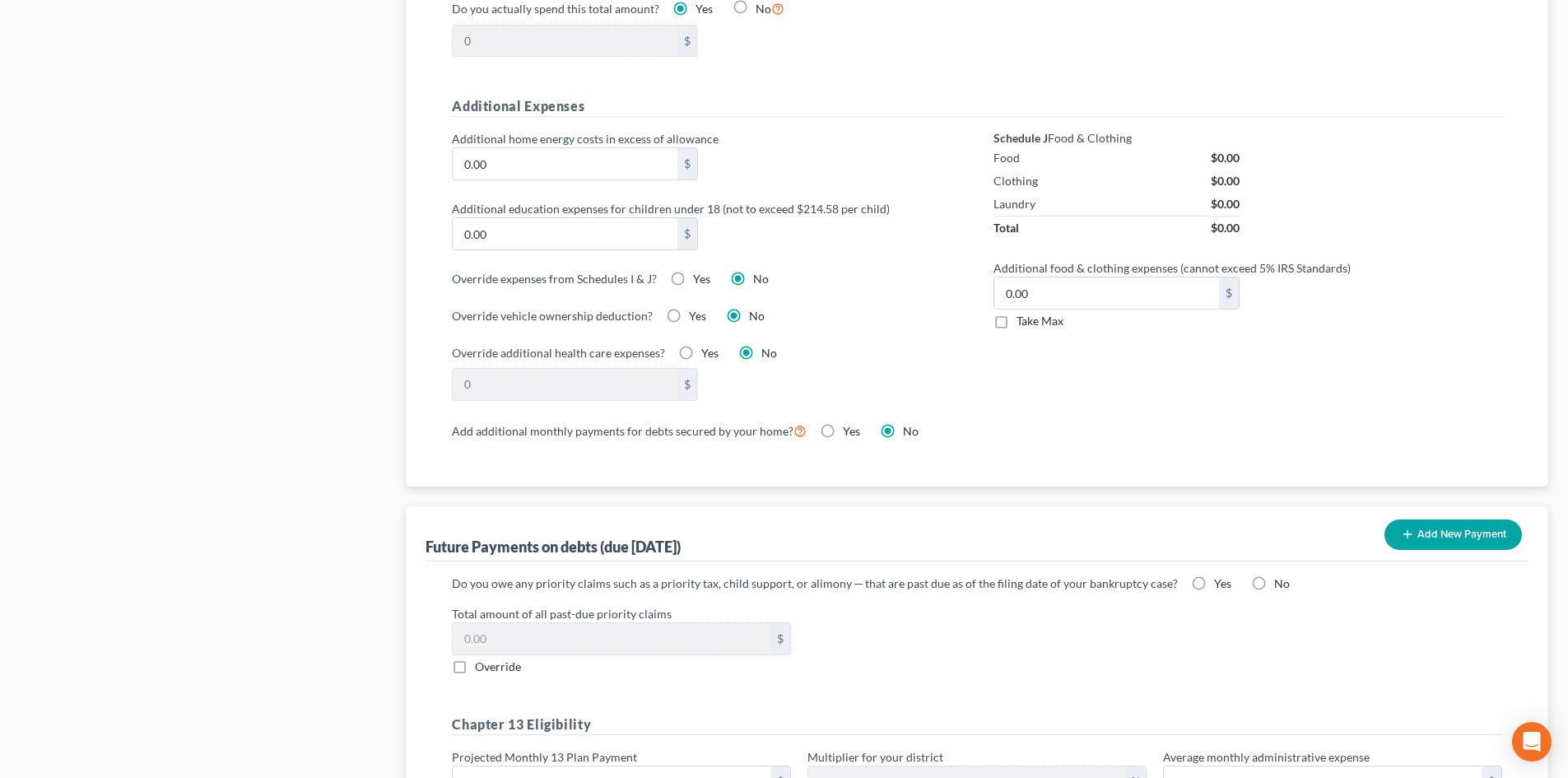
scroll to position [1070, 0]
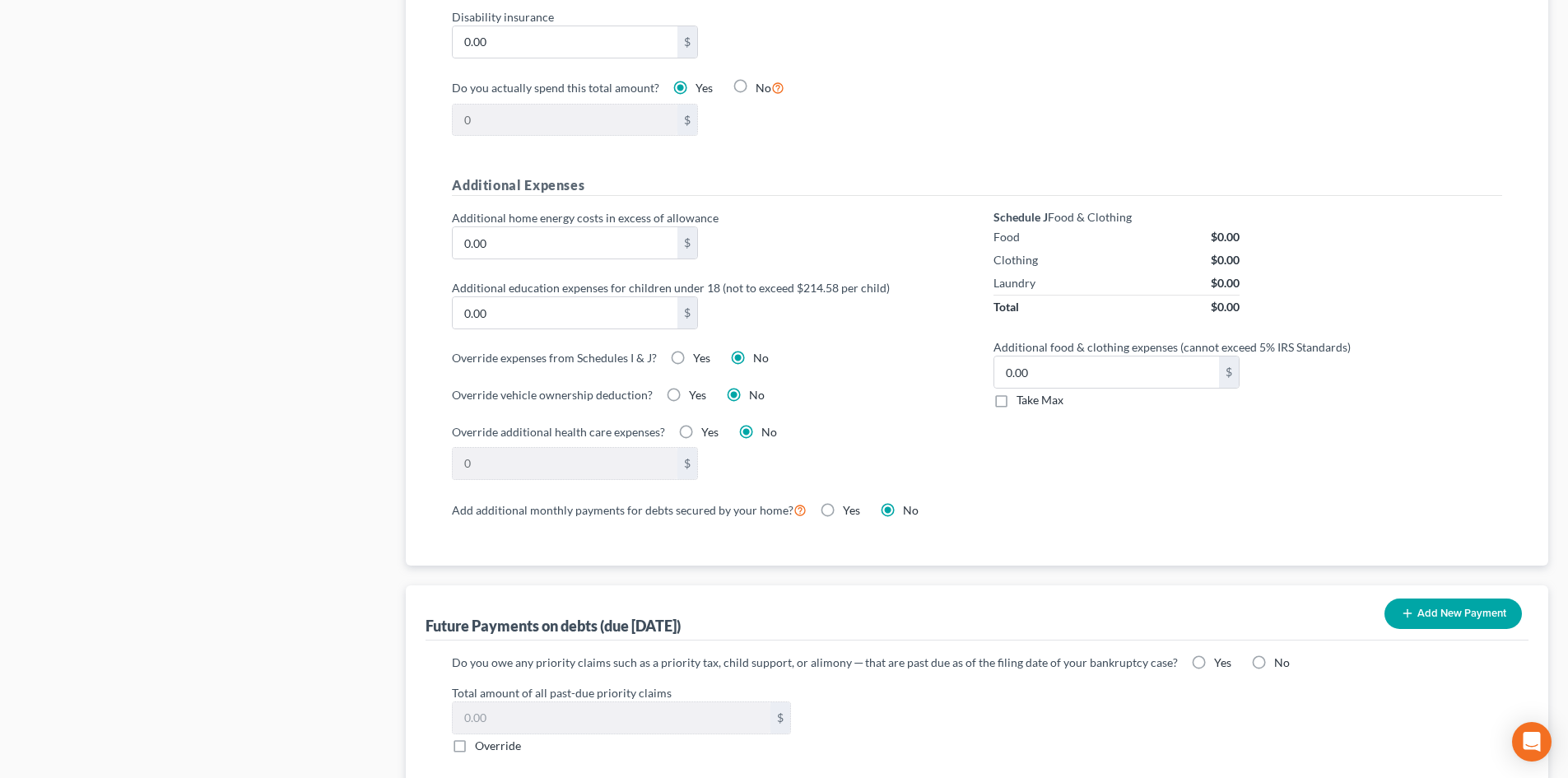
click at [1036, 393] on span "Take Max" at bounding box center [1040, 400] width 47 height 14
click at [1034, 392] on input "Take Max" at bounding box center [1029, 397] width 11 height 11
checkbox input "true"
type input "30.00"
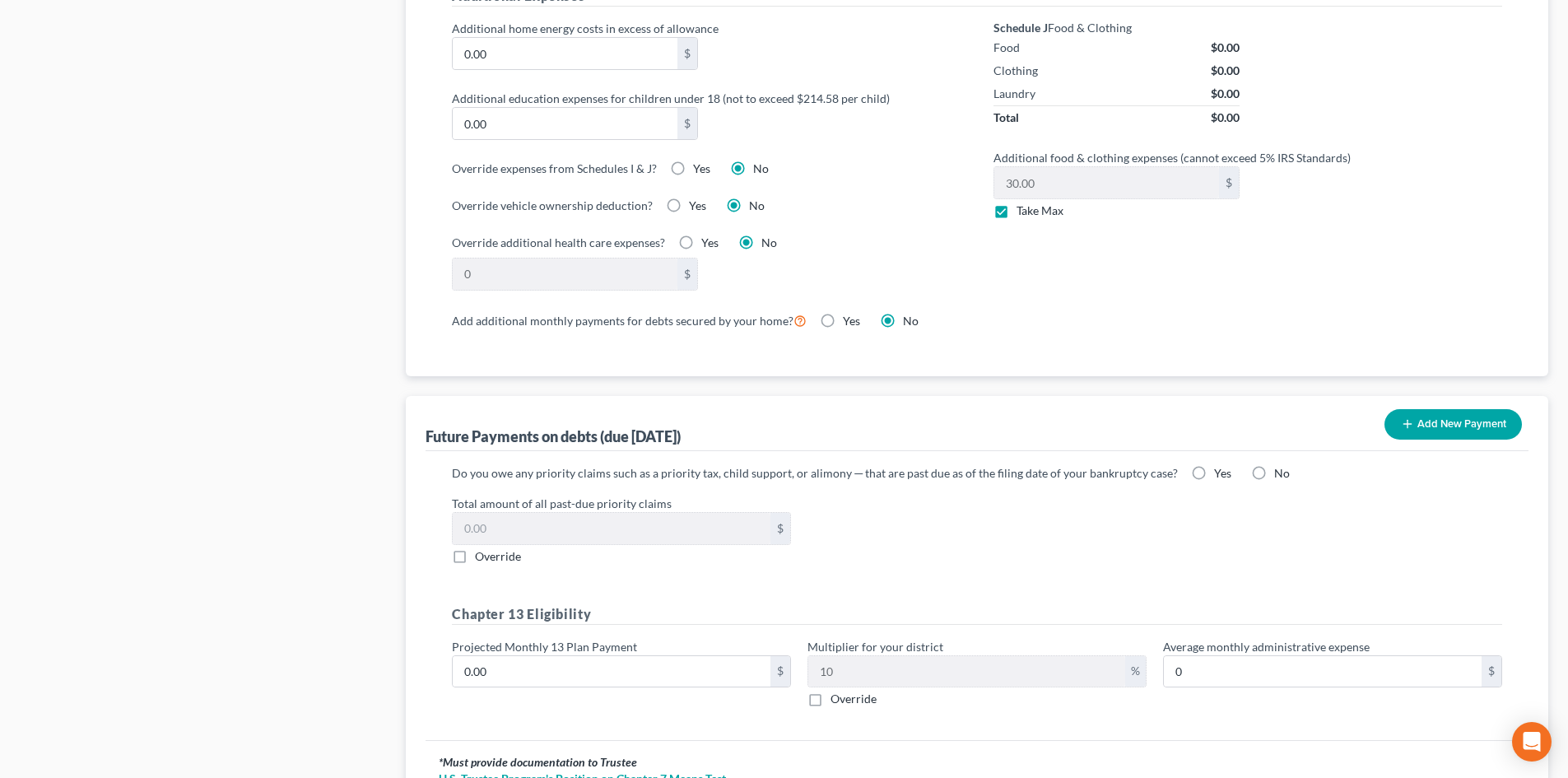
scroll to position [1397, 0]
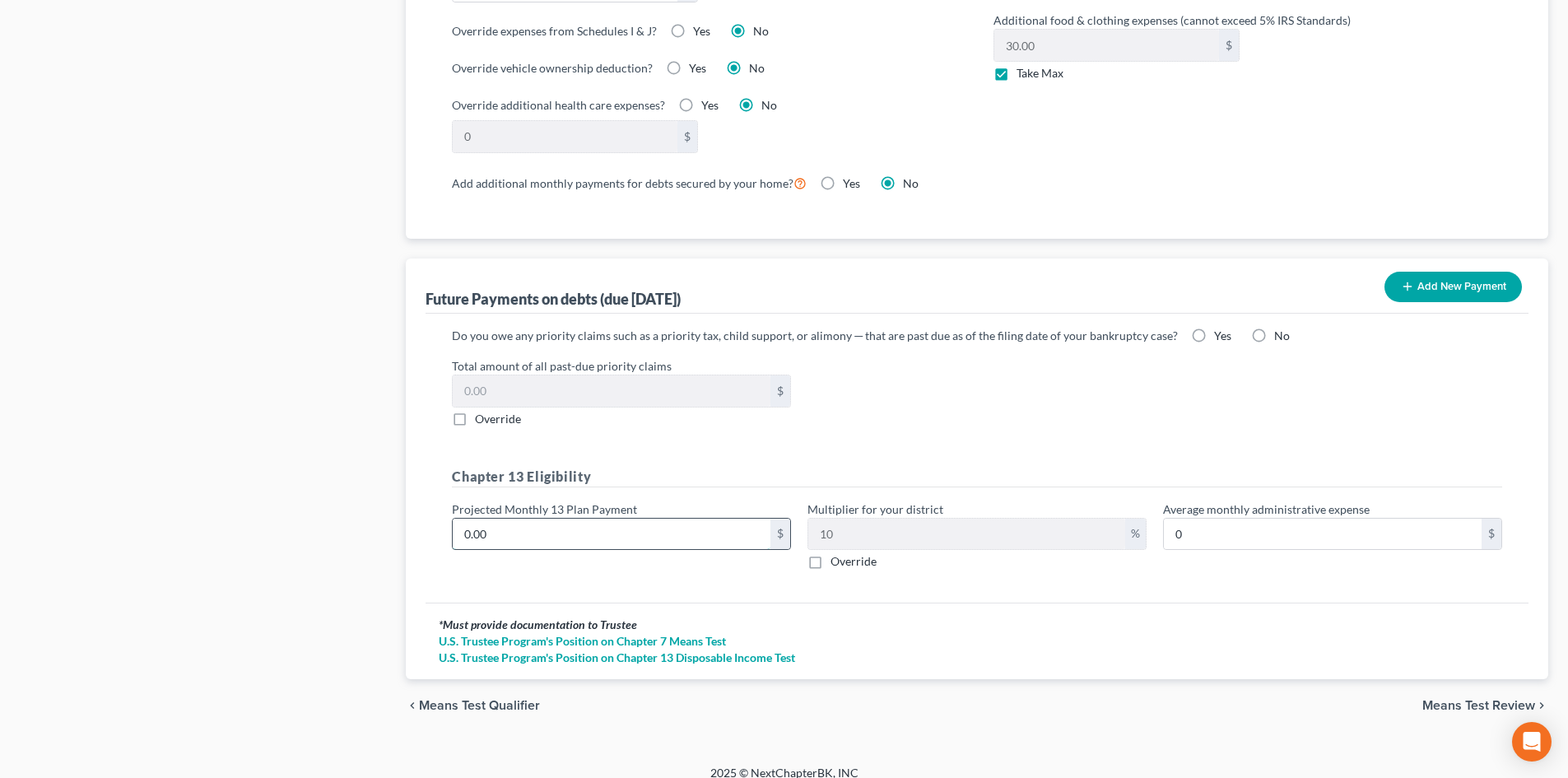
click at [734, 519] on input "0.00" at bounding box center [611, 534] width 318 height 31
type input "2"
type input "0.20"
type input "27"
type input "2.70"
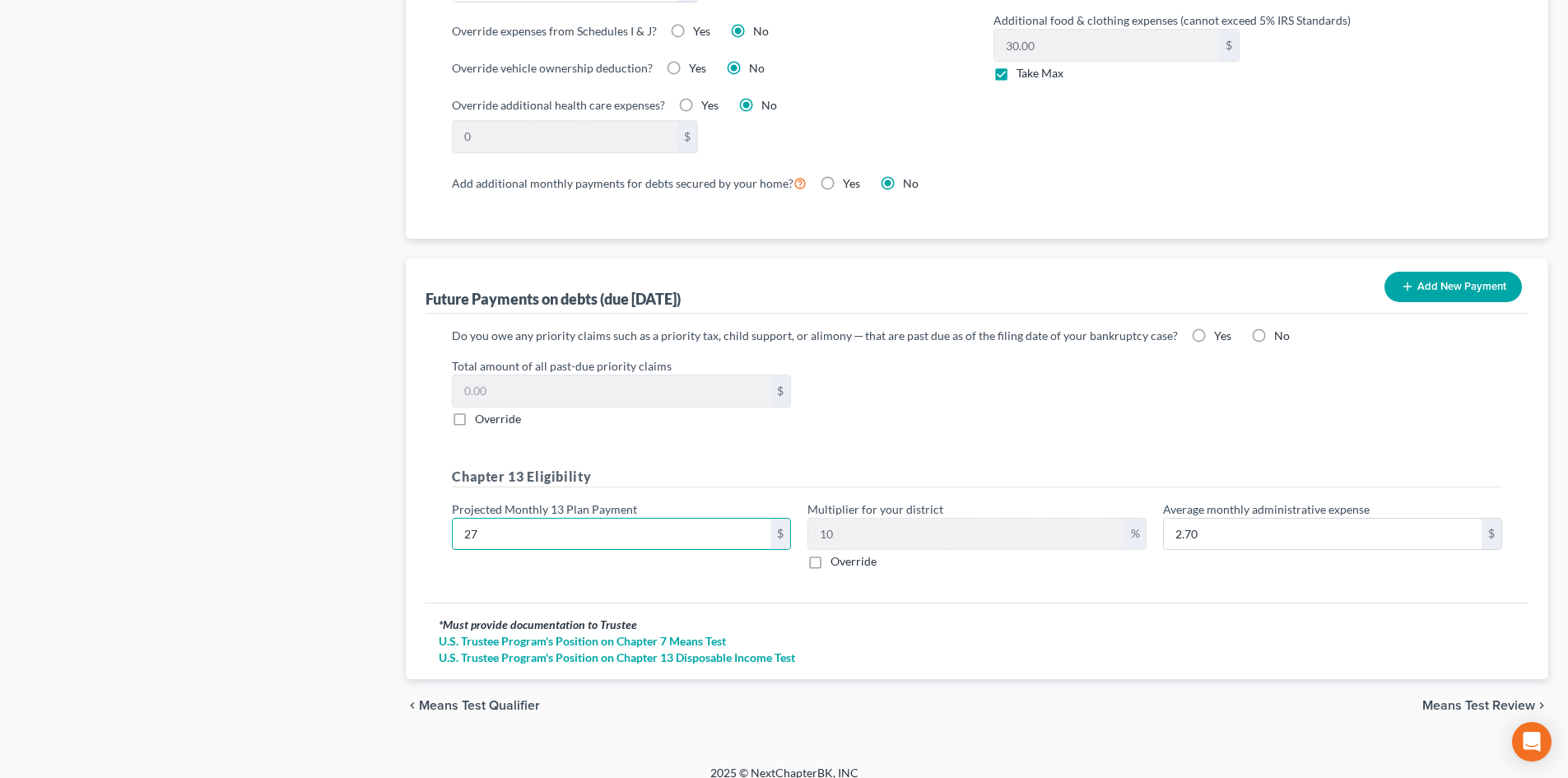
type input "279"
type input "27.90"
click at [676, 525] on input "279" at bounding box center [611, 534] width 318 height 31
type input "2792"
type input "279.20"
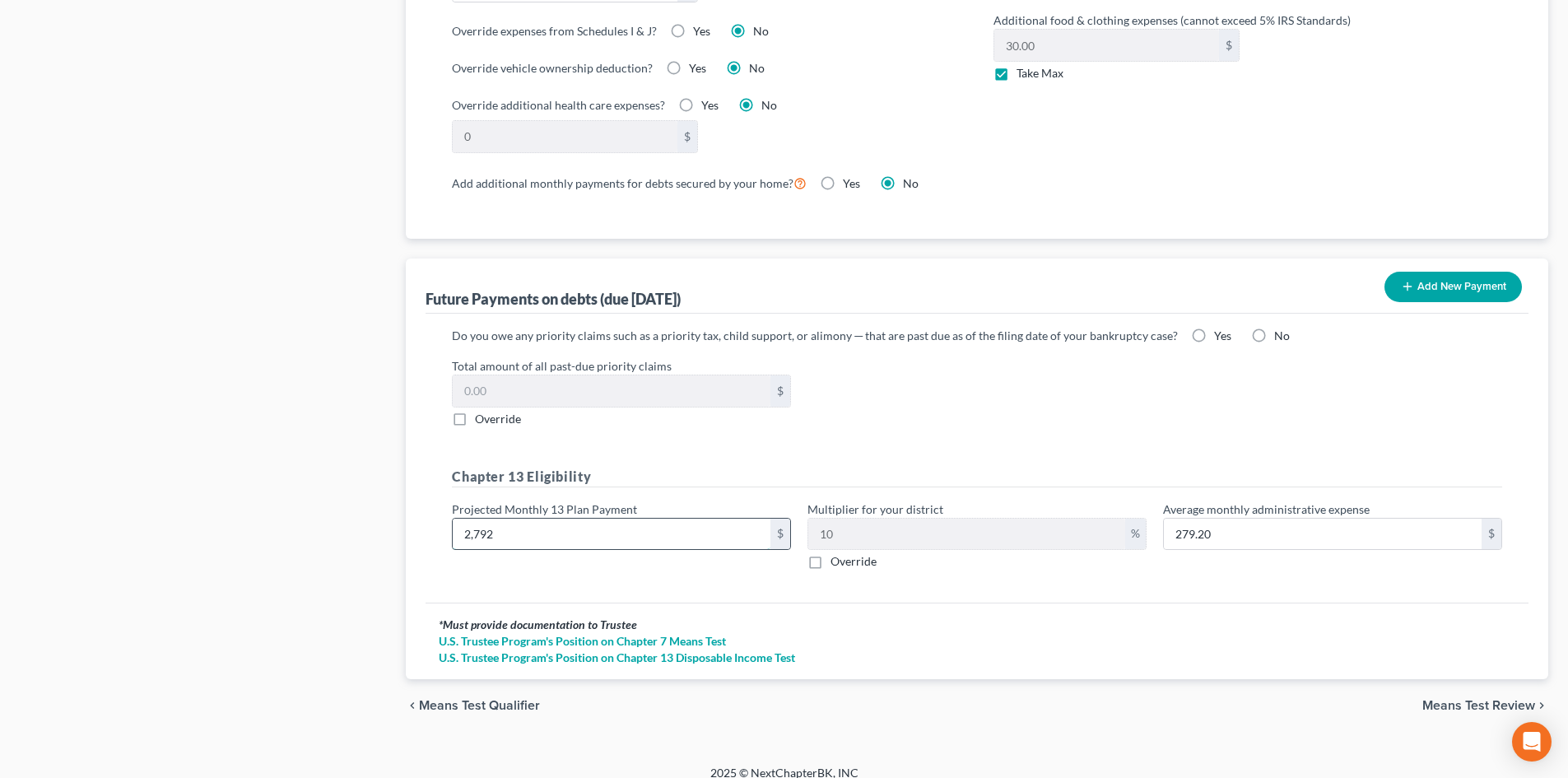
type input "2,7929"
type input "2,792.90"
type input "27,9297"
type input "27,929.70"
type input "279,29"
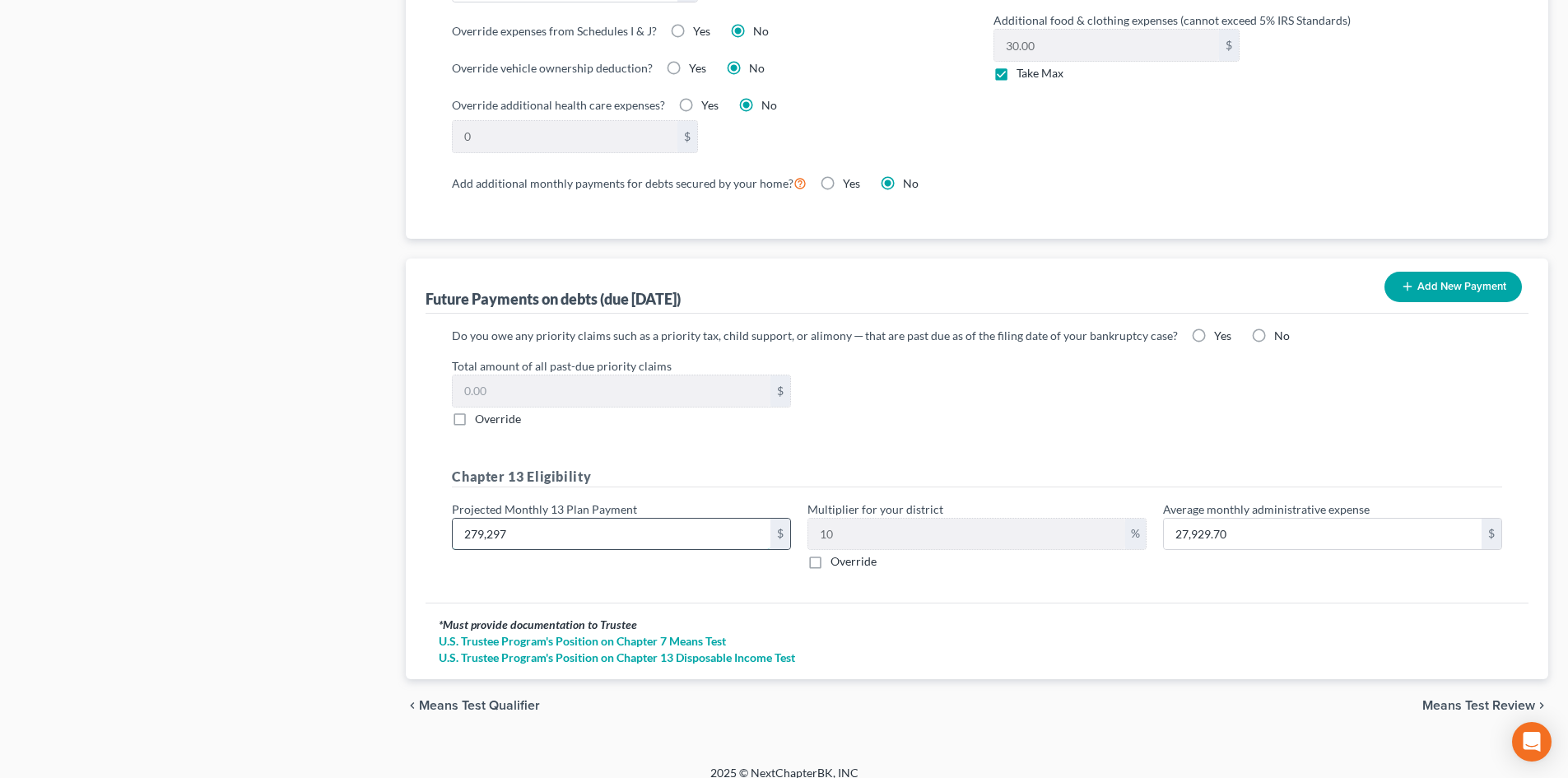
type input "2,792.90"
type input "27,92"
type input "279.20"
type input "2,79"
type input "27.90"
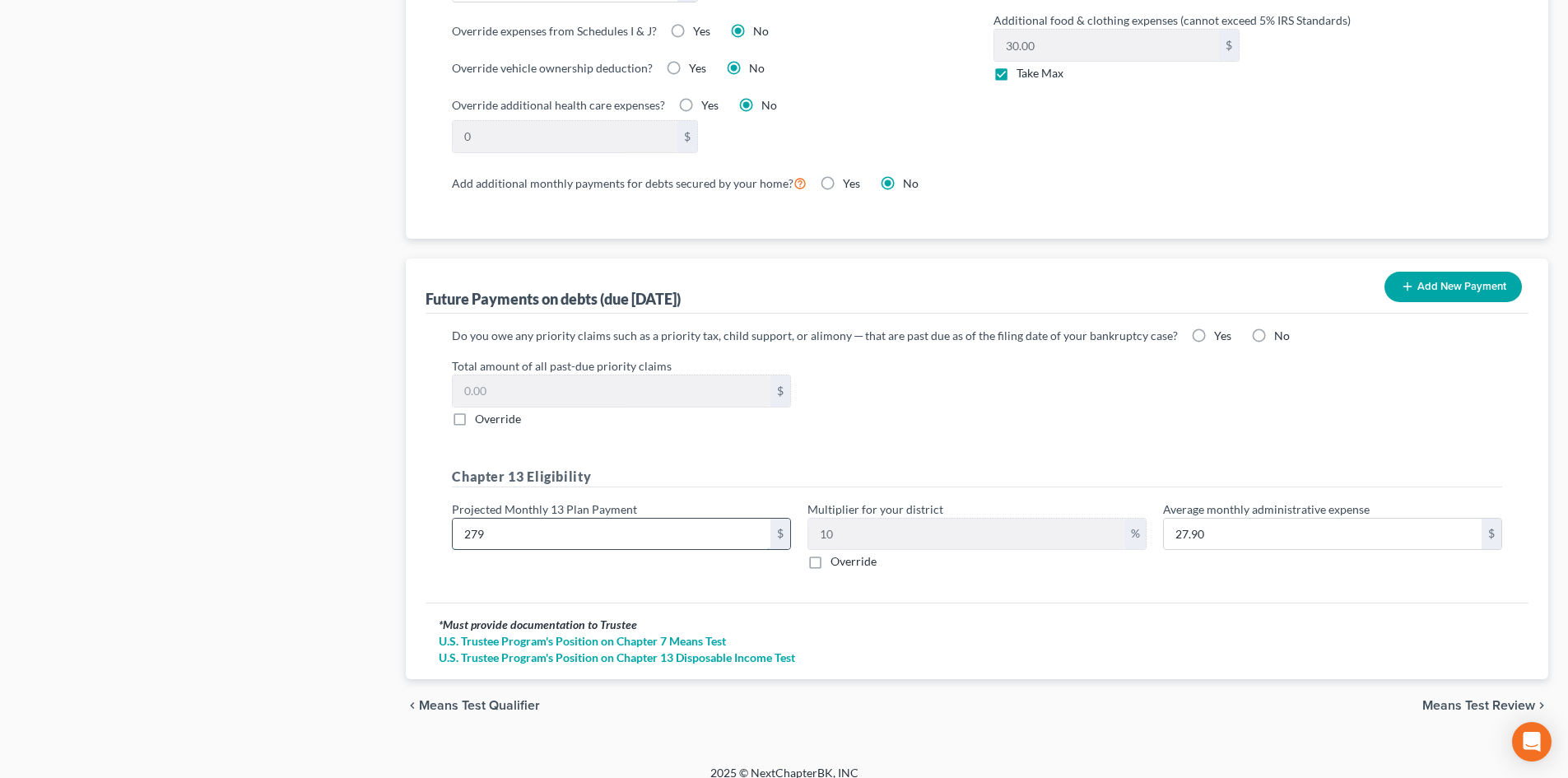
type input "27"
type input "2.70"
type input "2"
type input "0.20"
type input "29"
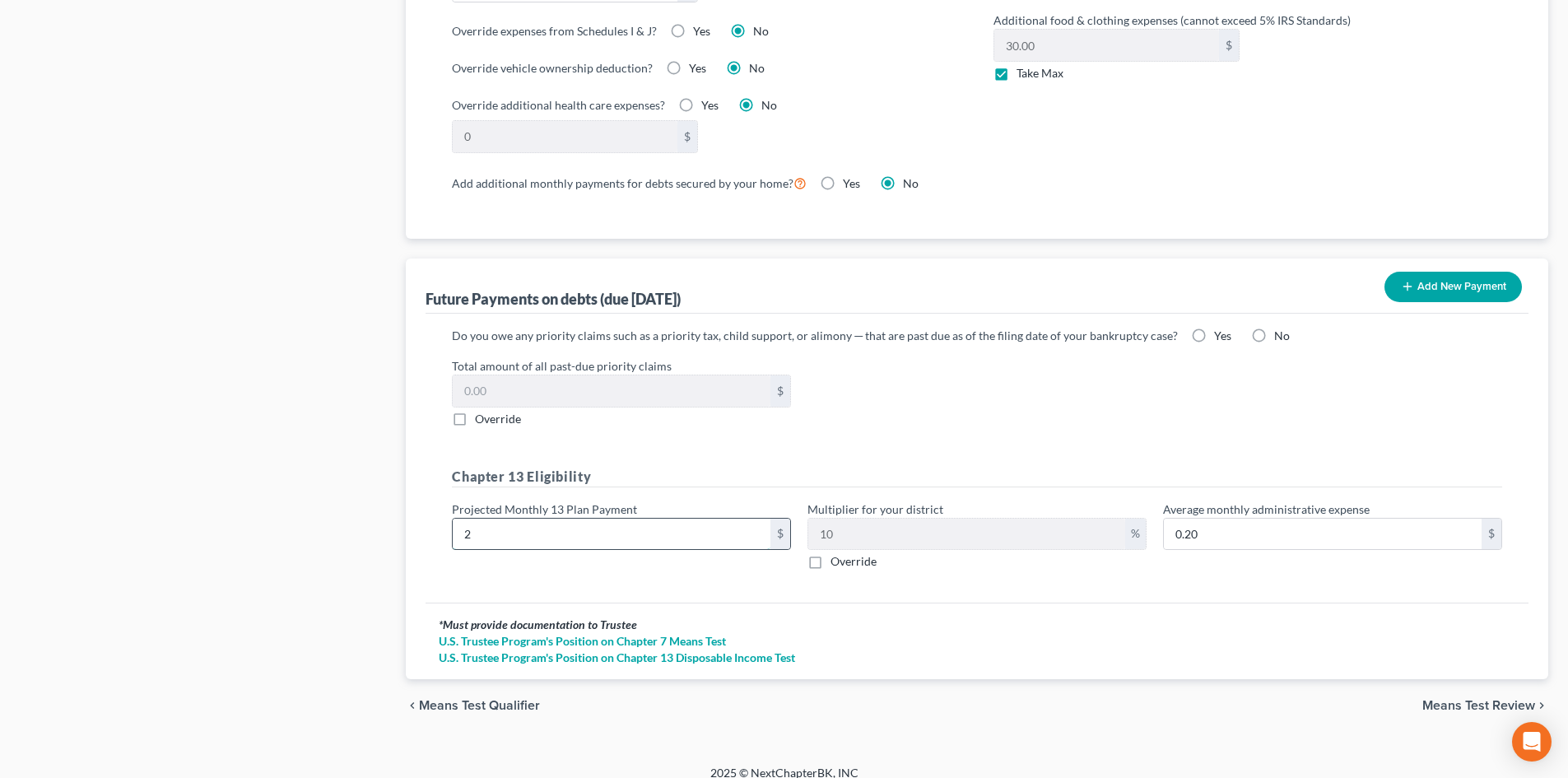
type input "2.90"
type input "297"
type input "29.70"
type input "297.00"
drag, startPoint x: 1462, startPoint y: 684, endPoint x: 1085, endPoint y: 525, distance: 409.2
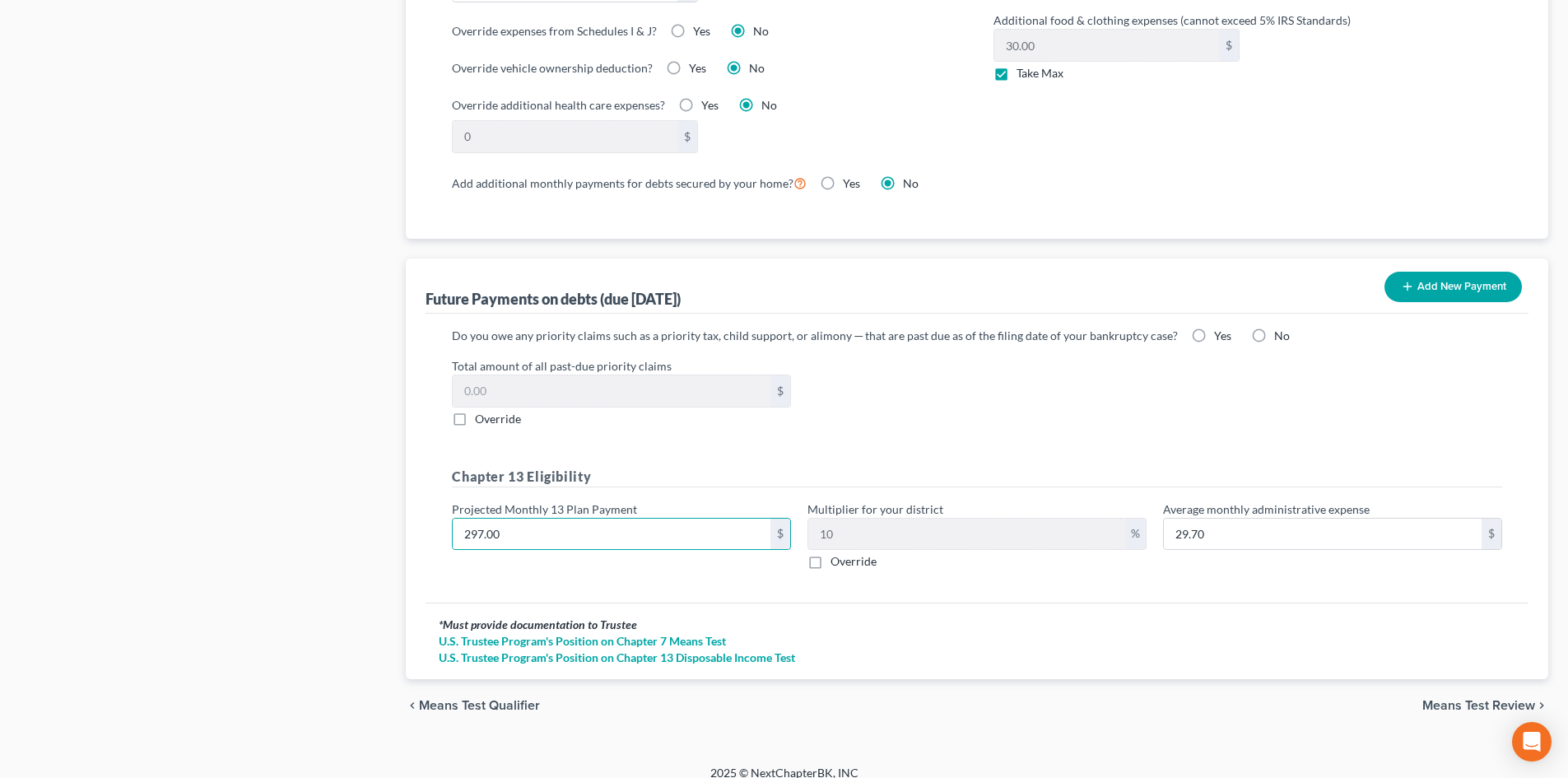
click at [1462, 699] on span "Means Test Review" at bounding box center [1479, 705] width 113 height 13
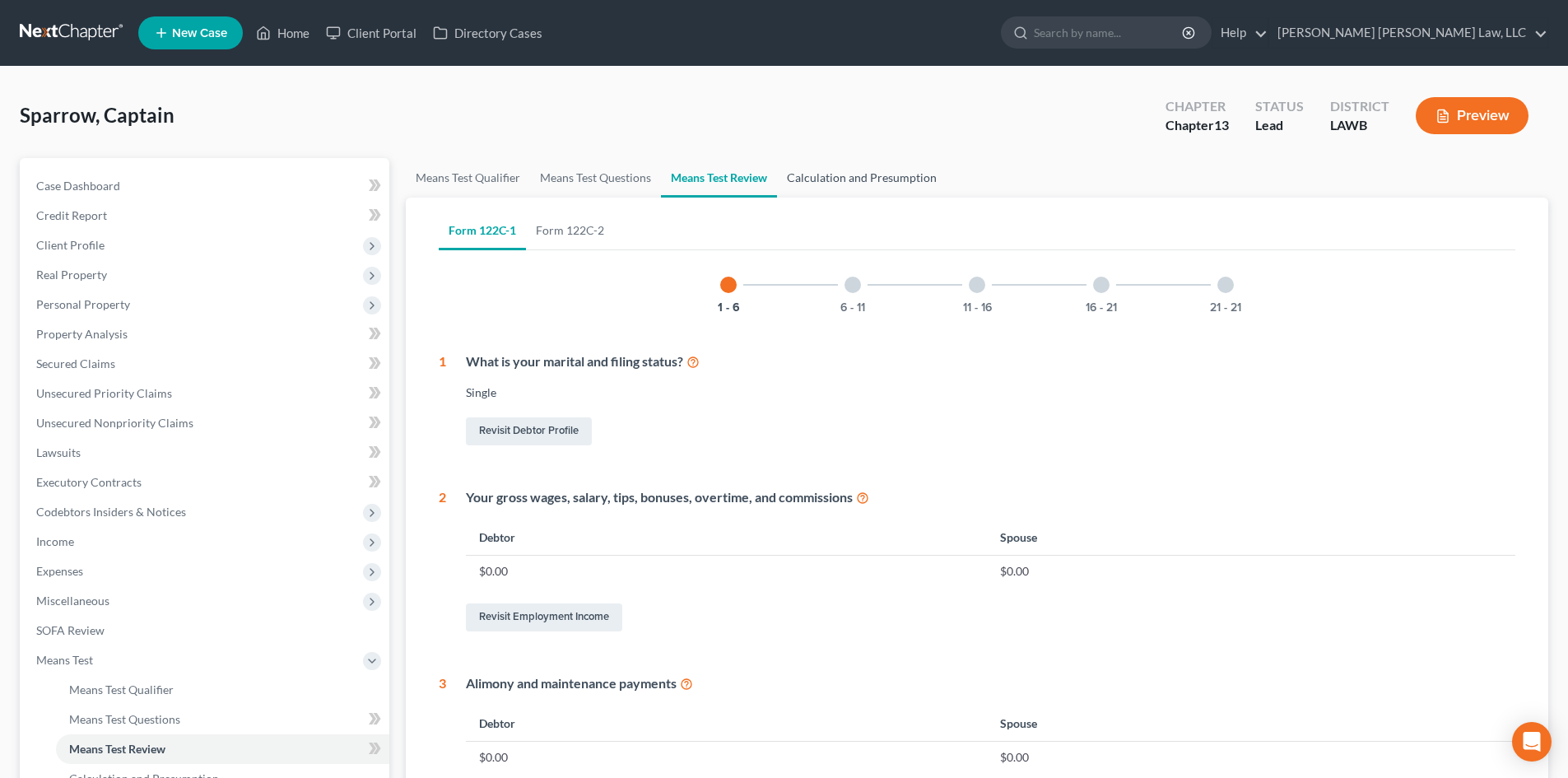
click at [870, 175] on link "Calculation and Presumption" at bounding box center [861, 177] width 169 height 40
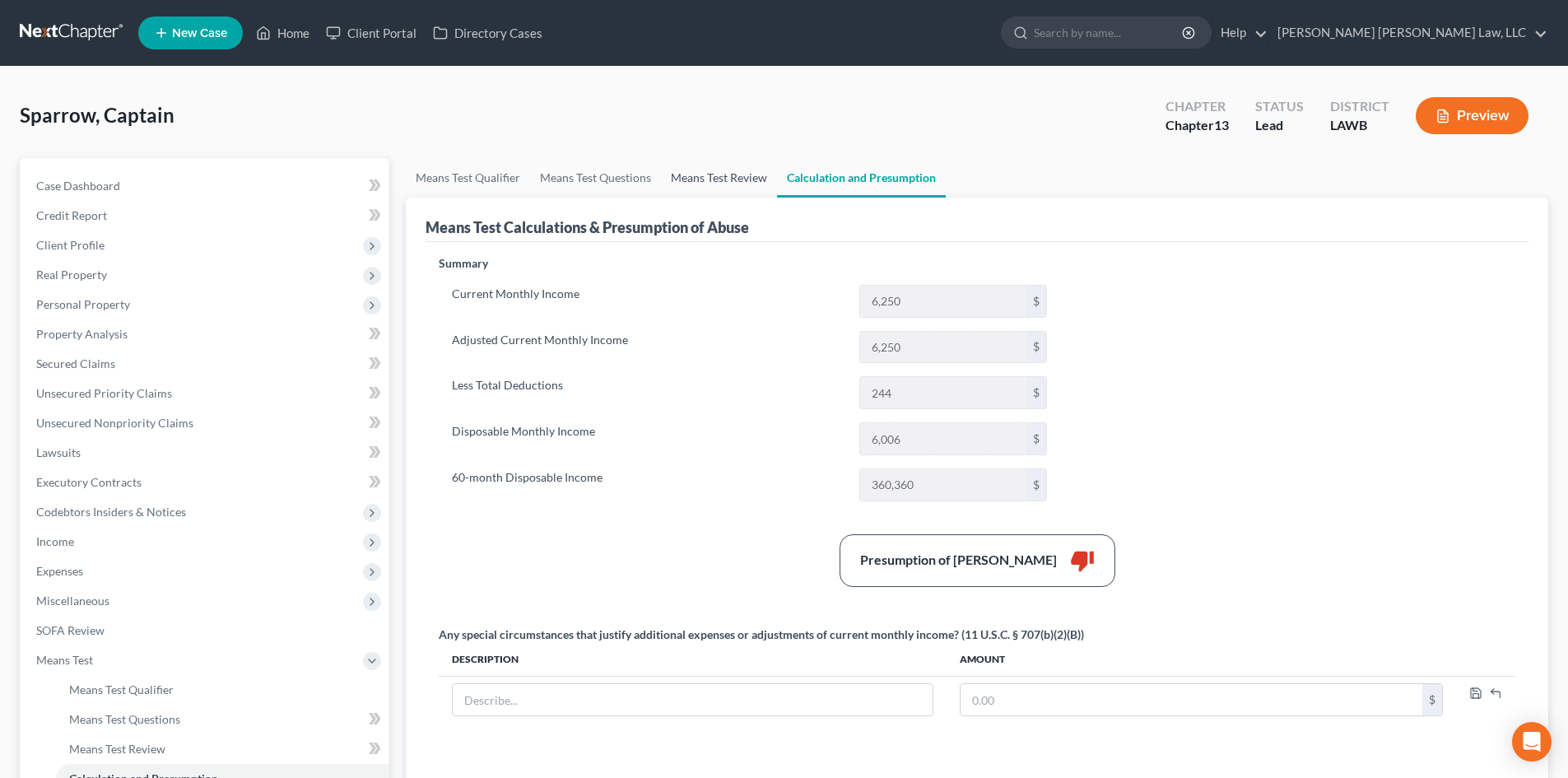
click at [694, 183] on link "Means Test Review" at bounding box center [718, 177] width 116 height 40
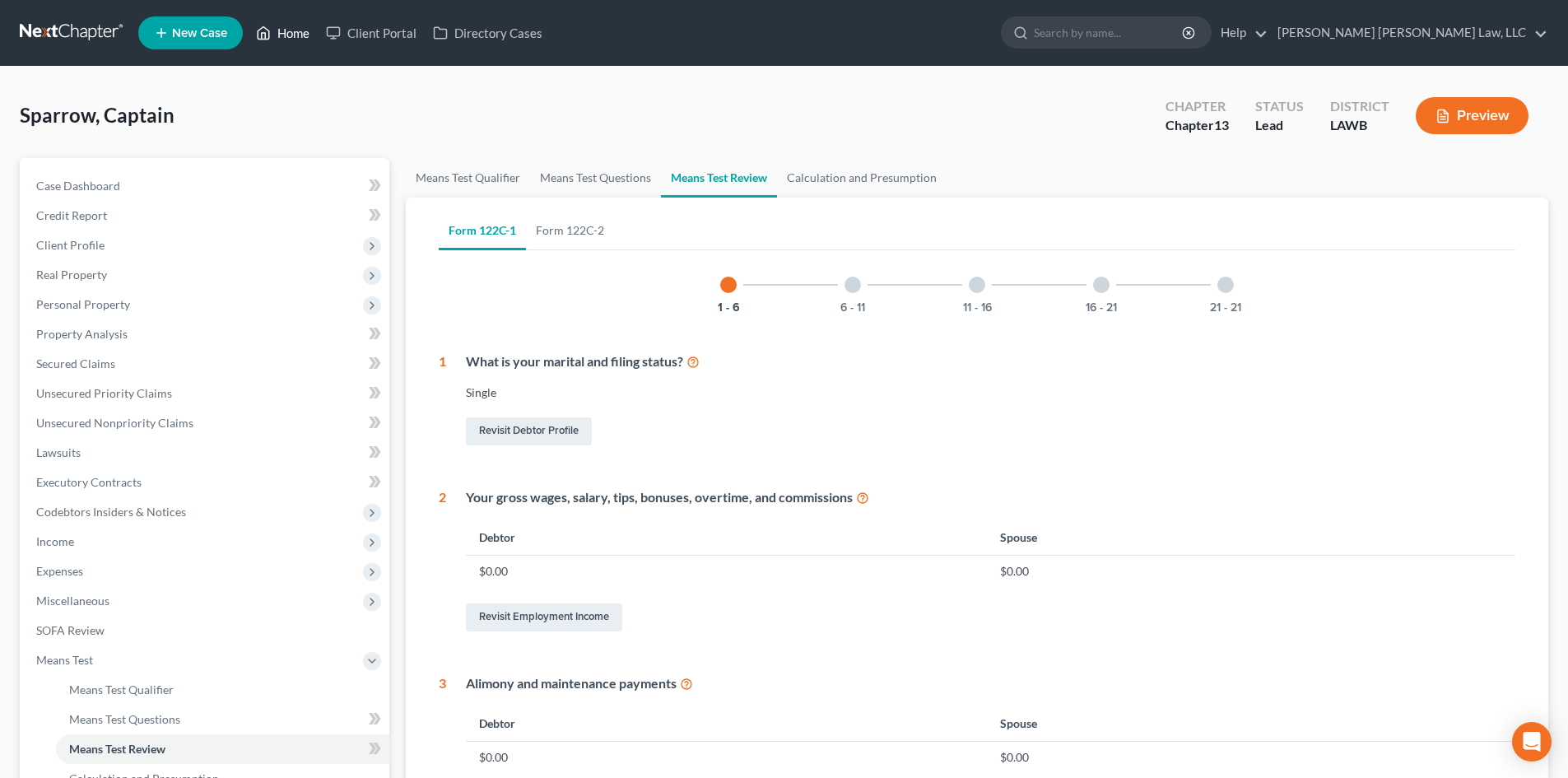
drag, startPoint x: 276, startPoint y: 20, endPoint x: 408, endPoint y: 91, distance: 149.9
click at [276, 20] on link "Home" at bounding box center [283, 32] width 70 height 29
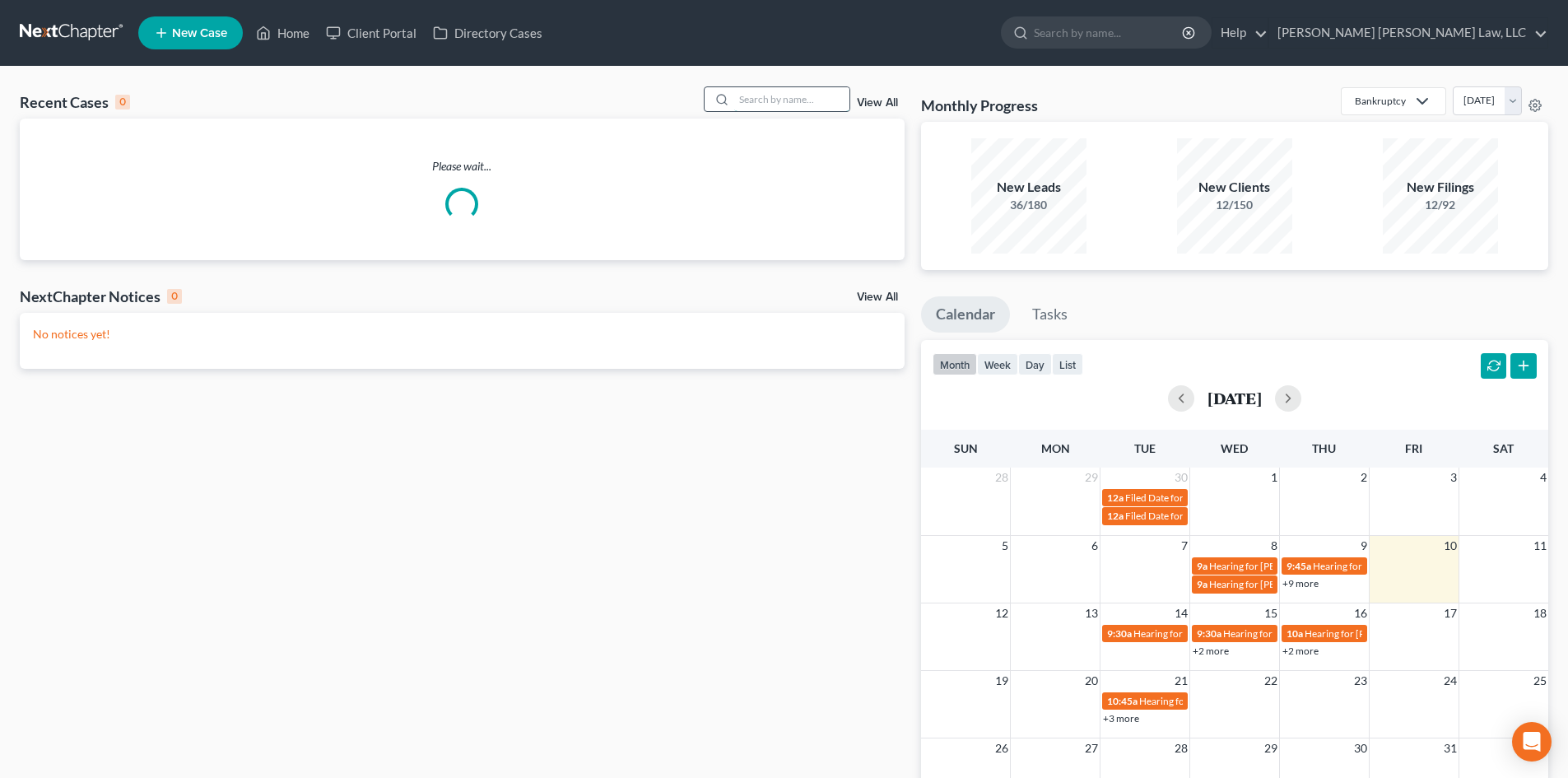
click at [775, 95] on input "search" at bounding box center [792, 99] width 115 height 24
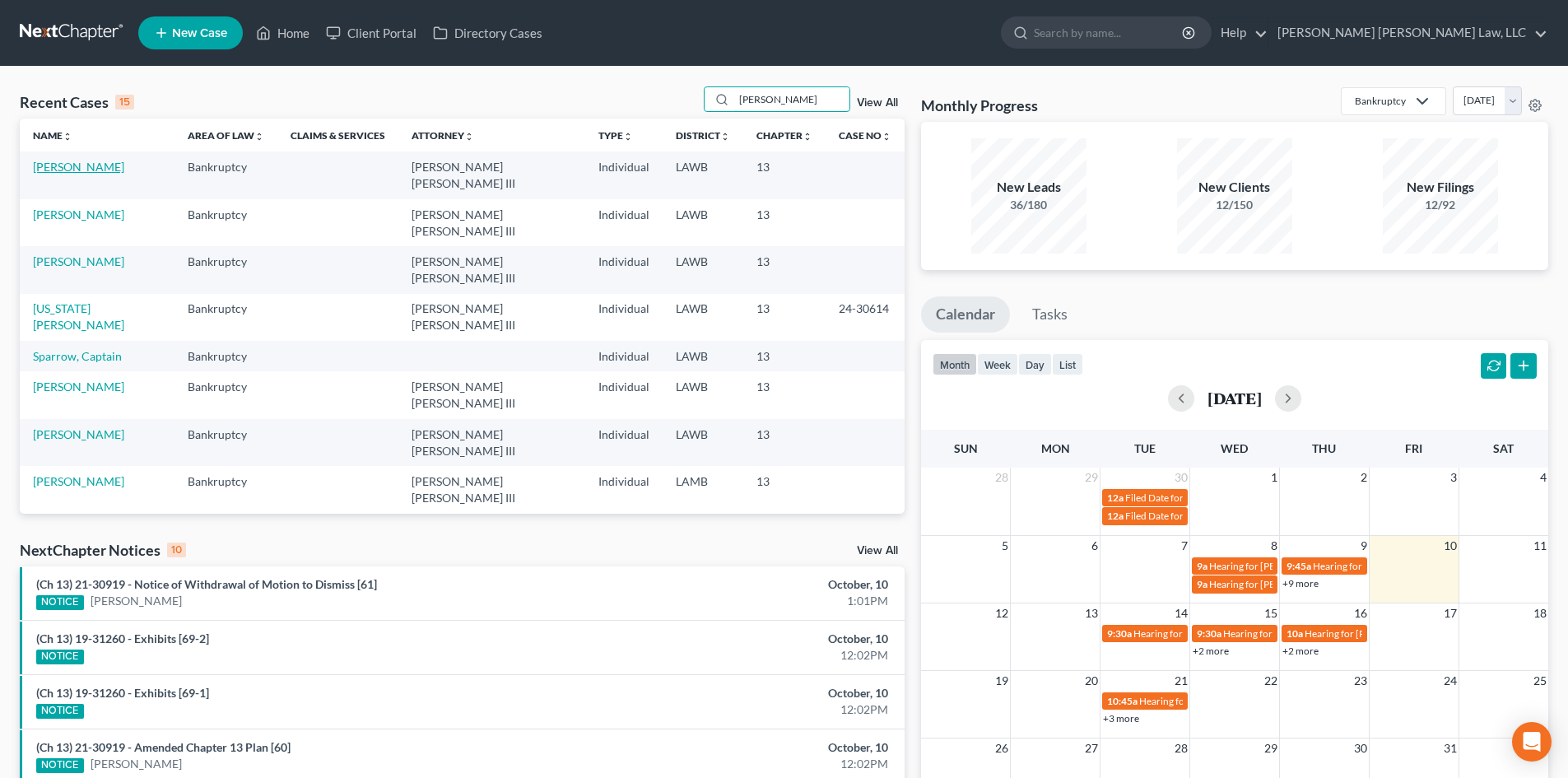
type input "[PERSON_NAME]"
click at [96, 164] on link "[PERSON_NAME]" at bounding box center [78, 167] width 91 height 14
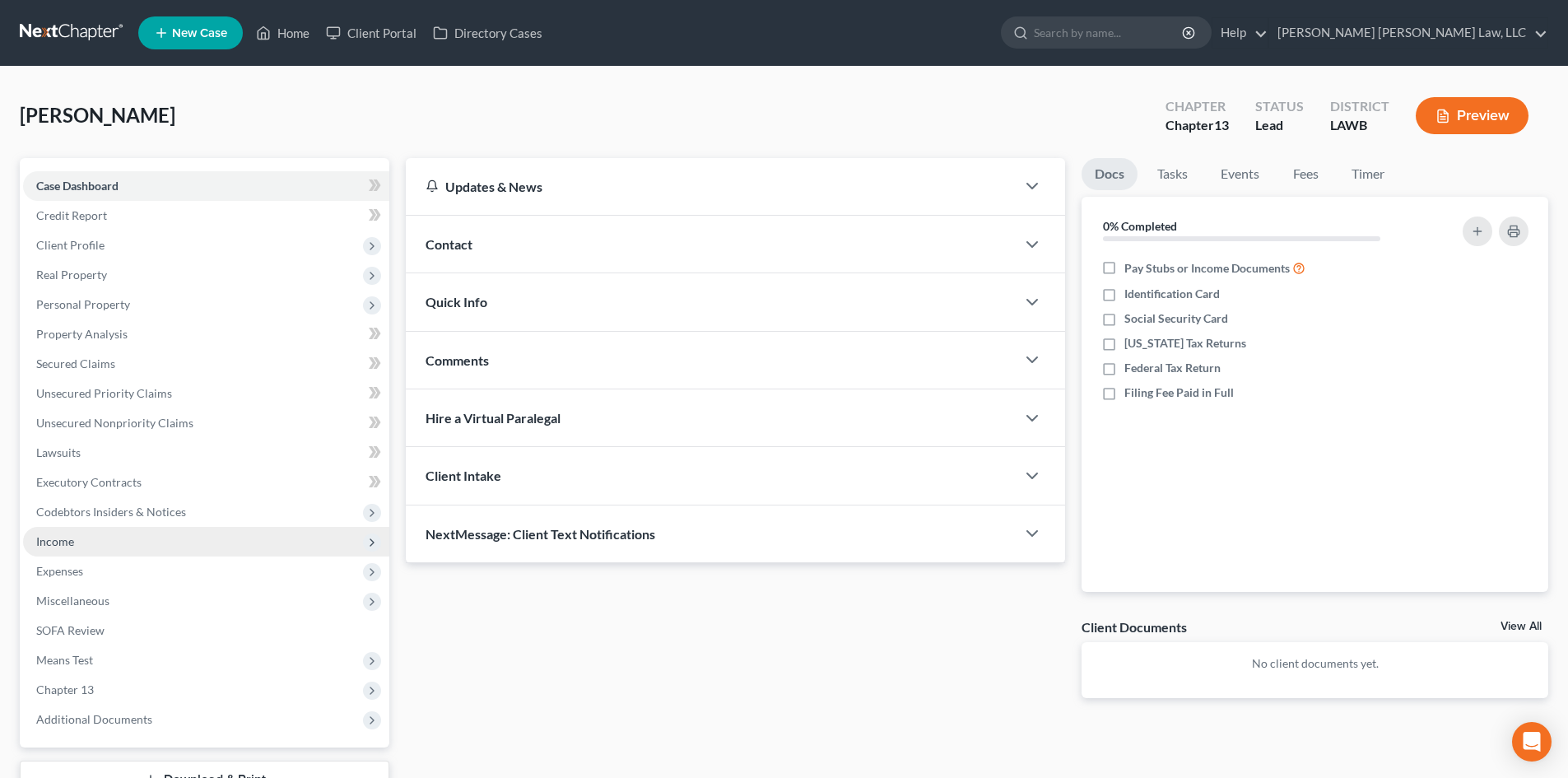
click at [149, 536] on span "Income" at bounding box center [206, 541] width 367 height 29
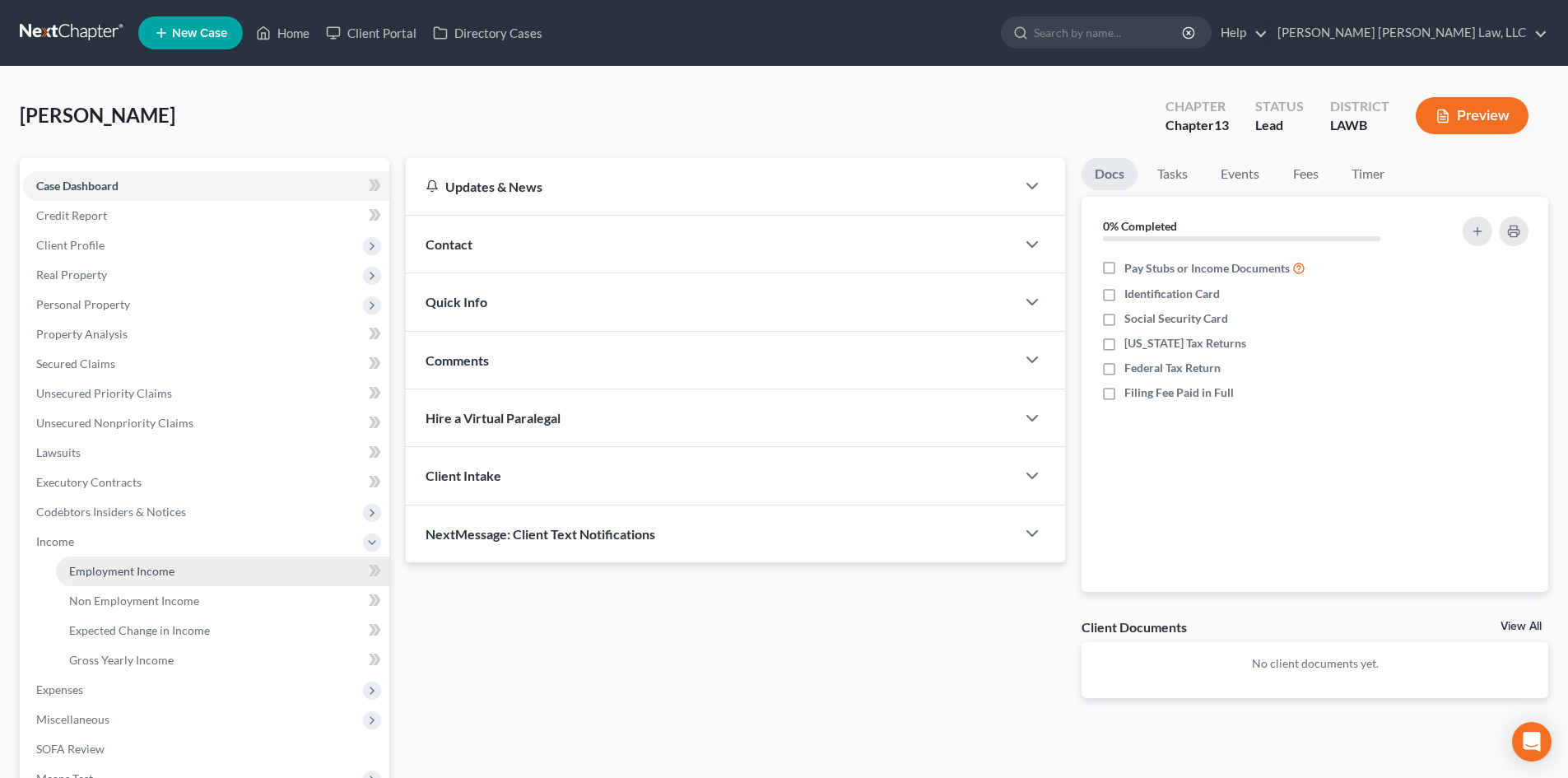
click at [160, 568] on span "Employment Income" at bounding box center [121, 572] width 105 height 14
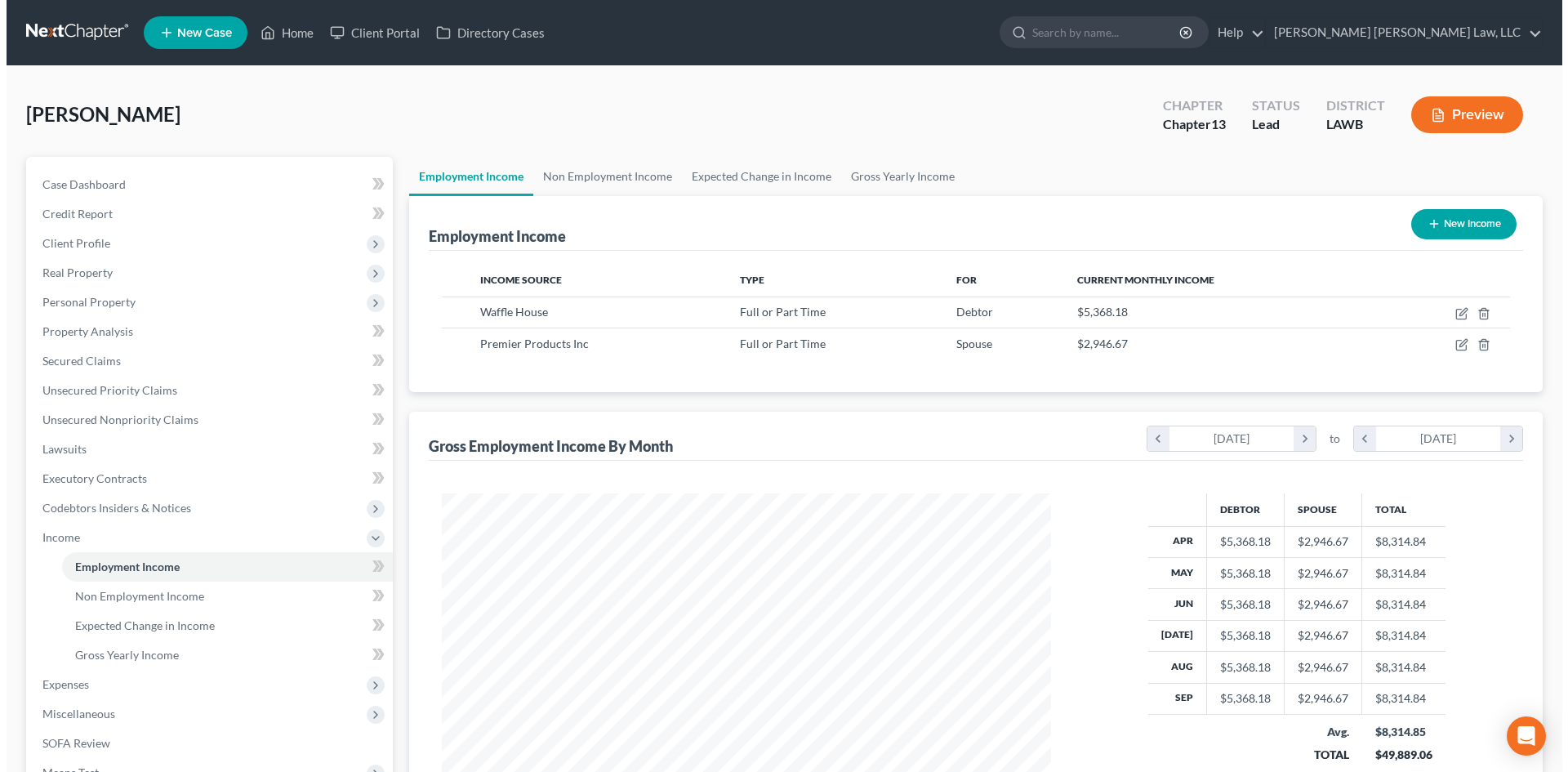
scroll to position [305, 642]
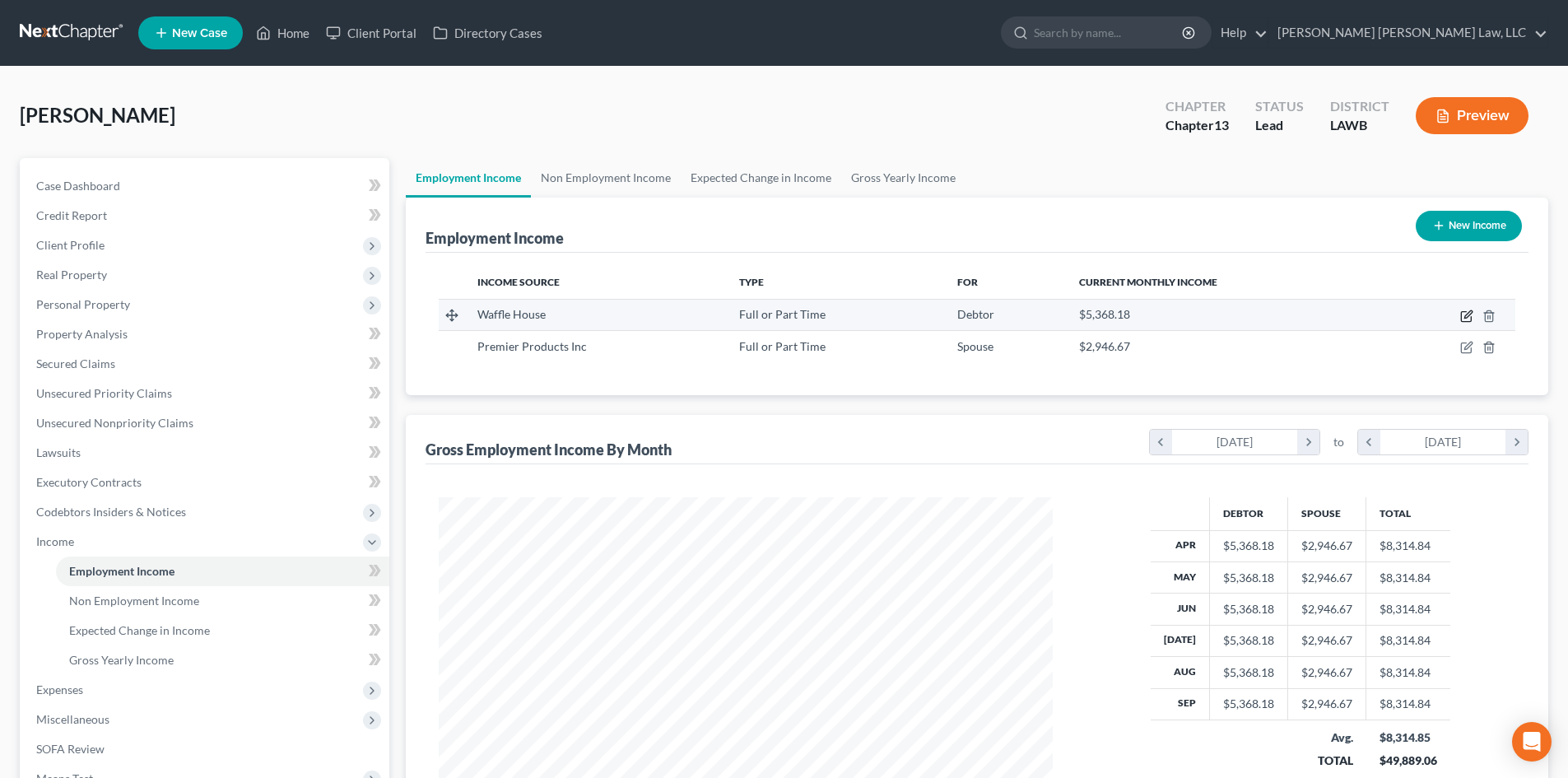
click at [1466, 317] on icon "button" at bounding box center [1467, 315] width 13 height 13
select select "0"
select select "10"
select select "2"
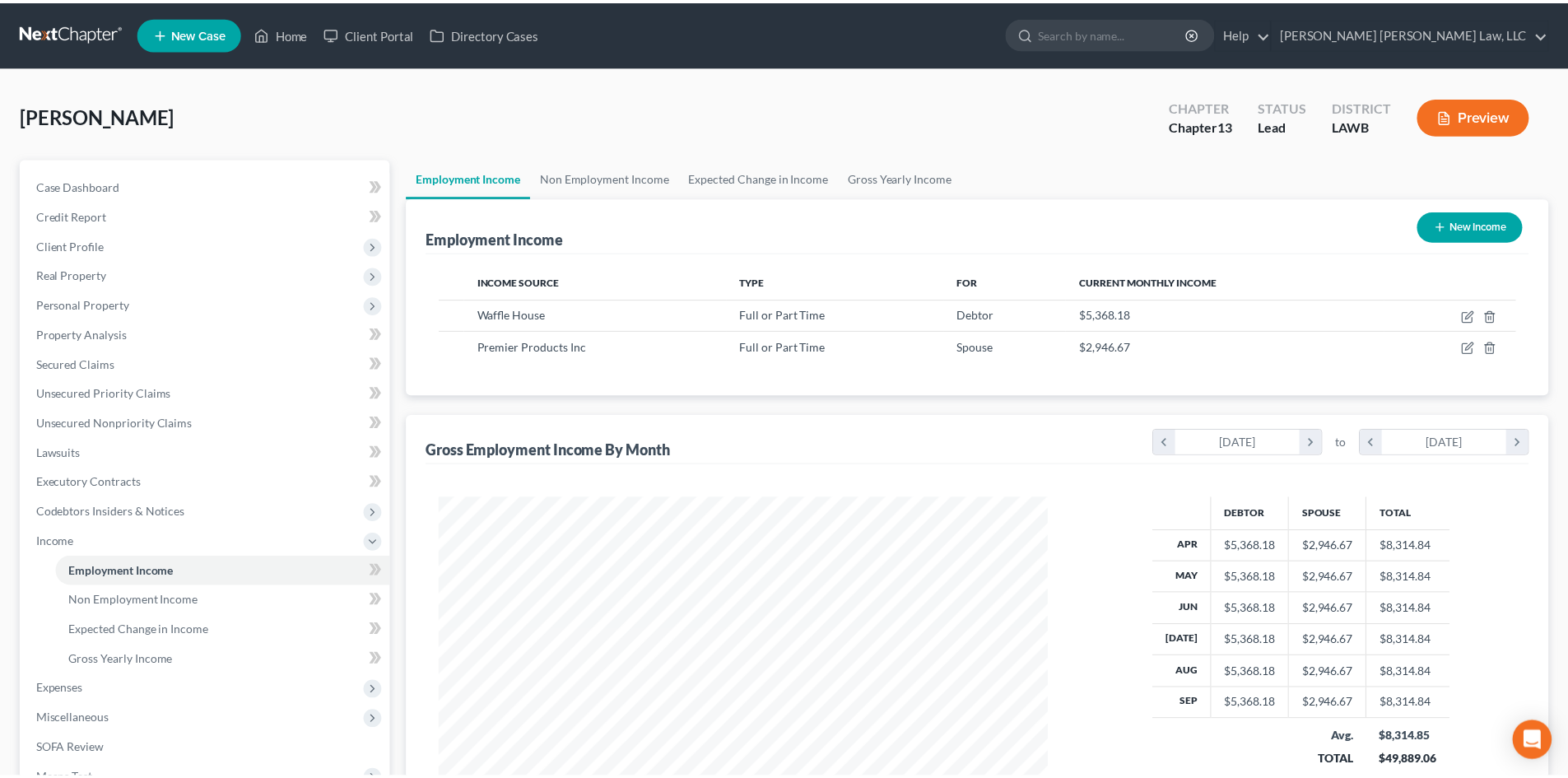
scroll to position [309, 653]
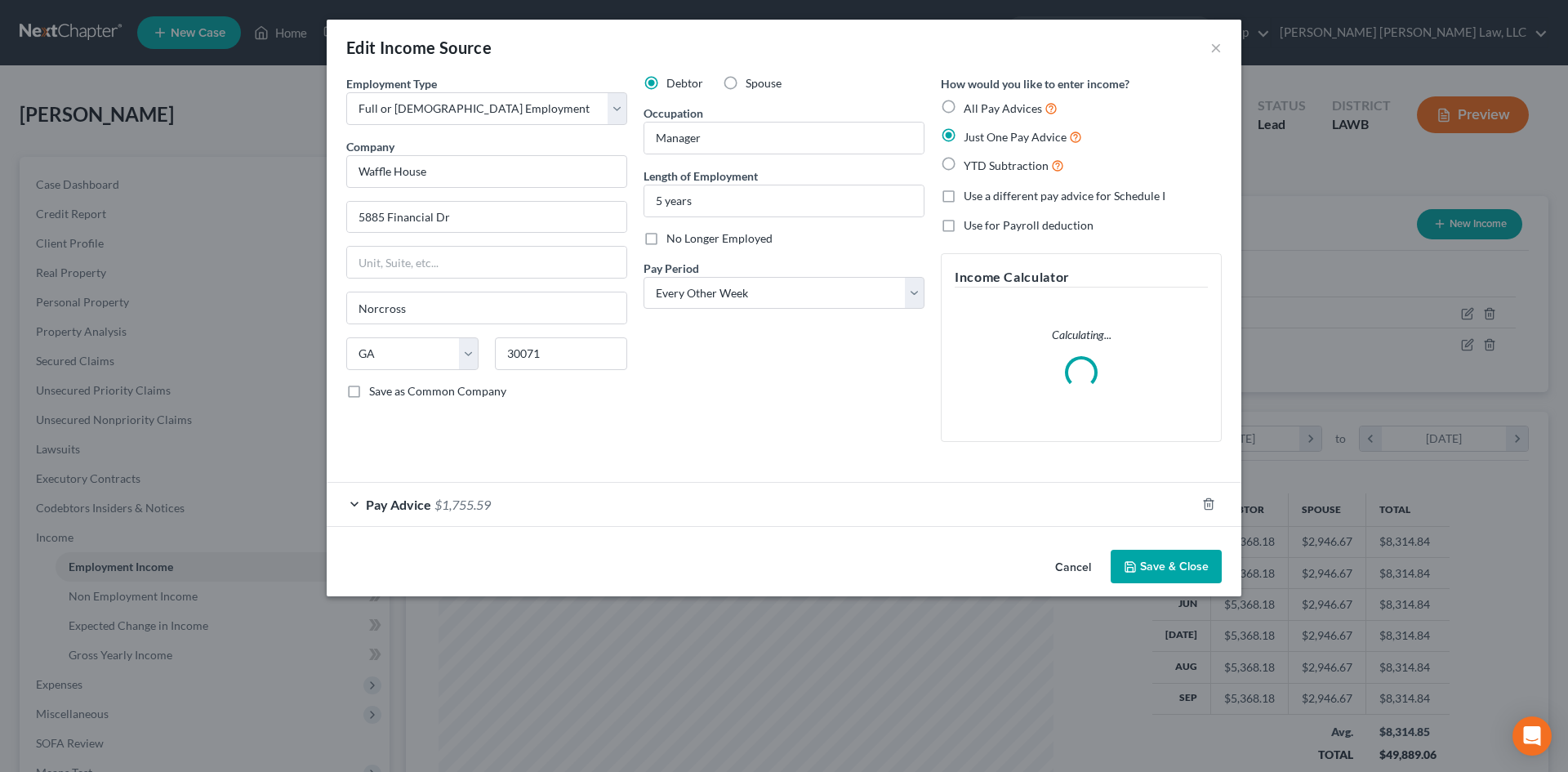
click at [1152, 561] on button "Save & Close" at bounding box center [1166, 566] width 111 height 34
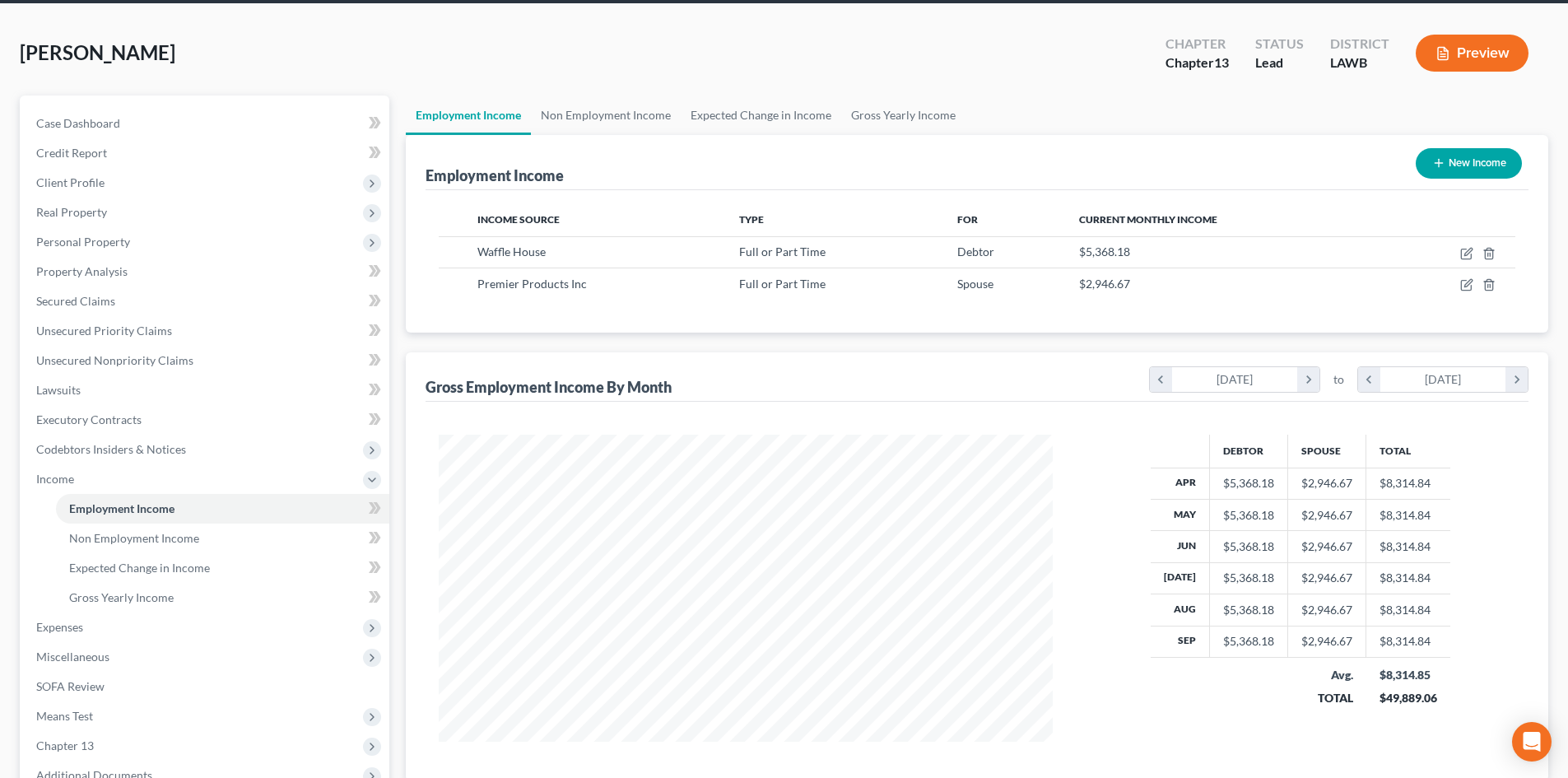
scroll to position [0, 0]
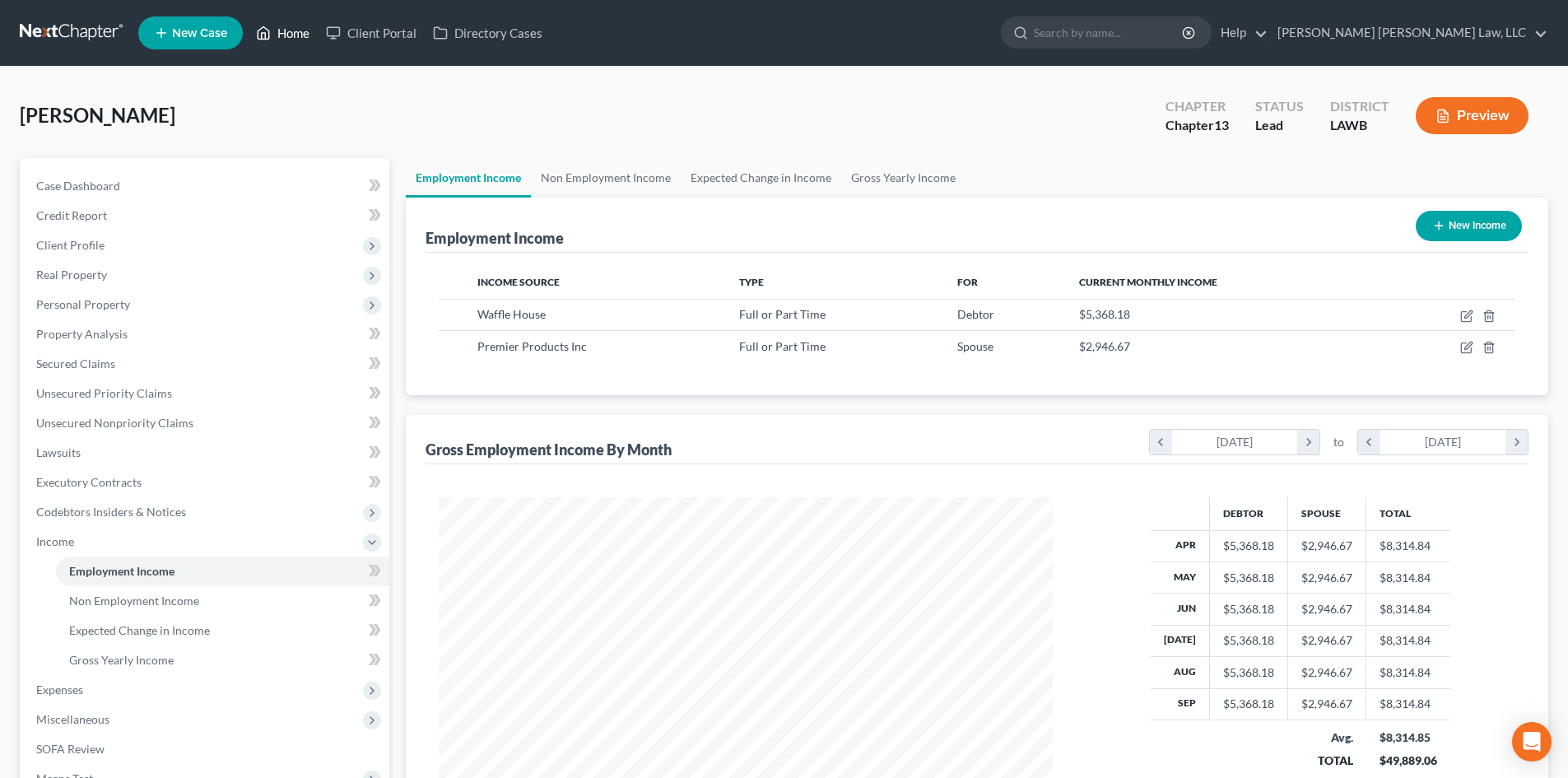
drag, startPoint x: 290, startPoint y: 29, endPoint x: 309, endPoint y: 32, distance: 19.2
click at [290, 29] on link "Home" at bounding box center [283, 32] width 70 height 29
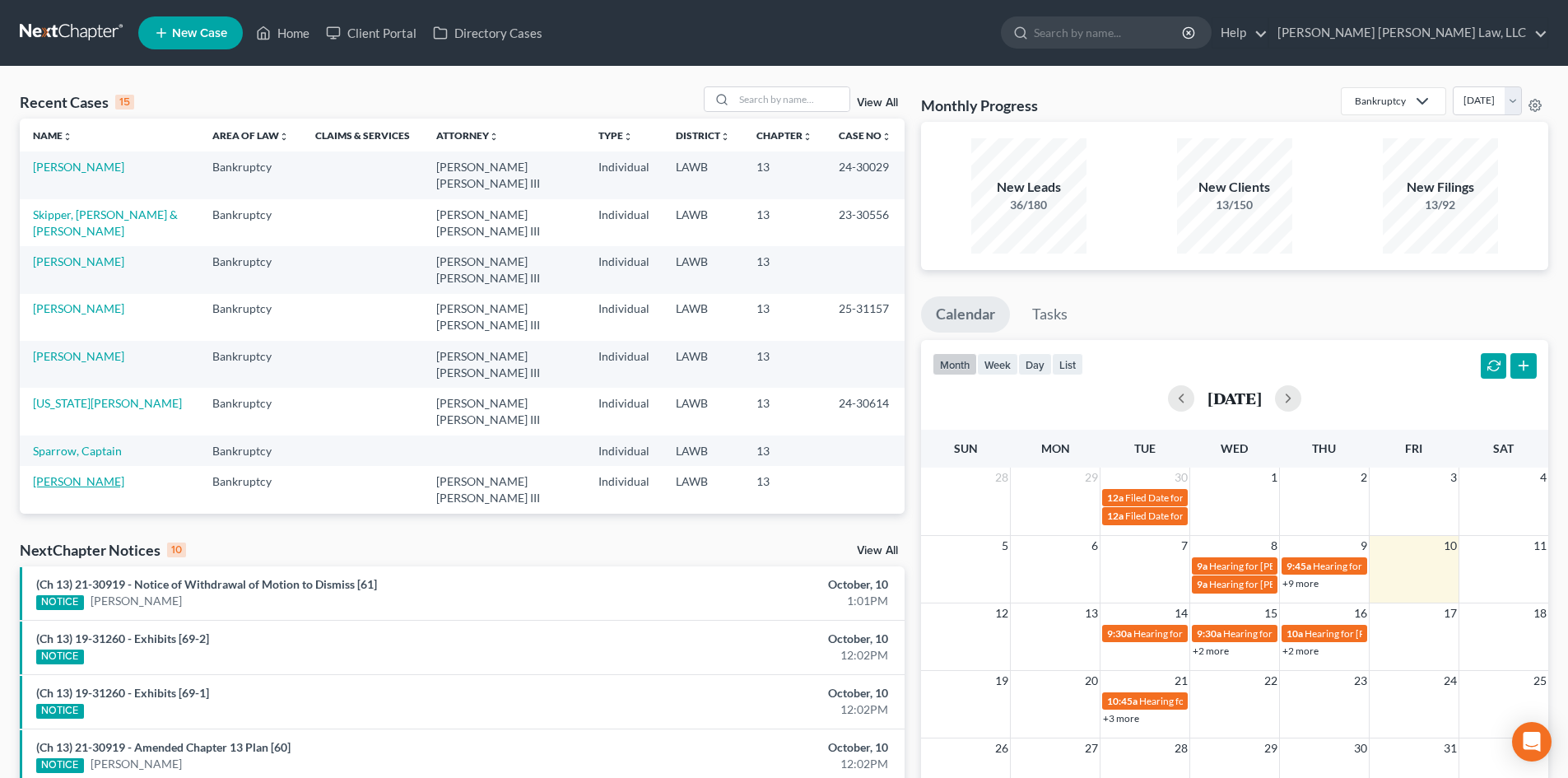
click at [84, 474] on link "[PERSON_NAME]" at bounding box center [78, 481] width 91 height 14
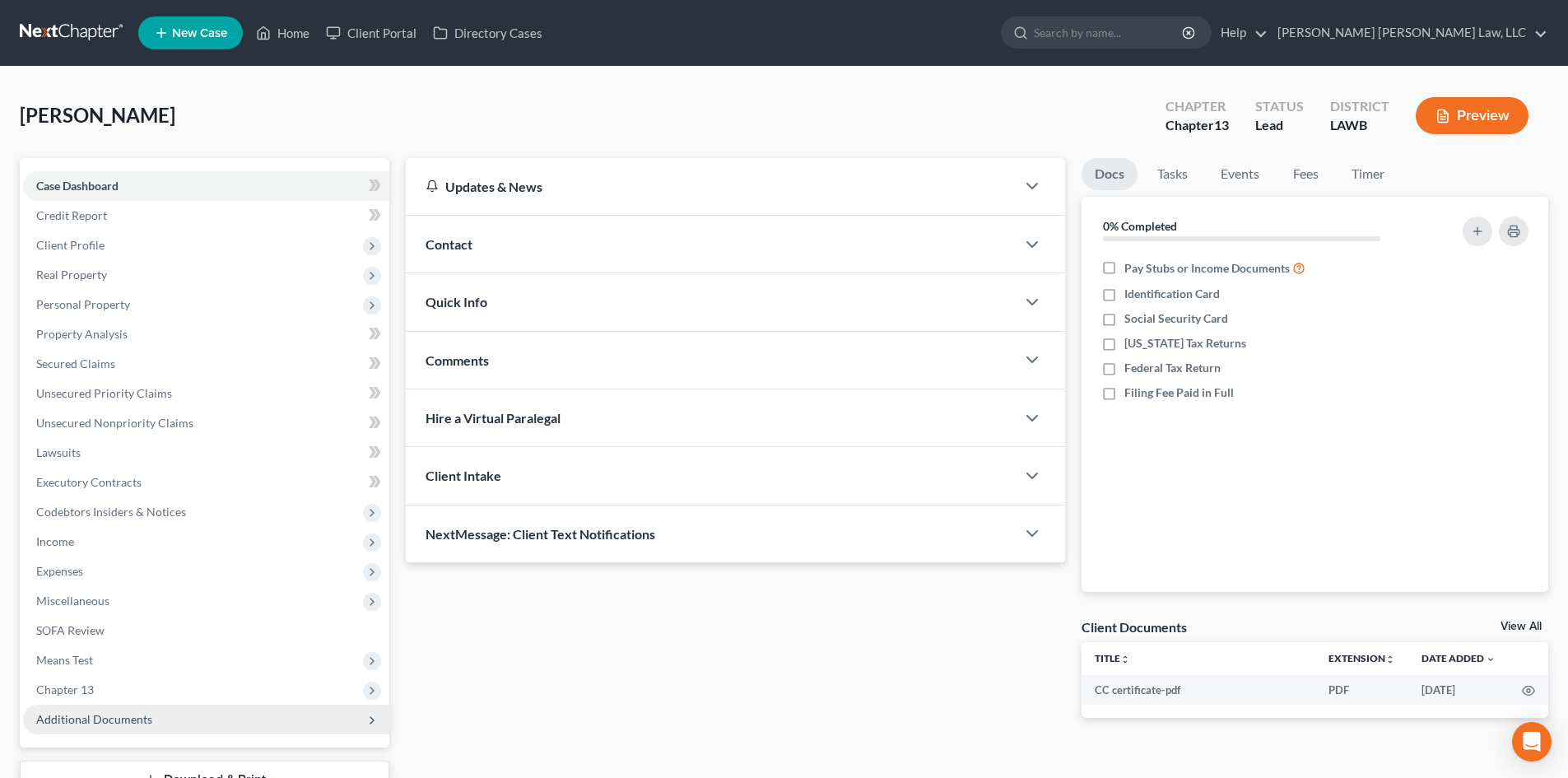
drag, startPoint x: 120, startPoint y: 690, endPoint x: 184, endPoint y: 711, distance: 67.4
click at [120, 690] on span "Chapter 13" at bounding box center [206, 689] width 367 height 29
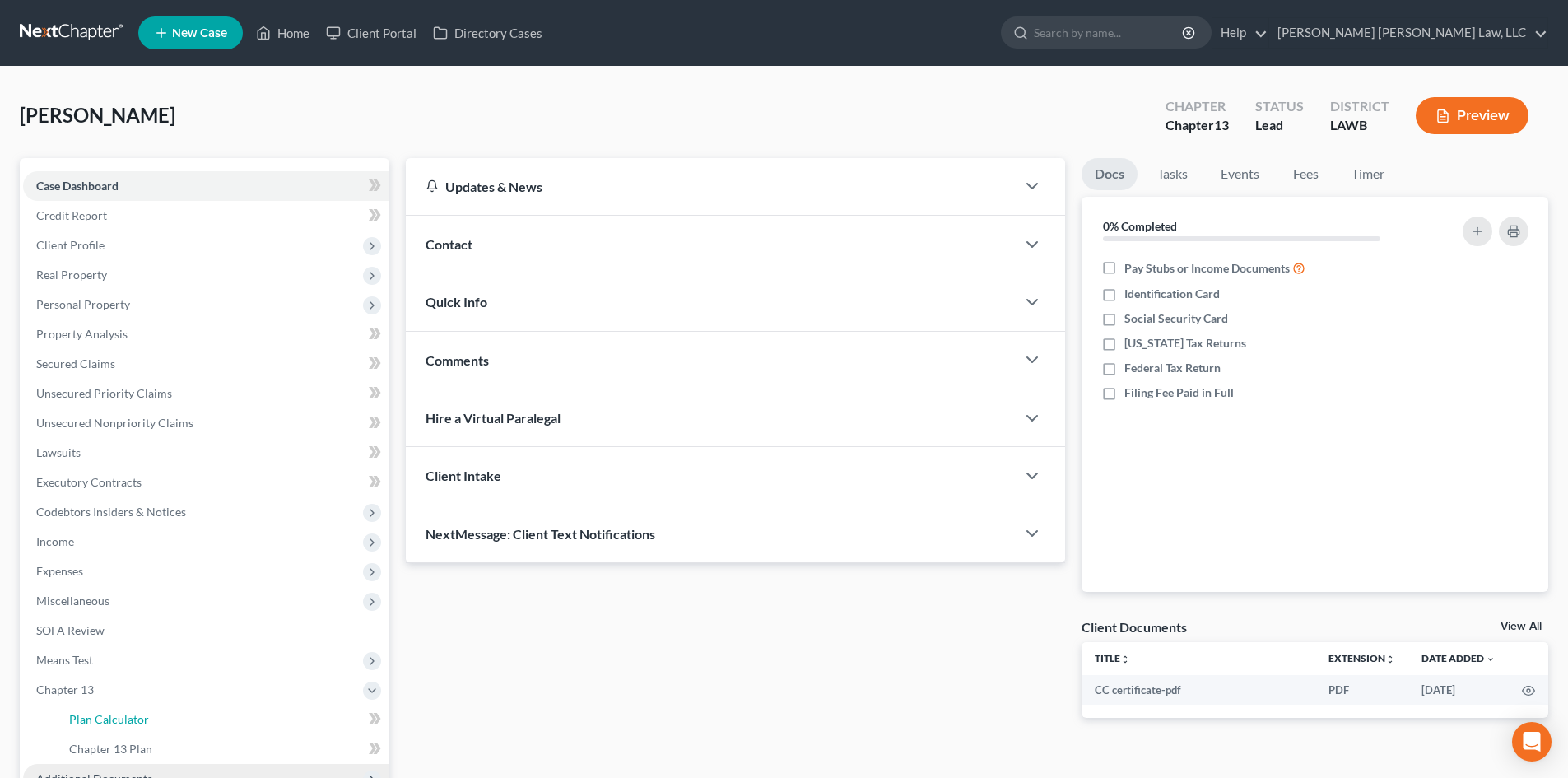
click at [184, 711] on link "Plan Calculator" at bounding box center [222, 720] width 333 height 29
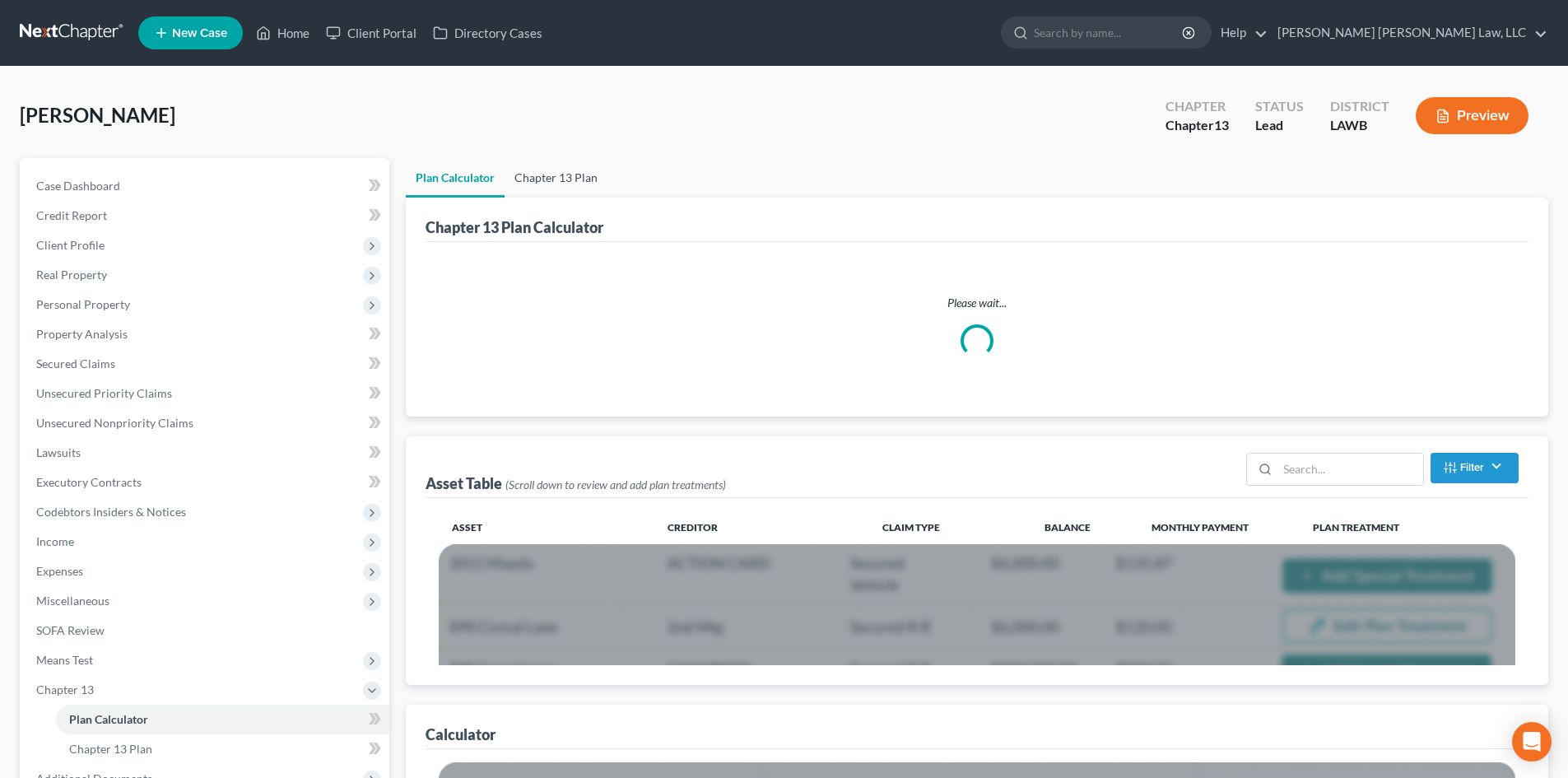
click at [550, 170] on link "Chapter 13 Plan" at bounding box center [556, 177] width 103 height 40
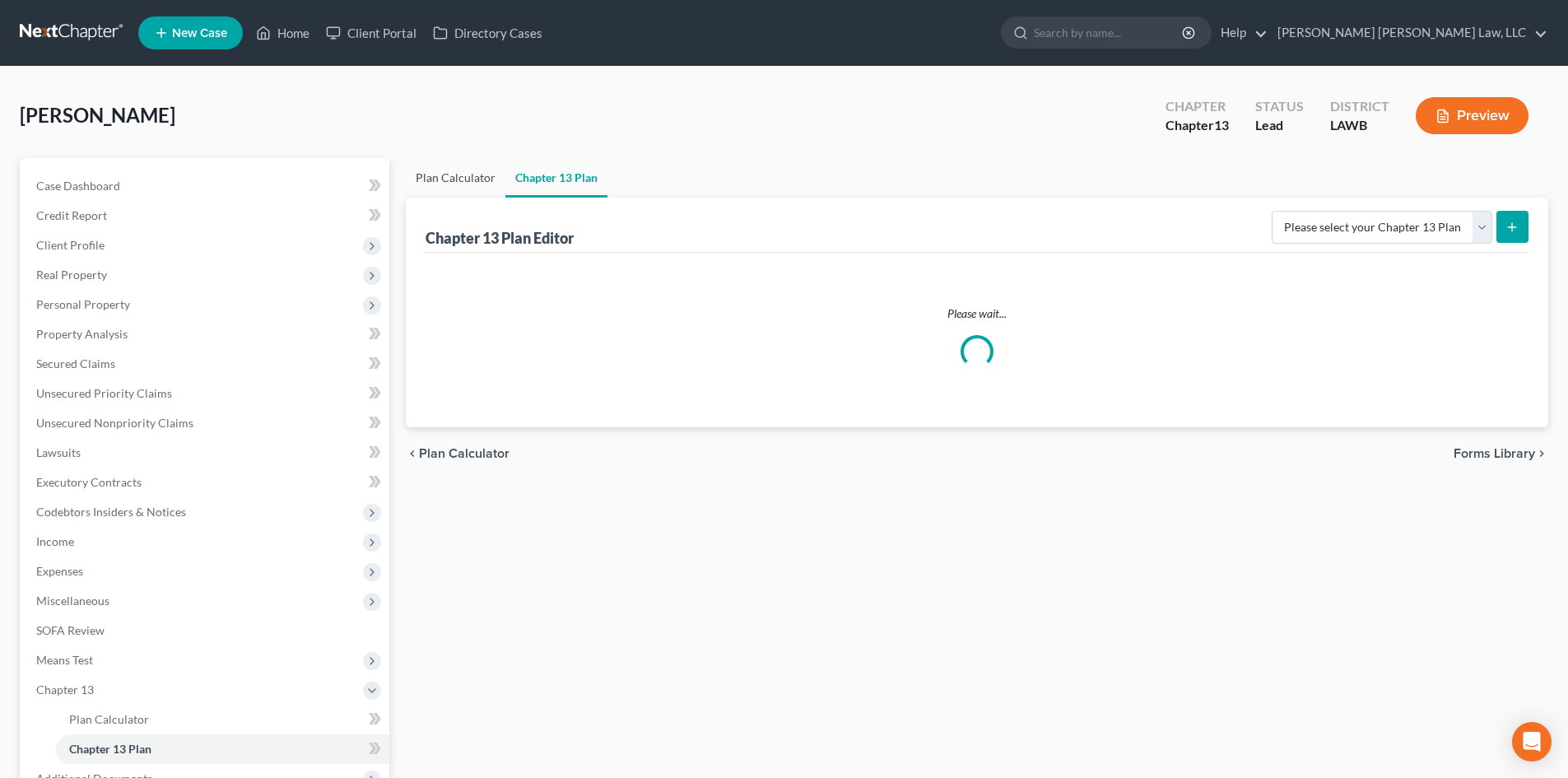
click at [500, 177] on link "Plan Calculator" at bounding box center [455, 177] width 99 height 40
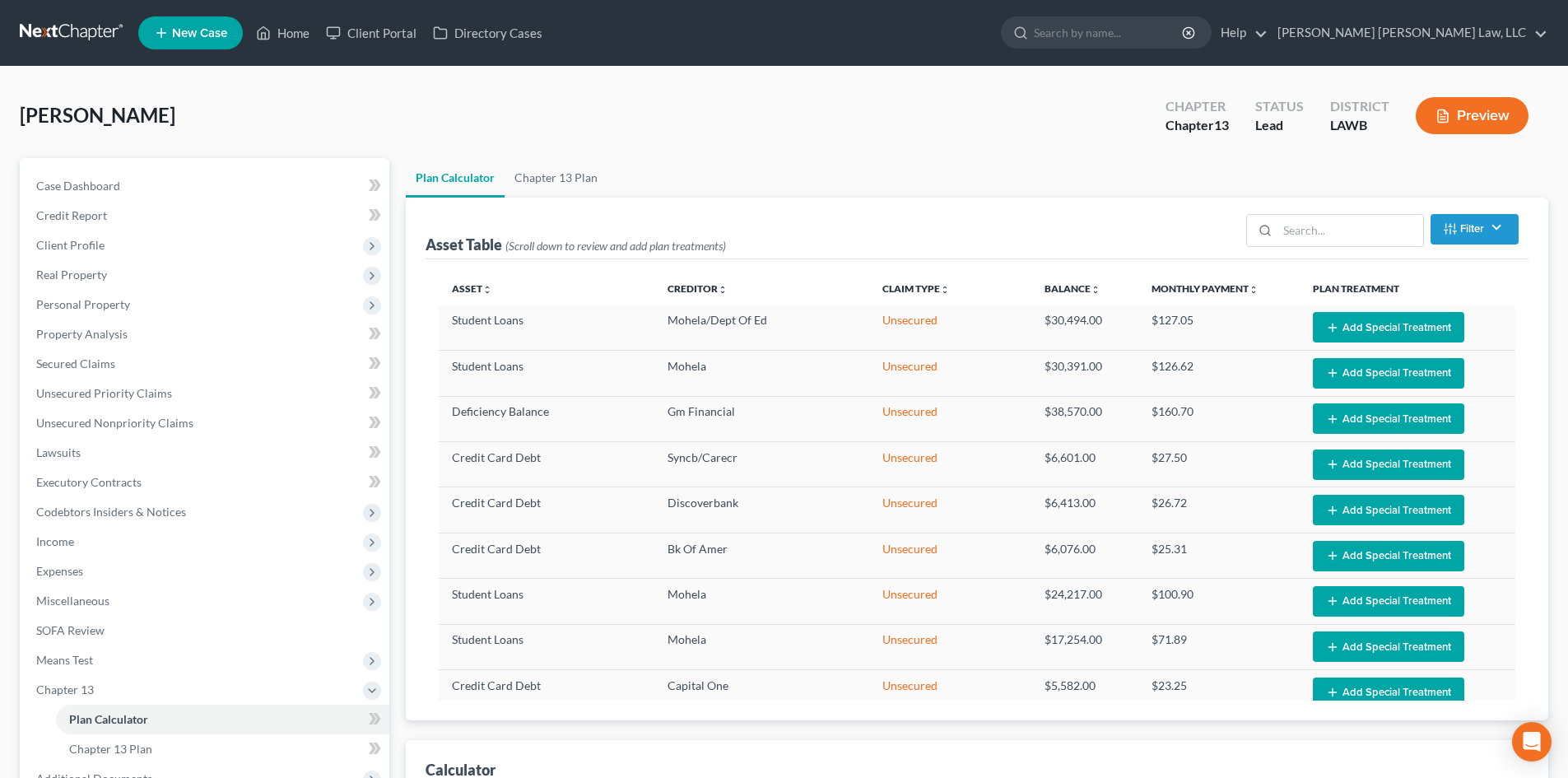
select select "59"
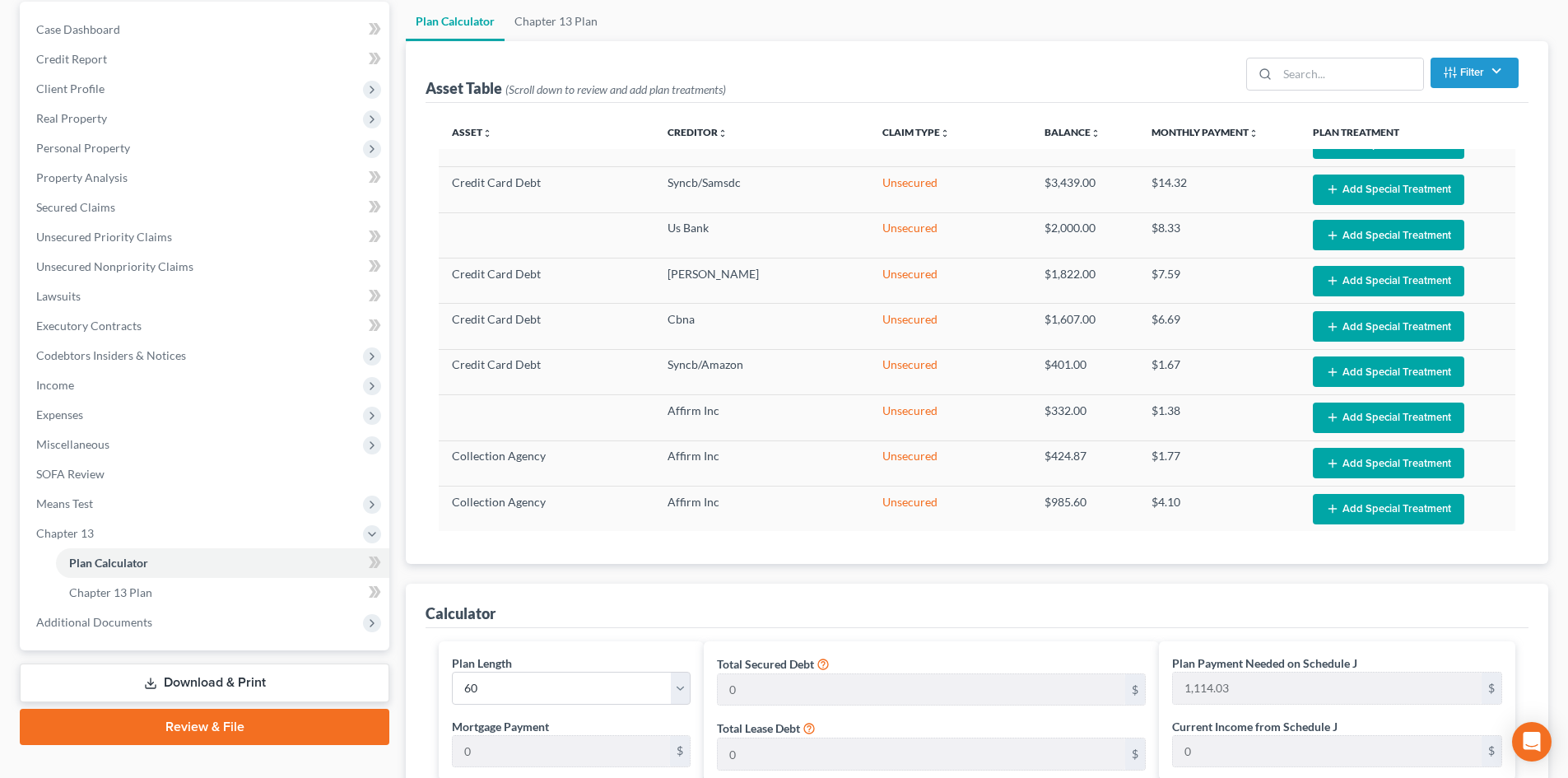
scroll to position [330, 0]
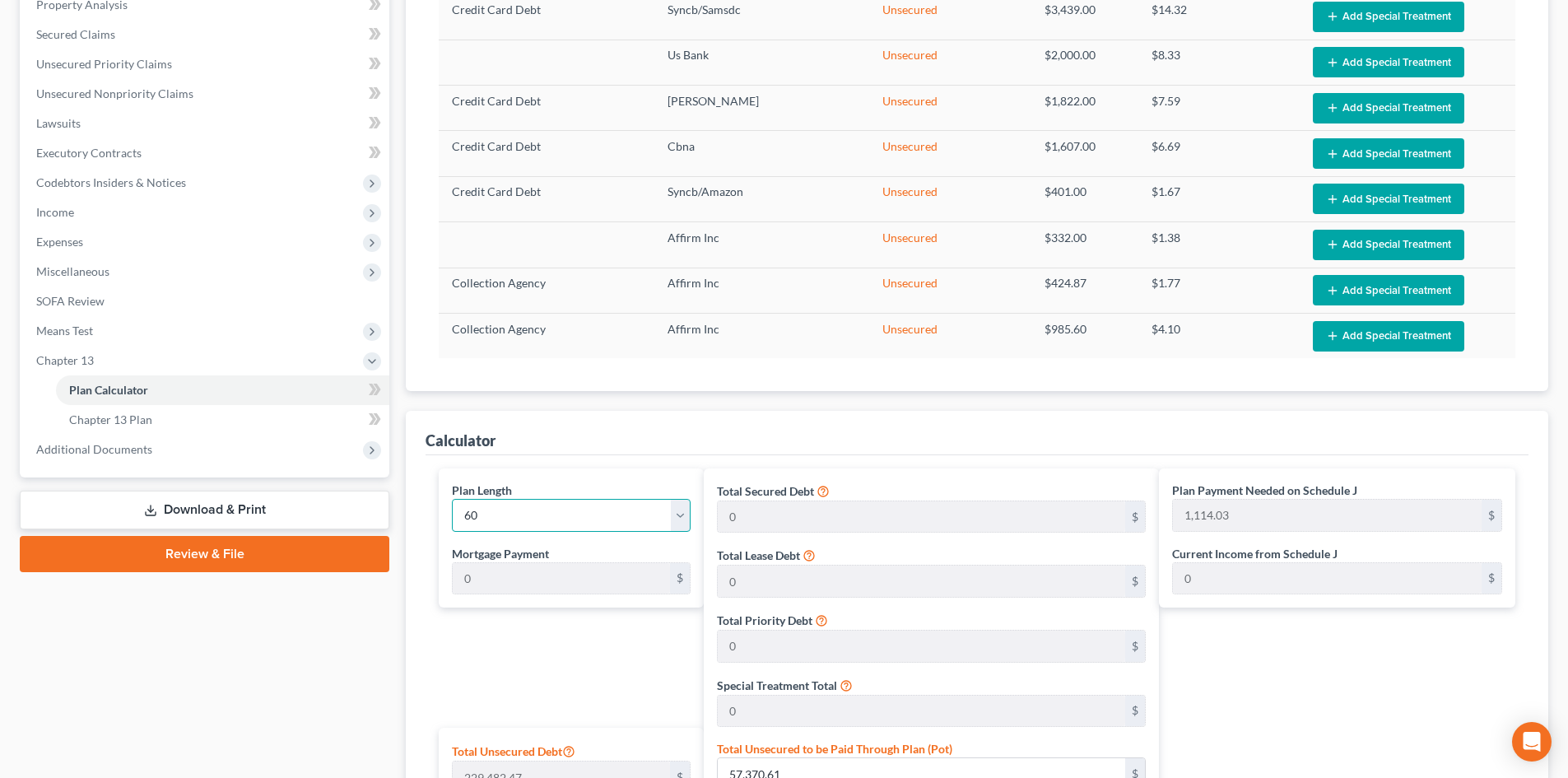
click at [609, 507] on select "1 2 3 4 5 6 7 8 9 10 11 12 13 14 15 16 17 18 19 20 21 22 23 24 25 26 27 28 29 3…" at bounding box center [571, 515] width 239 height 33
click at [452, 499] on select "1 2 3 4 5 6 7 8 9 10 11 12 13 14 15 16 17 18 19 20 21 22 23 24 25 26 27 28 29 3…" at bounding box center [571, 515] width 239 height 33
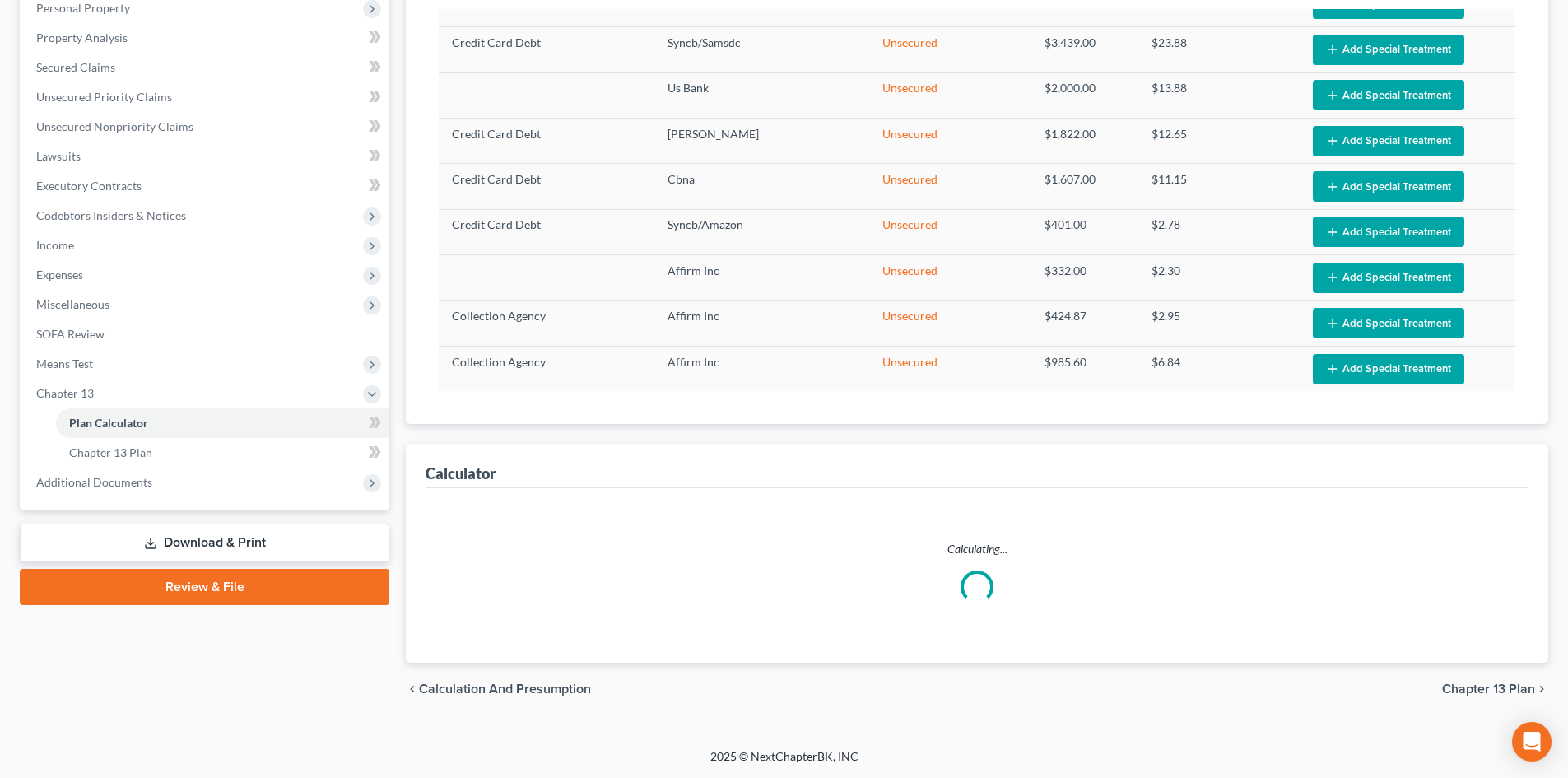
select select "35"
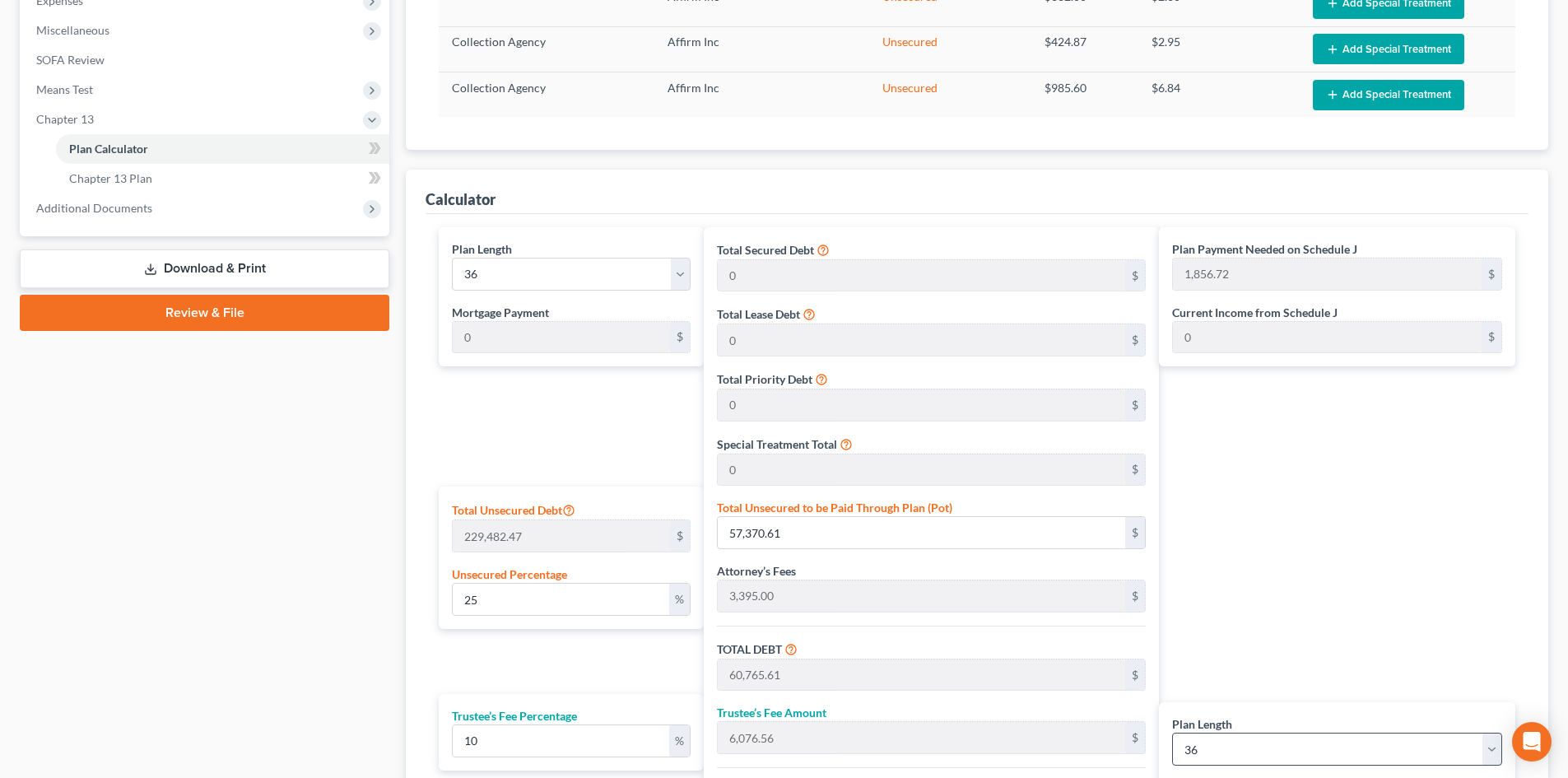
scroll to position [823, 0]
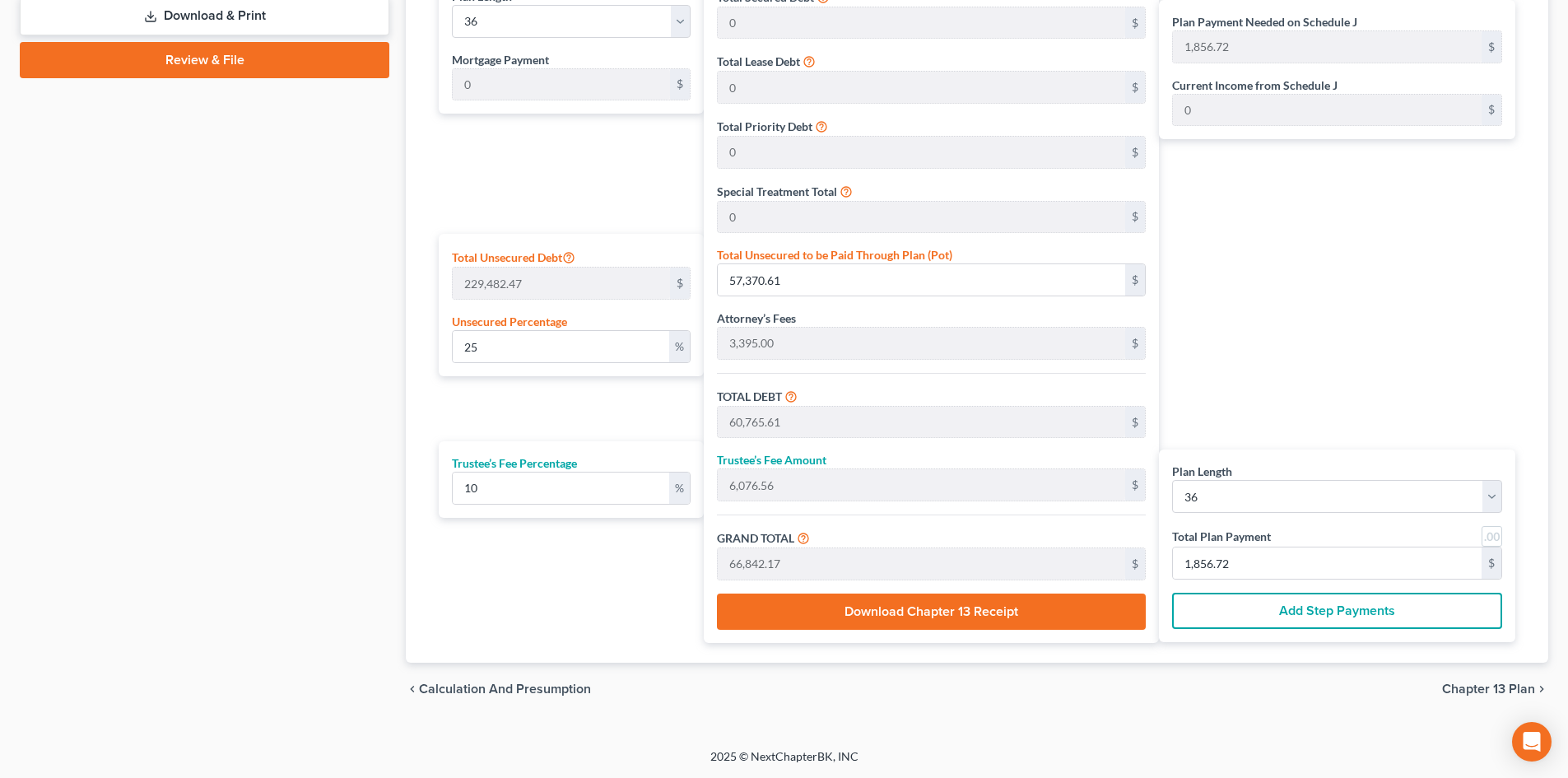
click at [1485, 683] on span "Chapter 13 Plan" at bounding box center [1488, 689] width 93 height 13
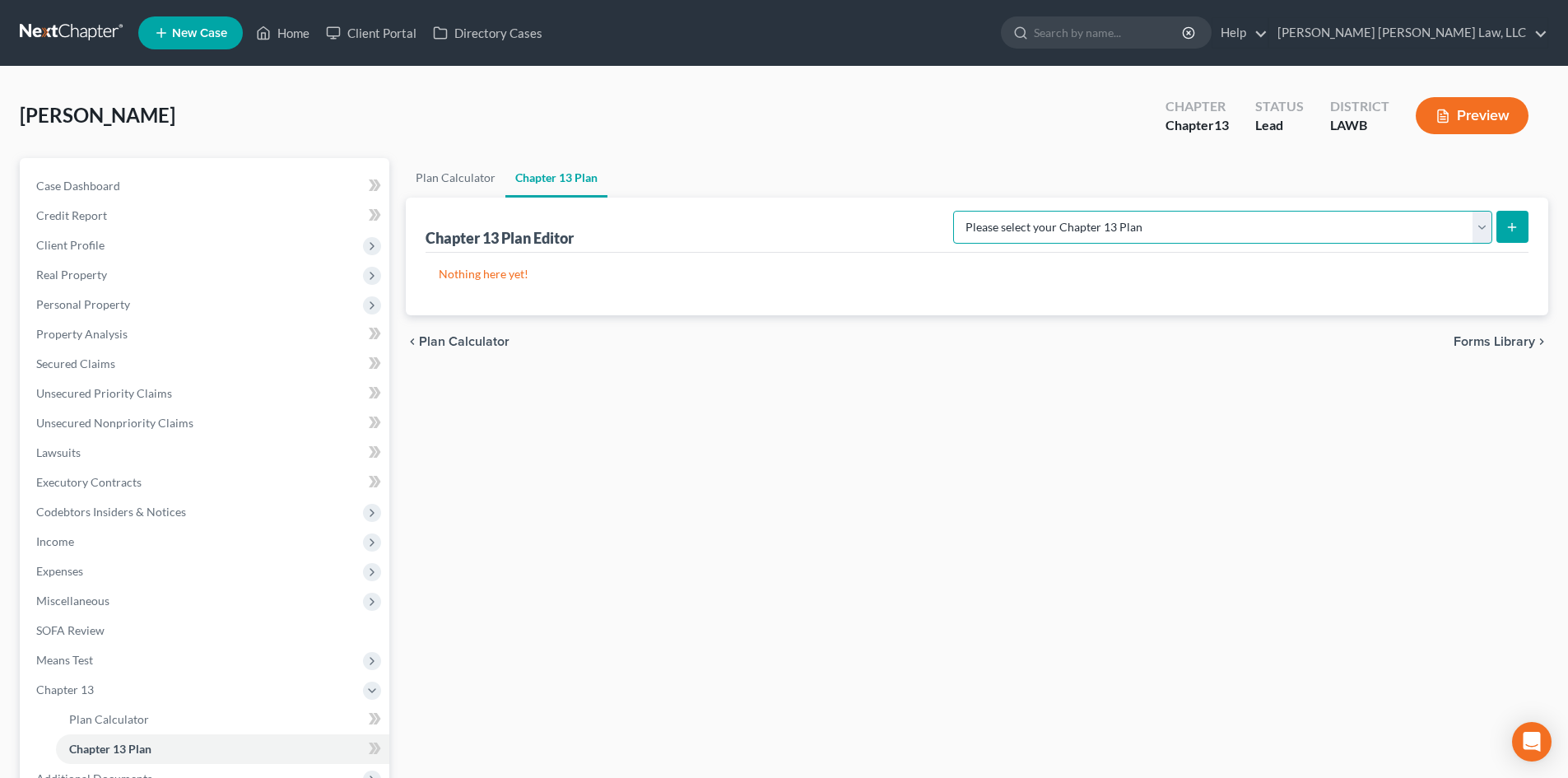
click at [1336, 236] on select "Please select your Chapter 13 Plan [PERSON_NAME] Custom Plan (Revised [DATE]) […" at bounding box center [1223, 227] width 539 height 33
select select "1"
click at [1126, 211] on select "Please select your Chapter 13 Plan [PERSON_NAME] Custom Plan (Revised [DATE]) […" at bounding box center [1223, 227] width 539 height 33
click at [1521, 229] on button "submit" at bounding box center [1513, 227] width 32 height 32
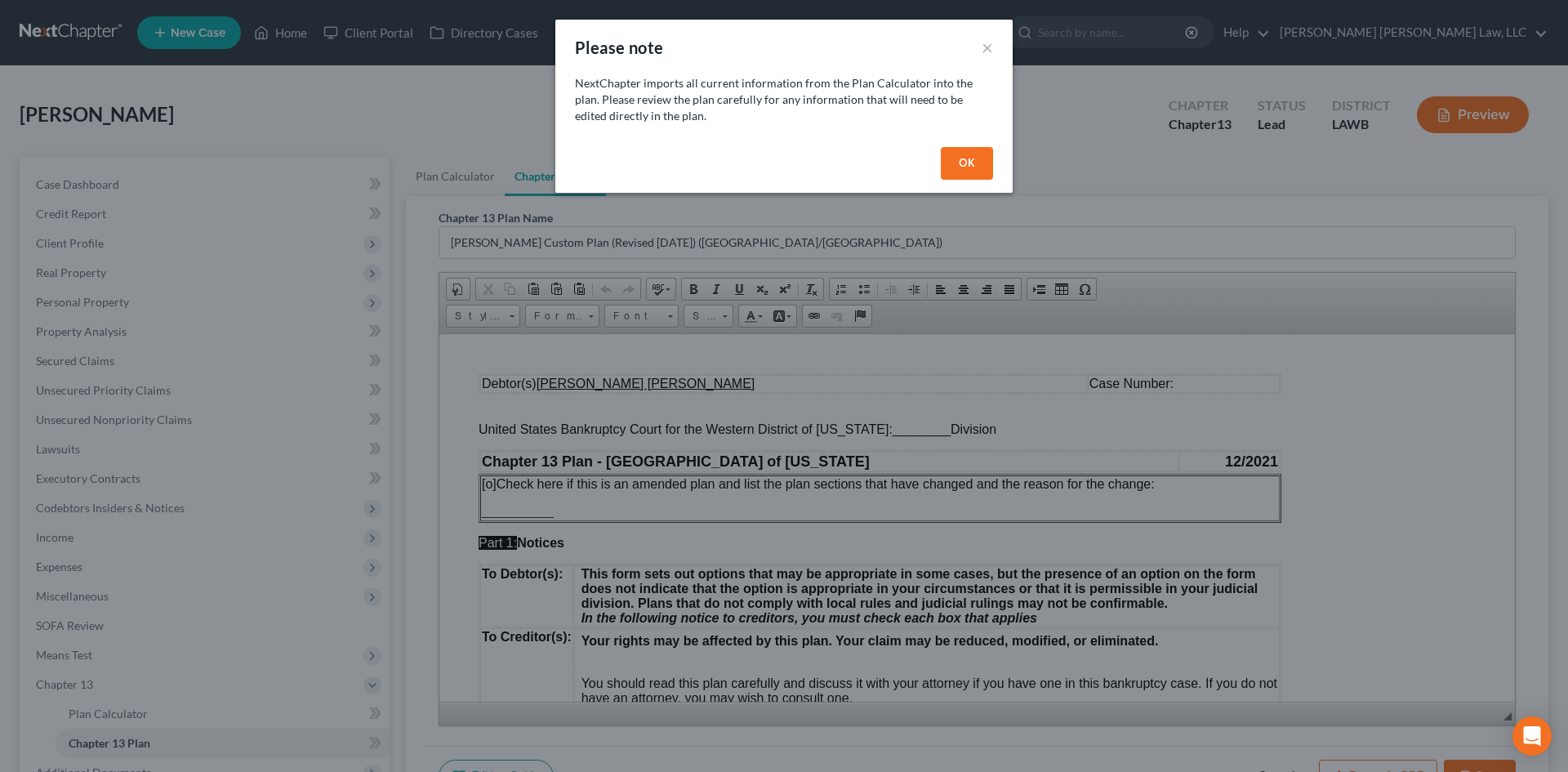
click at [967, 169] on button "OK" at bounding box center [967, 163] width 52 height 33
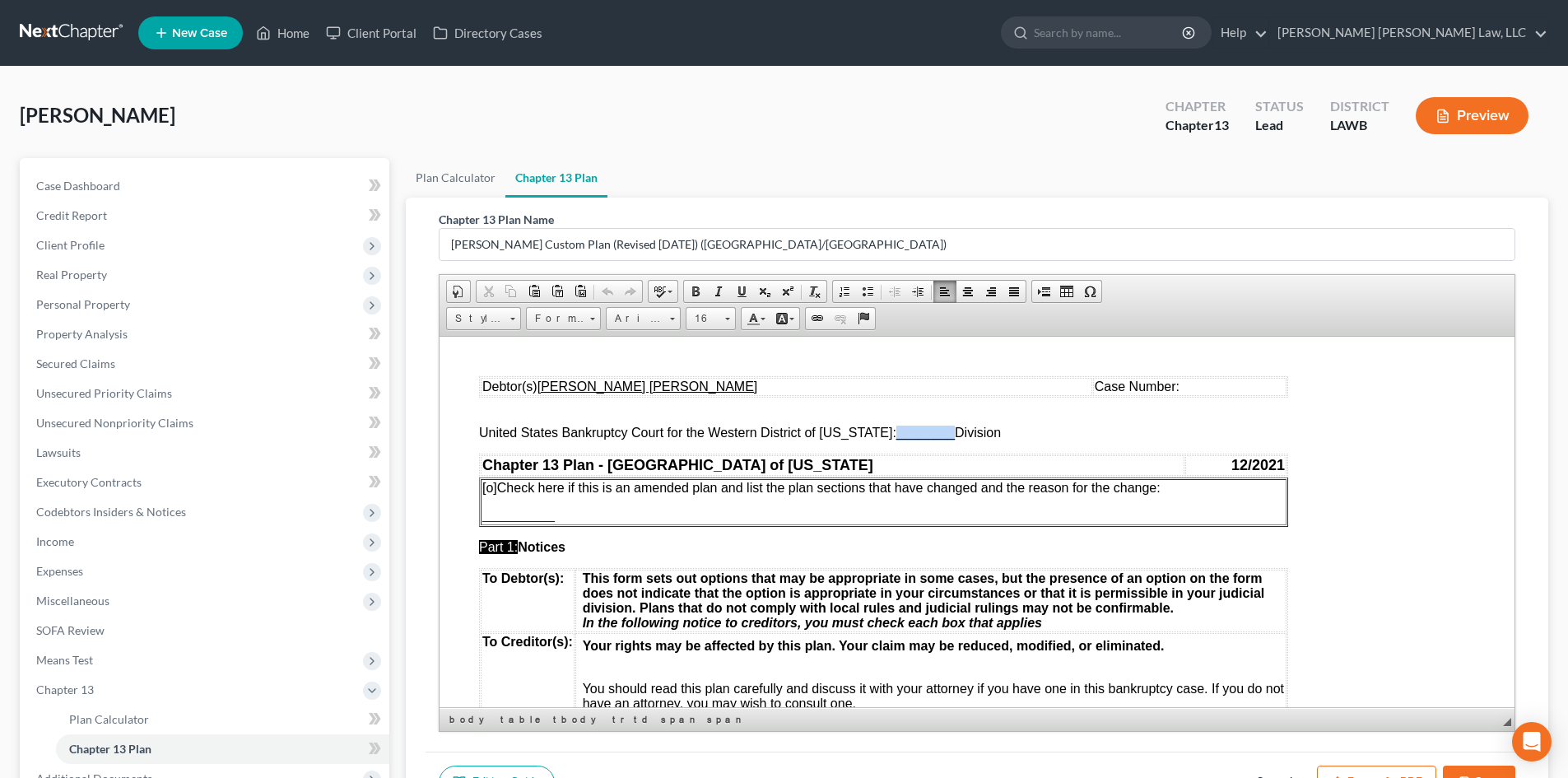
drag, startPoint x: 883, startPoint y: 433, endPoint x: 938, endPoint y: 437, distance: 55.1
click at [938, 437] on span "________" at bounding box center [926, 432] width 58 height 14
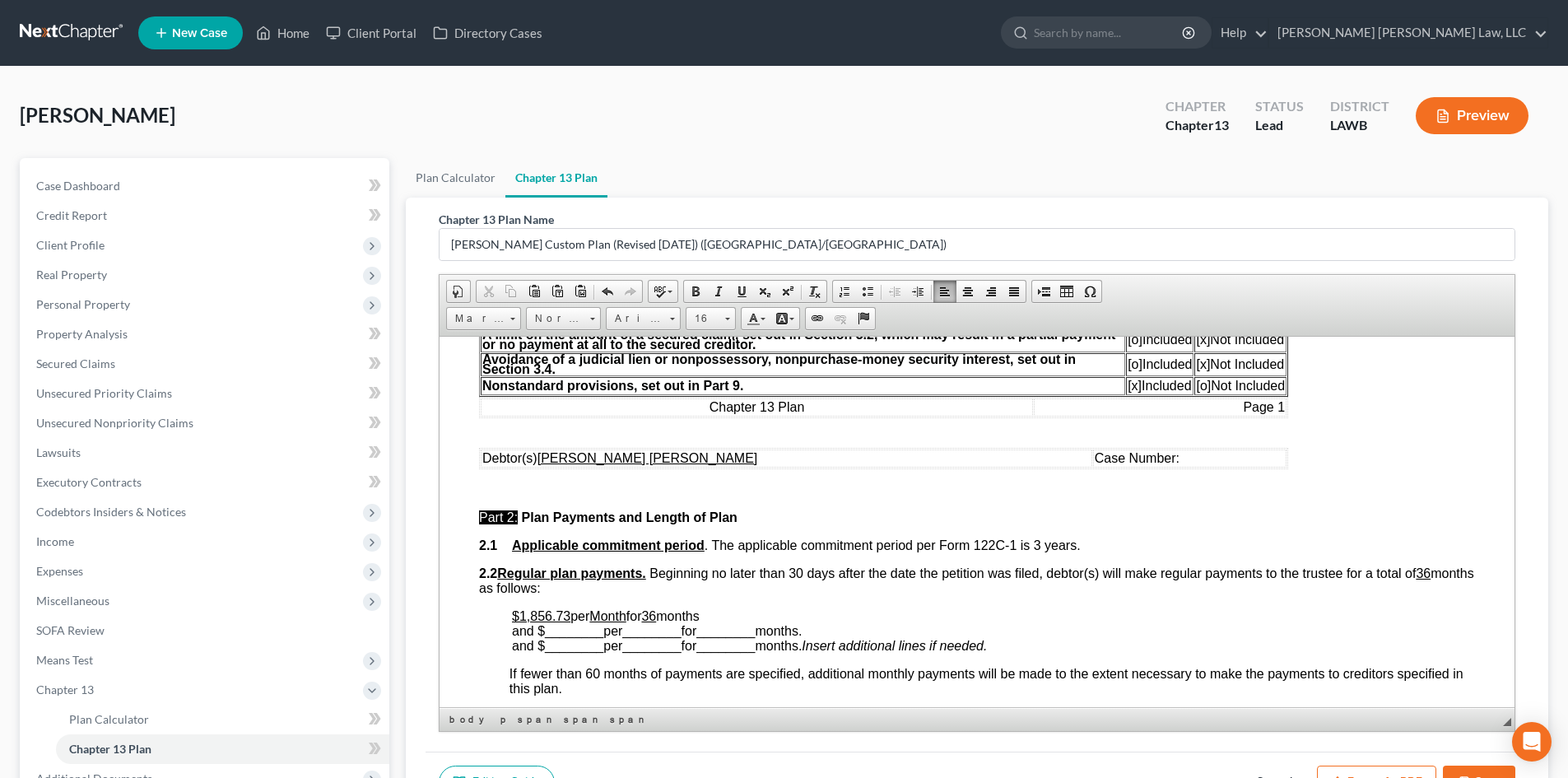
scroll to position [577, 0]
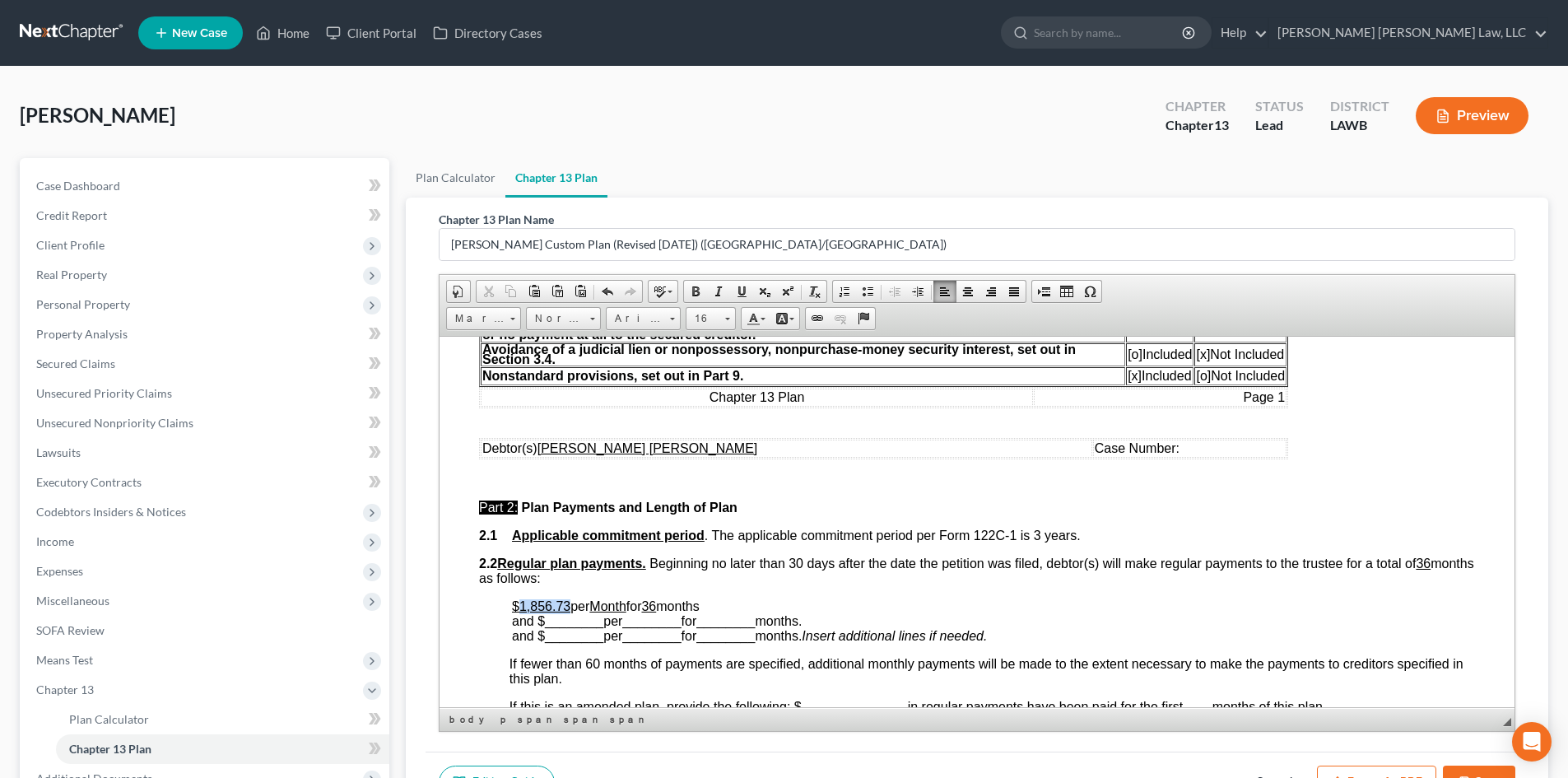
drag, startPoint x: 568, startPoint y: 603, endPoint x: 516, endPoint y: 603, distance: 52.0
click at [516, 603] on u "$1,856.73" at bounding box center [541, 606] width 58 height 14
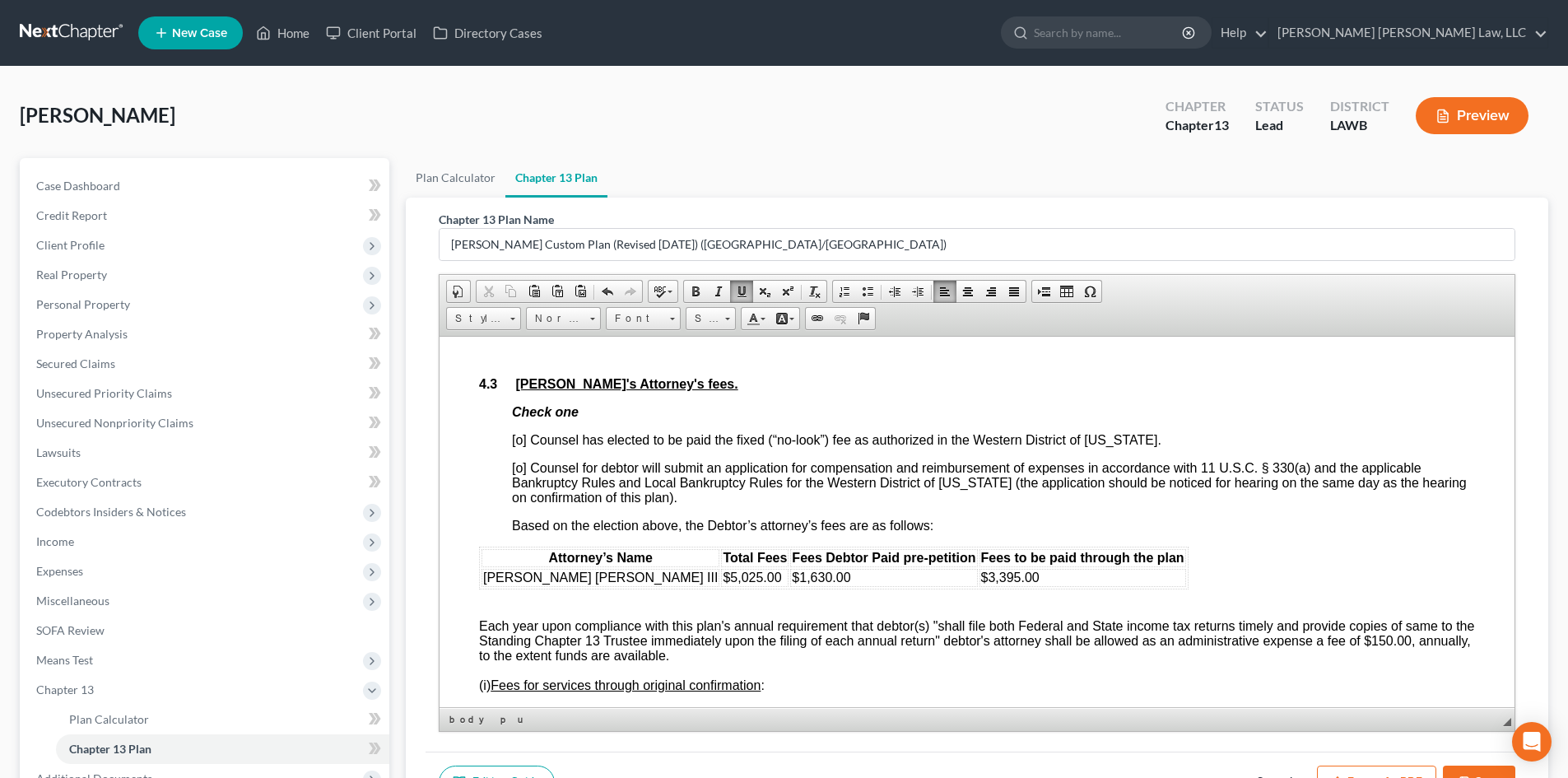
scroll to position [2470, 0]
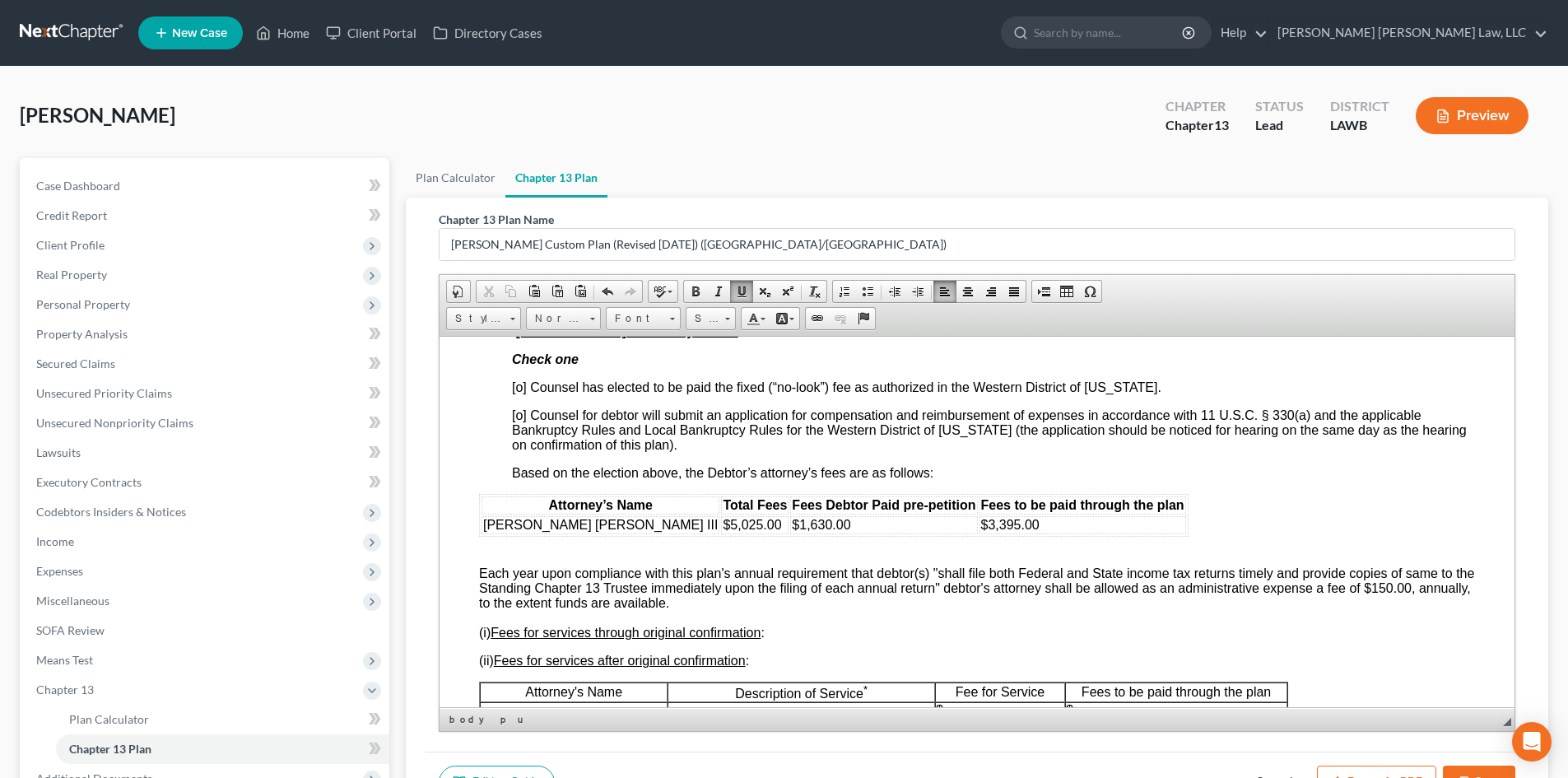
click at [522, 389] on span "[o] Counsel has elected to be paid the fixed (“no-look”) fee as authorized in t…" at bounding box center [836, 386] width 649 height 14
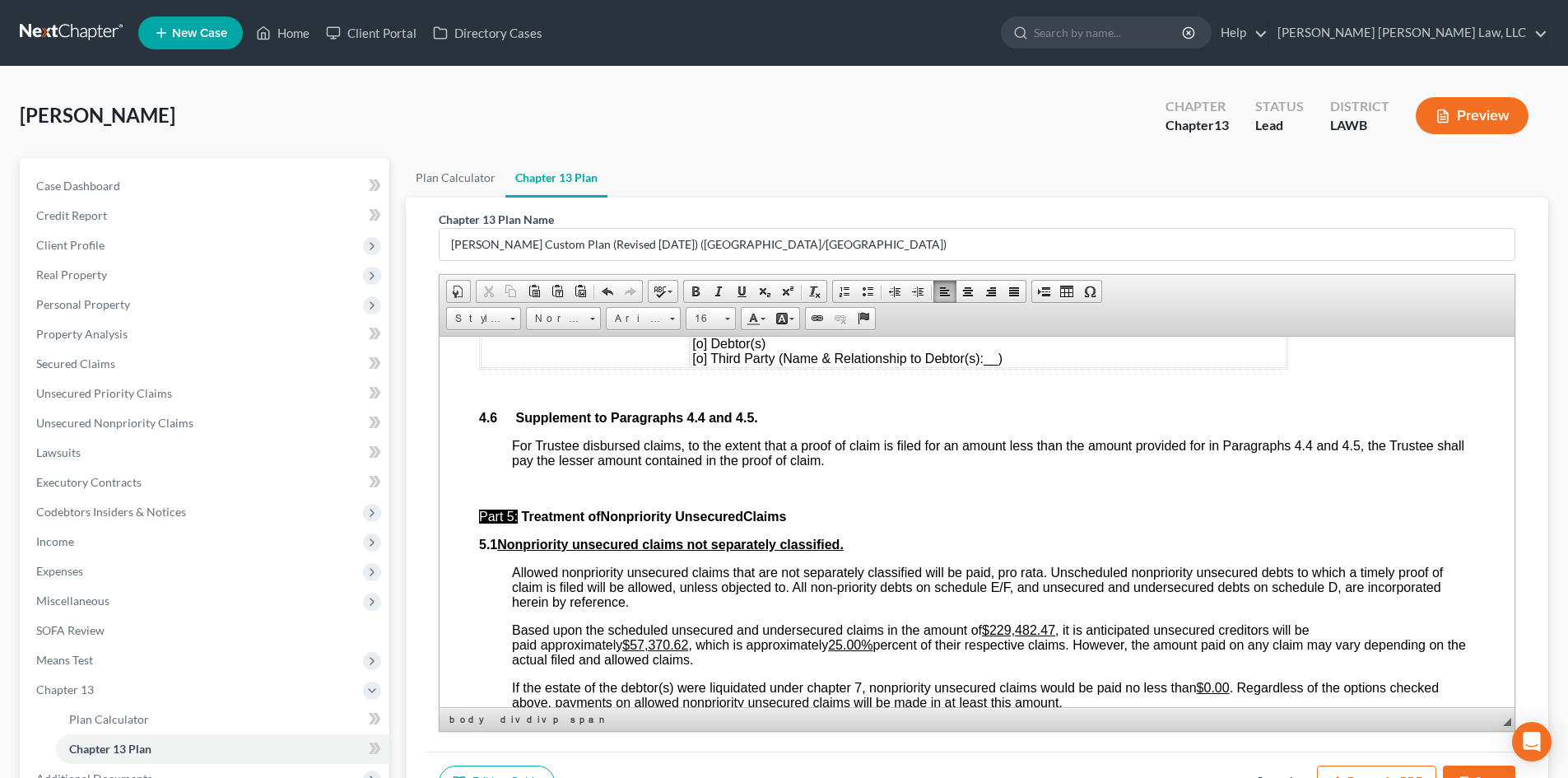
scroll to position [3376, 0]
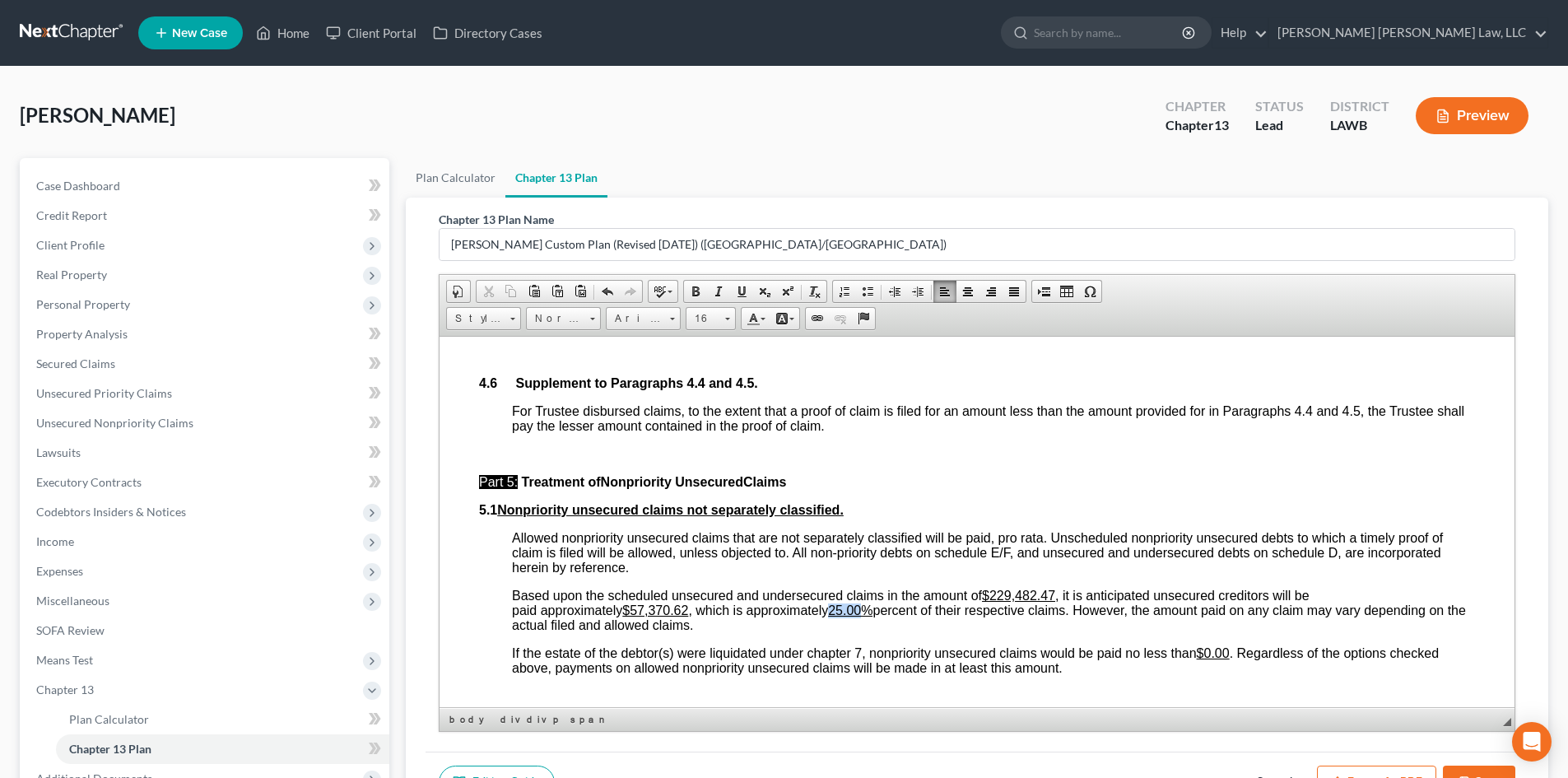
drag, startPoint x: 872, startPoint y: 612, endPoint x: 842, endPoint y: 614, distance: 30.1
click at [842, 614] on u "25.00%" at bounding box center [850, 610] width 44 height 14
drag, startPoint x: 689, startPoint y: 612, endPoint x: 634, endPoint y: 607, distance: 55.2
click at [634, 607] on u "$57,370.62" at bounding box center [656, 610] width 66 height 14
drag, startPoint x: 1207, startPoint y: 653, endPoint x: 1230, endPoint y: 648, distance: 23.5
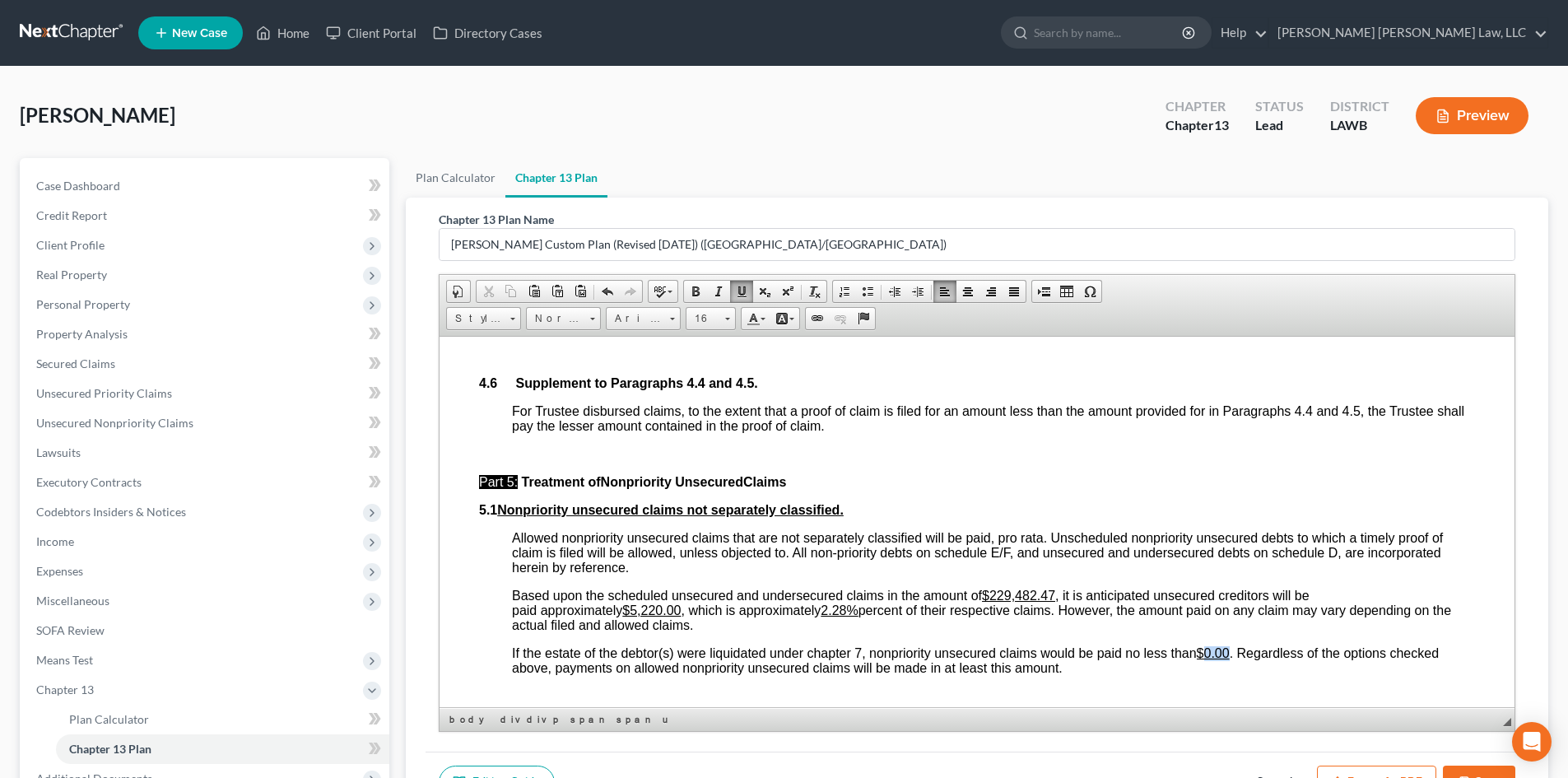
click at [1230, 648] on u "$0.00" at bounding box center [1213, 653] width 33 height 14
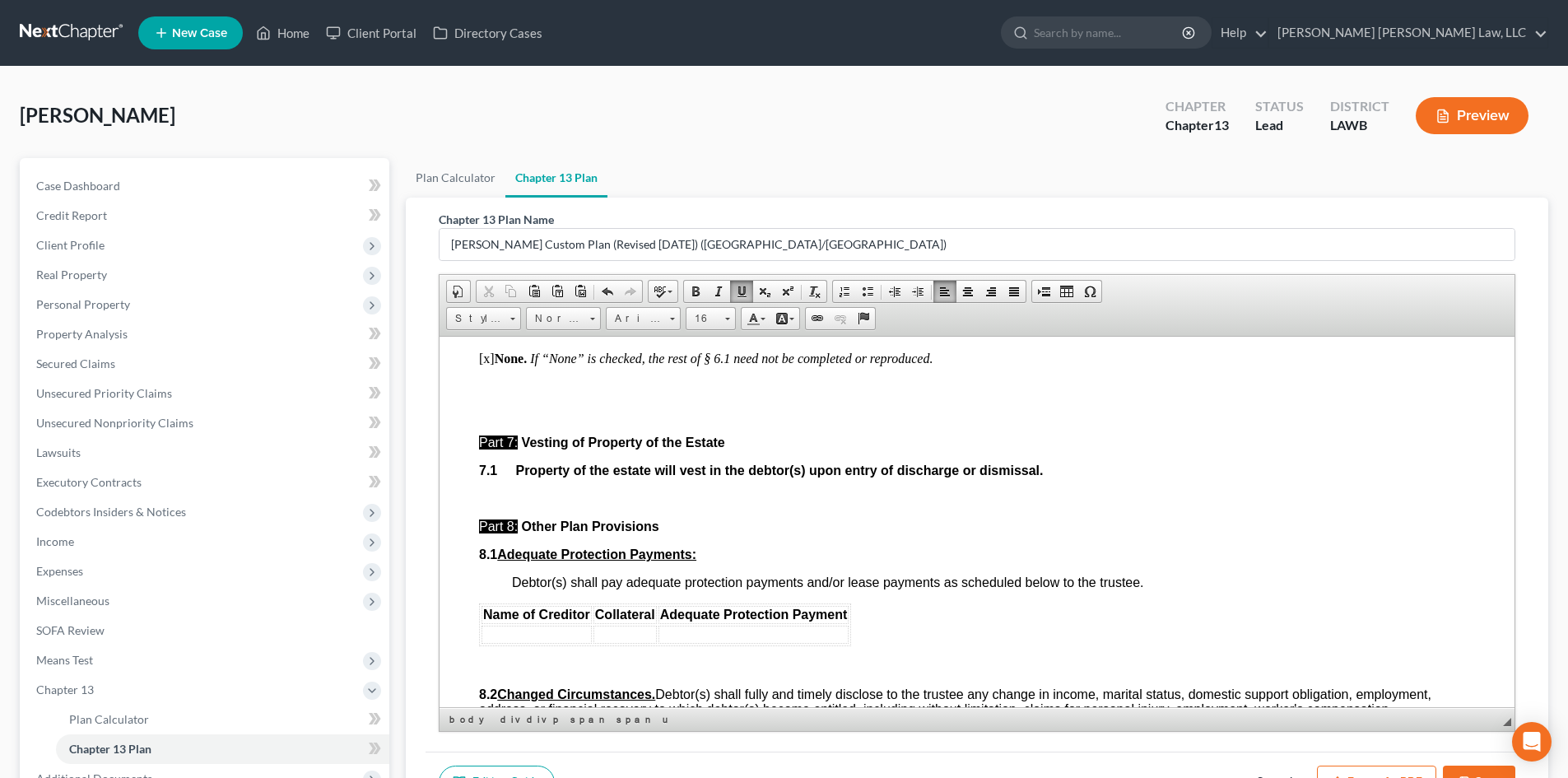
scroll to position [4118, 0]
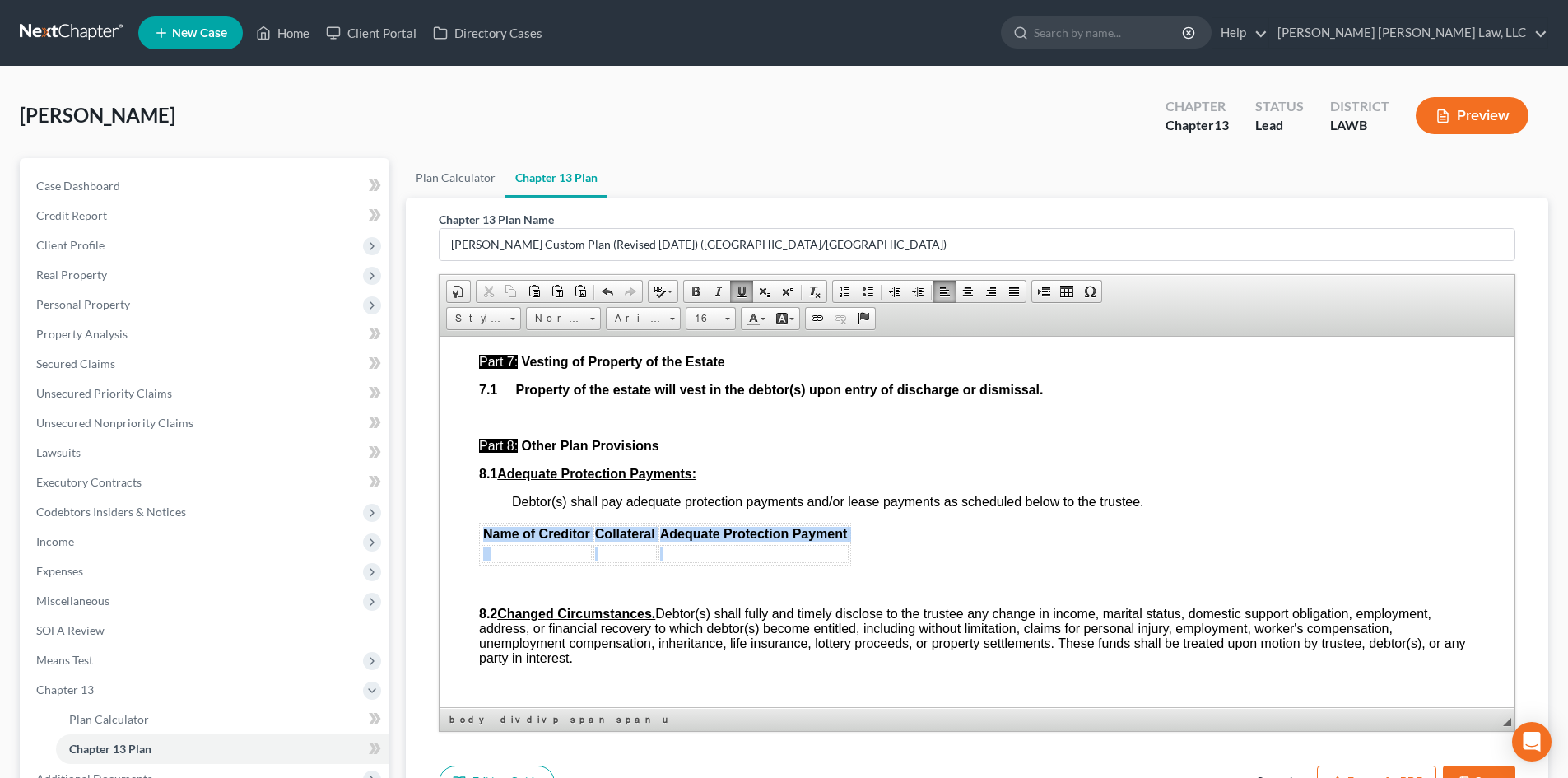
drag, startPoint x: 479, startPoint y: 535, endPoint x: 699, endPoint y: 551, distance: 220.6
click at [699, 551] on table "Name of Creditor Collateral Adequate Protection Payment" at bounding box center [665, 543] width 372 height 43
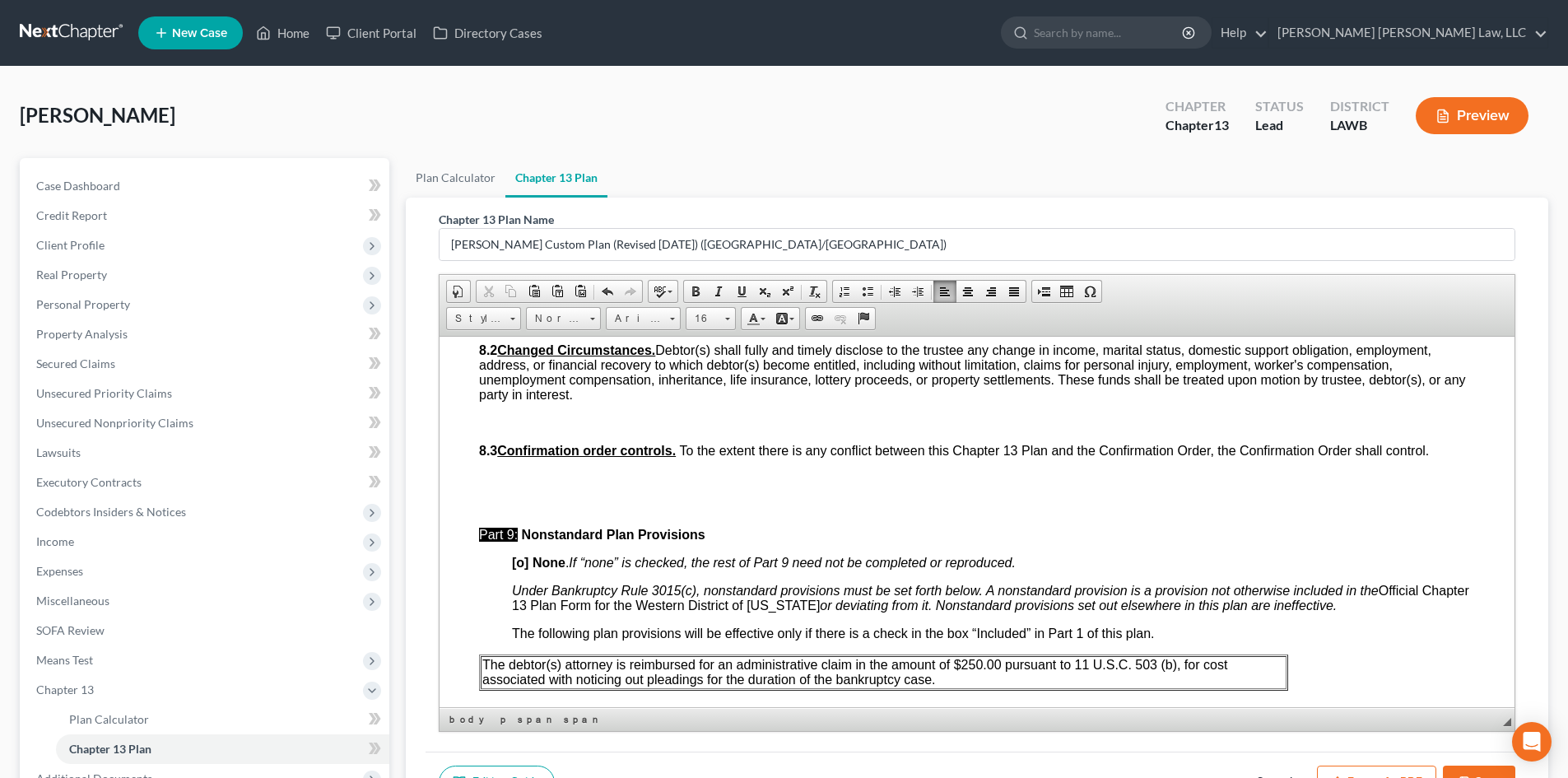
scroll to position [4365, 0]
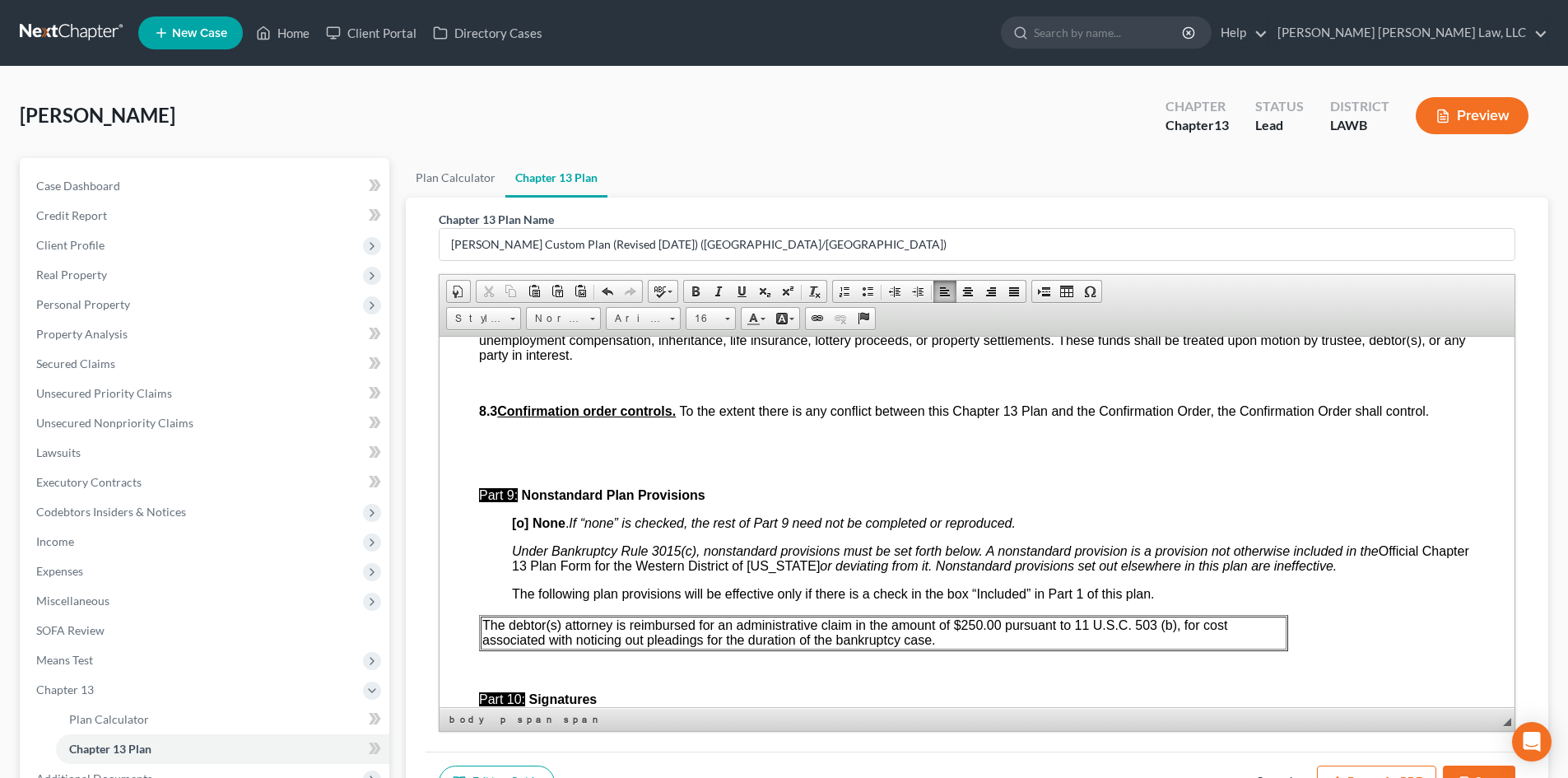
click at [951, 642] on p "The debtor(s) attorney is reimbursed for an administrative claim in the amount …" at bounding box center [884, 632] width 803 height 29
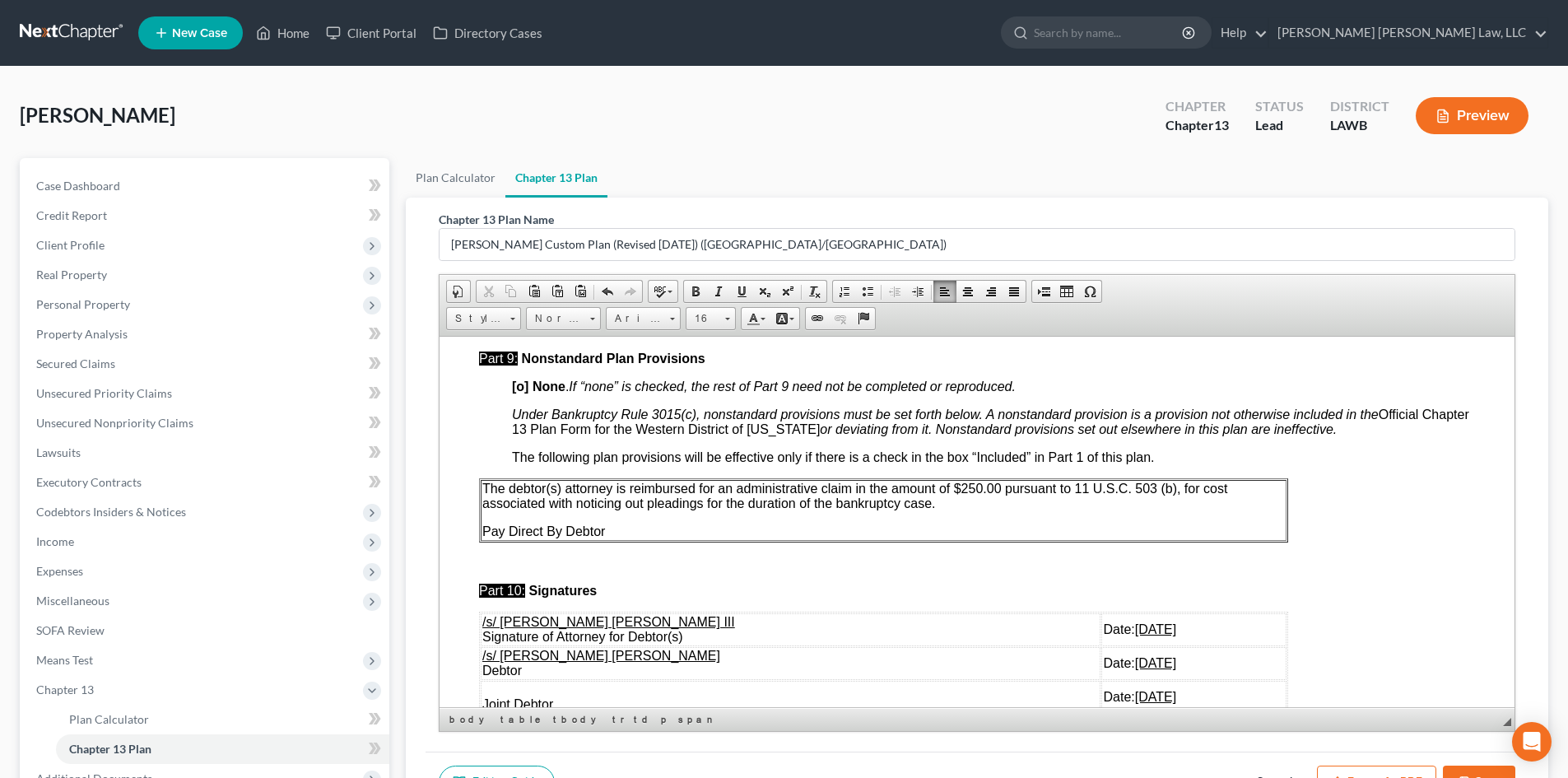
scroll to position [4612, 0]
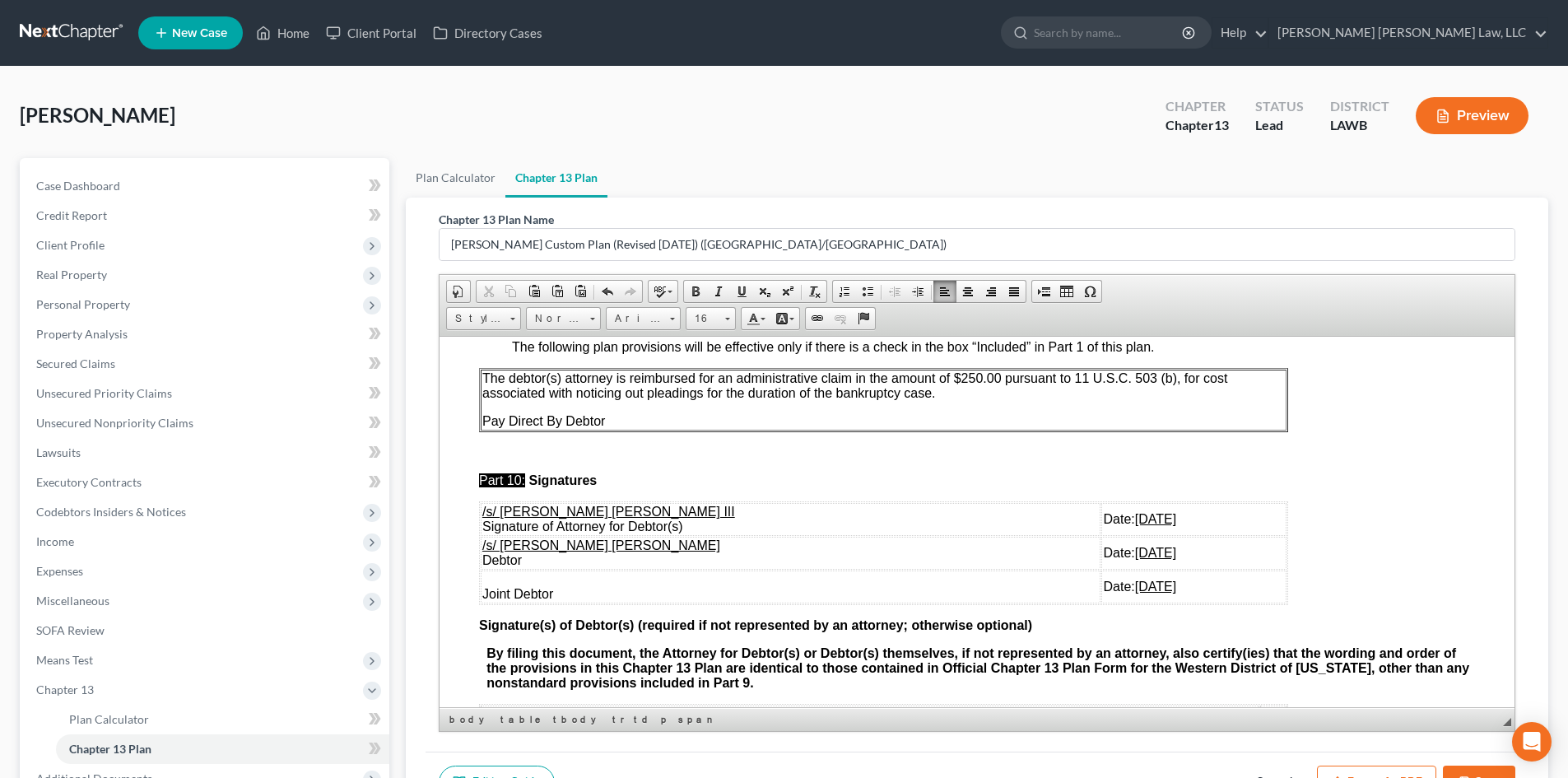
drag, startPoint x: 1117, startPoint y: 591, endPoint x: 484, endPoint y: 548, distance: 634.5
click at [484, 548] on tbody "/s/ [PERSON_NAME] [PERSON_NAME] III Signature of Attorney for Debtor(s) Date: […" at bounding box center [884, 552] width 806 height 100
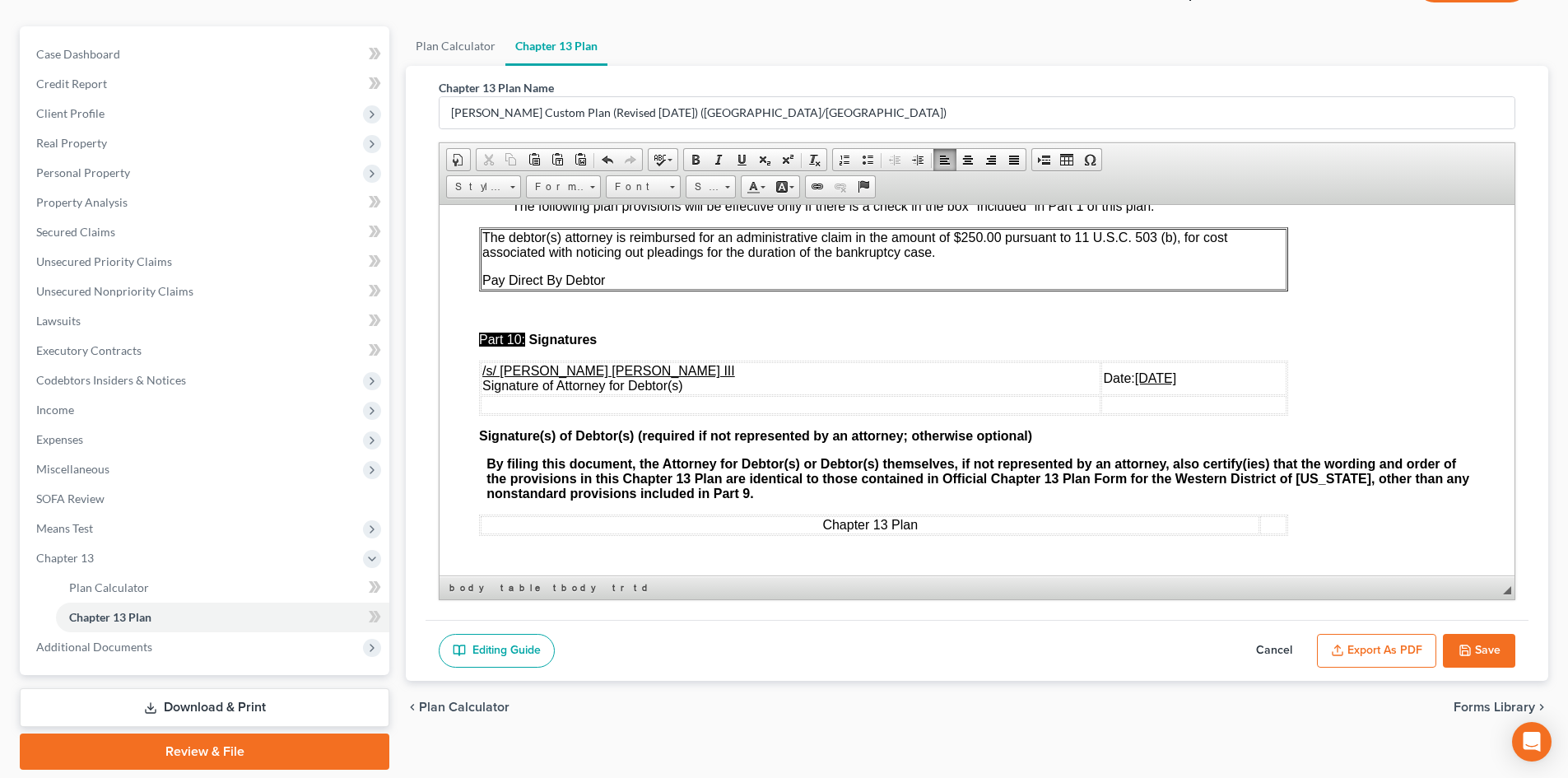
scroll to position [165, 0]
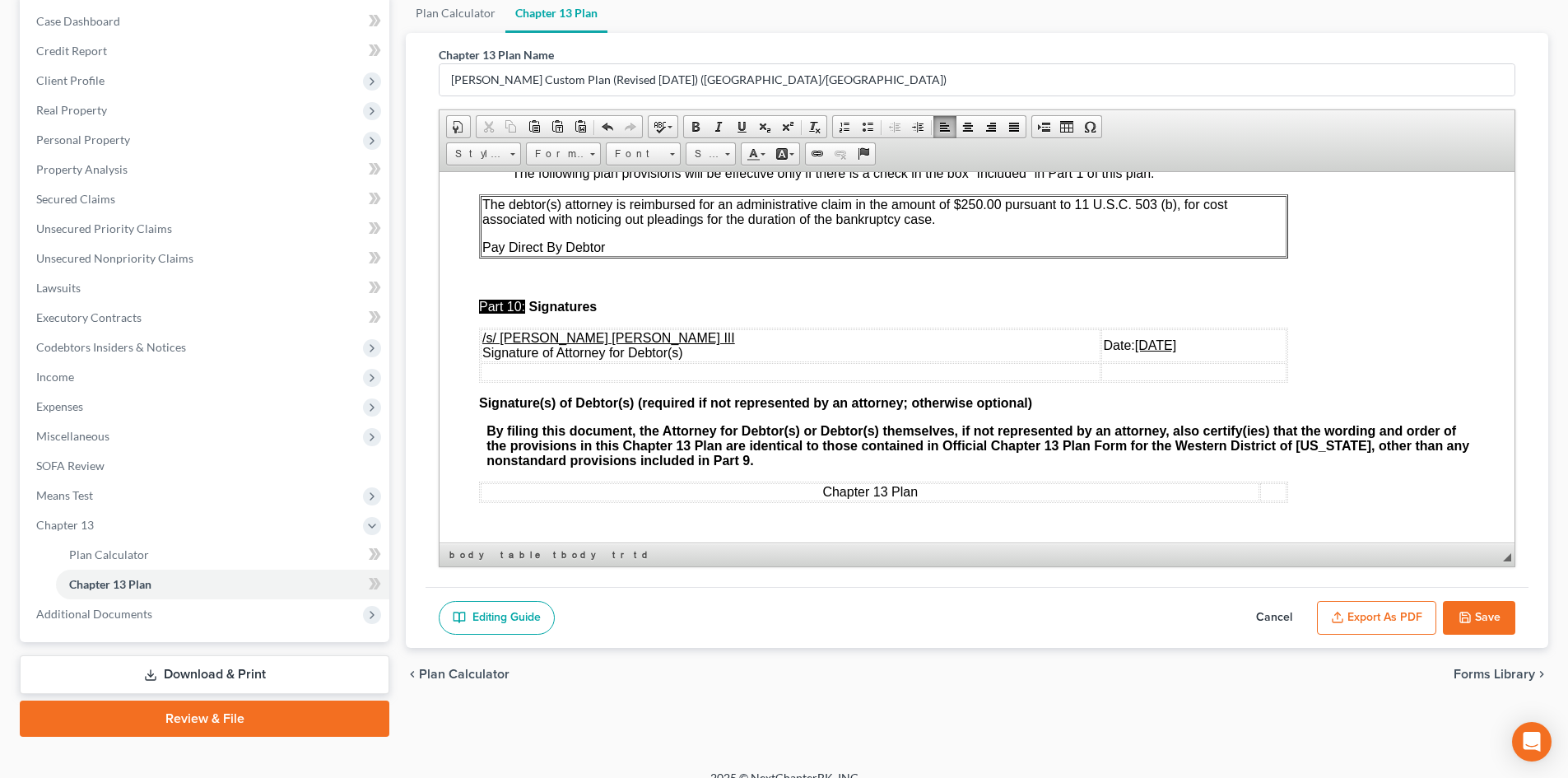
click at [1462, 603] on button "Save" at bounding box center [1479, 618] width 73 height 35
select select "1"
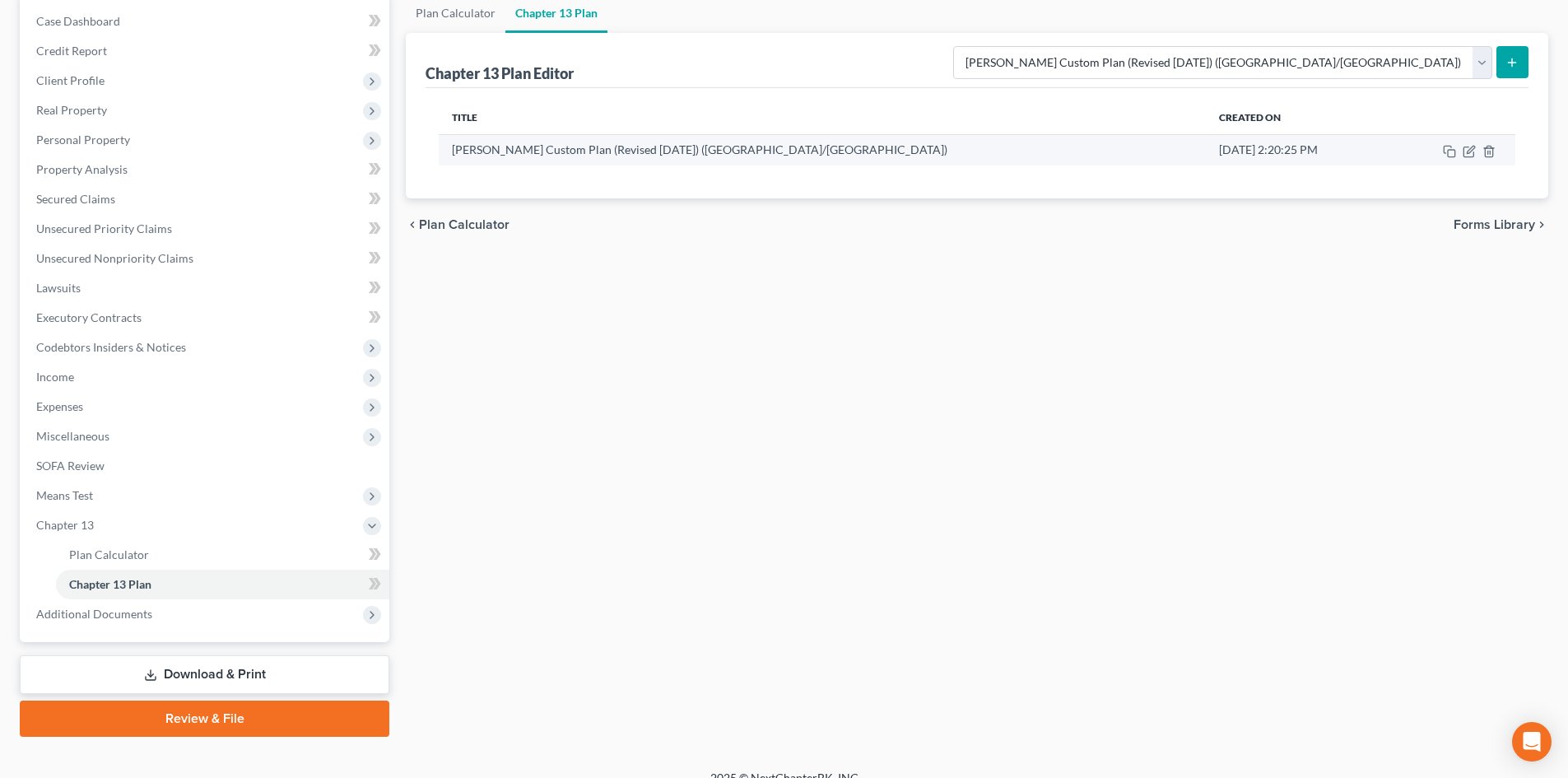
click at [1461, 152] on td at bounding box center [1453, 149] width 126 height 31
click at [1463, 152] on icon "button" at bounding box center [1470, 152] width 13 height 13
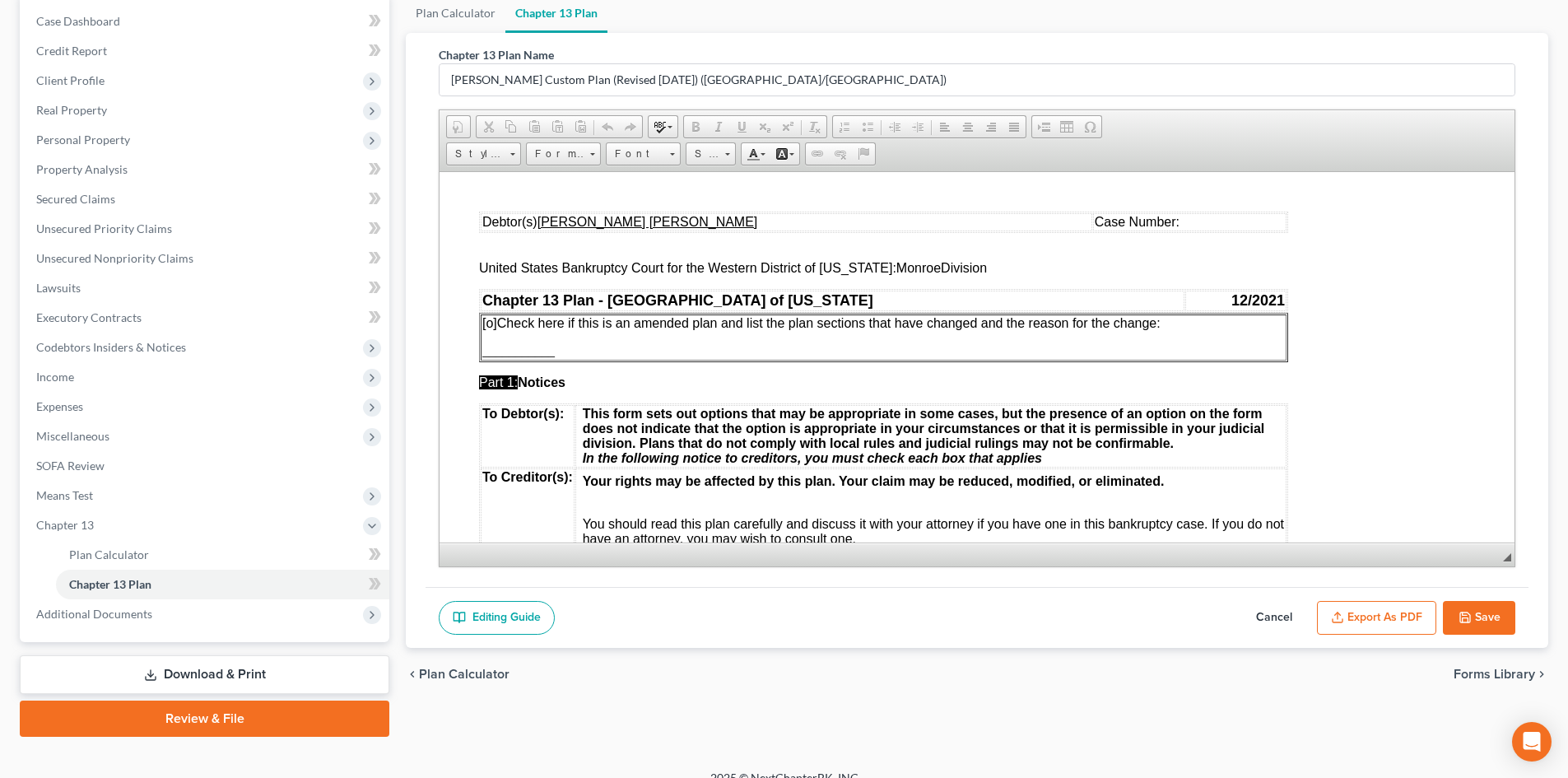
scroll to position [0, 0]
drag, startPoint x: 1386, startPoint y: 606, endPoint x: 816, endPoint y: 340, distance: 629.0
click at [1386, 606] on button "Export as PDF" at bounding box center [1377, 618] width 120 height 35
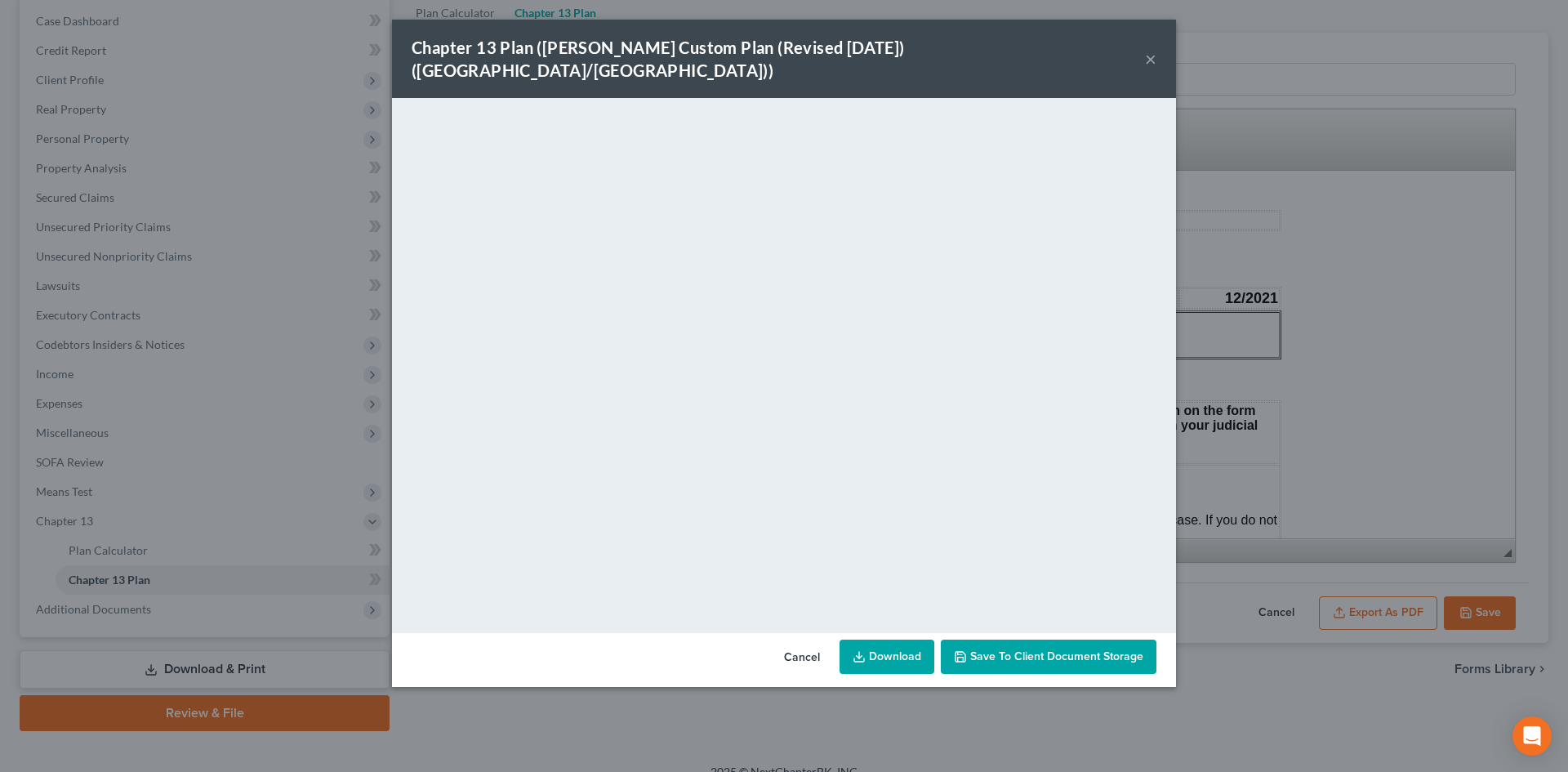
click at [897, 640] on link "Download" at bounding box center [887, 657] width 95 height 34
drag, startPoint x: 1361, startPoint y: 235, endPoint x: 1454, endPoint y: 603, distance: 379.6
click at [1361, 236] on div "Chapter 13 Plan ([PERSON_NAME] Custom Plan (Revised [DATE]) ([GEOGRAPHIC_DATA]/…" at bounding box center [784, 386] width 1568 height 772
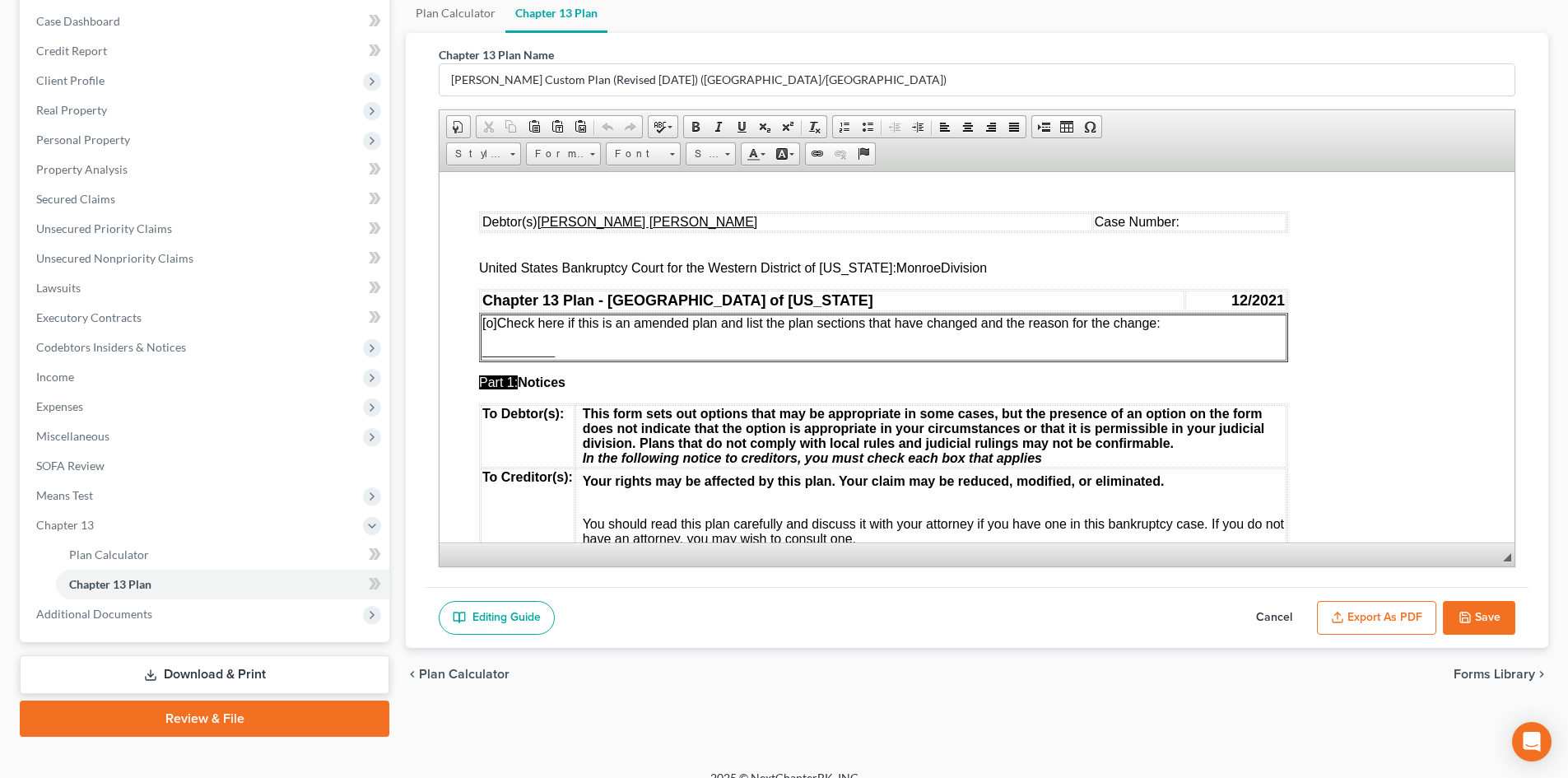
click at [1501, 619] on button "Save" at bounding box center [1479, 618] width 73 height 35
select select "1"
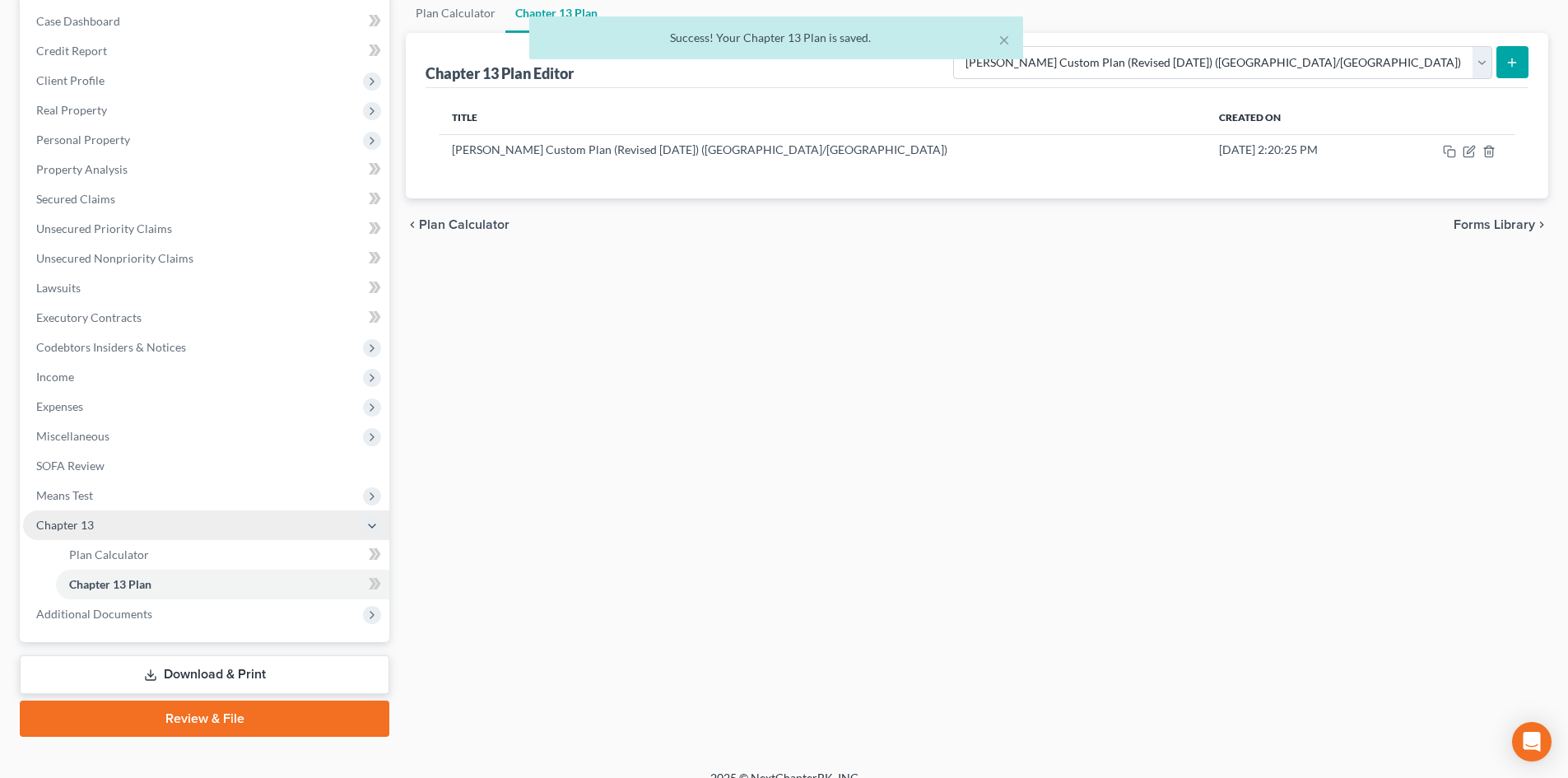
drag, startPoint x: 103, startPoint y: 432, endPoint x: 100, endPoint y: 521, distance: 89.1
click at [103, 432] on span "Miscellaneous" at bounding box center [73, 436] width 74 height 14
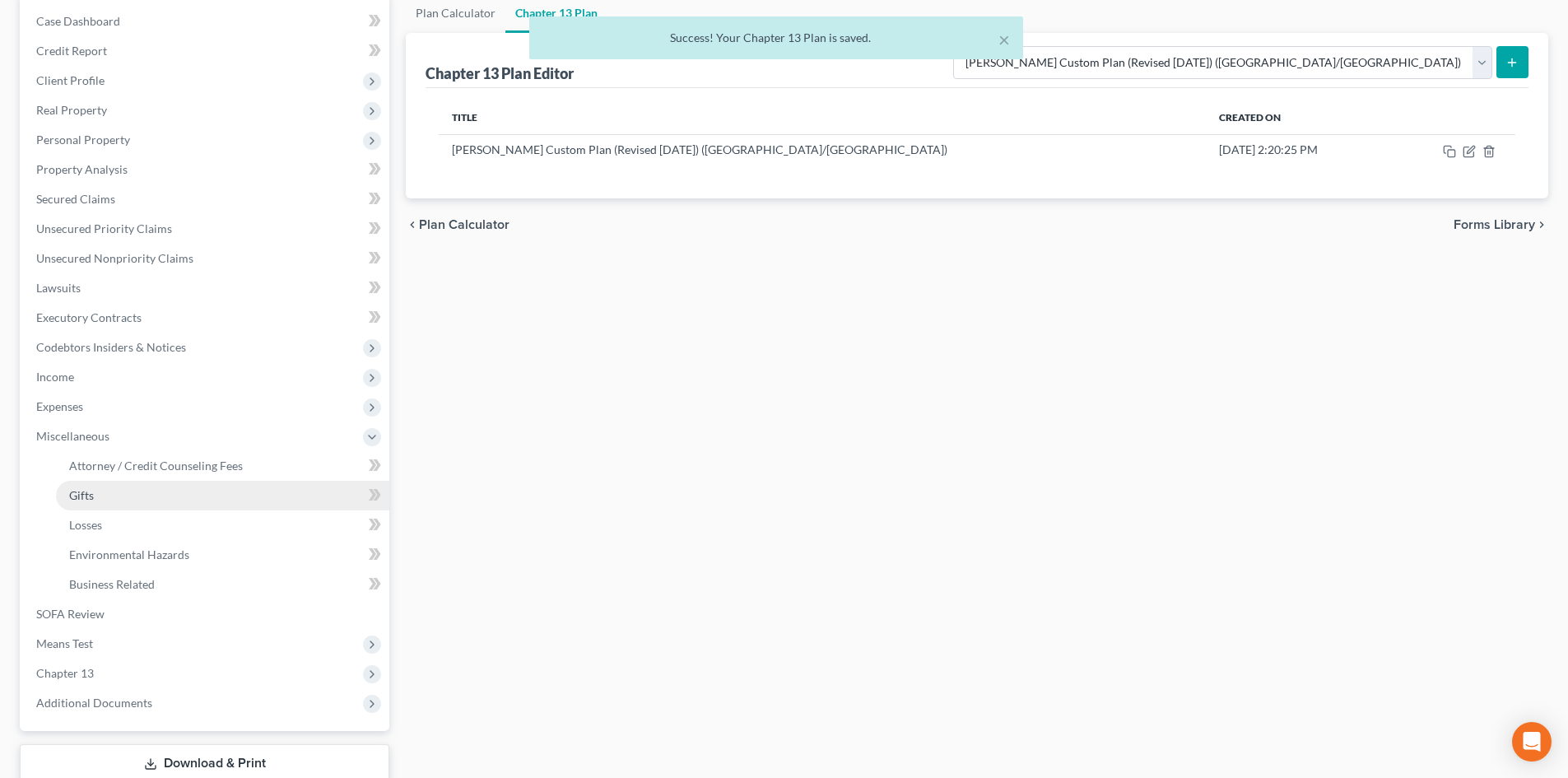
click at [120, 500] on link "Gifts" at bounding box center [222, 495] width 333 height 29
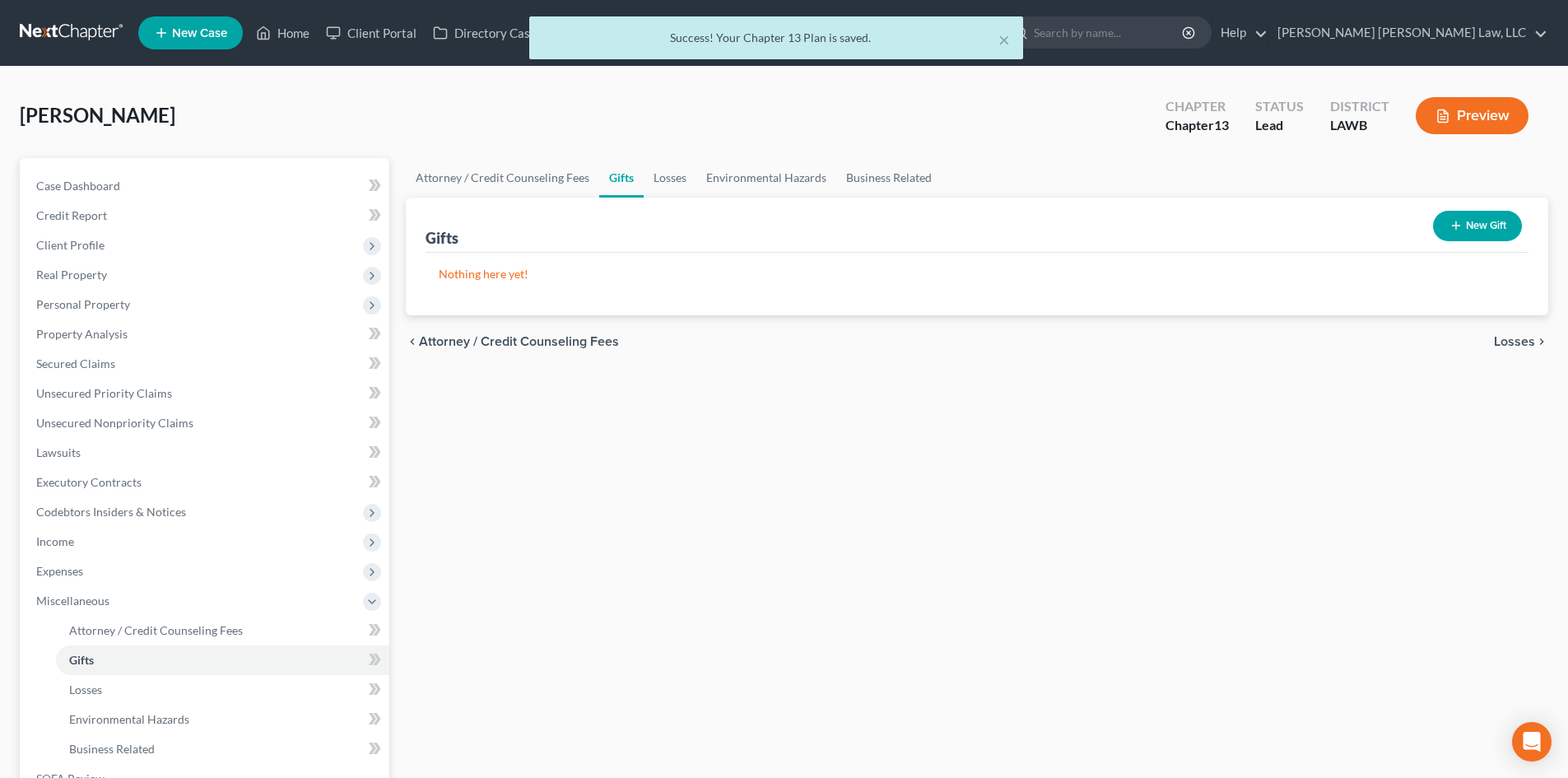
click at [1490, 227] on button "New Gift" at bounding box center [1478, 226] width 89 height 30
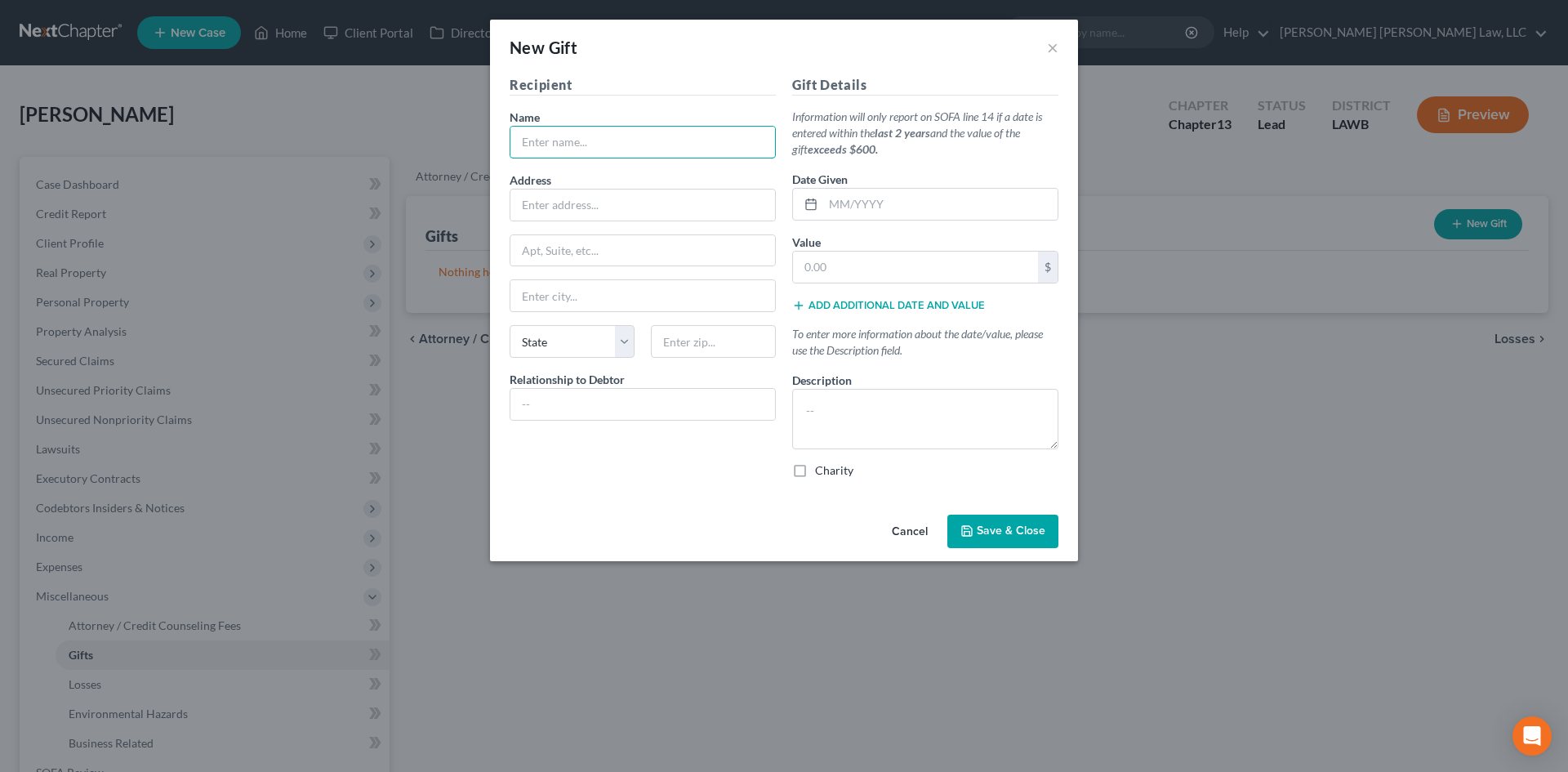
drag, startPoint x: 633, startPoint y: 143, endPoint x: 744, endPoint y: 171, distance: 114.5
click at [633, 143] on input "text" at bounding box center [642, 142] width 265 height 31
click at [836, 257] on input "text" at bounding box center [915, 266] width 245 height 31
type input "8,300.00"
click at [689, 411] on input "text" at bounding box center [642, 404] width 265 height 31
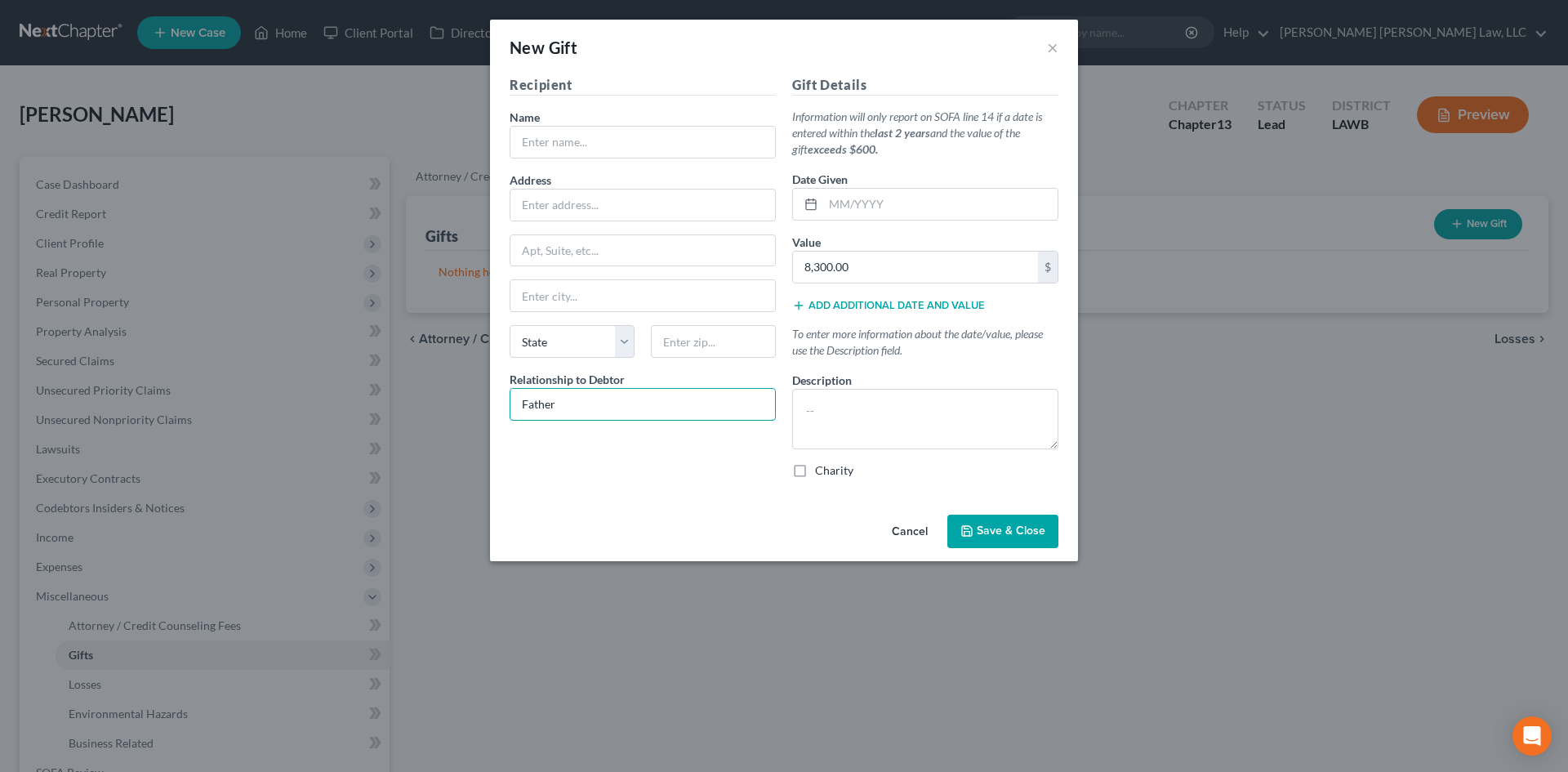
type input "Father"
click at [976, 208] on input "text" at bounding box center [940, 204] width 235 height 31
type input "[DATE]"
click at [615, 136] on input "text" at bounding box center [642, 142] width 265 height 31
type input "[PERSON_NAME]"
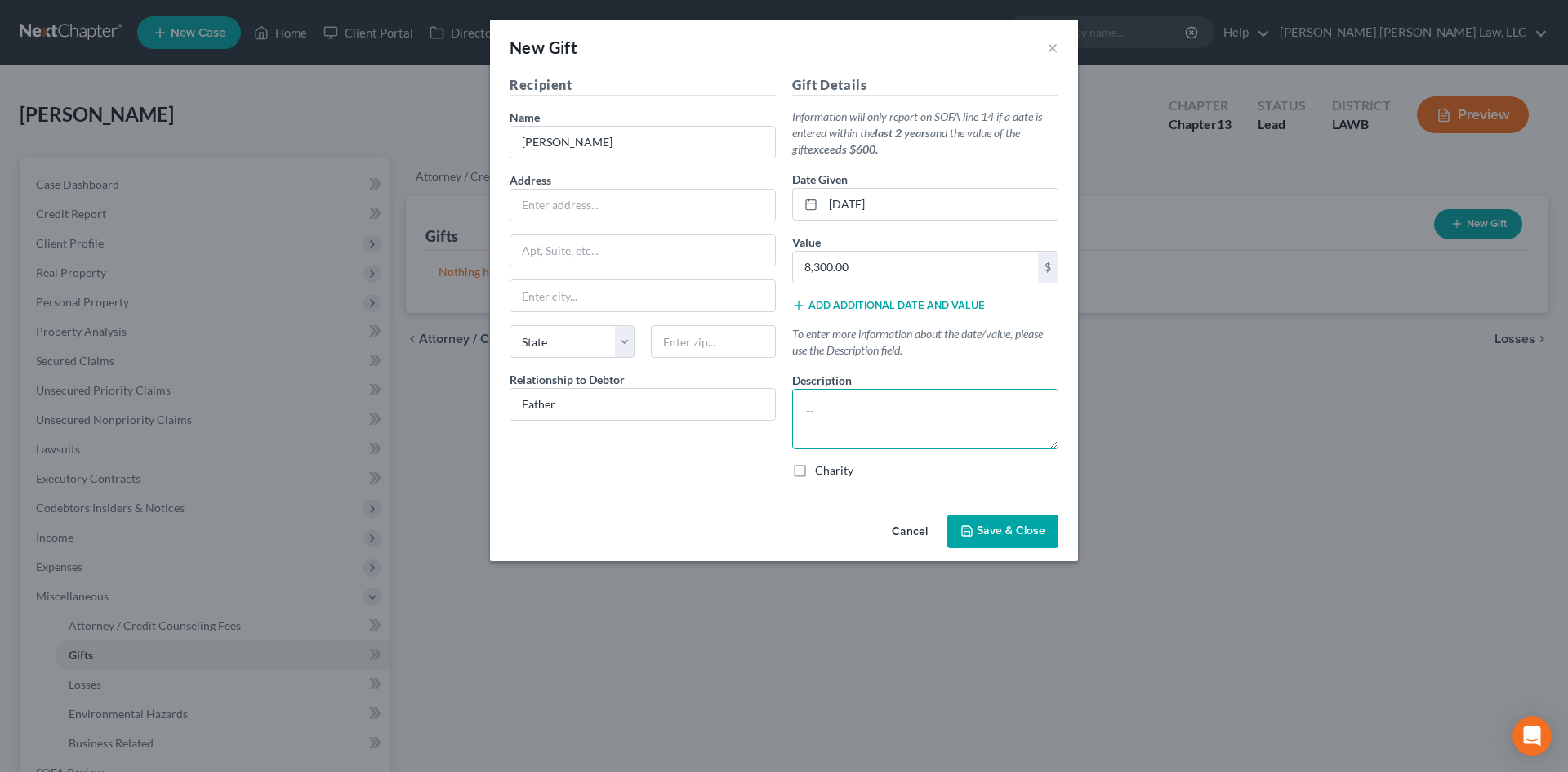
click at [865, 410] on textarea at bounding box center [925, 419] width 266 height 61
paste textarea "Liquidation of $8,300.00, adversary fee of $1,500.00, trustee fee of $1,580.00 …"
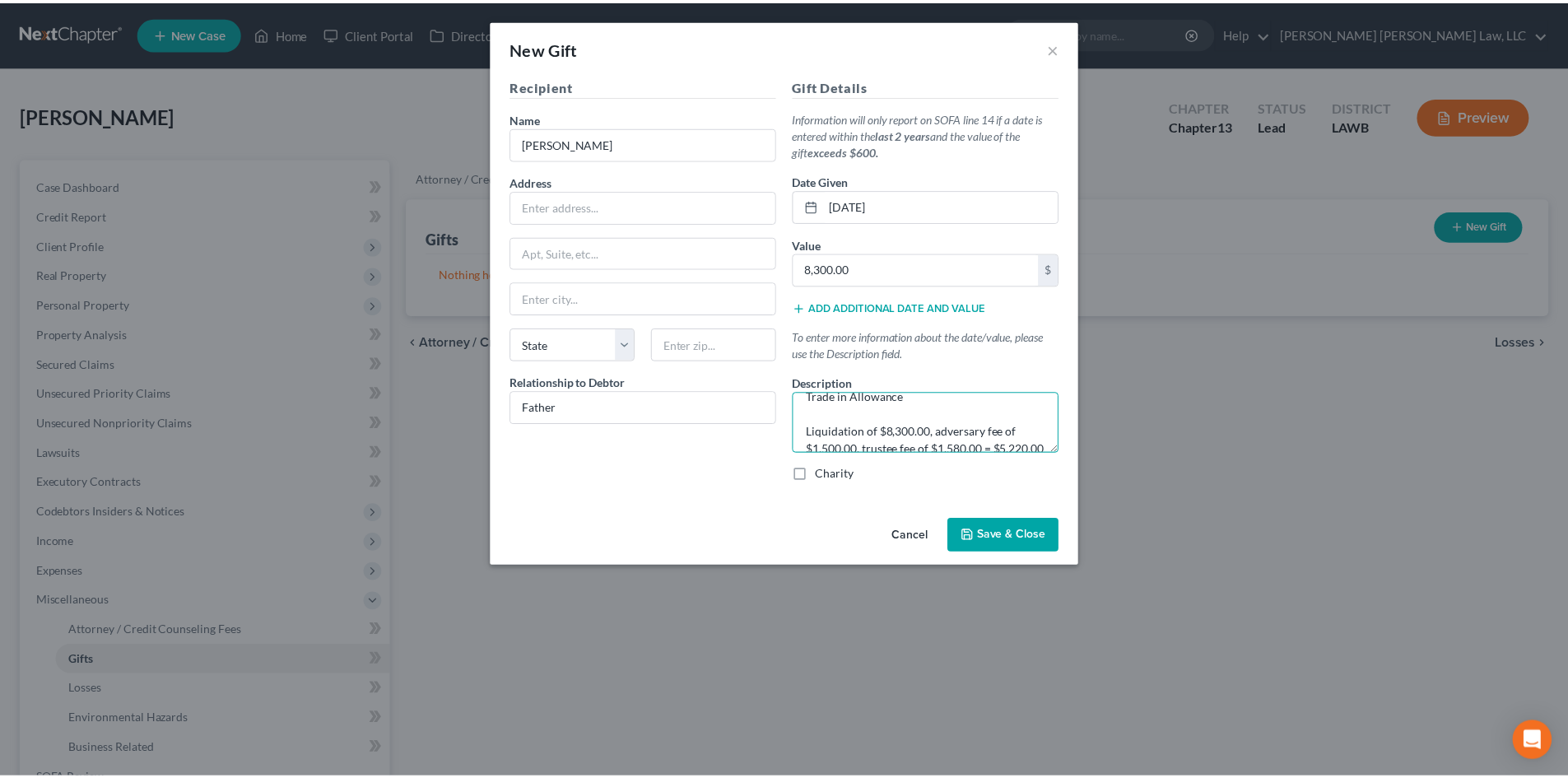
scroll to position [0, 0]
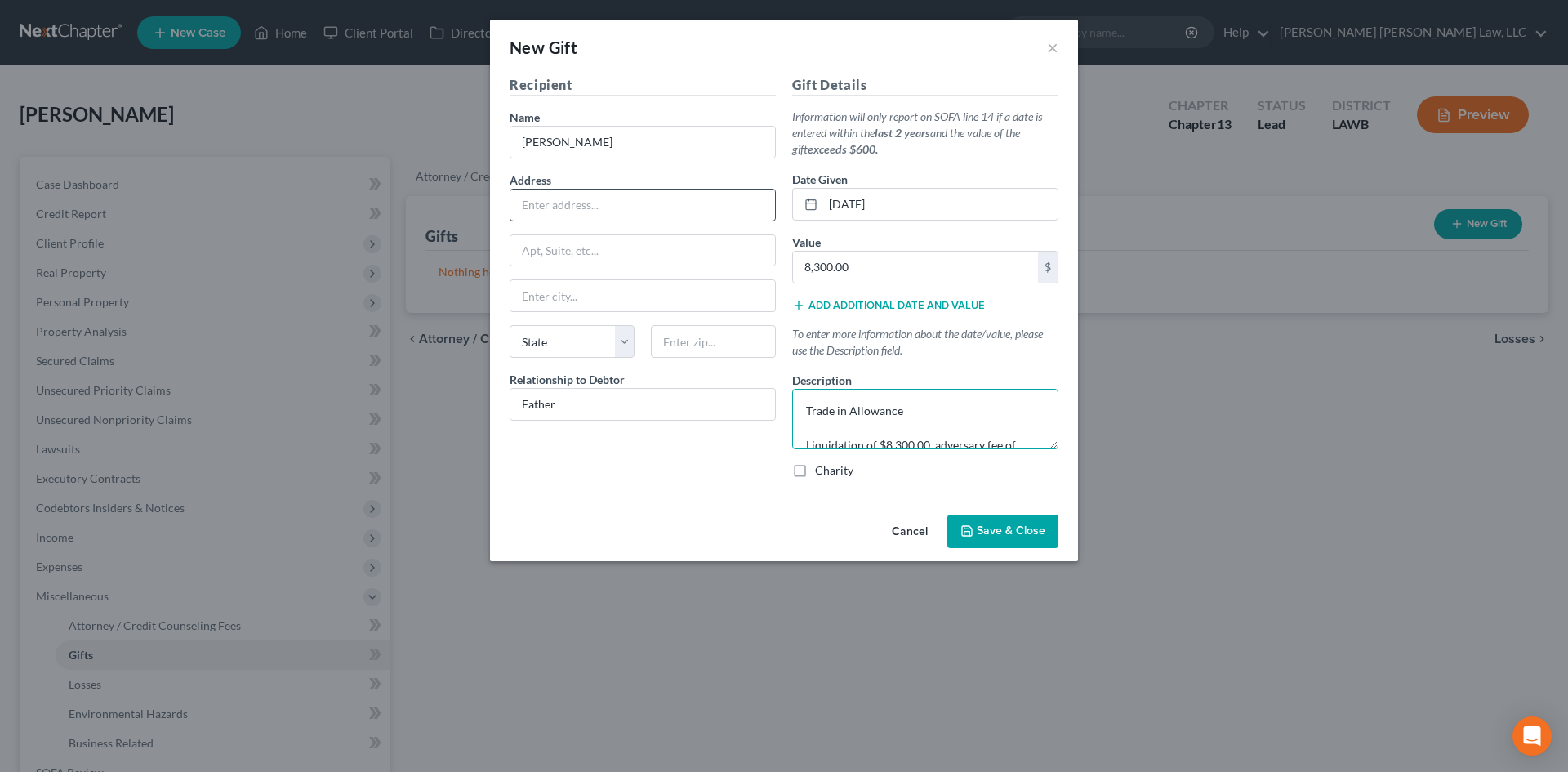
type textarea "Trade in Allowance Liquidation of $8,300.00, adversary fee of $1,500.00, truste…"
click at [609, 191] on input "text" at bounding box center [642, 205] width 265 height 31
type input "[STREET_ADDRESS][PERSON_NAME]"
drag, startPoint x: 702, startPoint y: 336, endPoint x: 693, endPoint y: 324, distance: 15.0
click at [702, 336] on input "text" at bounding box center [714, 341] width 125 height 33
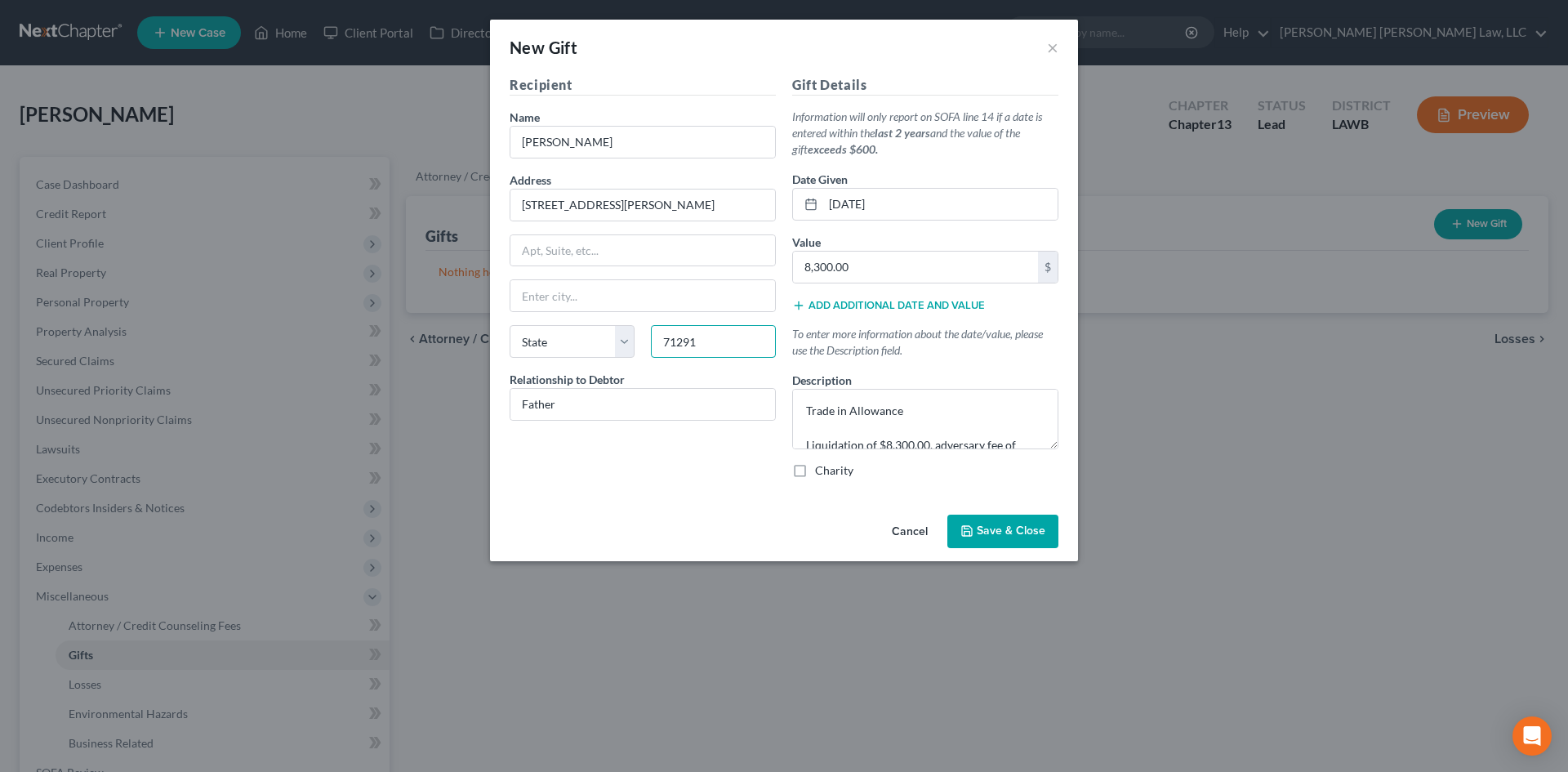
type input "71291"
click at [646, 482] on div "Recipient Name * [PERSON_NAME] Address [STREET_ADDRESS][PERSON_NAME], etc [GEOG…" at bounding box center [643, 284] width 283 height 417
type input "[GEOGRAPHIC_DATA]"
select select "19"
click at [1005, 533] on span "Save & Close" at bounding box center [1012, 532] width 69 height 14
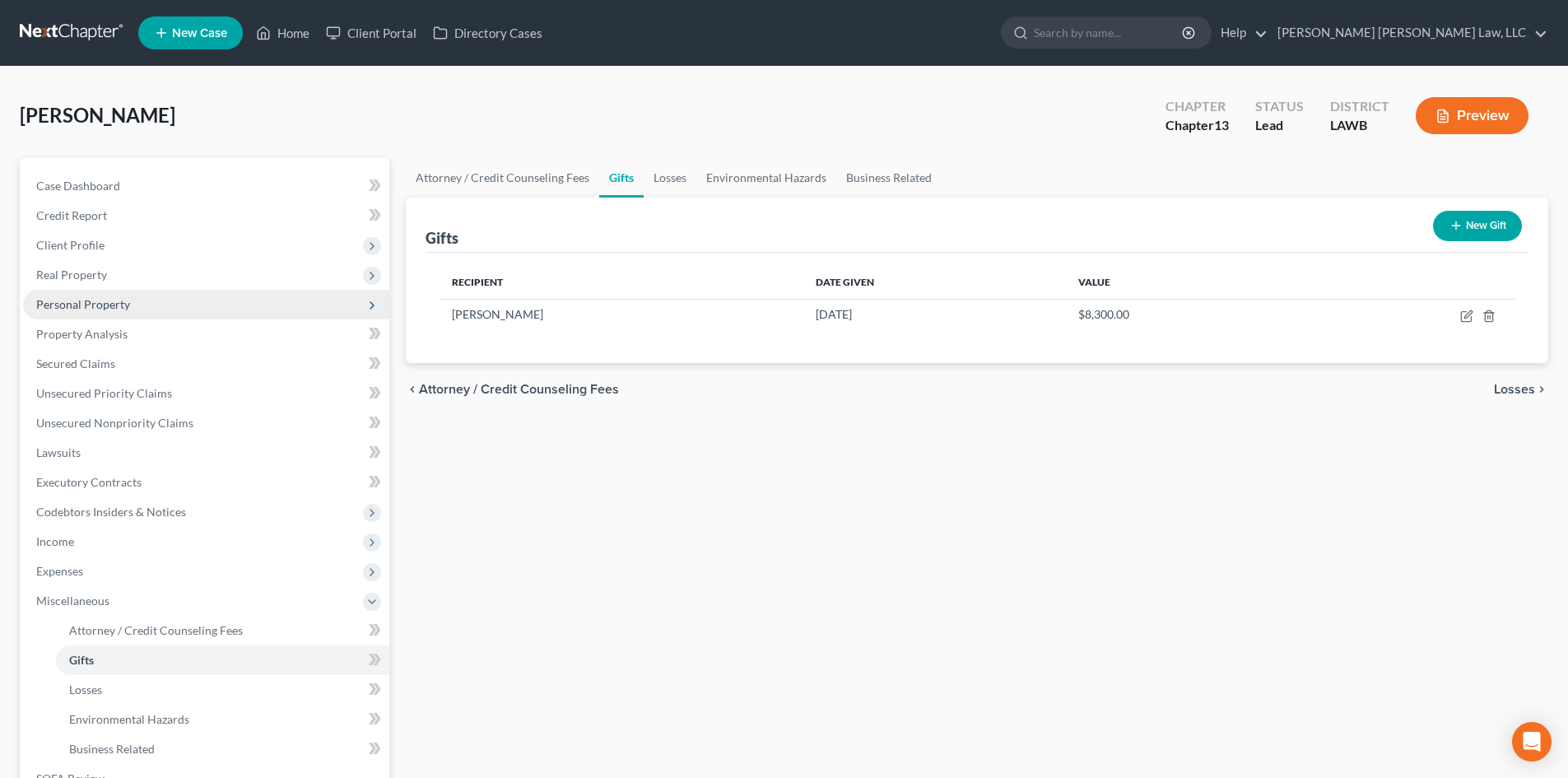
click at [132, 308] on span "Personal Property" at bounding box center [206, 304] width 367 height 29
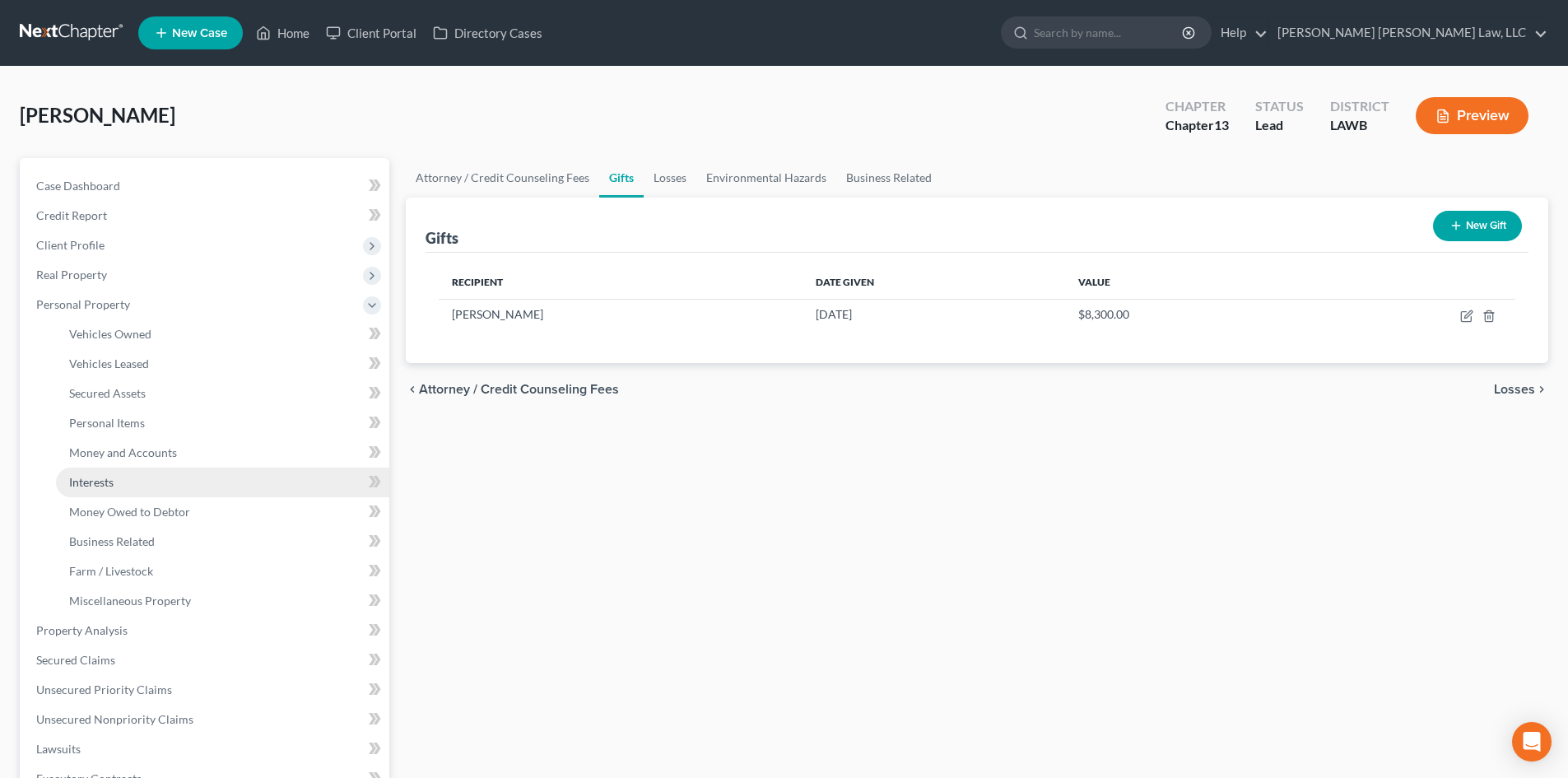
click at [159, 468] on link "Interests" at bounding box center [222, 482] width 333 height 29
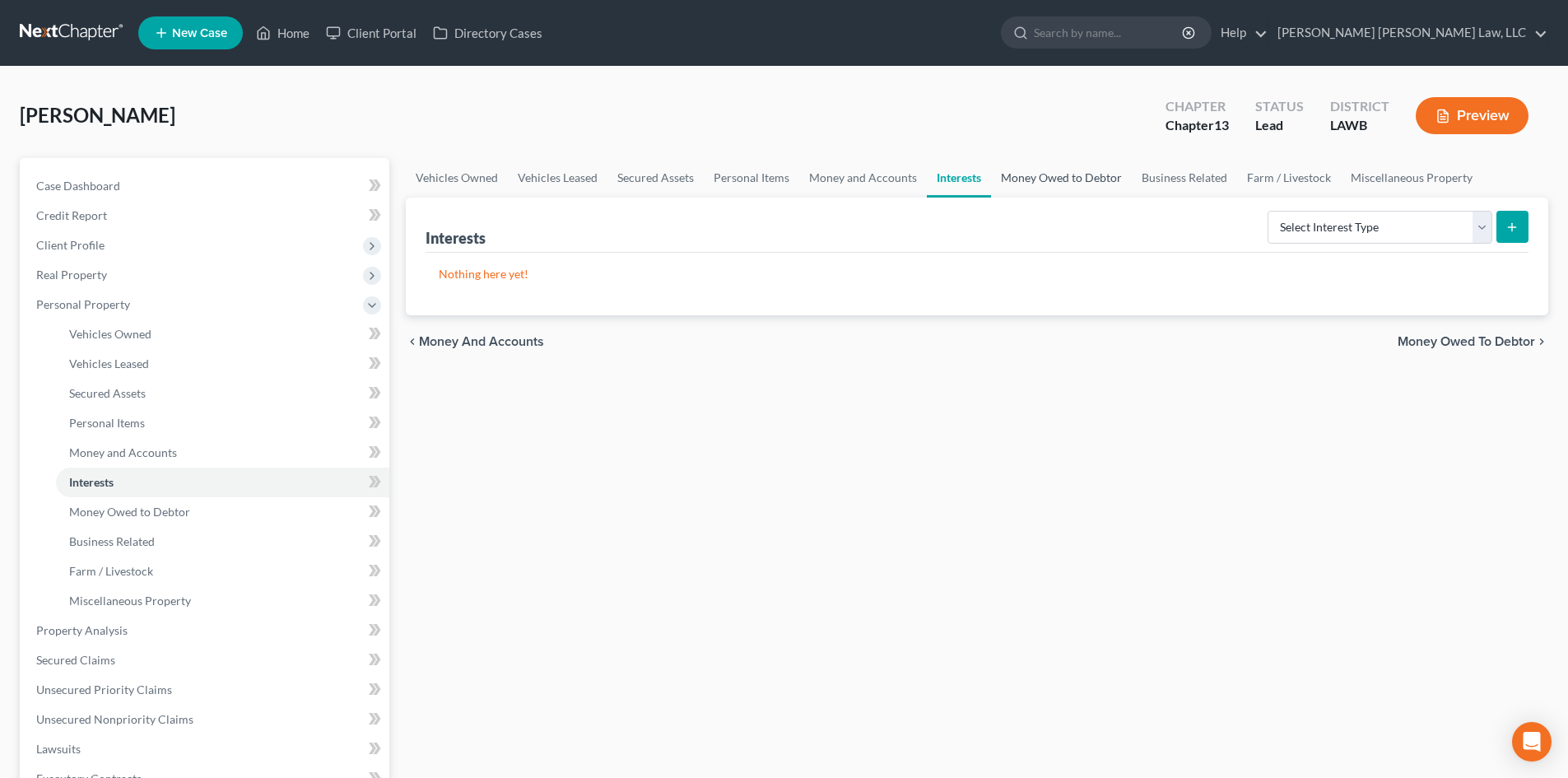
click at [1016, 171] on link "Money Owed to Debtor" at bounding box center [1061, 177] width 141 height 40
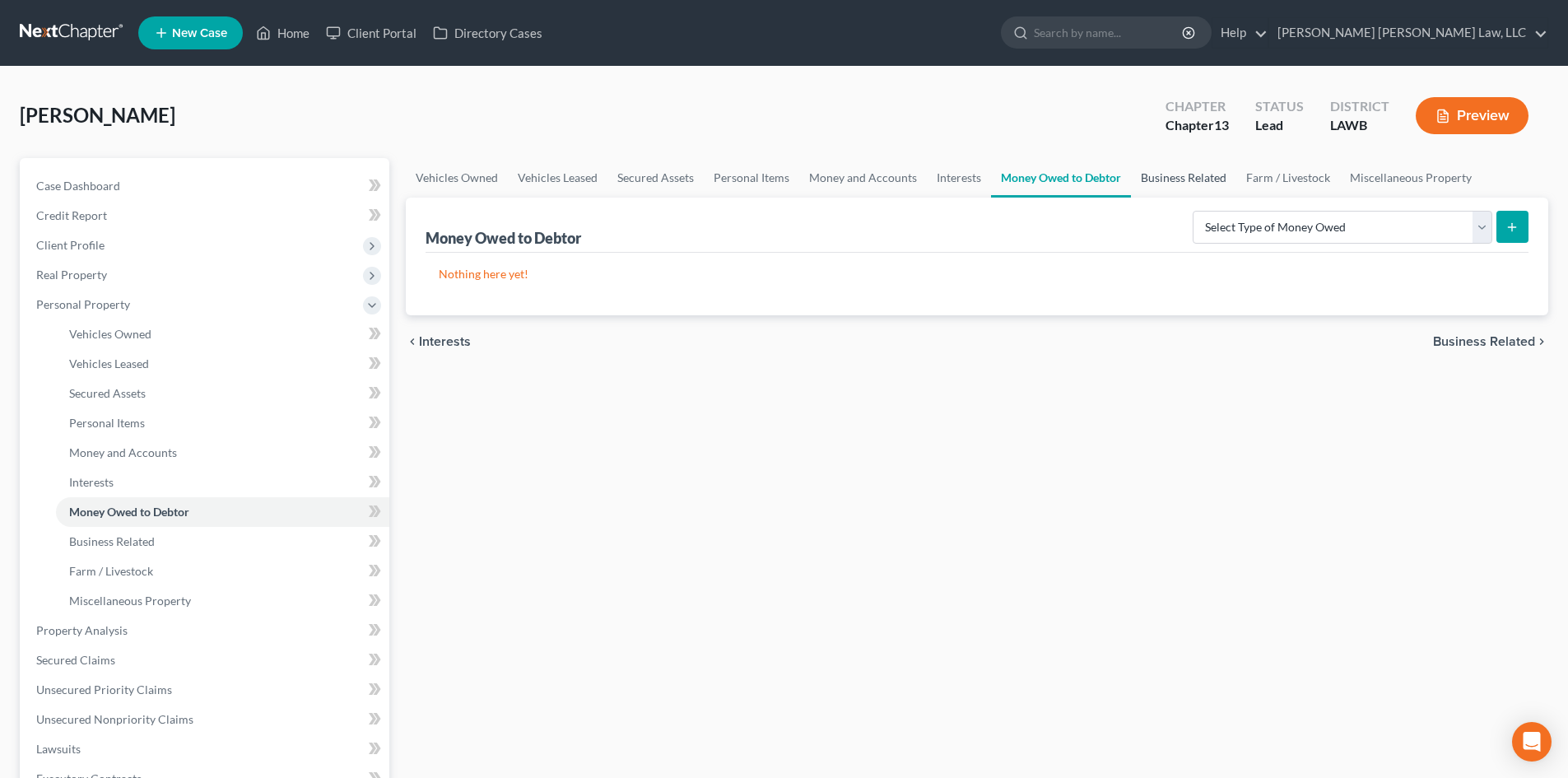
click at [1192, 175] on link "Business Related" at bounding box center [1184, 177] width 105 height 40
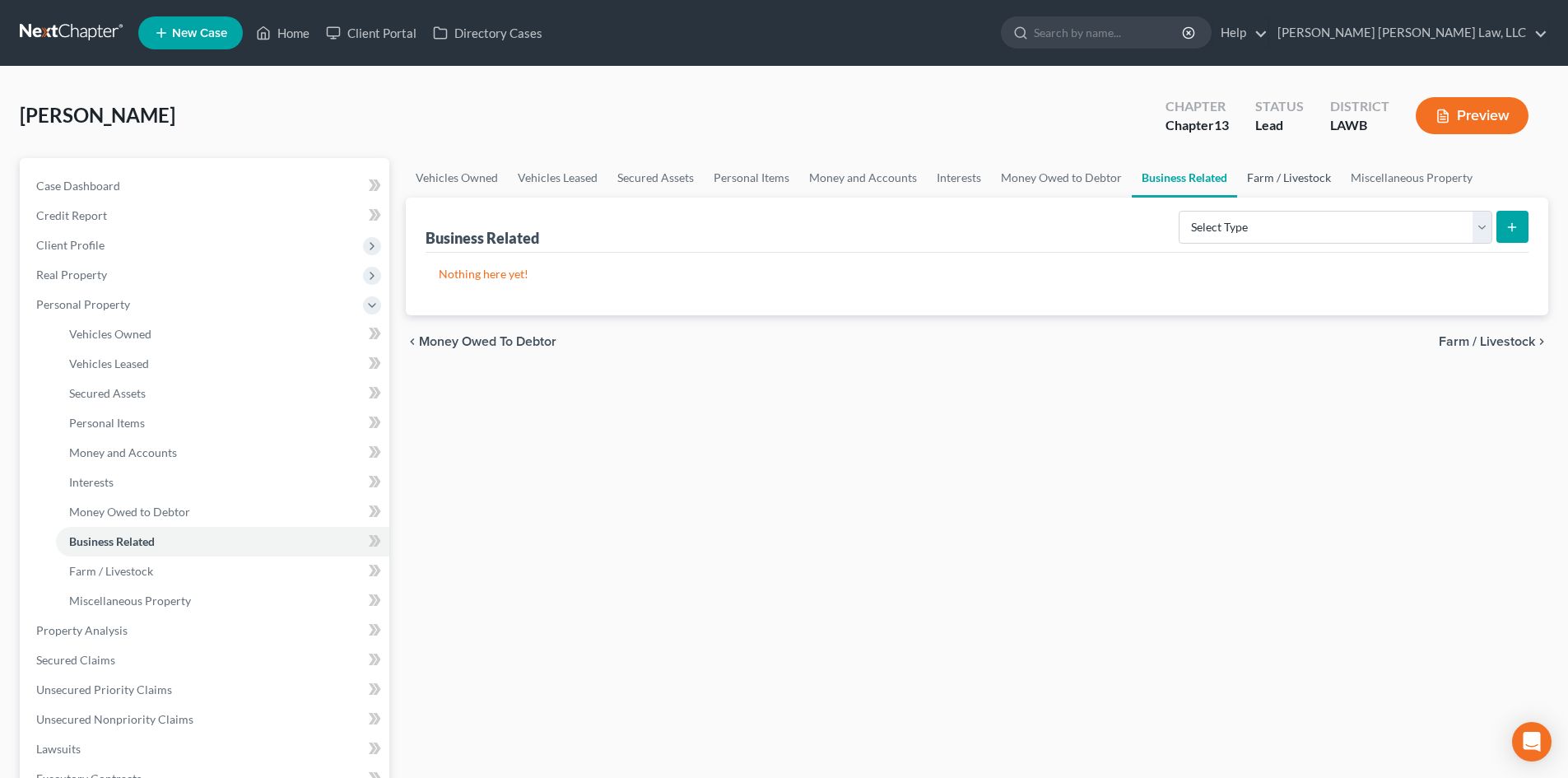
click at [1266, 174] on link "Farm / Livestock" at bounding box center [1289, 177] width 104 height 40
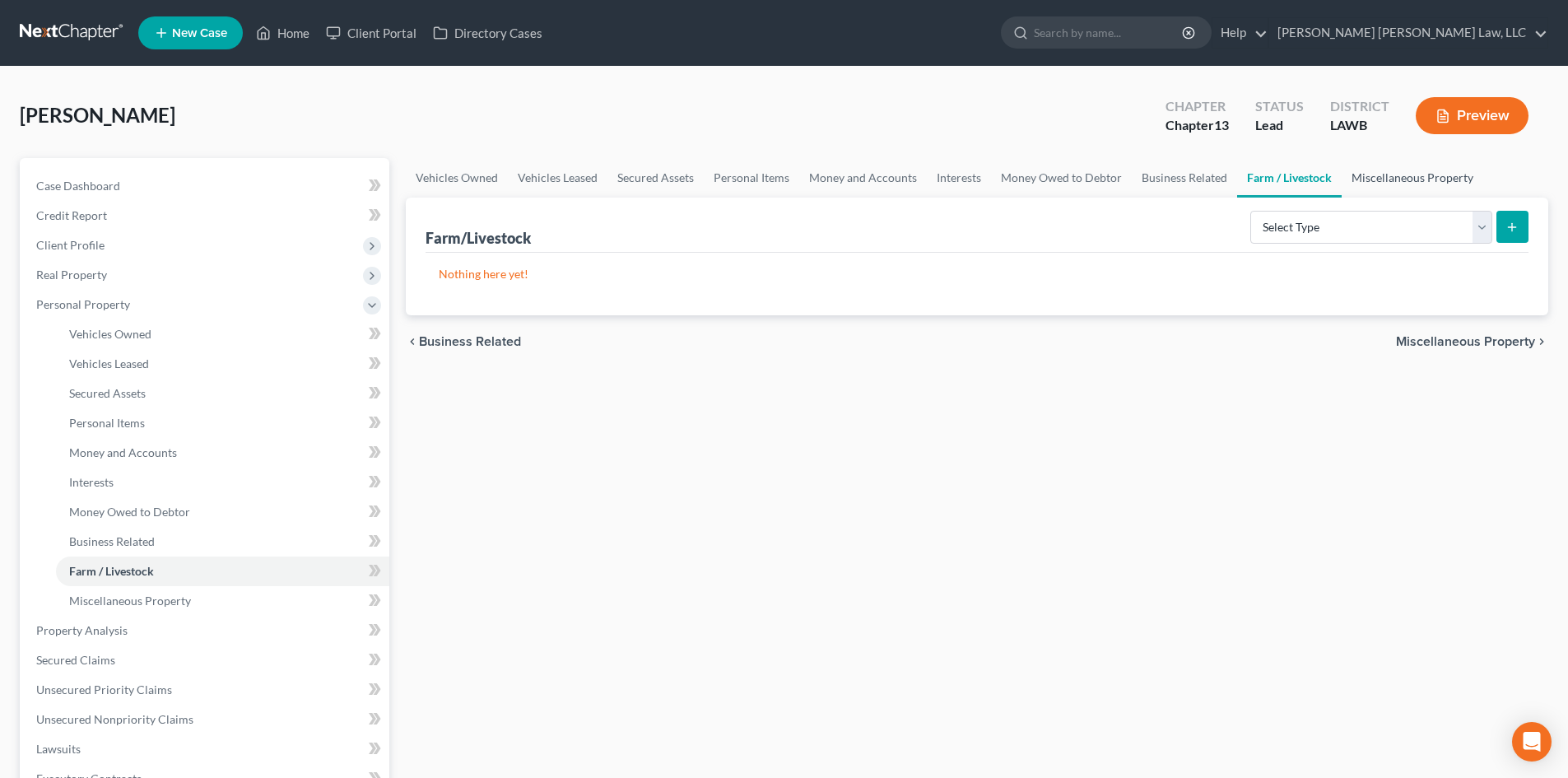
click at [1401, 179] on link "Miscellaneous Property" at bounding box center [1413, 177] width 142 height 40
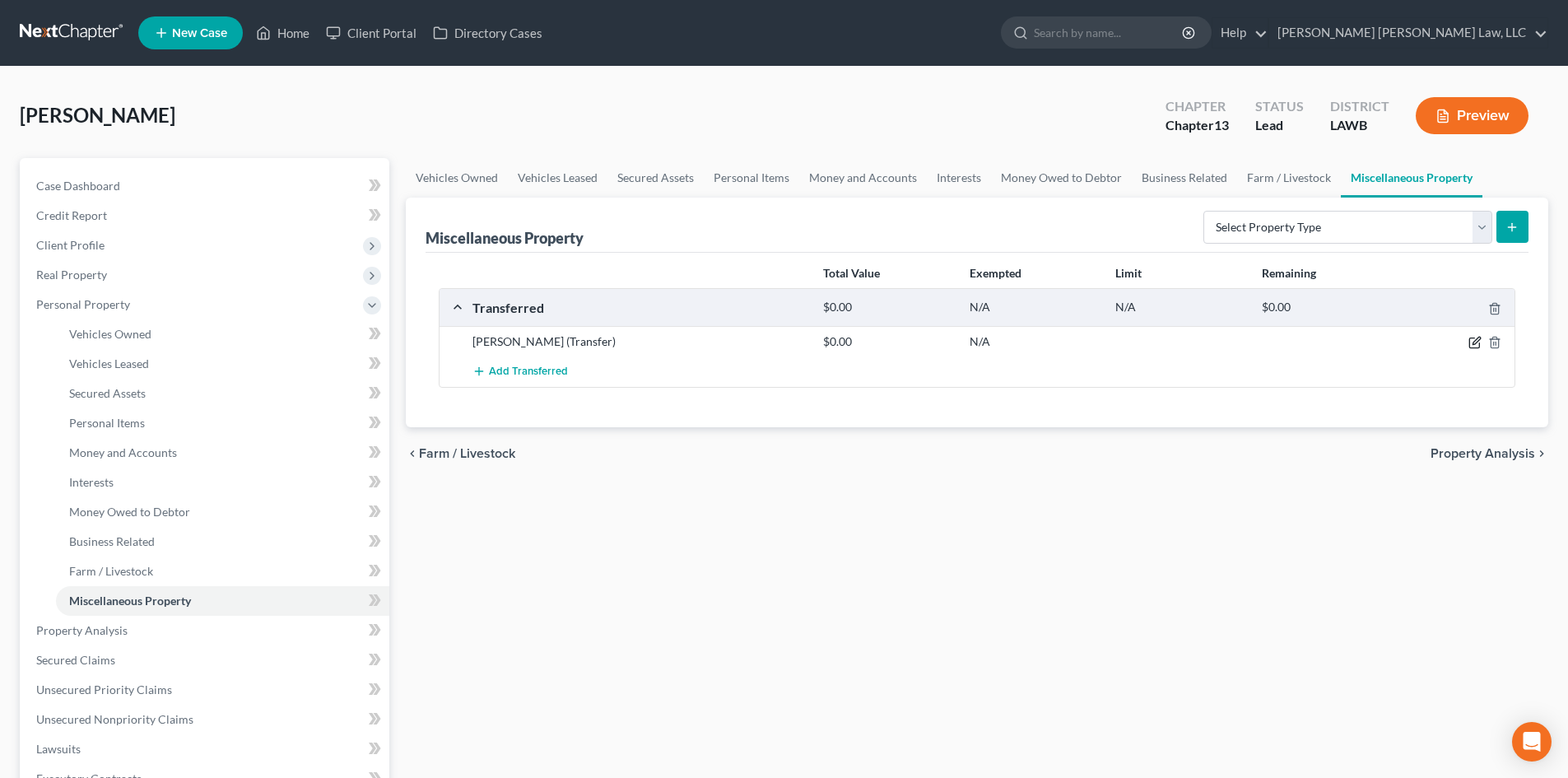
click at [1477, 339] on icon "button" at bounding box center [1477, 341] width 7 height 7
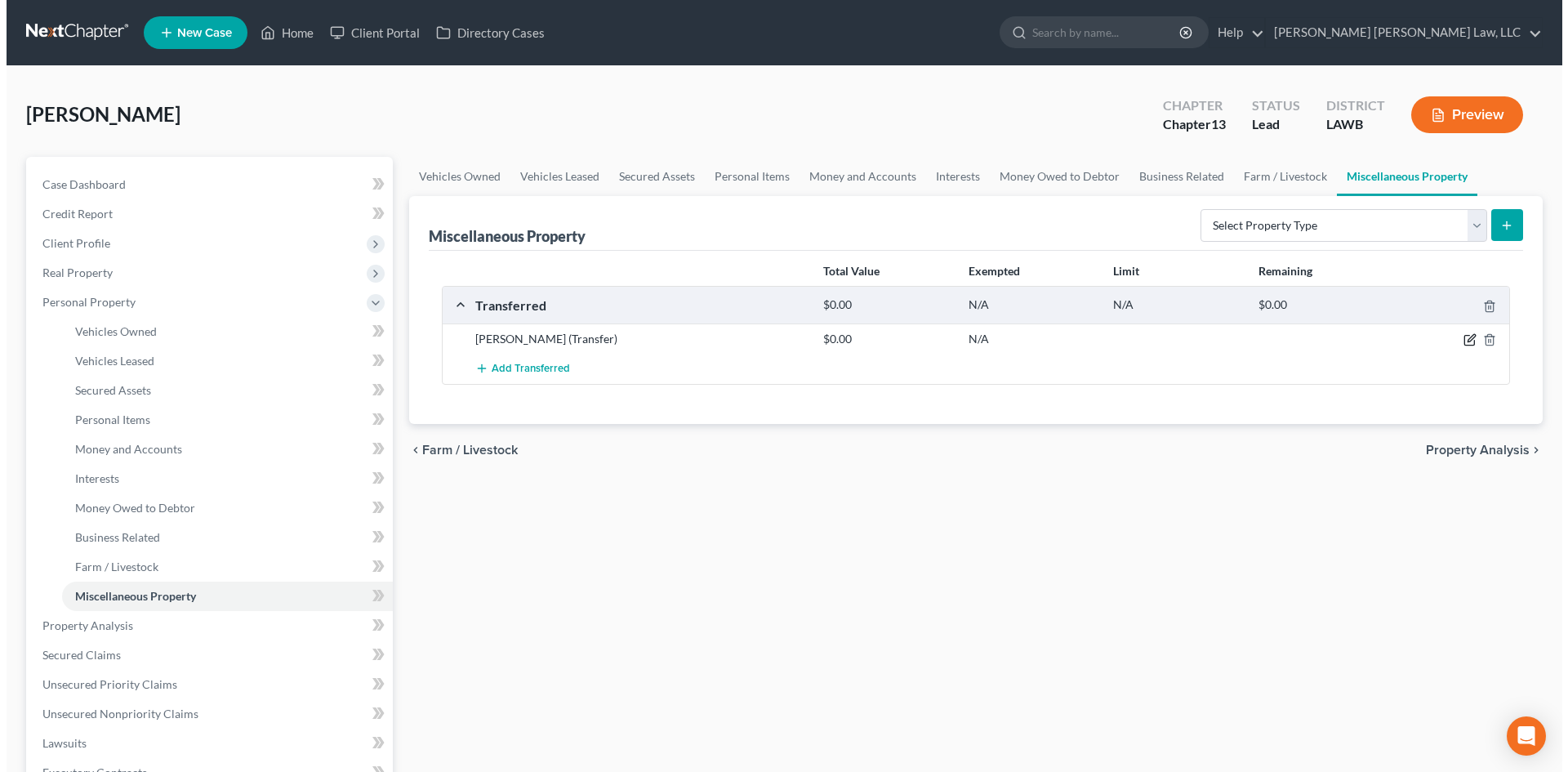
select select "Ordinary ([DATE])"
select select "19"
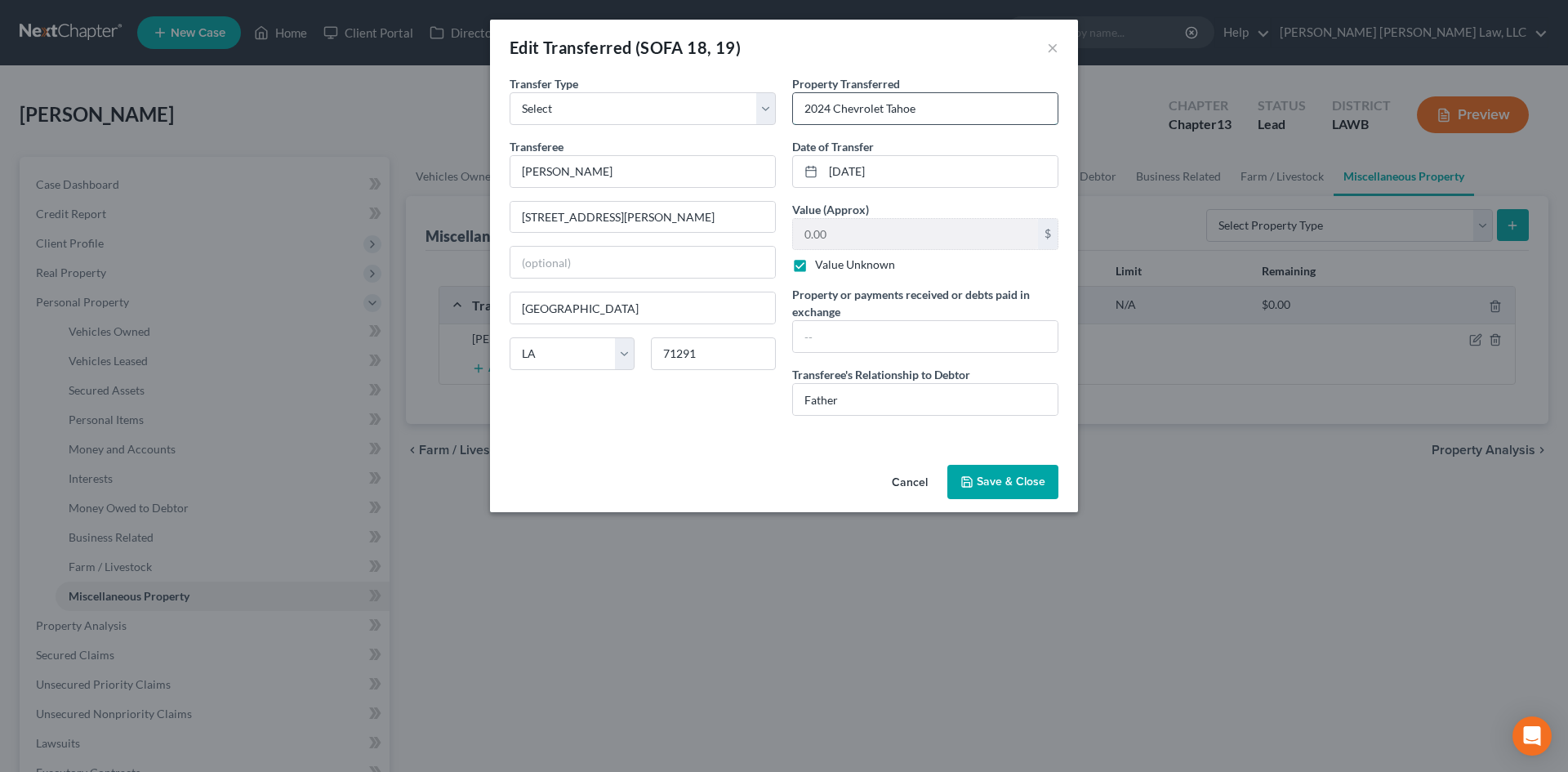
click at [943, 108] on input "2024 Chevrolet Tahoe" at bounding box center [925, 108] width 265 height 31
click at [831, 110] on input "2024 Chevrolet Tahoe" at bounding box center [925, 108] width 265 height 31
type input "2022 Chevrolet Tahoe"
click at [1028, 478] on button "Save & Close" at bounding box center [1003, 482] width 111 height 34
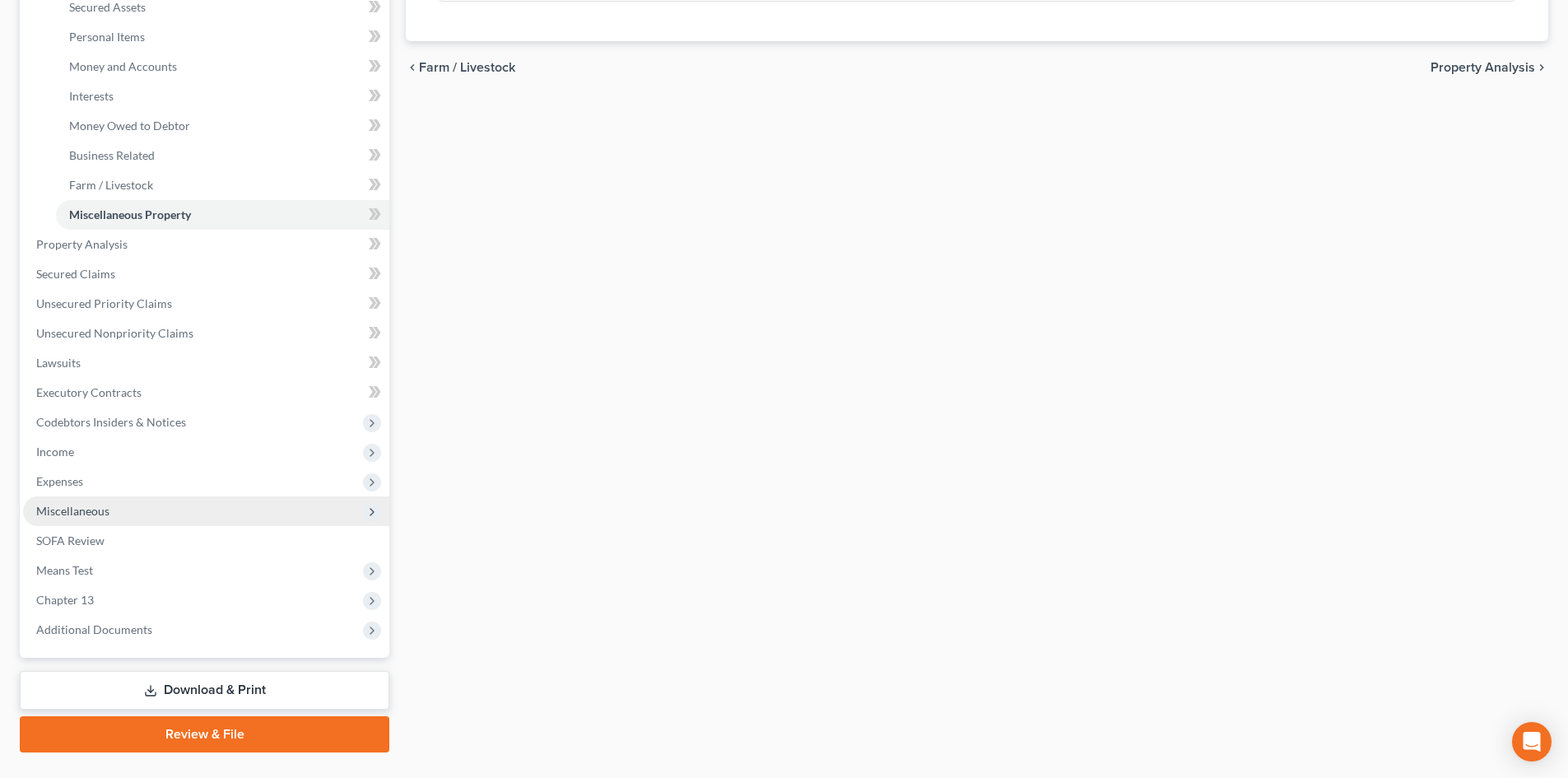
scroll to position [424, 0]
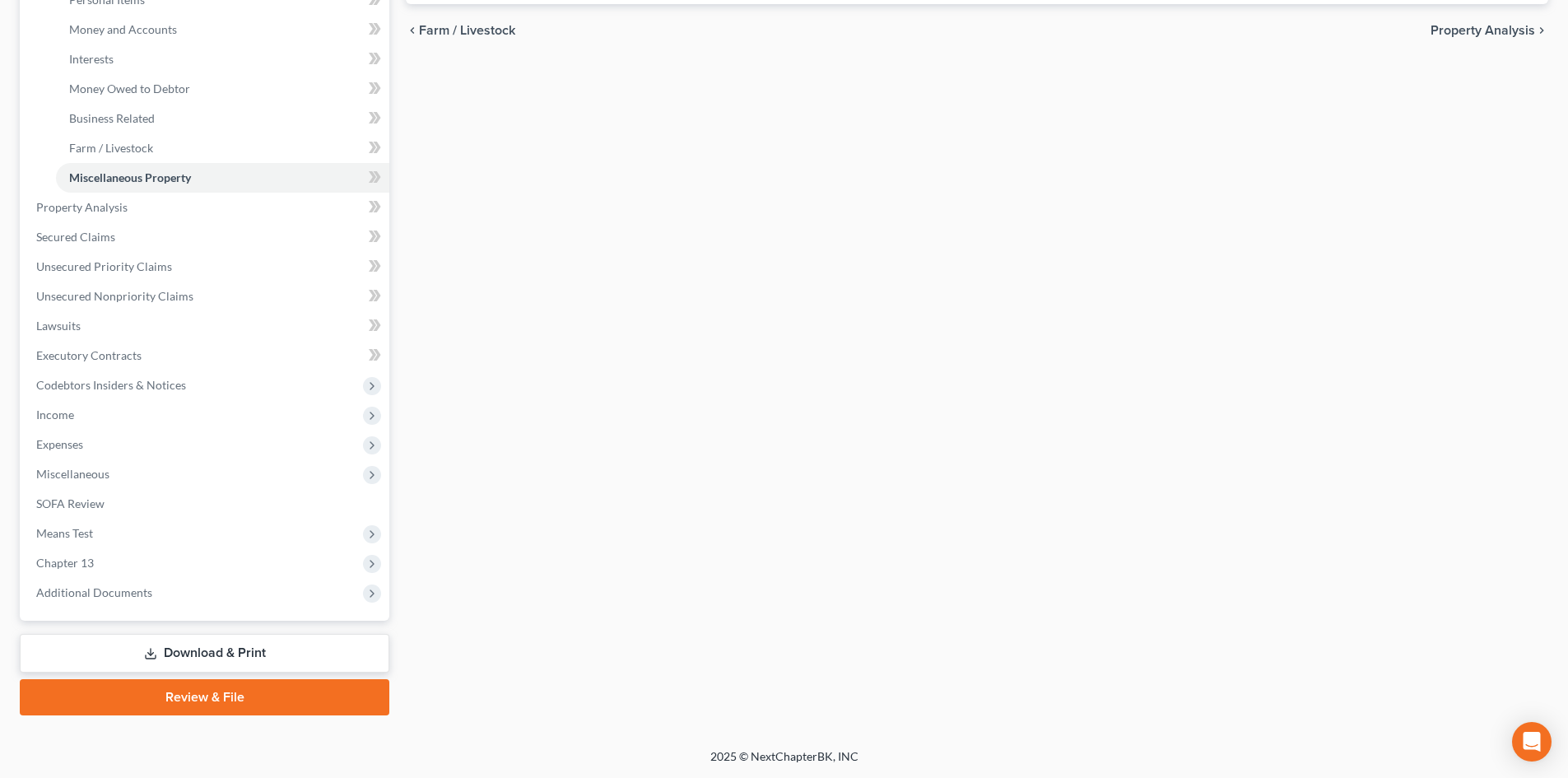
drag, startPoint x: 293, startPoint y: 655, endPoint x: 742, endPoint y: 416, distance: 508.6
click at [293, 655] on link "Download & Print" at bounding box center [204, 654] width 369 height 39
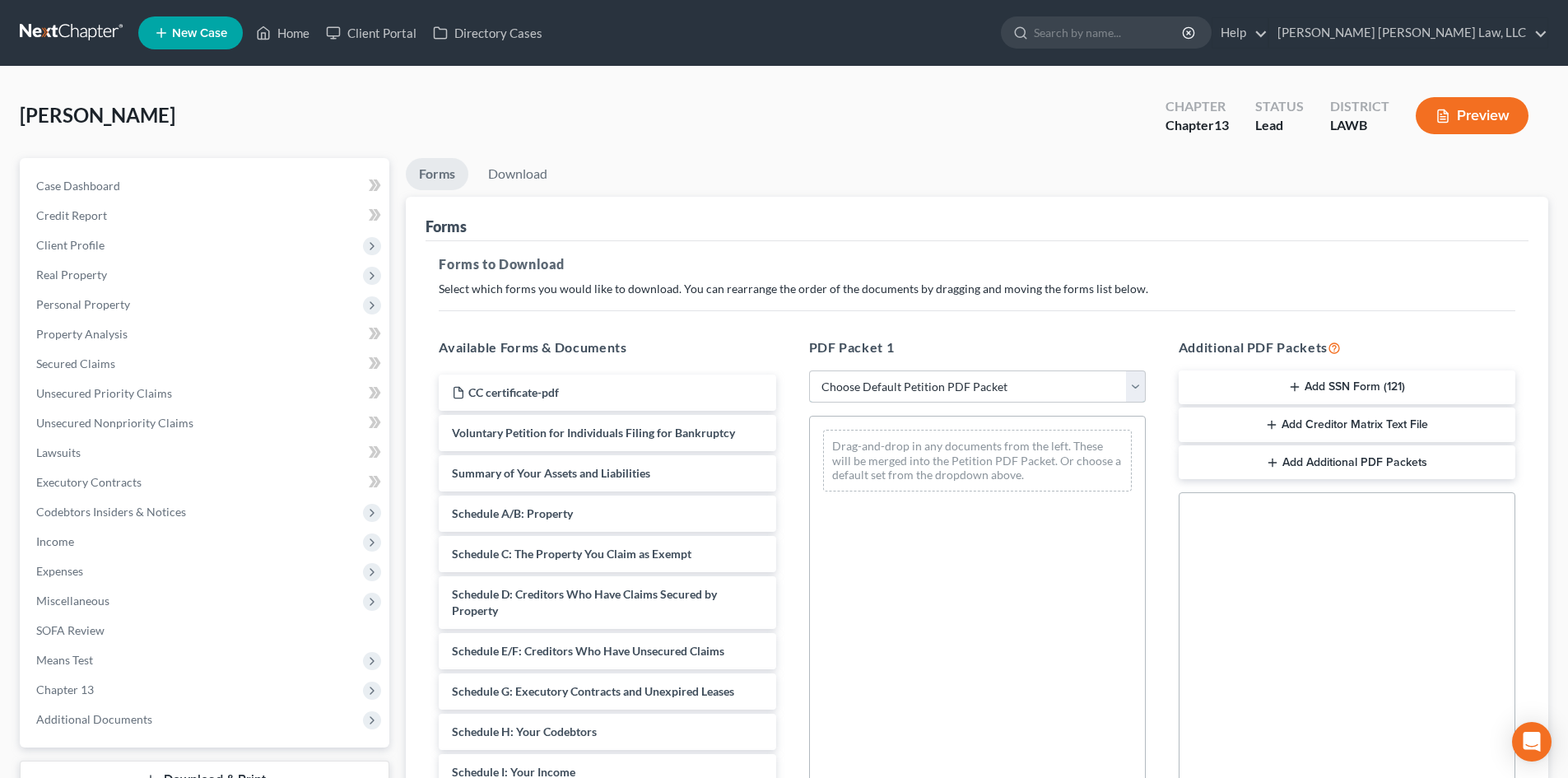
click at [961, 380] on select "Choose Default Petition PDF Packet Complete Bankruptcy Petition (all forms and …" at bounding box center [978, 386] width 337 height 33
select select "0"
click at [810, 370] on select "Choose Default Petition PDF Packet Complete Bankruptcy Petition (all forms and …" at bounding box center [978, 386] width 337 height 33
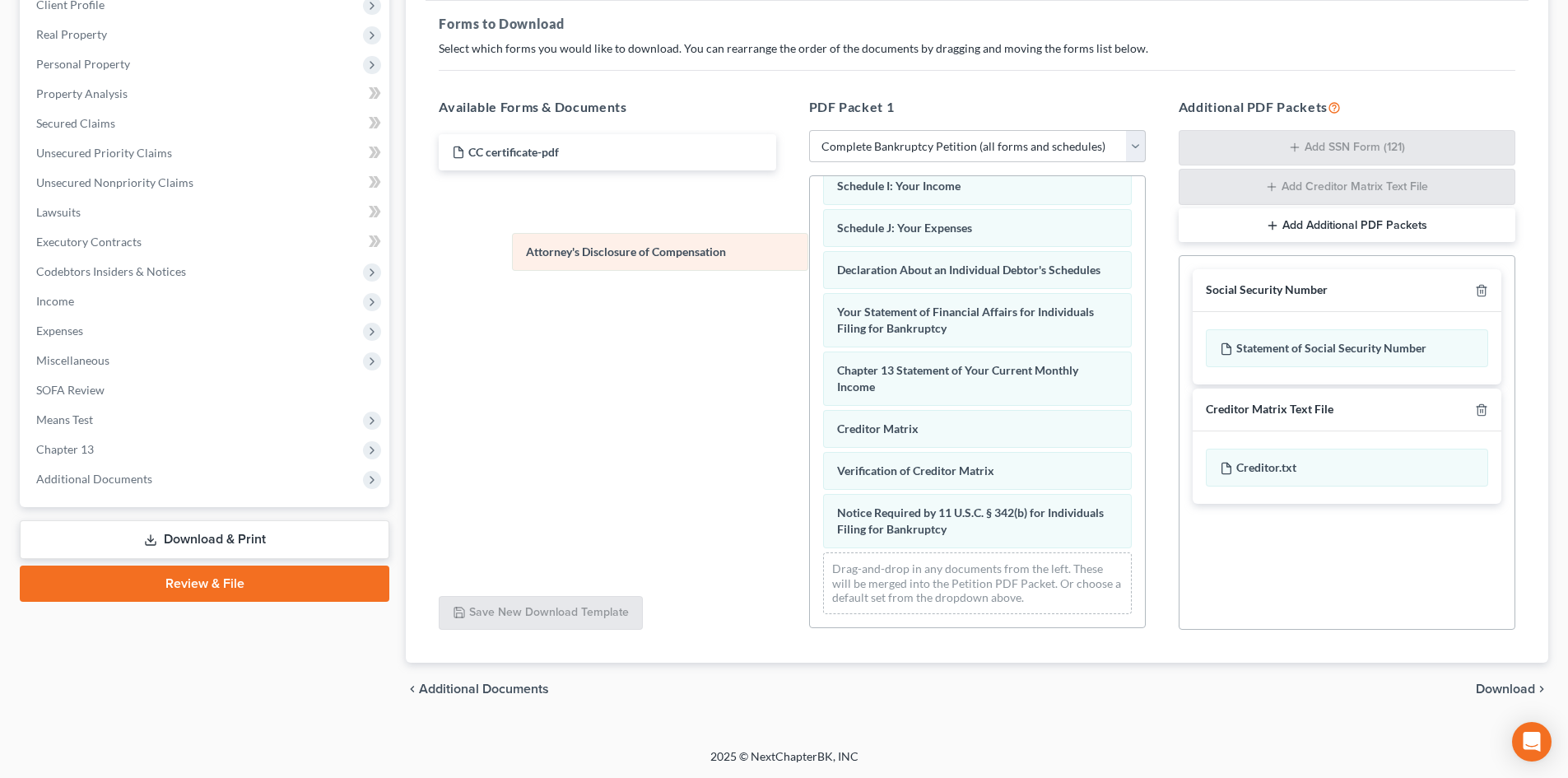
scroll to position [424, 0]
drag, startPoint x: 1071, startPoint y: 535, endPoint x: 1391, endPoint y: 265, distance: 418.7
click at [811, 229] on div "Attorney's Disclosure of Compensation Voluntary Petition for Individuals Filing…" at bounding box center [978, 198] width 335 height 859
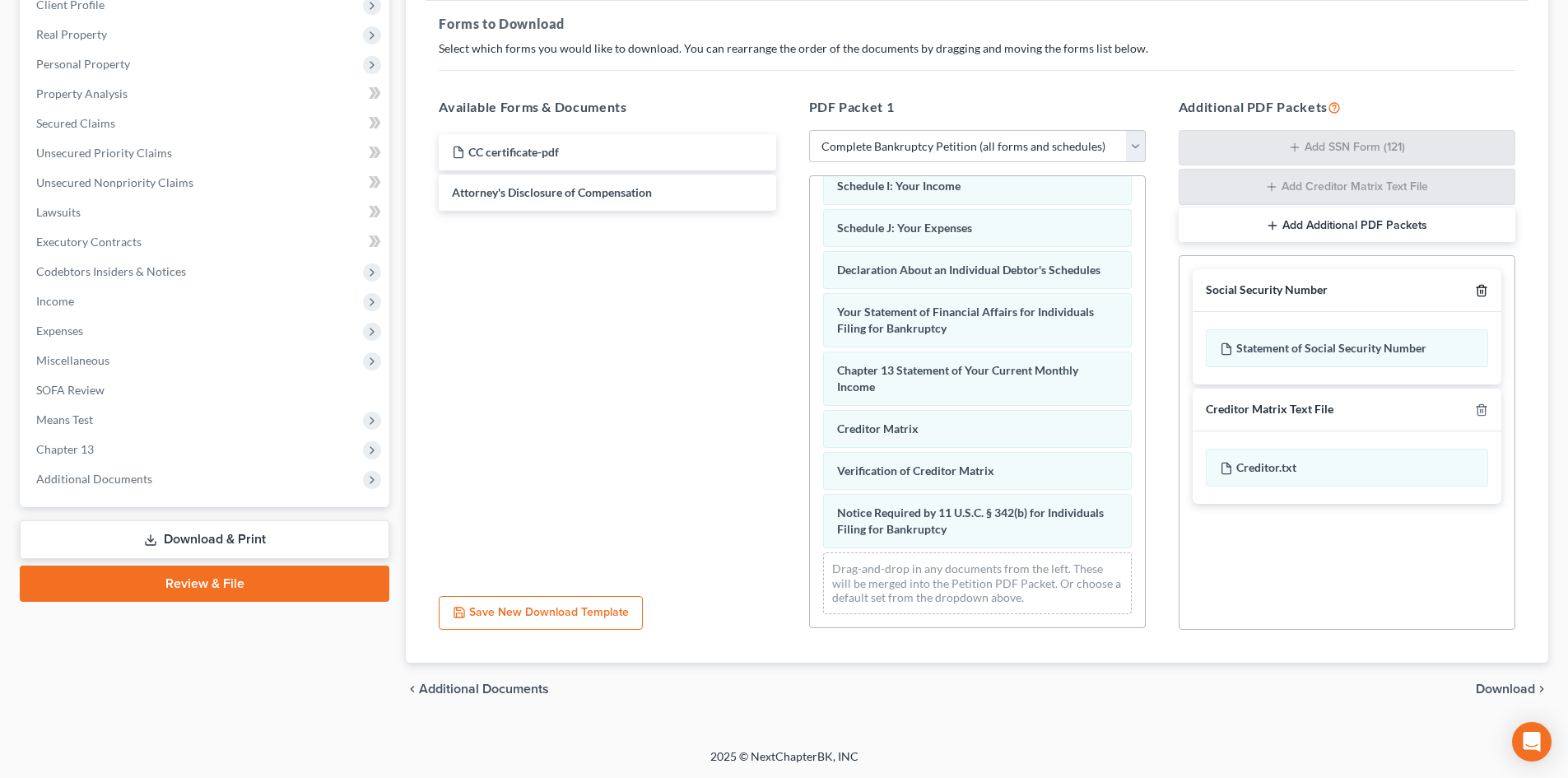
click at [1476, 292] on icon "button" at bounding box center [1481, 291] width 13 height 13
click at [1476, 403] on icon "button" at bounding box center [1481, 409] width 13 height 13
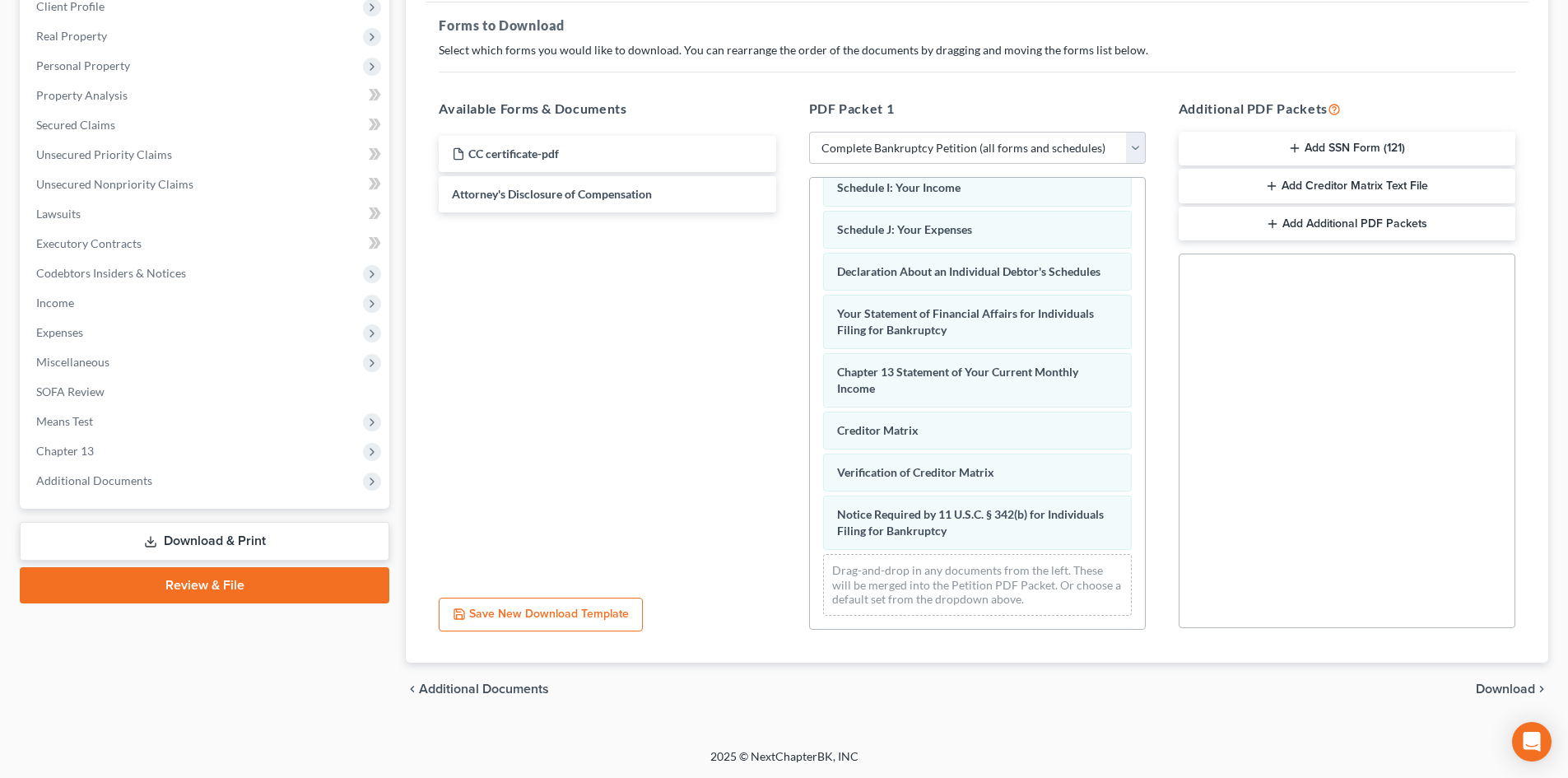
scroll to position [239, 0]
click at [1511, 685] on span "Download" at bounding box center [1505, 689] width 59 height 13
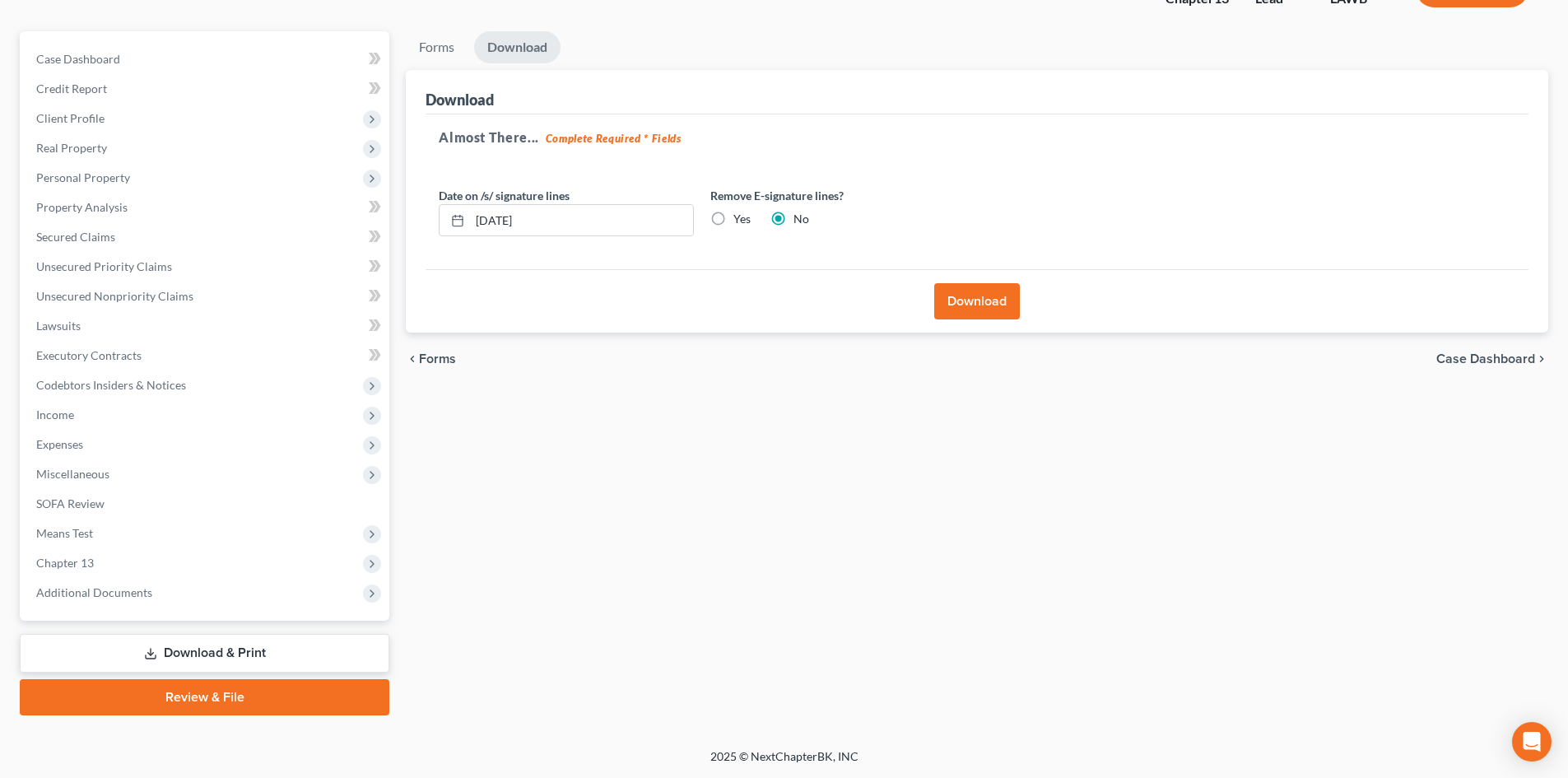
scroll to position [127, 0]
click at [982, 294] on button "Download" at bounding box center [977, 301] width 86 height 36
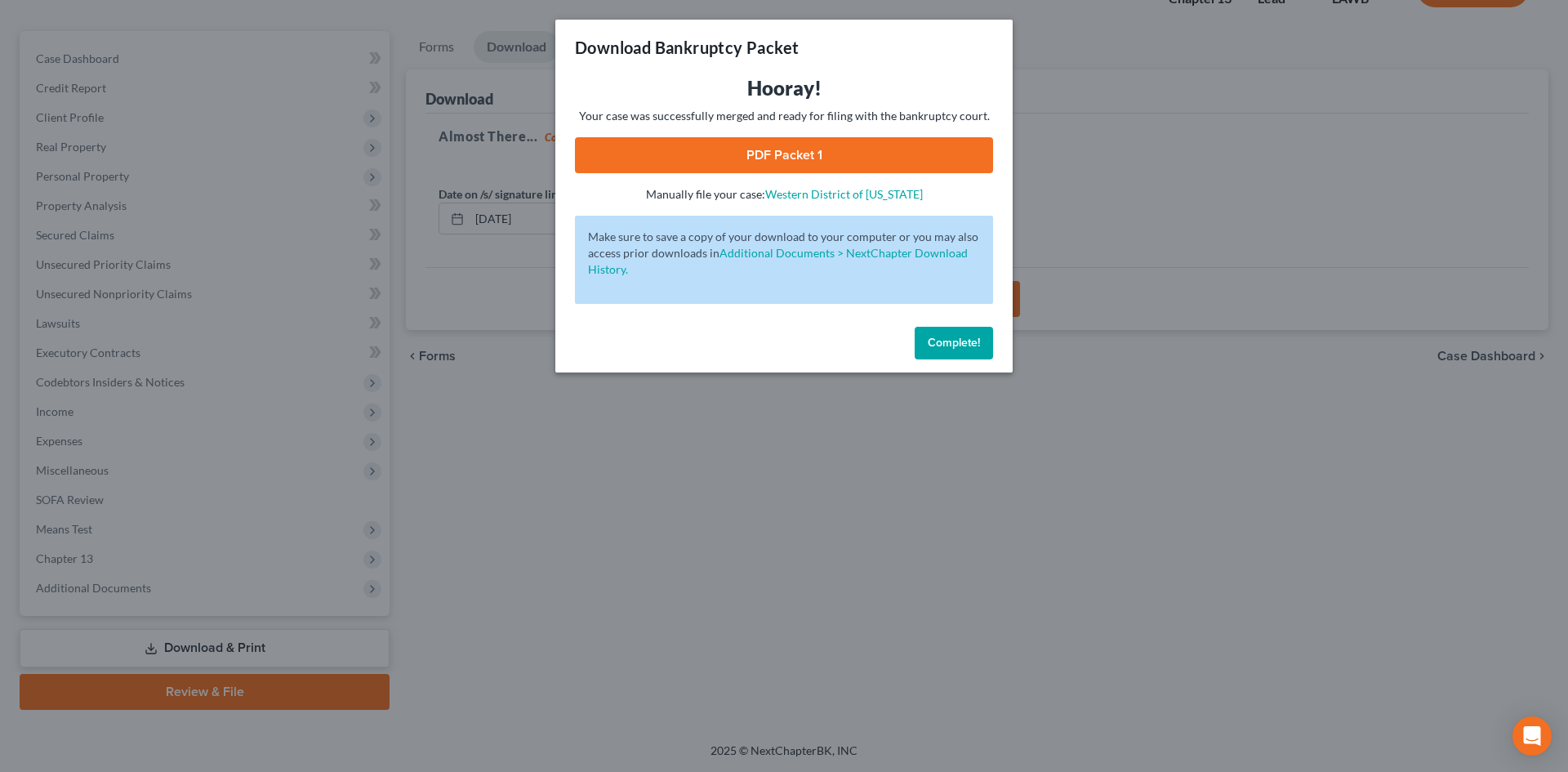
click at [942, 159] on link "PDF Packet 1" at bounding box center [784, 155] width 418 height 36
click at [978, 346] on span "Complete!" at bounding box center [954, 343] width 52 height 14
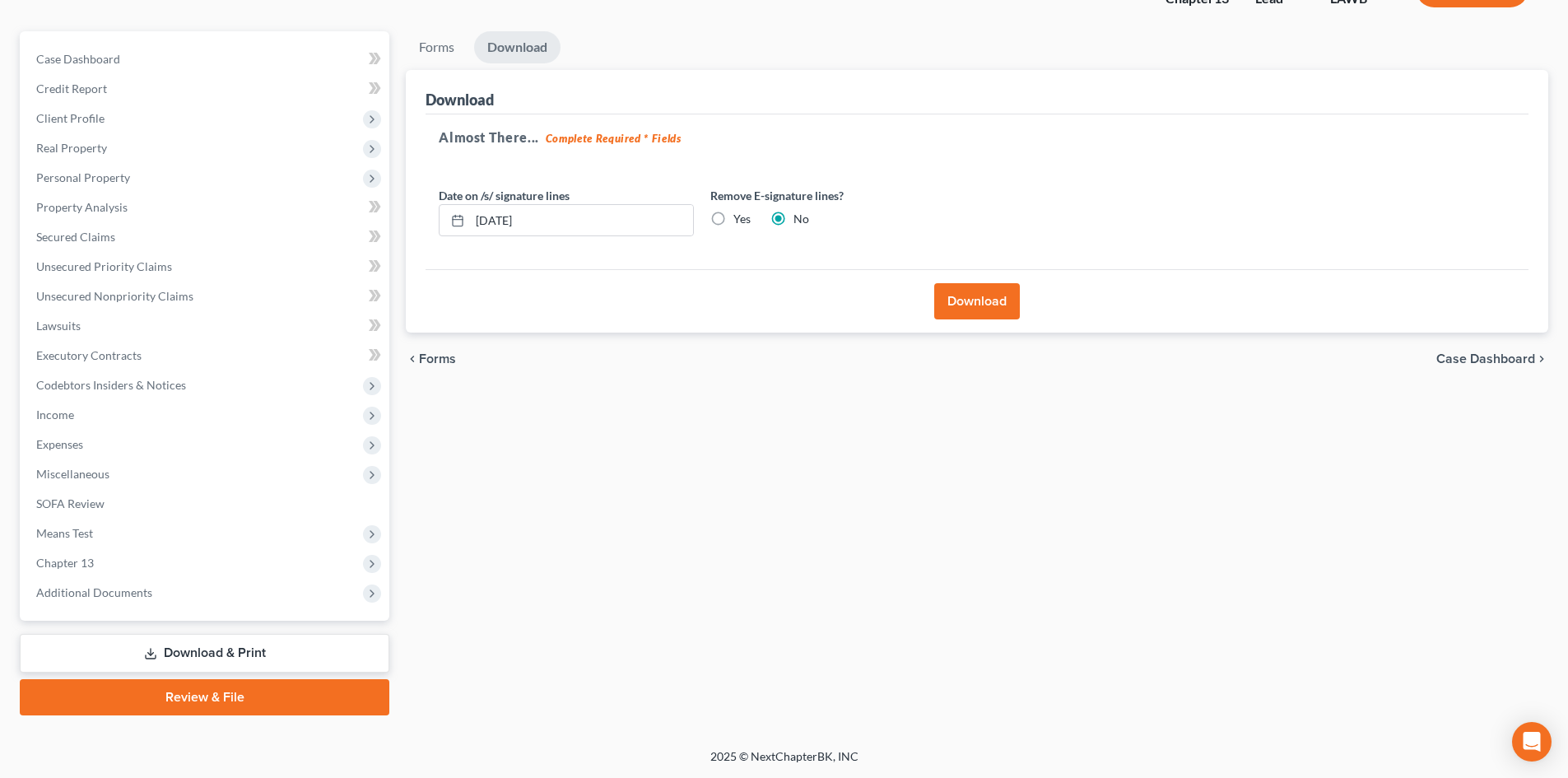
scroll to position [0, 0]
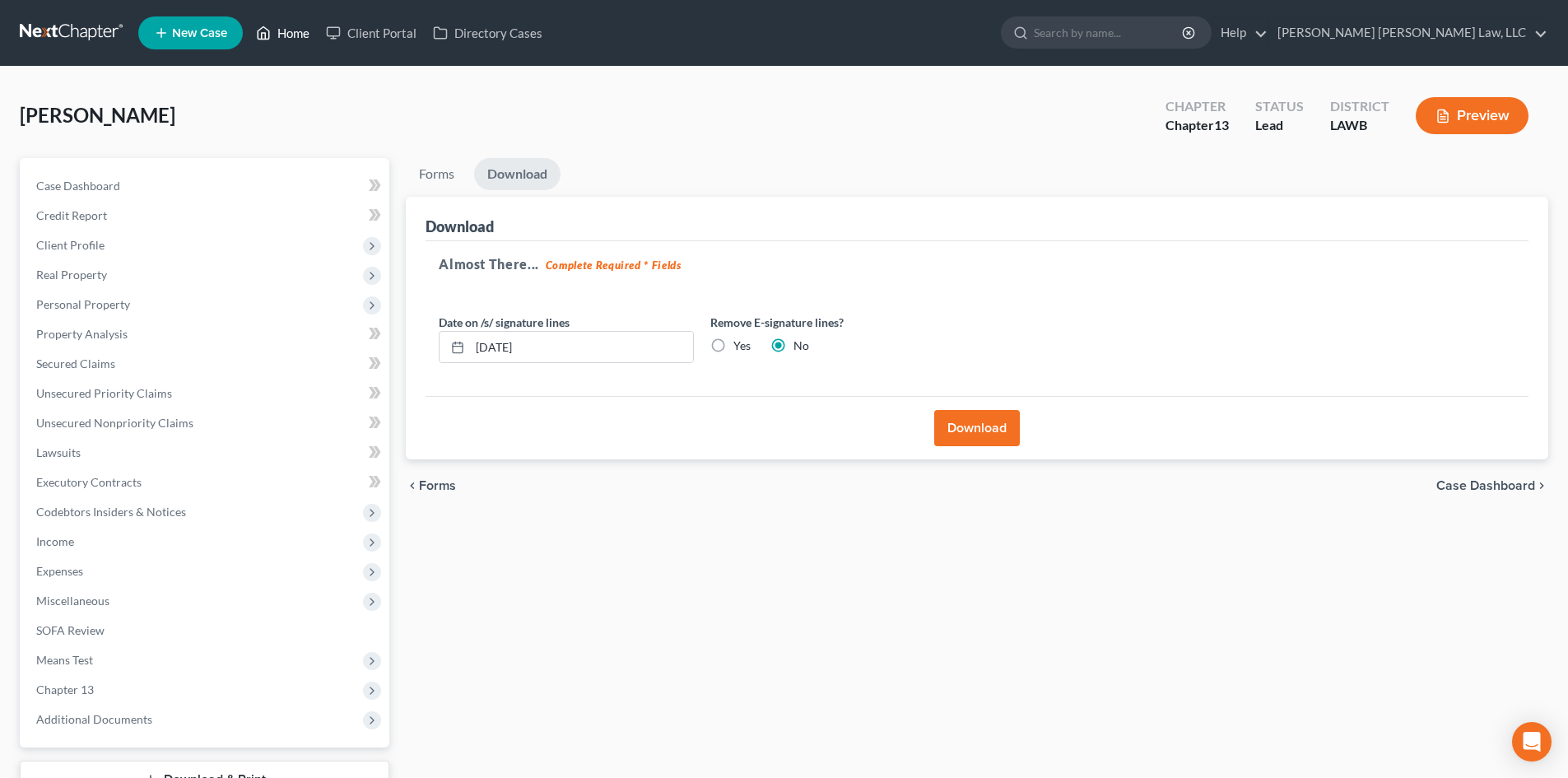
click at [276, 41] on link "Home" at bounding box center [283, 32] width 70 height 29
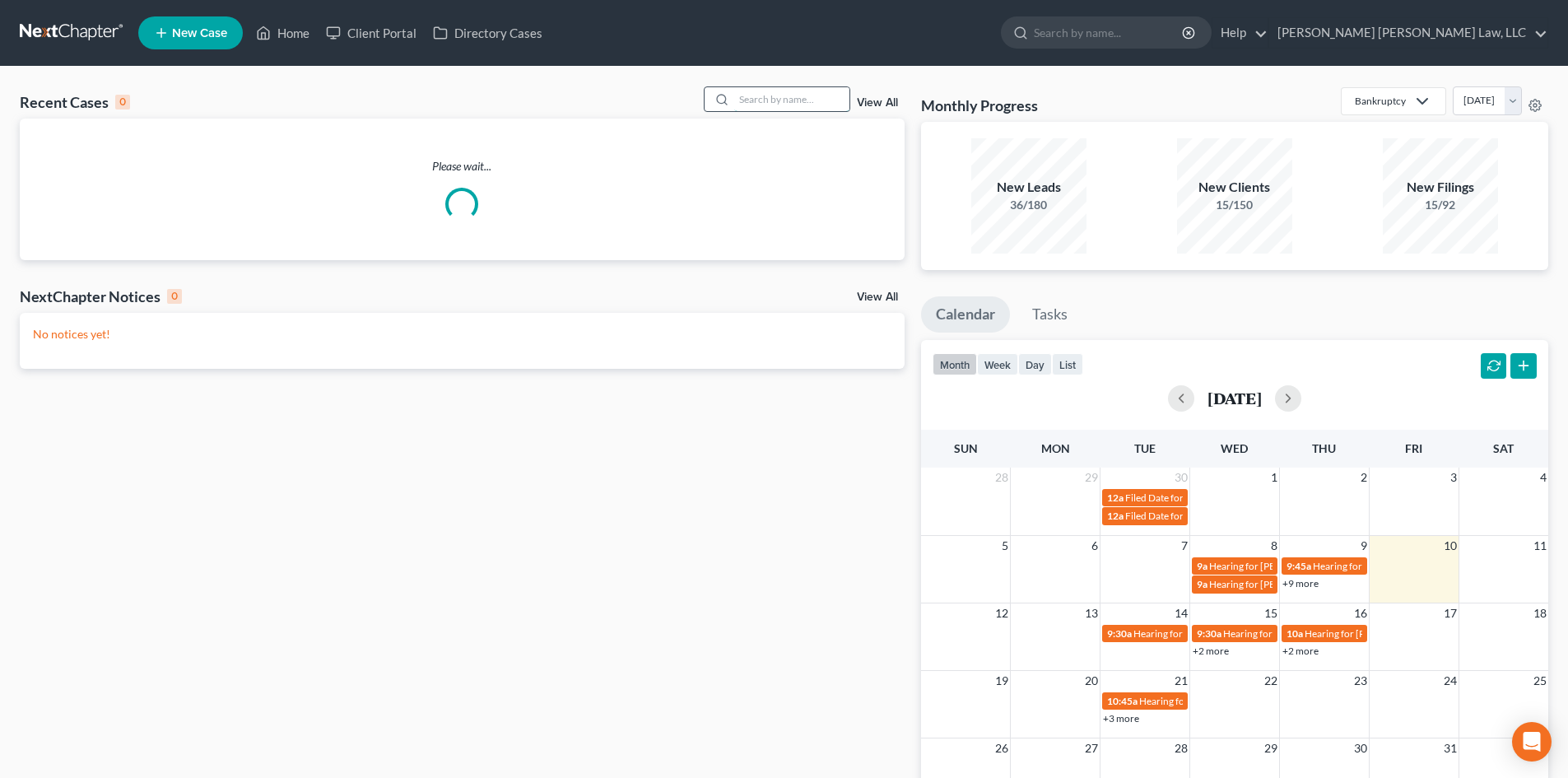
click at [775, 92] on input "search" at bounding box center [792, 99] width 115 height 24
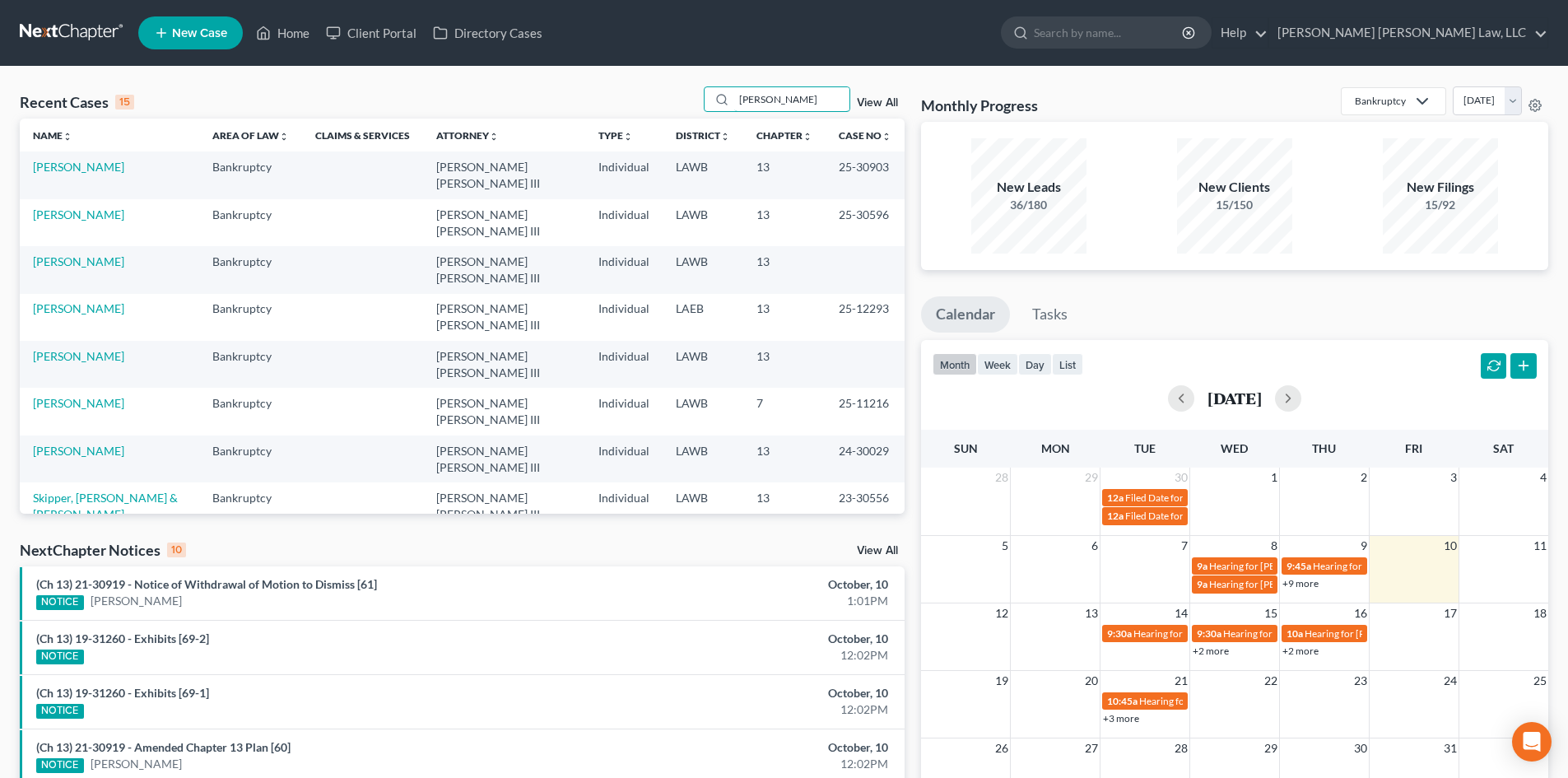
drag, startPoint x: 788, startPoint y: 90, endPoint x: 700, endPoint y: 102, distance: 88.8
click at [700, 102] on div "Recent Cases 15 [PERSON_NAME] View All" at bounding box center [462, 103] width 885 height 32
type input "[PERSON_NAME]"
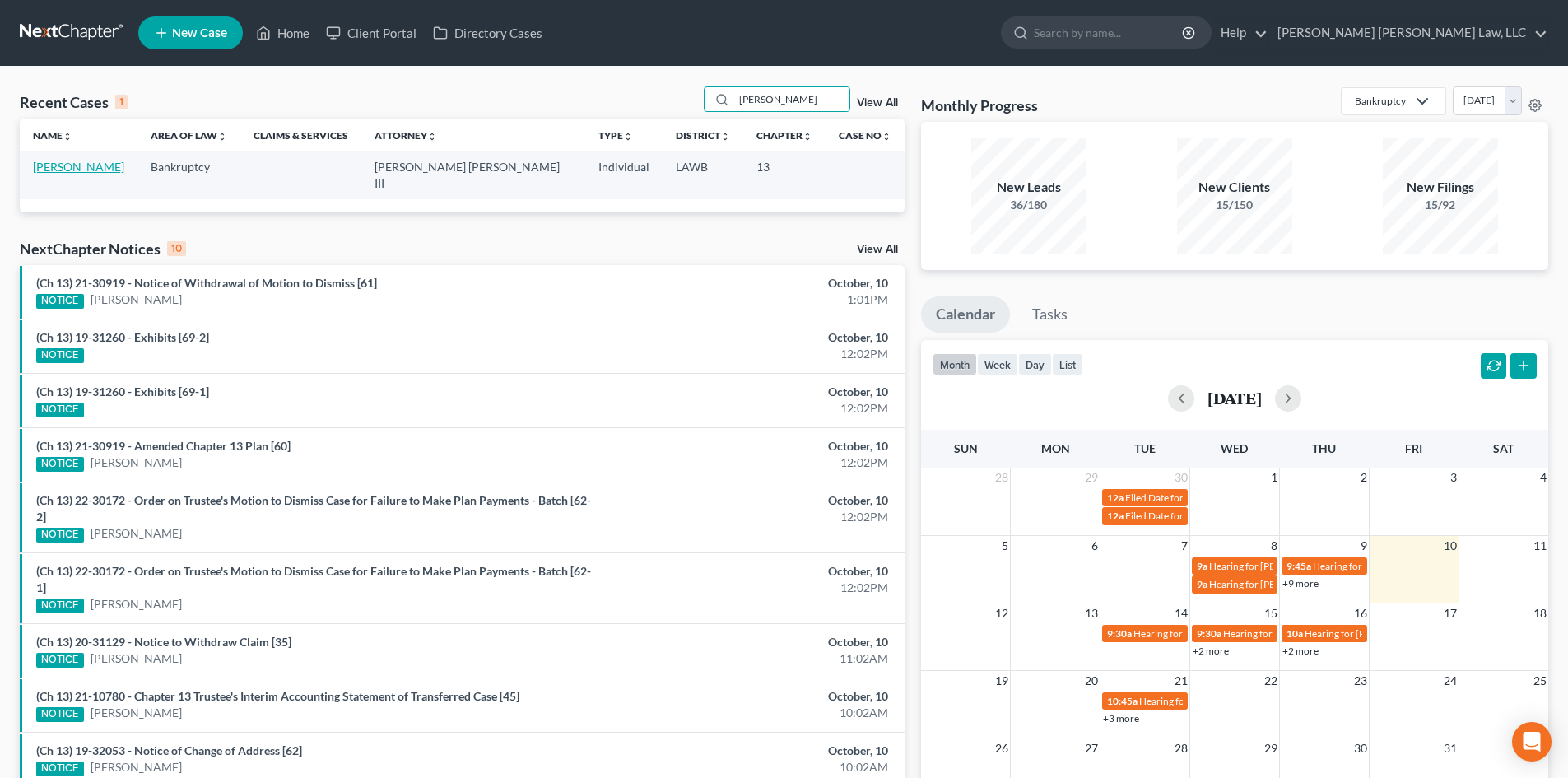
click at [55, 167] on link "[PERSON_NAME]" at bounding box center [78, 167] width 91 height 14
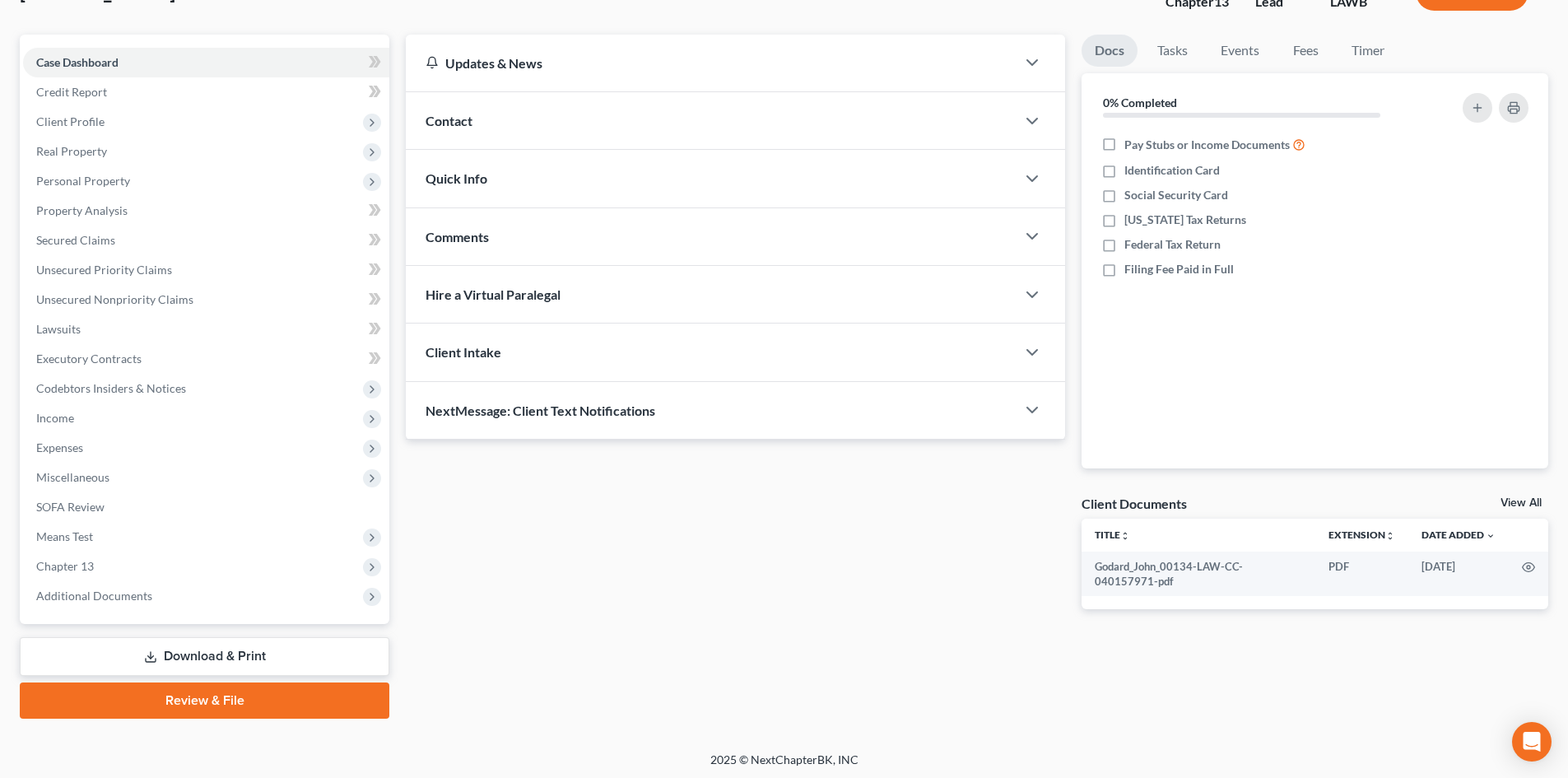
scroll to position [127, 0]
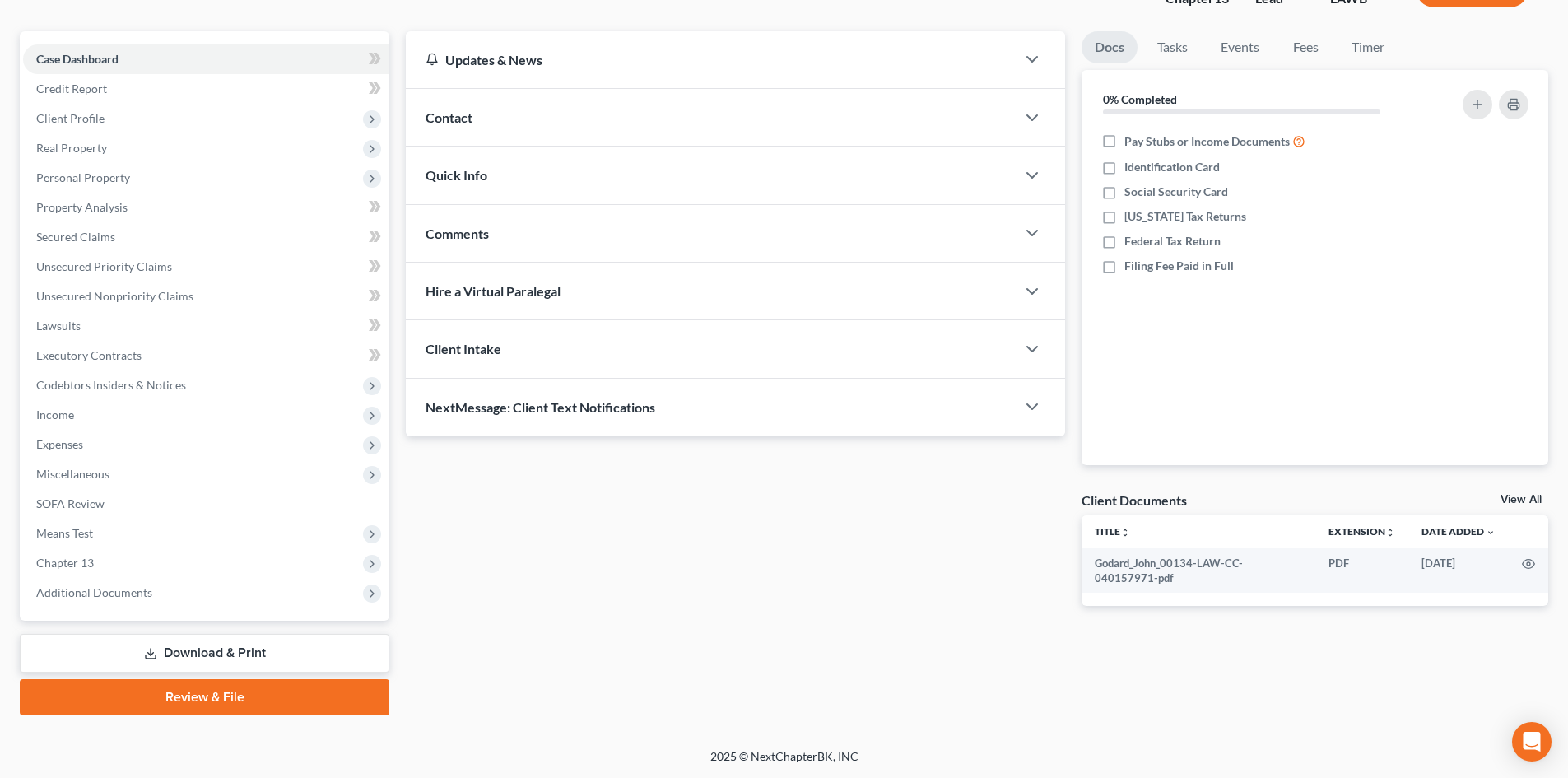
click at [193, 650] on link "Download & Print" at bounding box center [204, 654] width 369 height 39
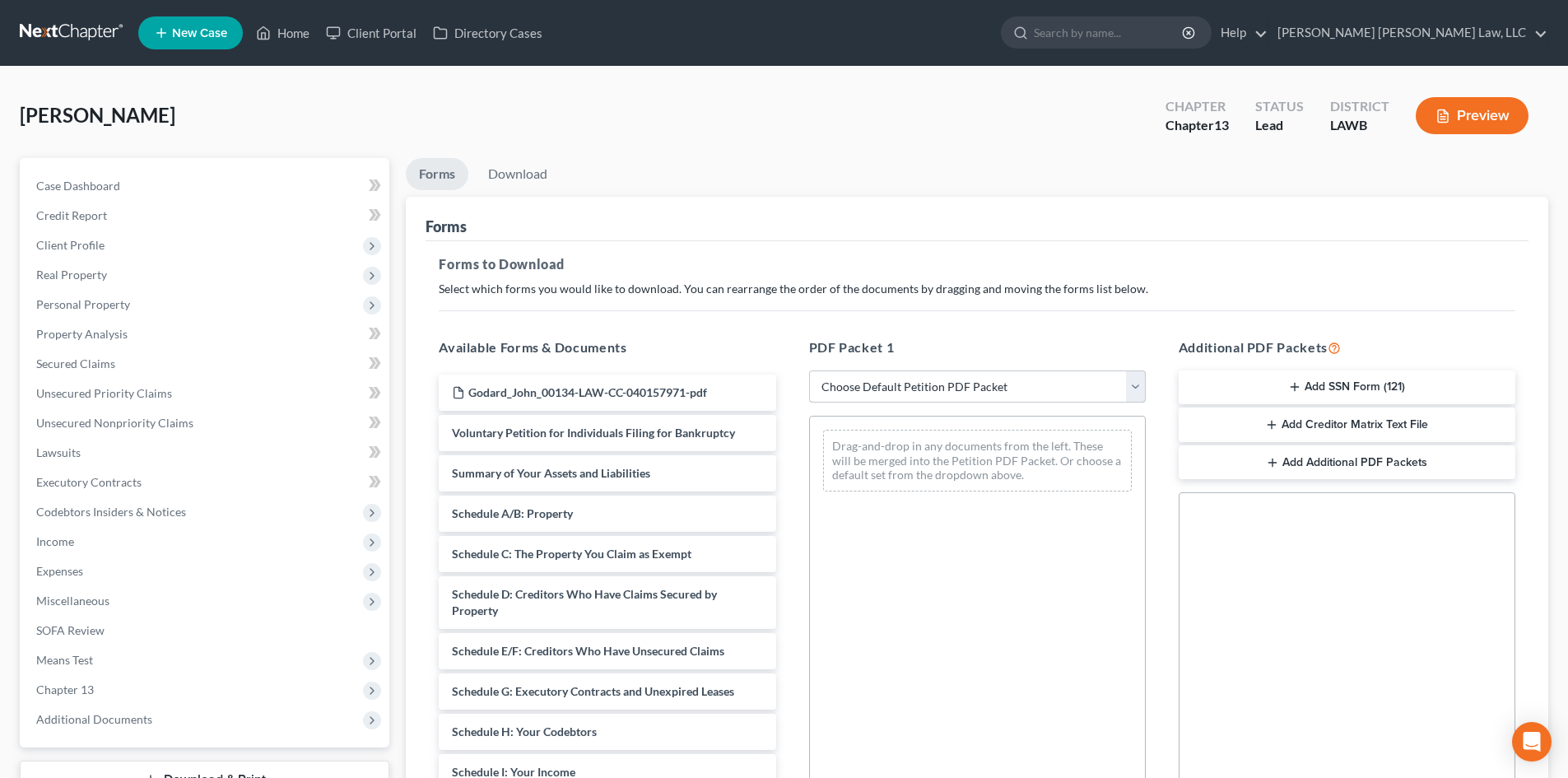
drag, startPoint x: 873, startPoint y: 393, endPoint x: 873, endPoint y: 402, distance: 9.0
click at [873, 393] on select "Choose Default Petition PDF Packet Complete Bankruptcy Petition (all forms and …" at bounding box center [978, 386] width 337 height 33
click at [810, 370] on select "Choose Default Petition PDF Packet Complete Bankruptcy Petition (all forms and …" at bounding box center [978, 386] width 337 height 33
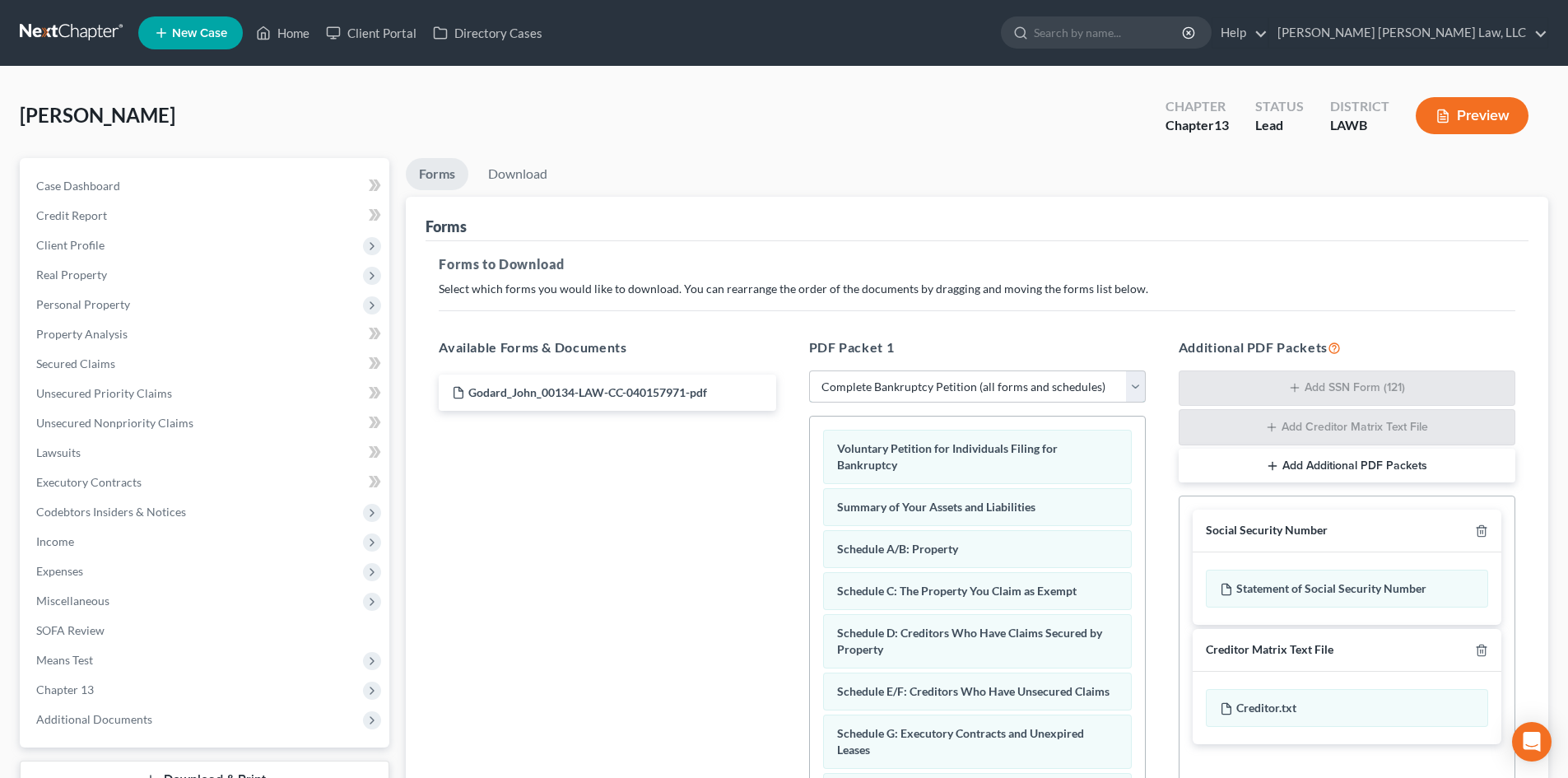
click at [866, 393] on select "Choose Default Petition PDF Packet Complete Bankruptcy Petition (all forms and …" at bounding box center [978, 386] width 337 height 33
select select "15"
click at [810, 370] on select "Choose Default Petition PDF Packet Complete Bankruptcy Petition (all forms and …" at bounding box center [978, 386] width 337 height 33
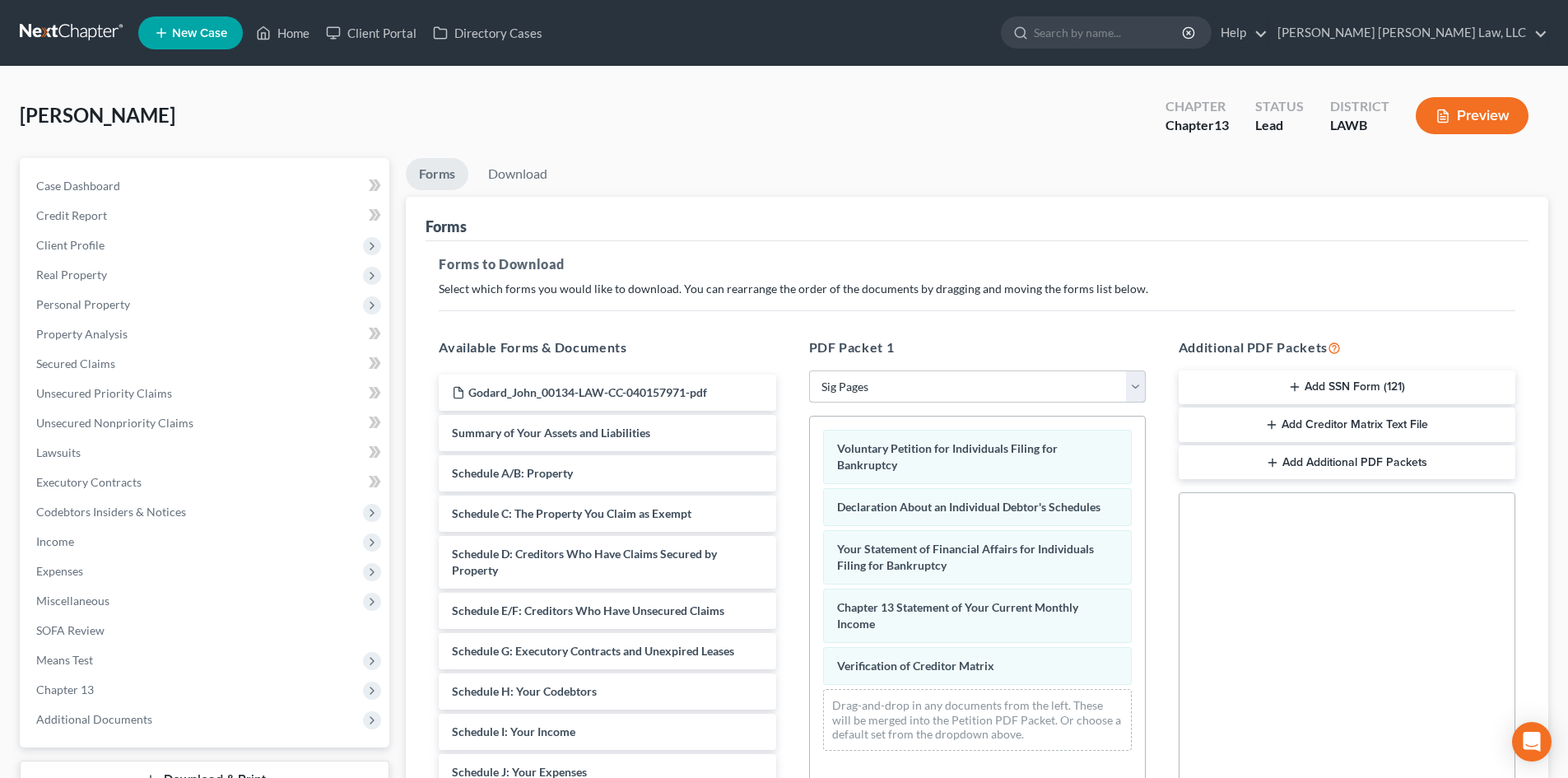
scroll to position [239, 0]
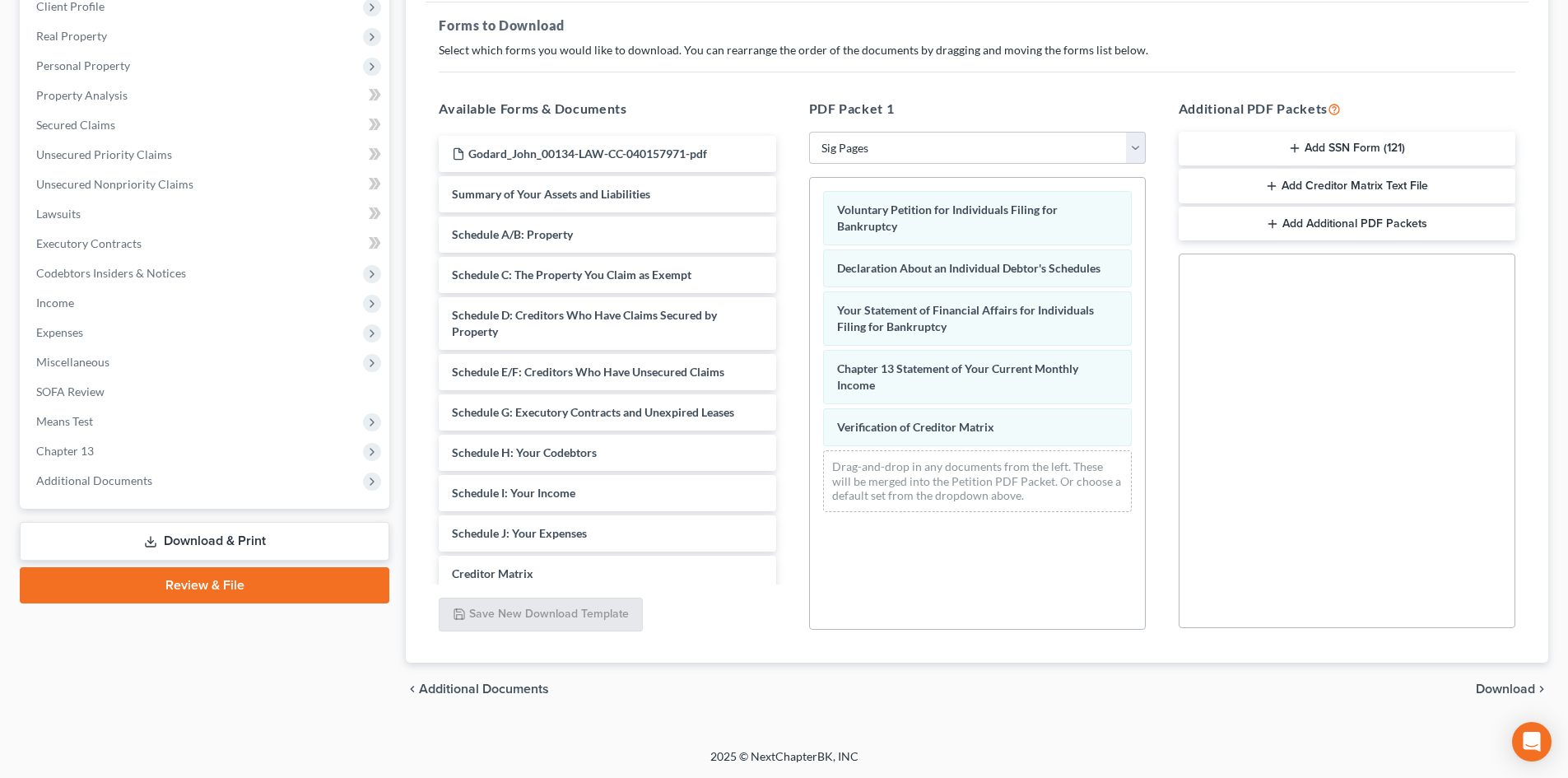
click at [1515, 684] on span "Download" at bounding box center [1505, 689] width 59 height 13
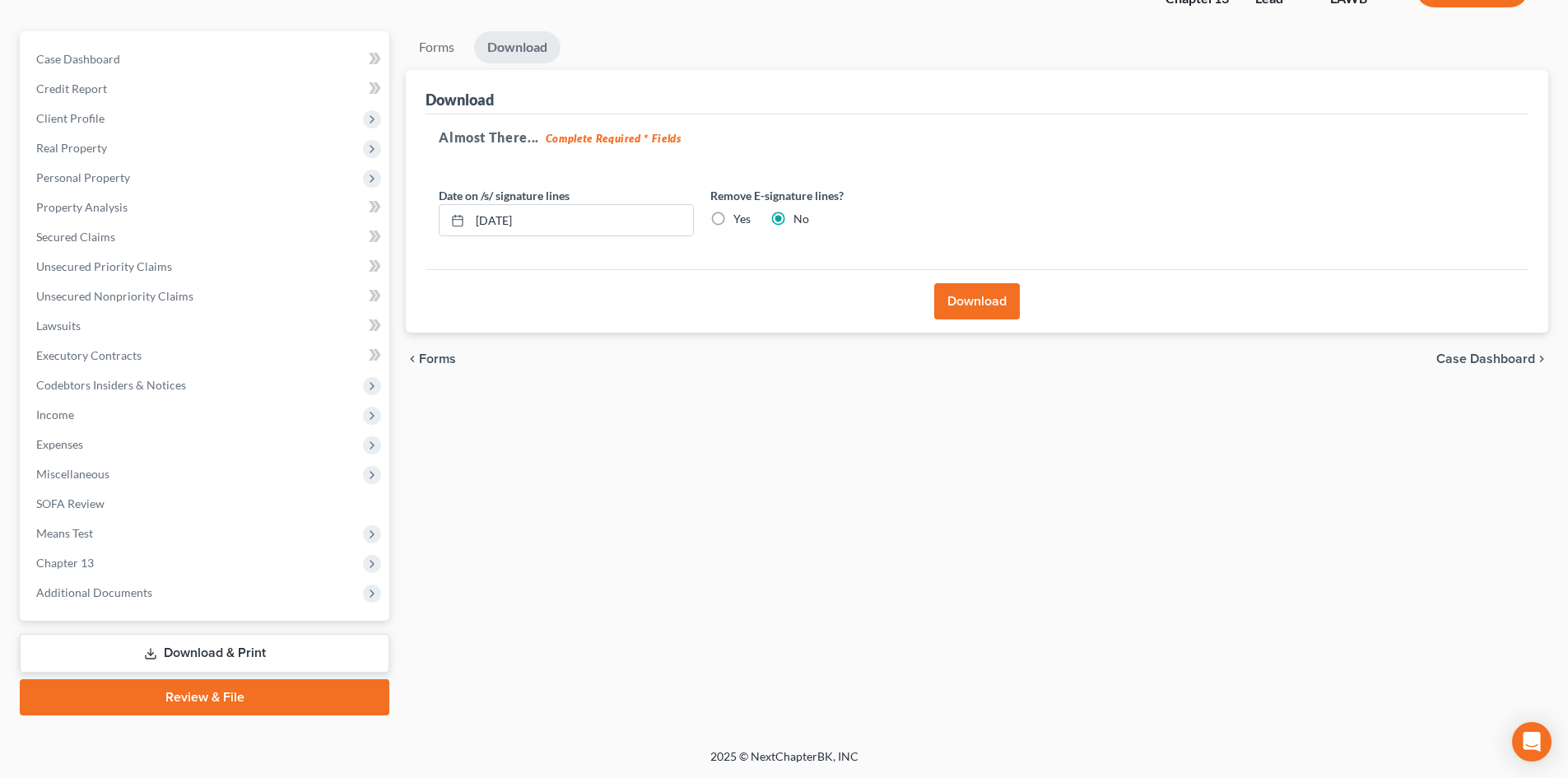
scroll to position [127, 0]
click at [999, 294] on button "Download" at bounding box center [977, 301] width 86 height 36
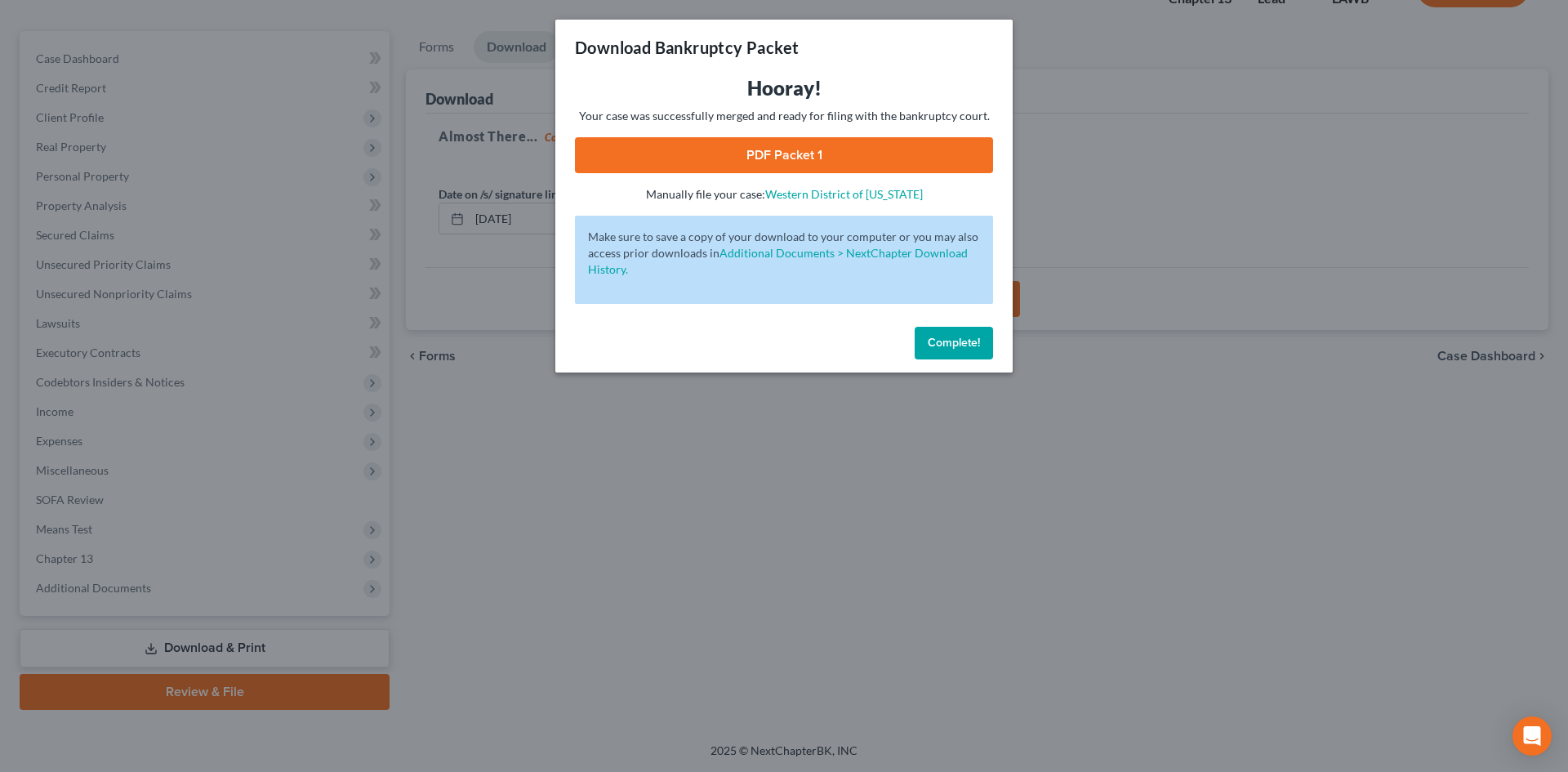
click at [933, 142] on link "PDF Packet 1" at bounding box center [784, 155] width 418 height 36
click at [964, 338] on span "Complete!" at bounding box center [954, 343] width 52 height 14
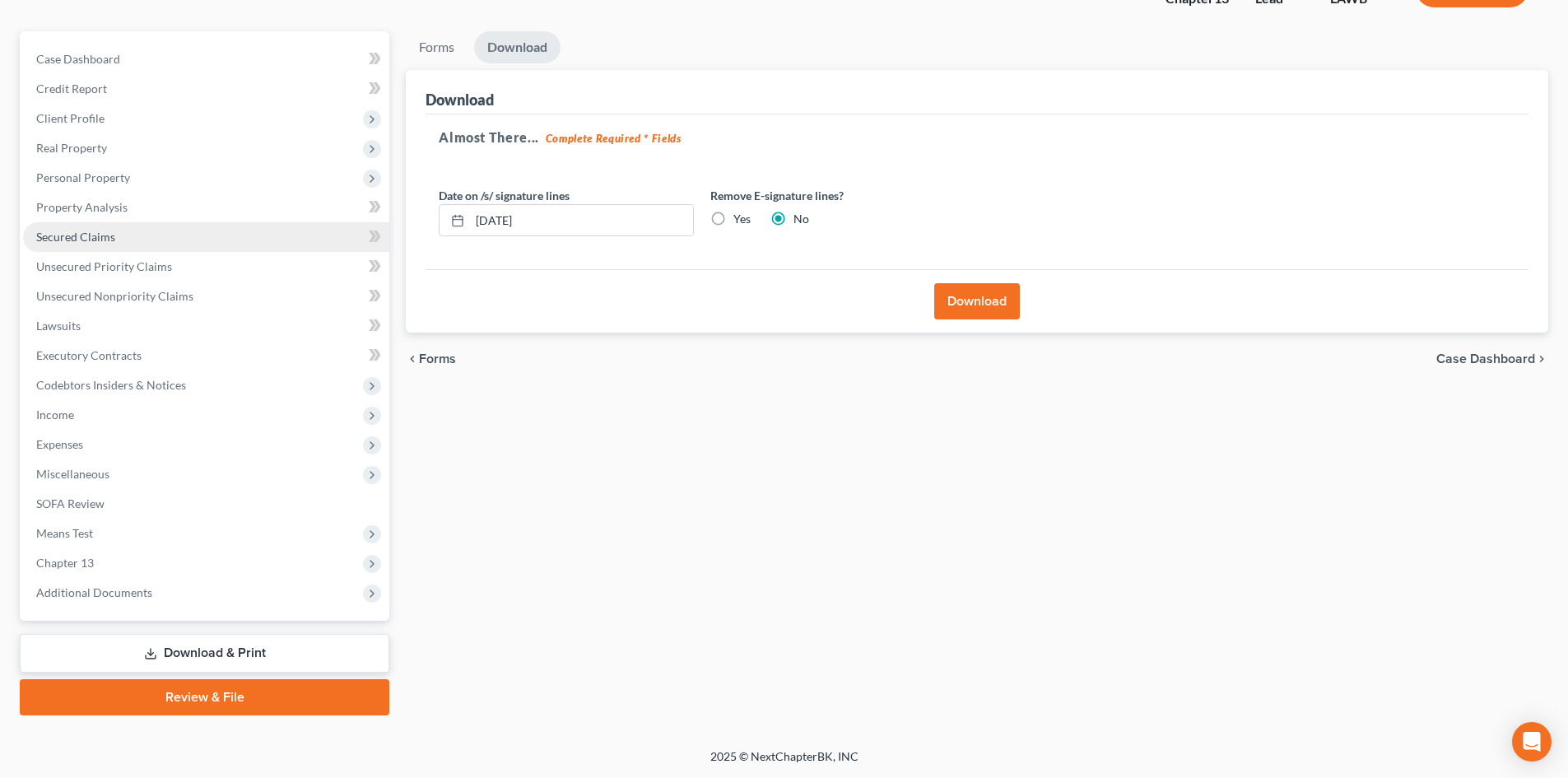
click at [171, 226] on link "Secured Claims" at bounding box center [206, 237] width 367 height 29
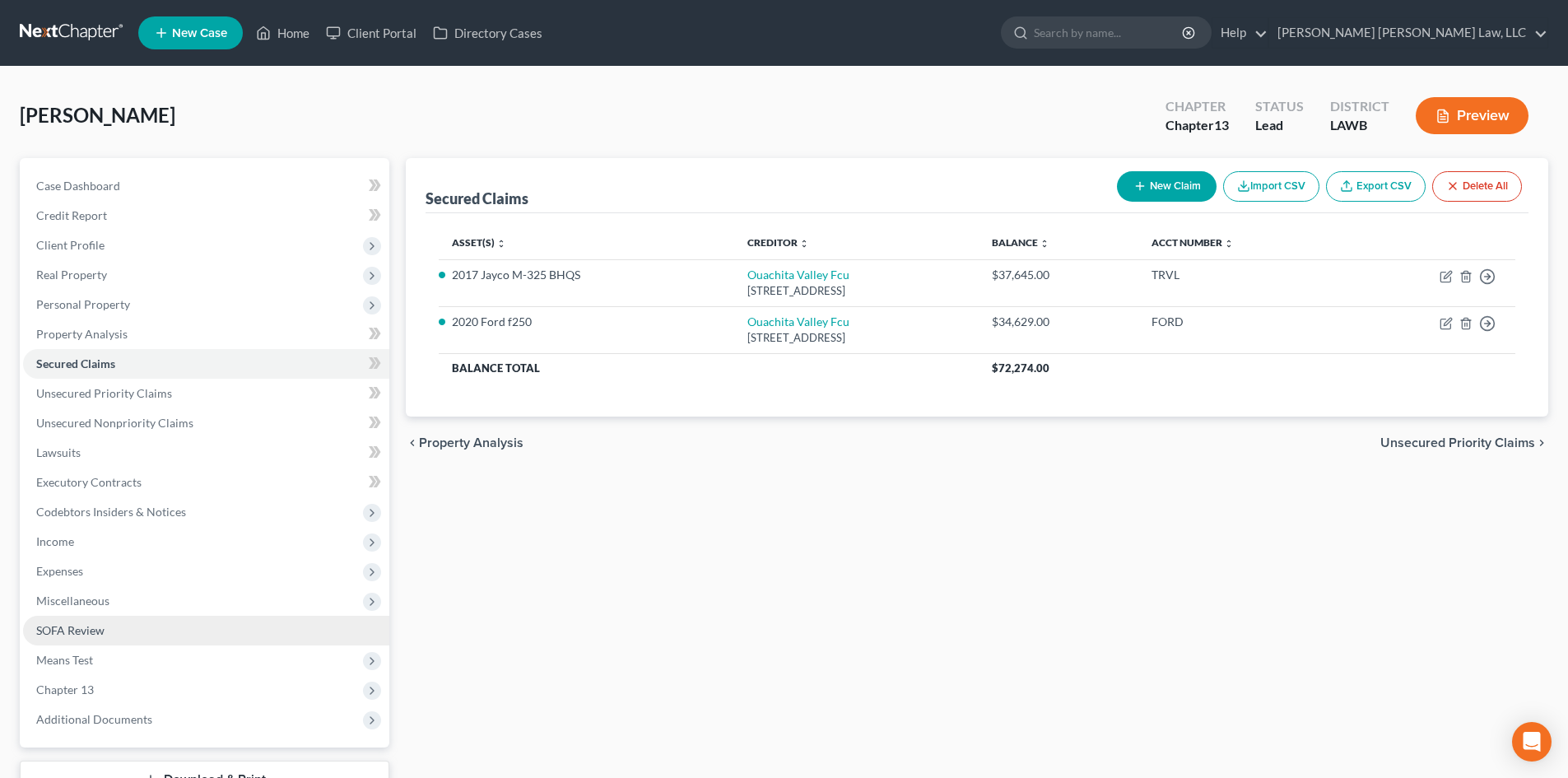
drag, startPoint x: 121, startPoint y: 590, endPoint x: 127, endPoint y: 639, distance: 49.4
click at [121, 590] on span "Miscellaneous" at bounding box center [206, 601] width 367 height 29
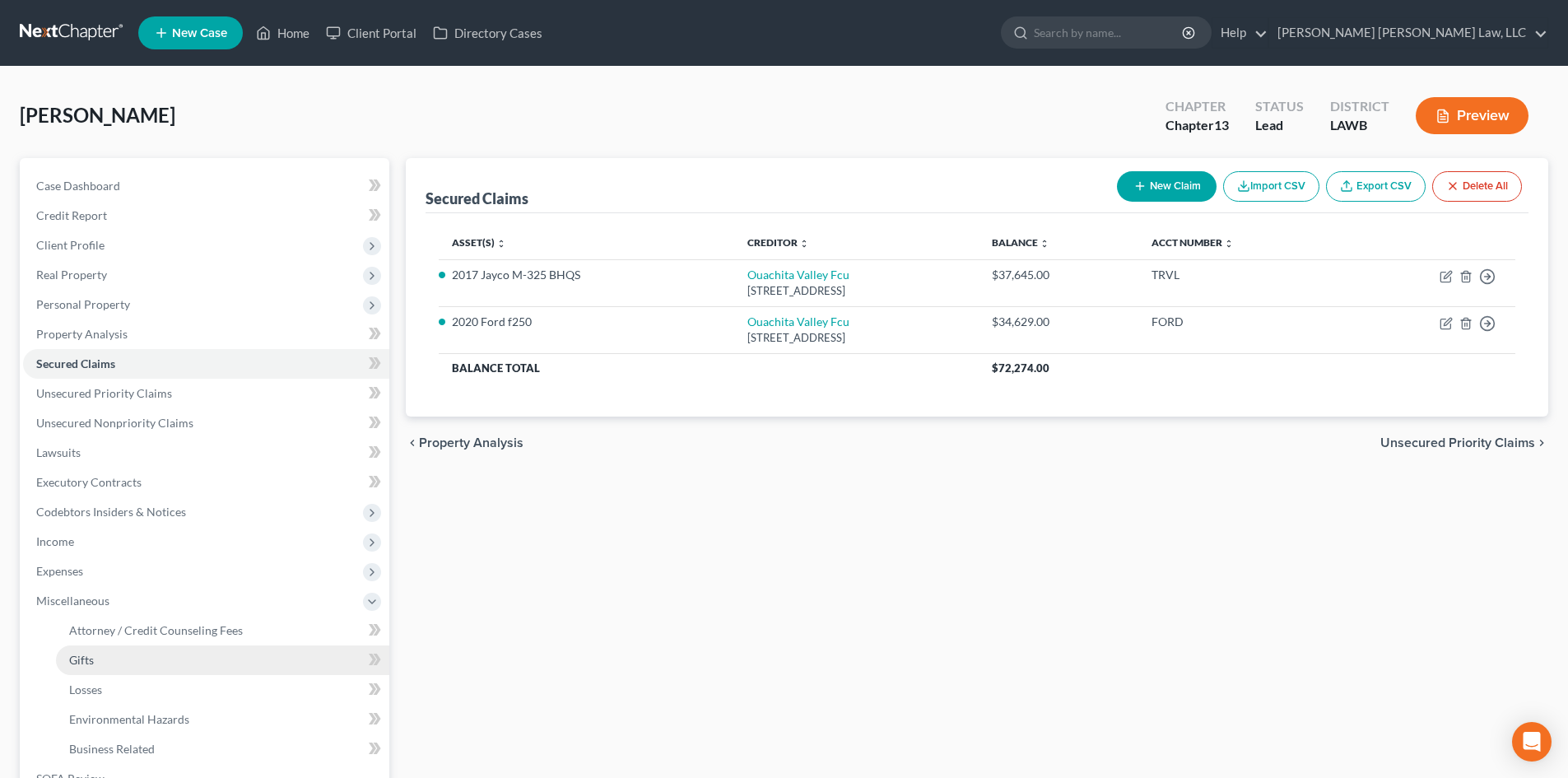
click at [135, 659] on link "Gifts" at bounding box center [222, 660] width 333 height 29
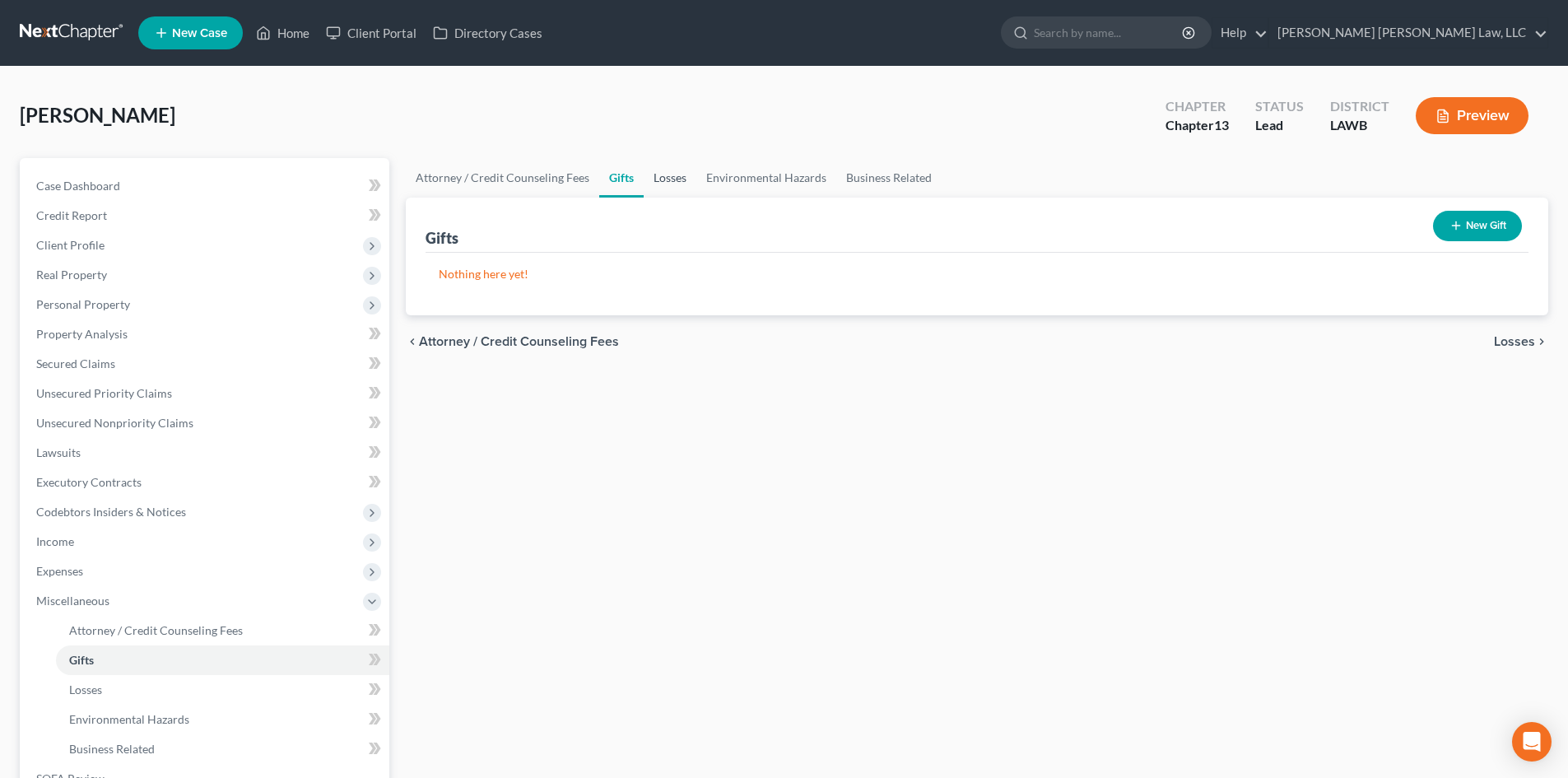
click at [664, 188] on link "Losses" at bounding box center [670, 177] width 52 height 40
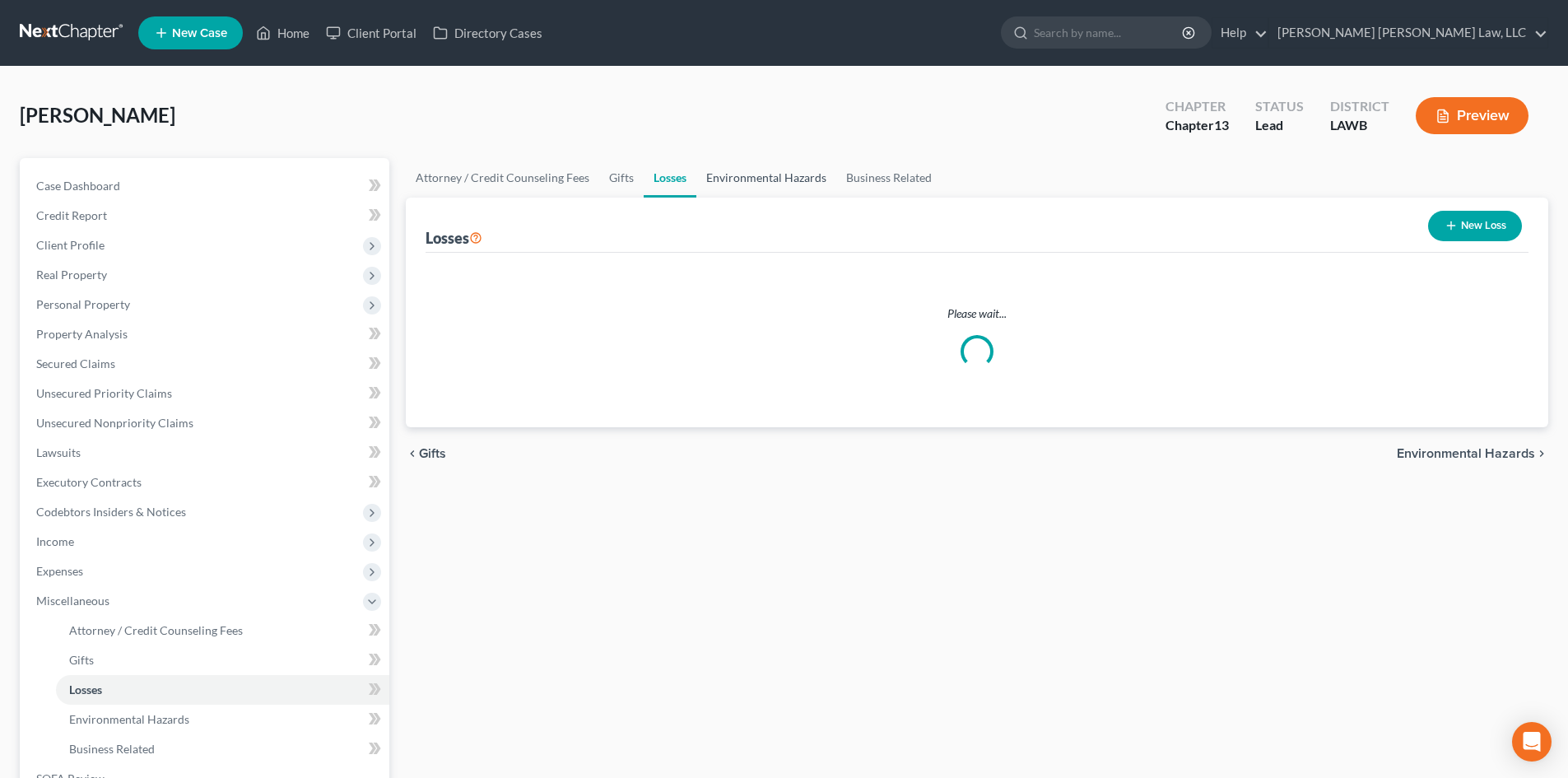
click at [717, 182] on link "Environmental Hazards" at bounding box center [766, 177] width 140 height 40
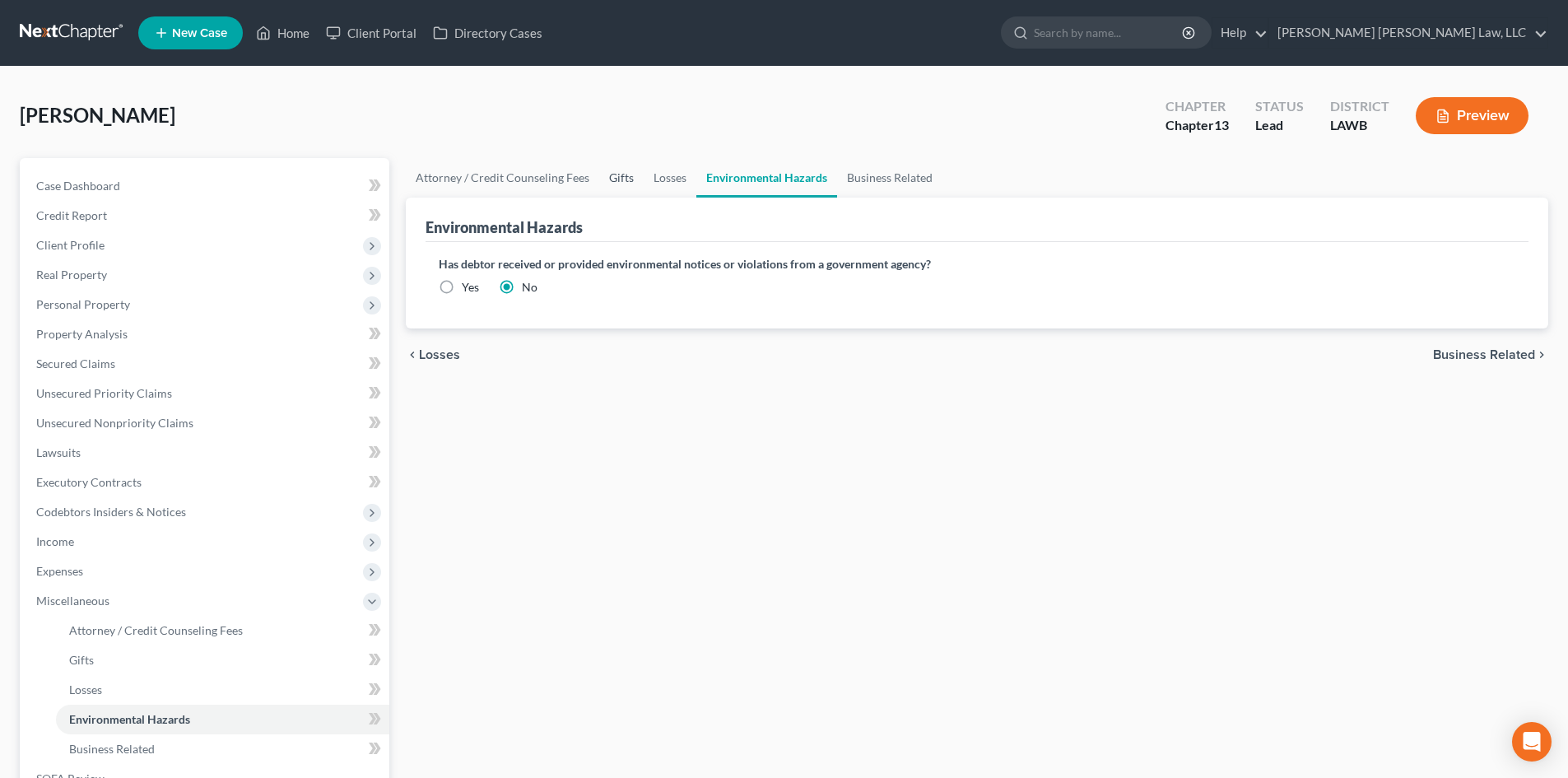
click at [615, 175] on link "Gifts" at bounding box center [622, 177] width 44 height 40
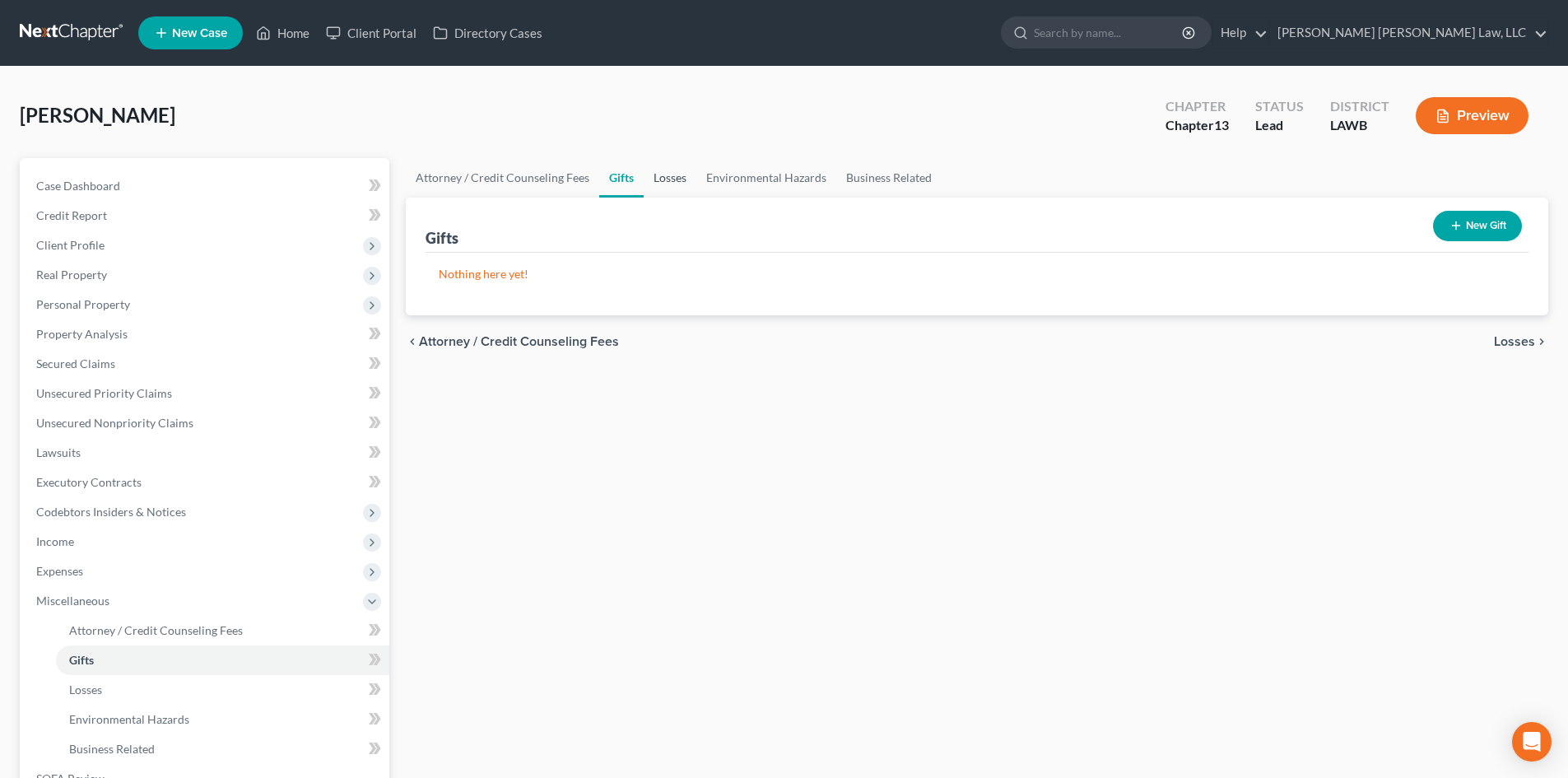
click at [664, 184] on link "Losses" at bounding box center [670, 177] width 52 height 40
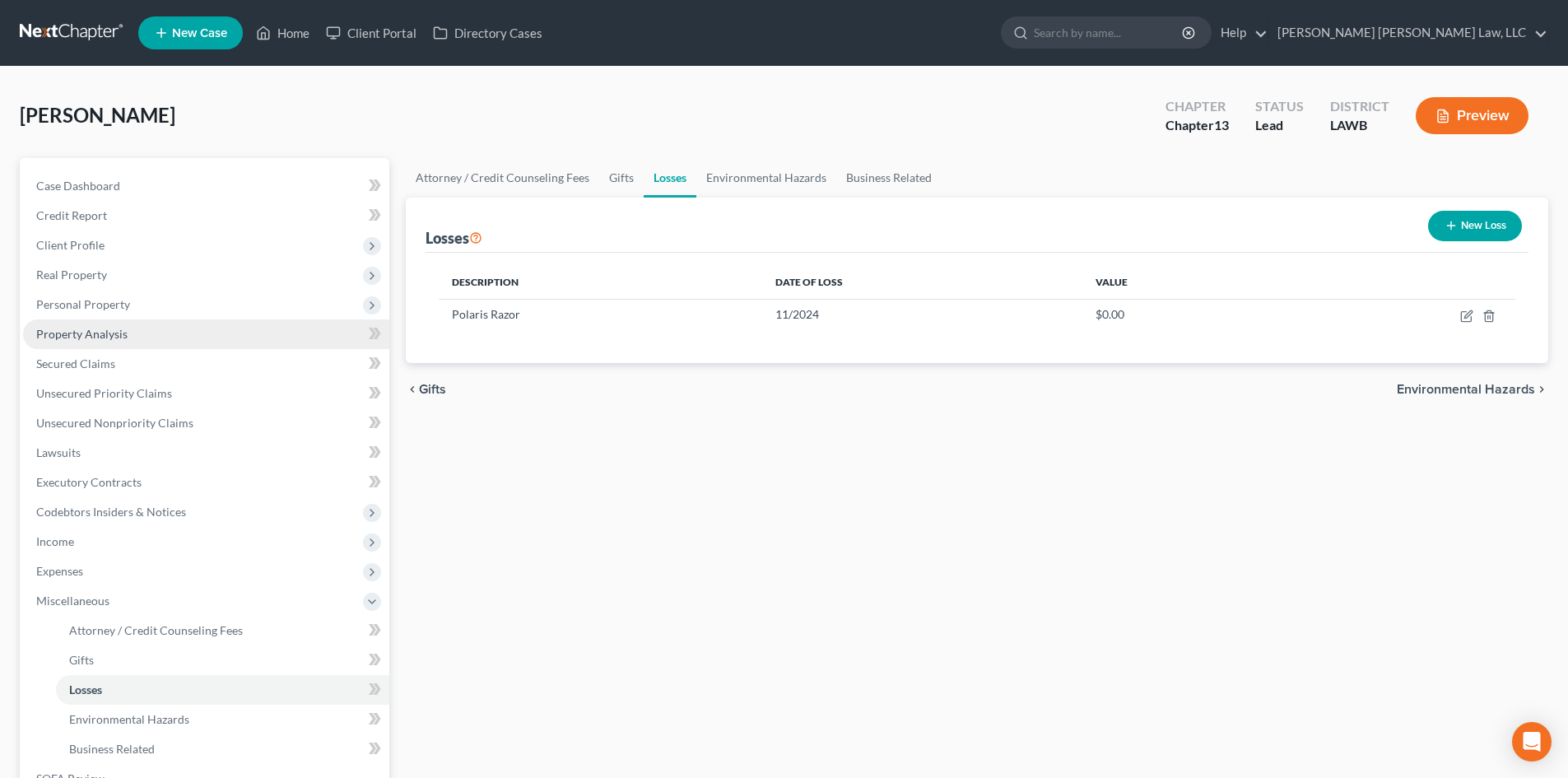
click at [154, 338] on link "Property Analysis" at bounding box center [206, 334] width 367 height 29
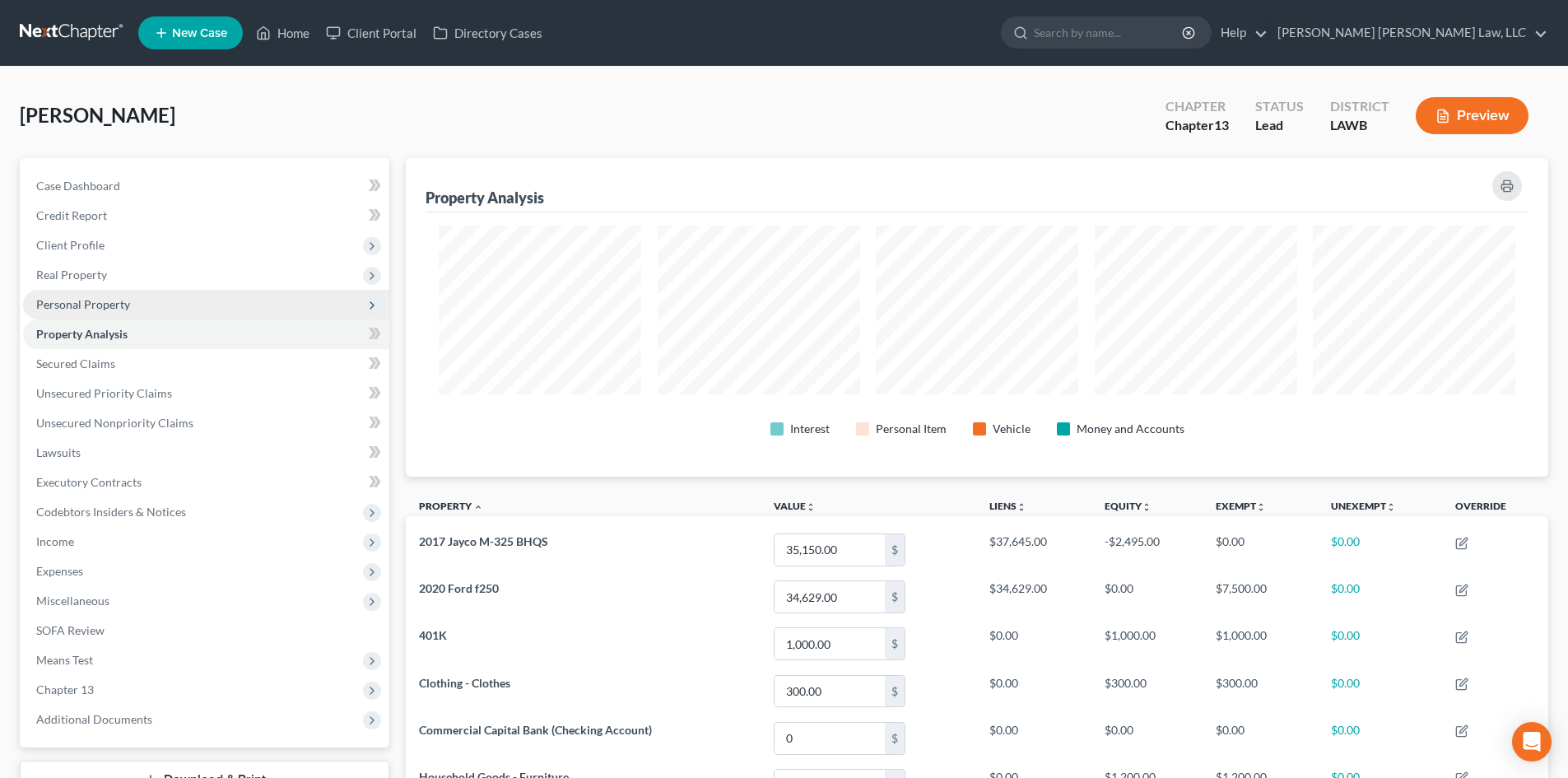
click at [173, 298] on span "Personal Property" at bounding box center [206, 304] width 367 height 29
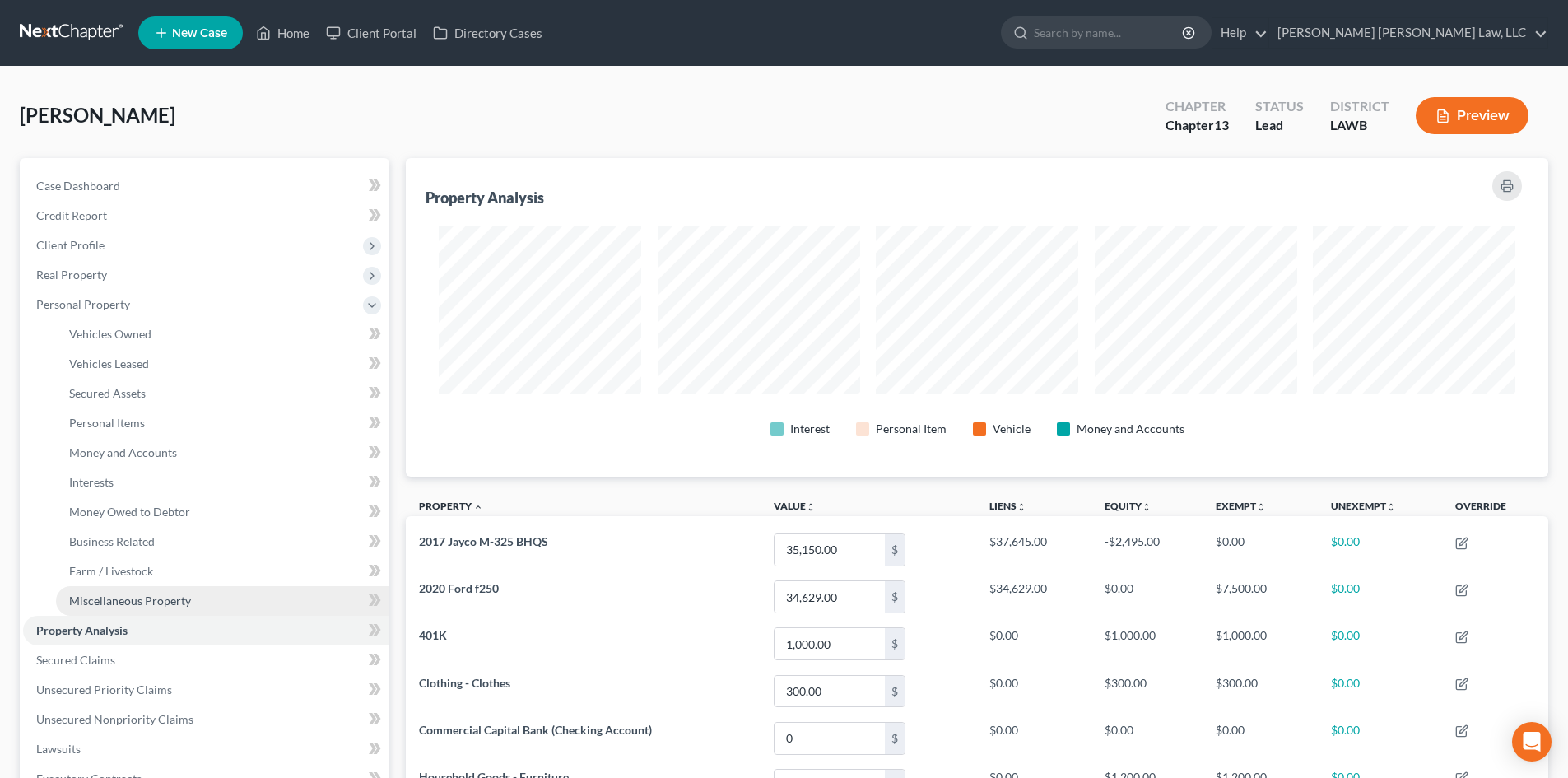
click at [168, 601] on span "Miscellaneous Property" at bounding box center [130, 601] width 122 height 14
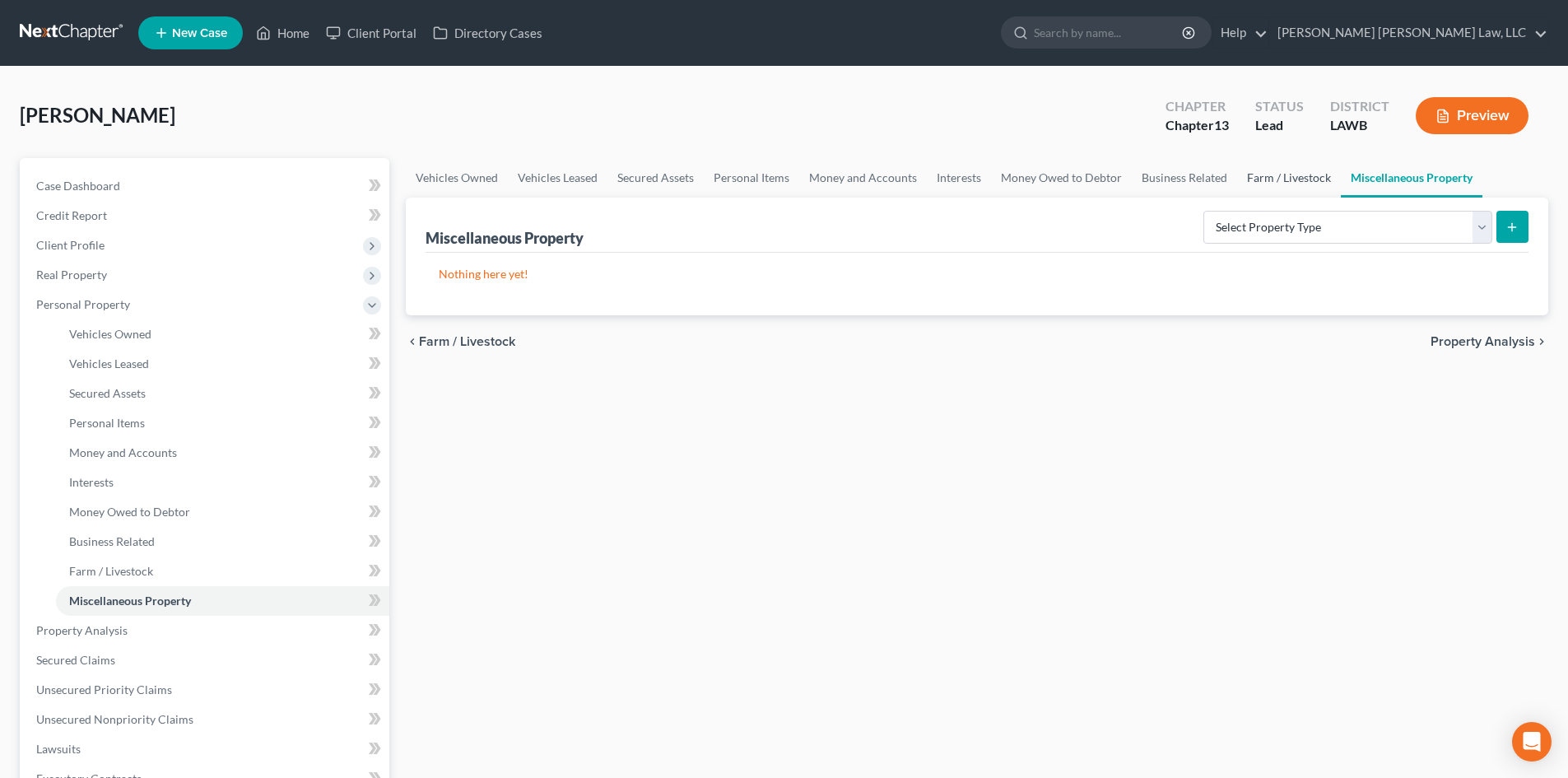
click at [1249, 183] on link "Farm / Livestock" at bounding box center [1289, 177] width 104 height 40
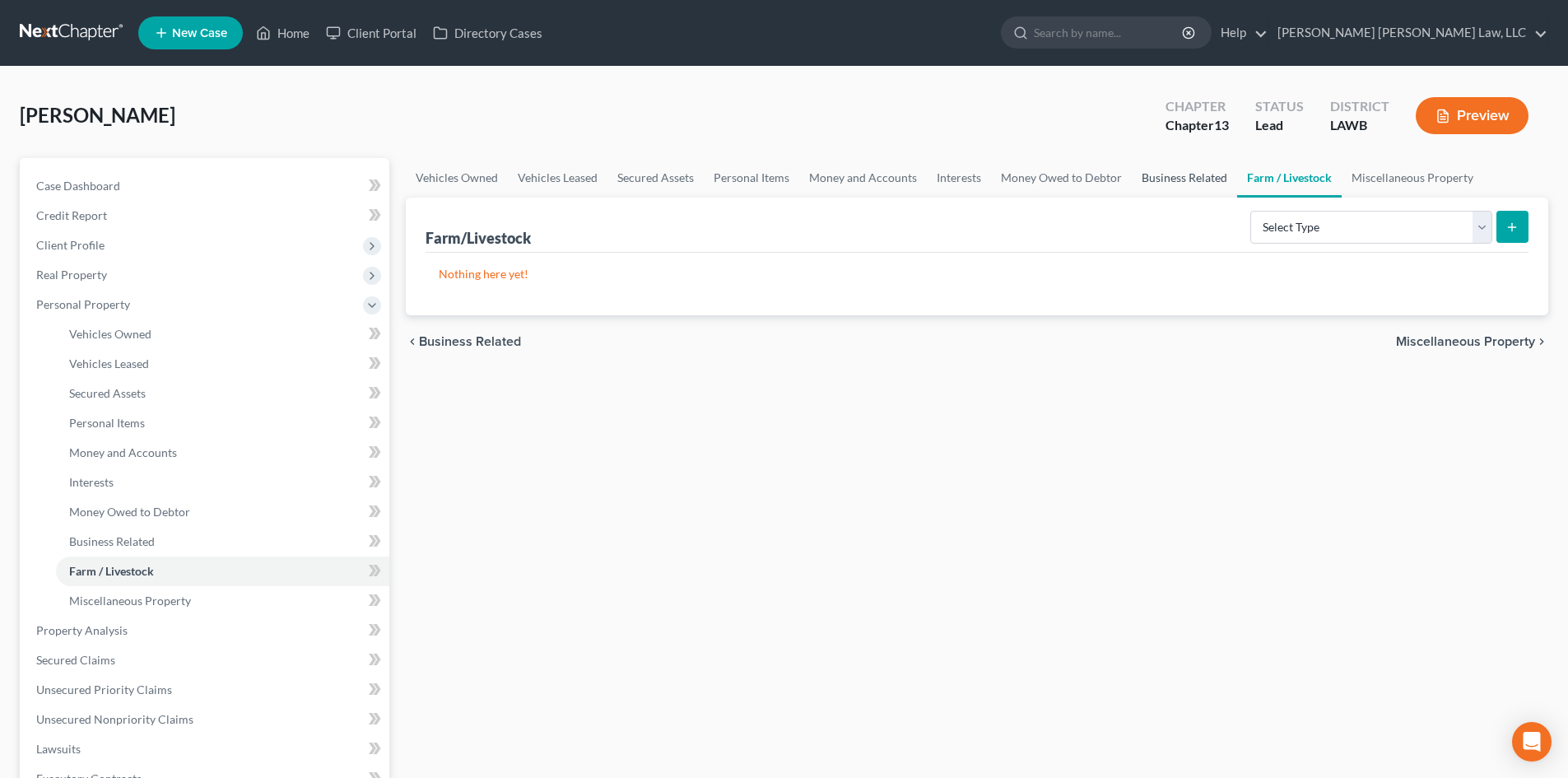
click at [1145, 183] on link "Business Related" at bounding box center [1184, 177] width 105 height 40
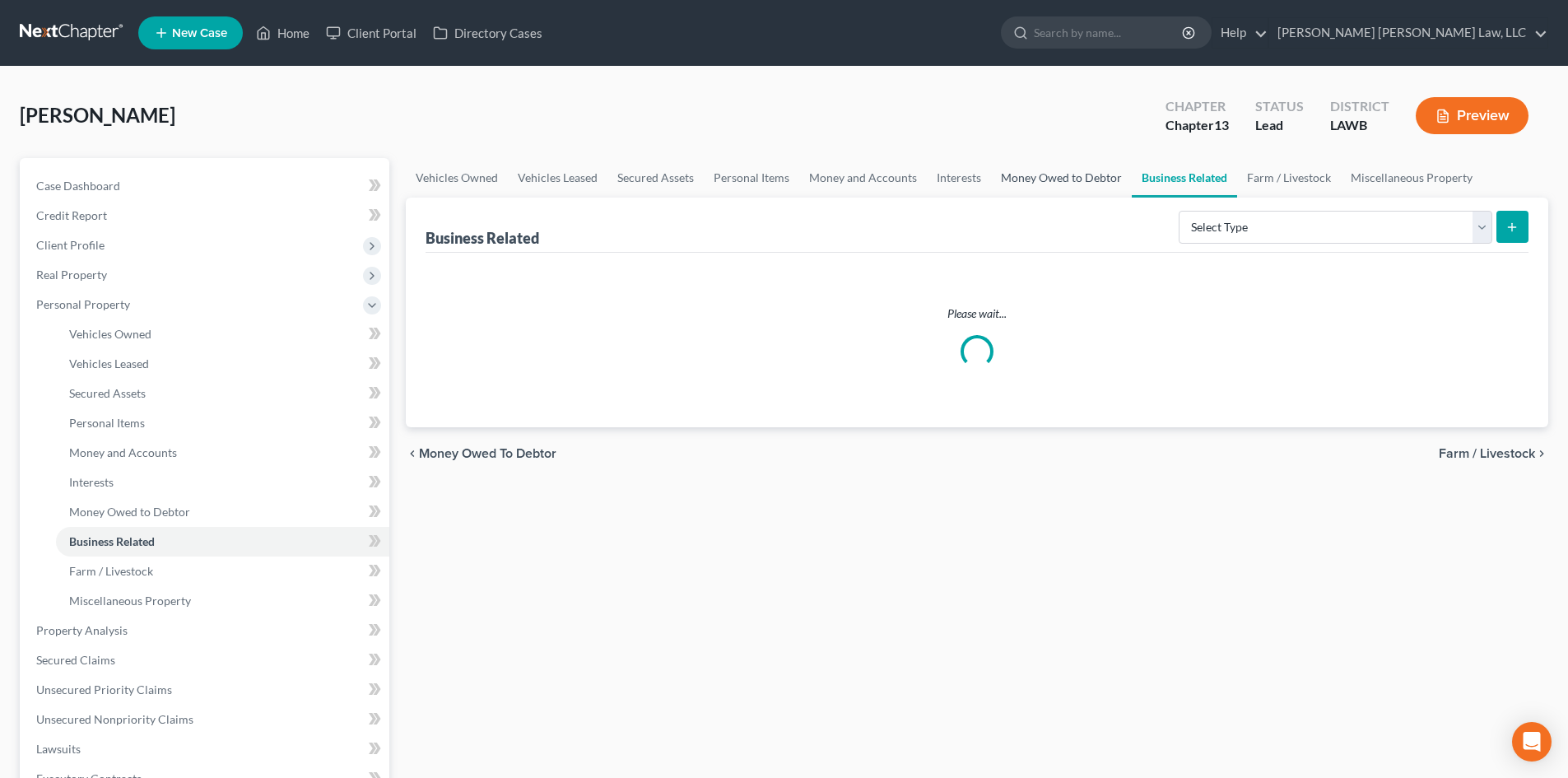
click at [1072, 176] on link "Money Owed to Debtor" at bounding box center [1061, 177] width 141 height 40
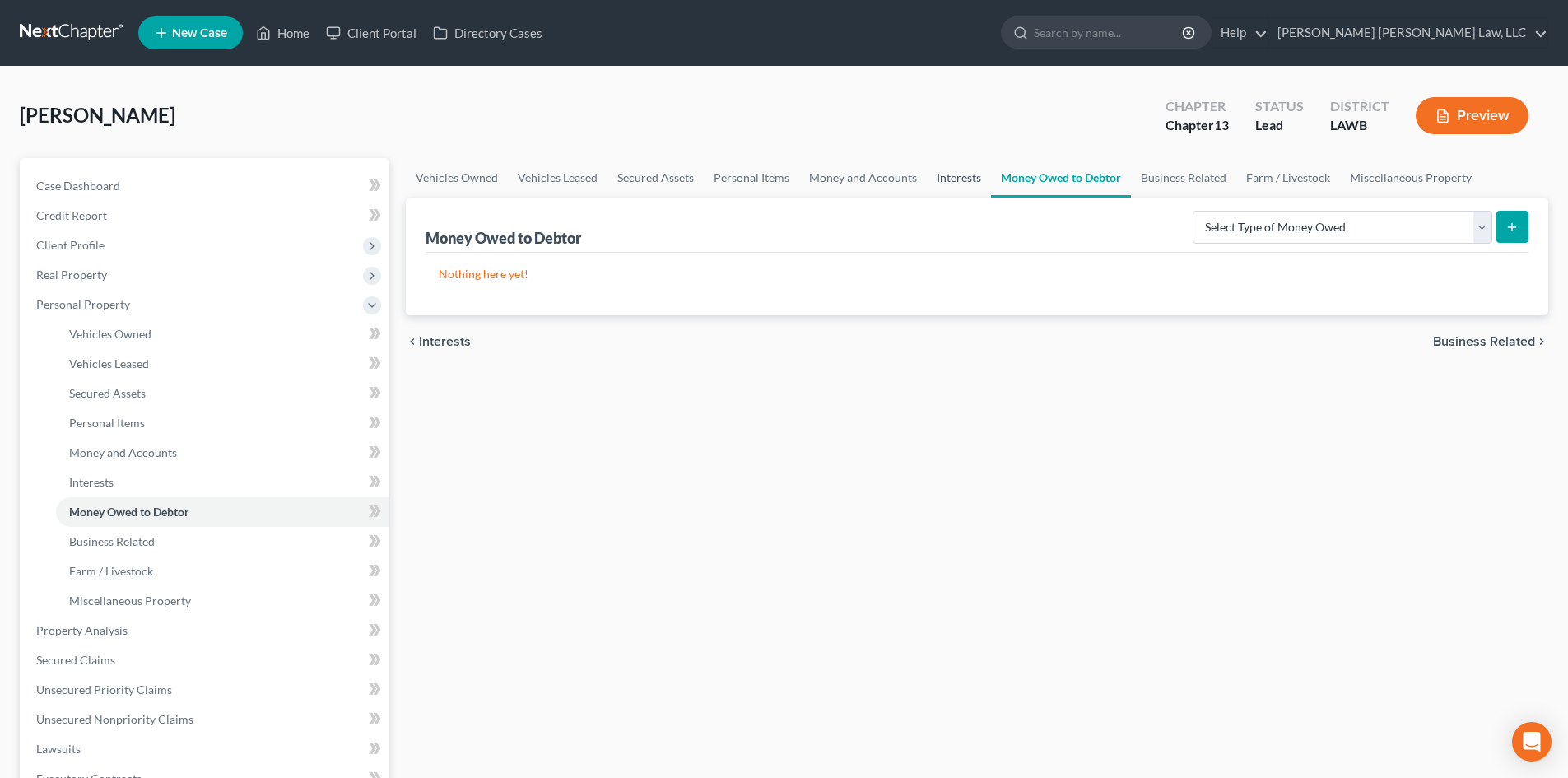
click at [939, 170] on link "Interests" at bounding box center [959, 177] width 64 height 40
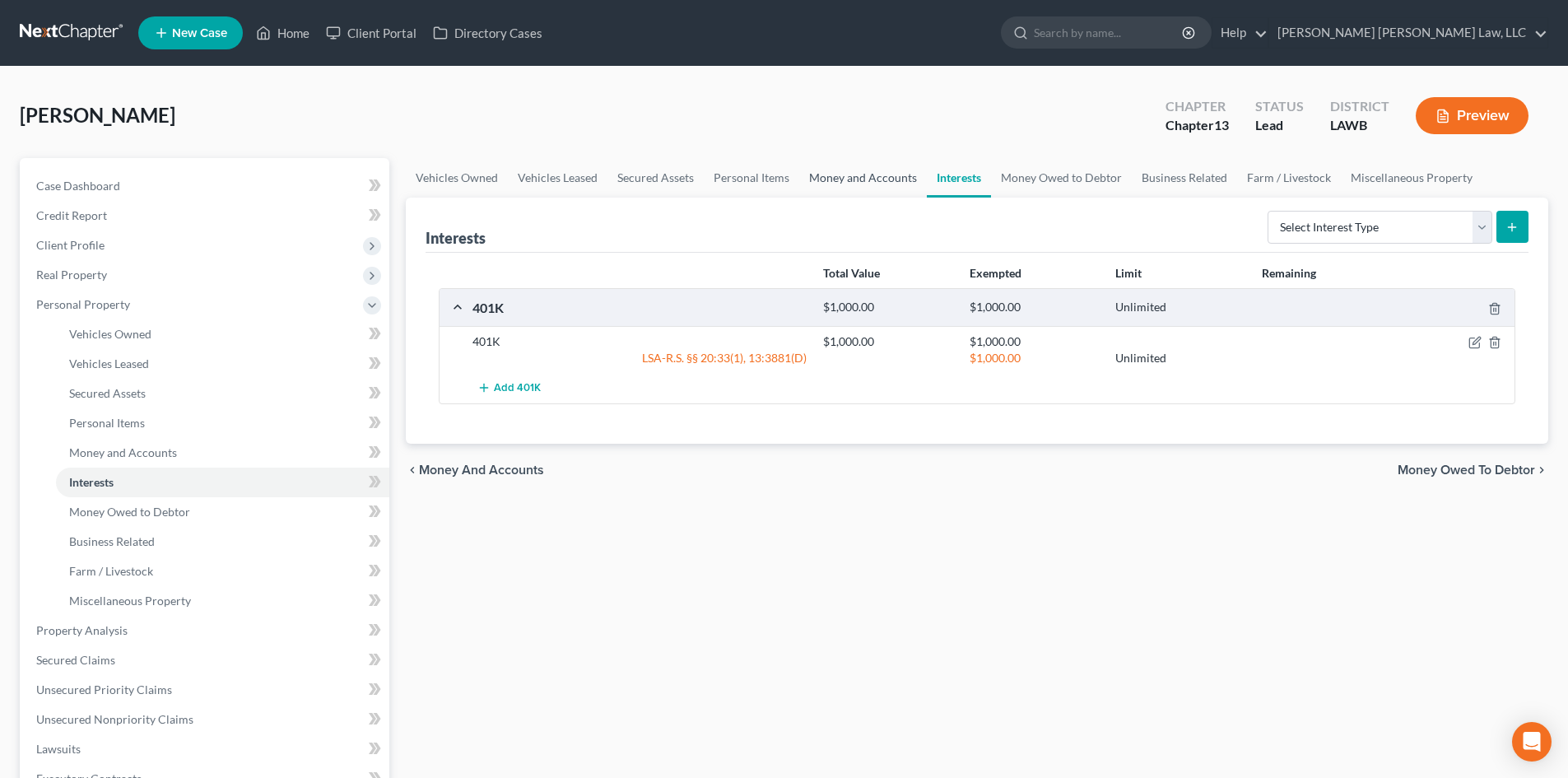
click at [868, 178] on link "Money and Accounts" at bounding box center [863, 177] width 128 height 40
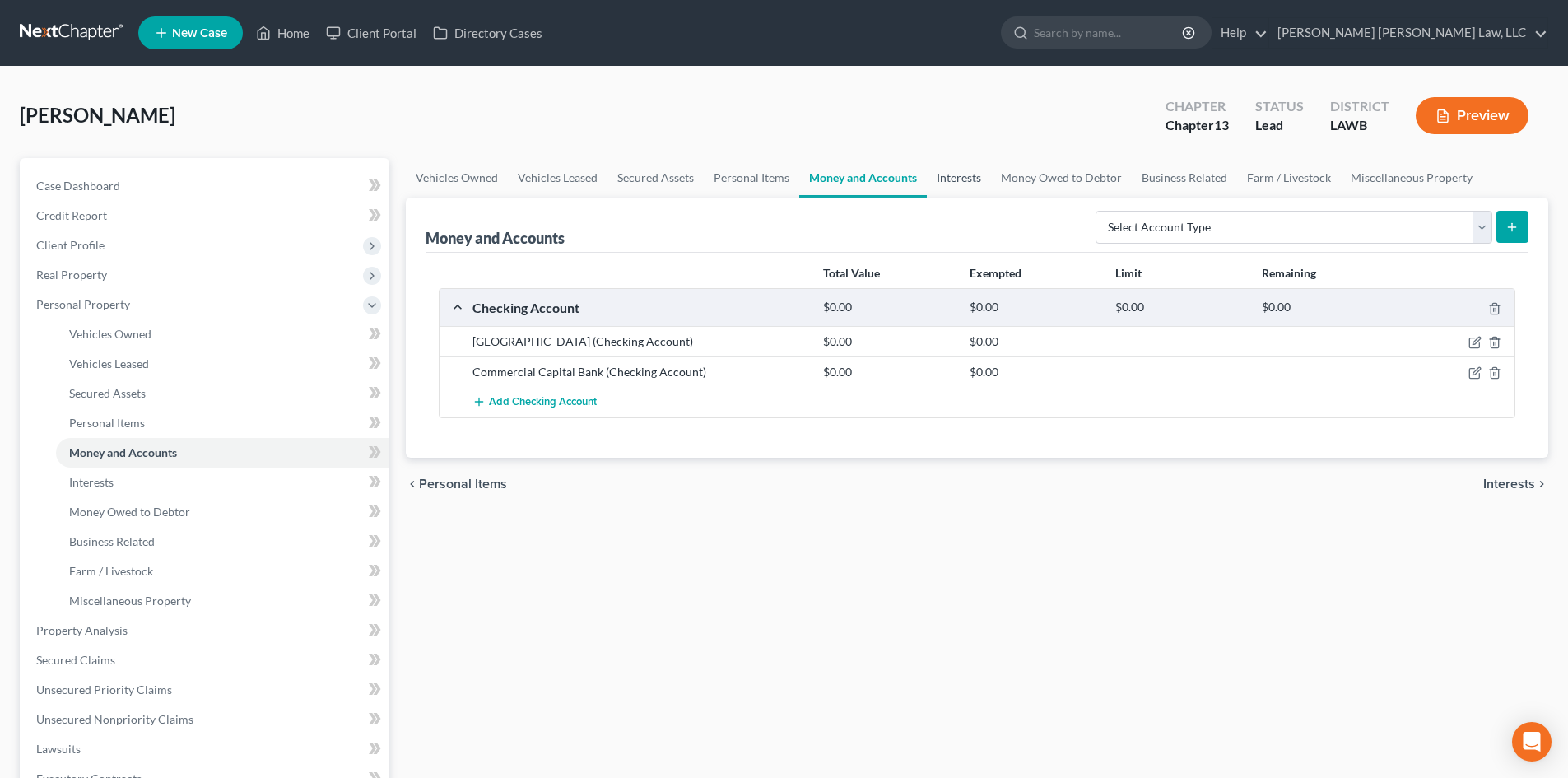
click at [977, 175] on link "Interests" at bounding box center [959, 177] width 64 height 40
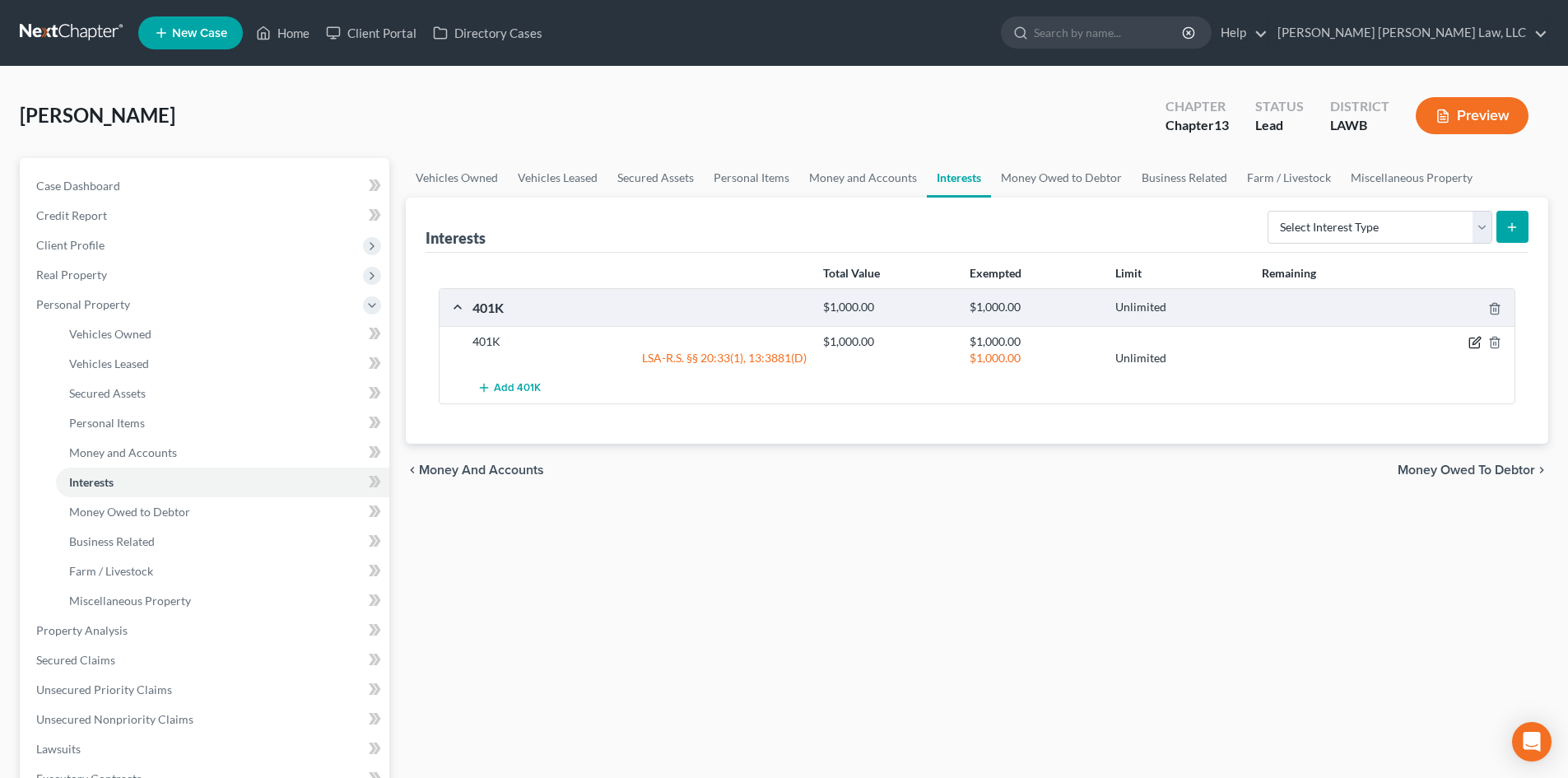
click at [1473, 342] on icon "button" at bounding box center [1475, 342] width 13 height 13
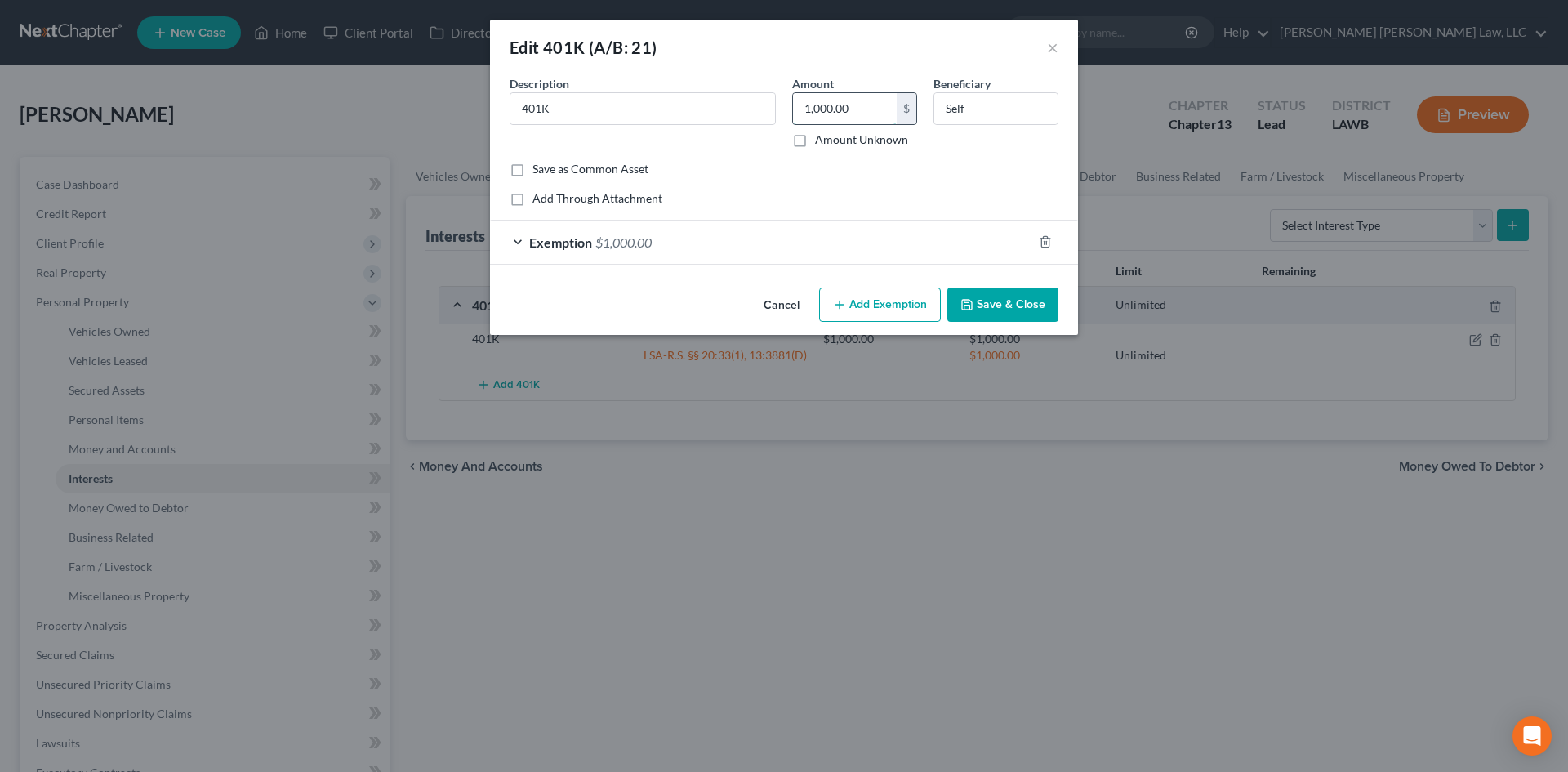
click at [858, 110] on input "1,000.00" at bounding box center [845, 108] width 104 height 31
drag, startPoint x: 990, startPoint y: 294, endPoint x: 955, endPoint y: 192, distance: 107.8
click at [998, 294] on button "Save & Close" at bounding box center [1003, 304] width 111 height 34
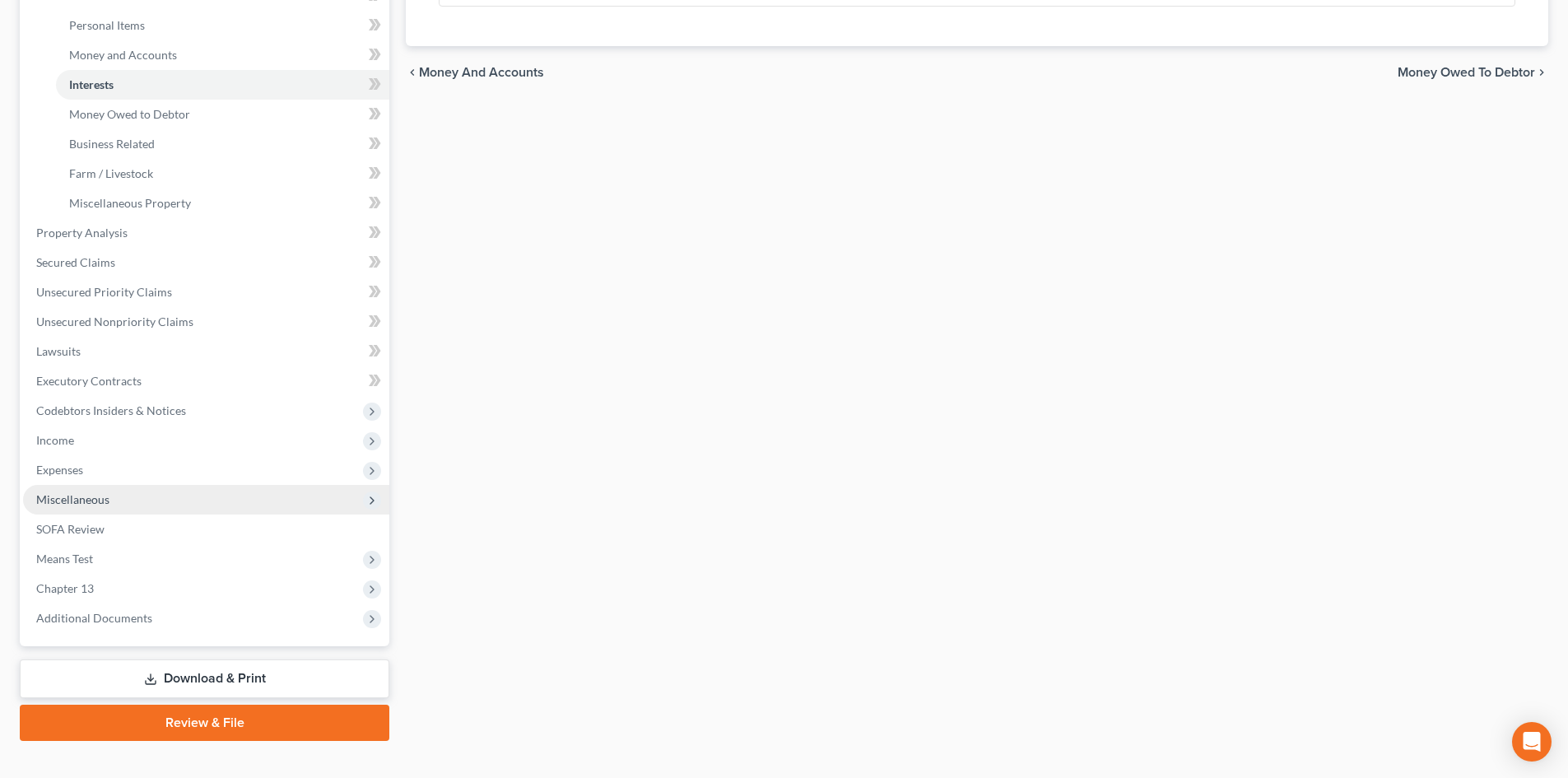
scroll to position [412, 0]
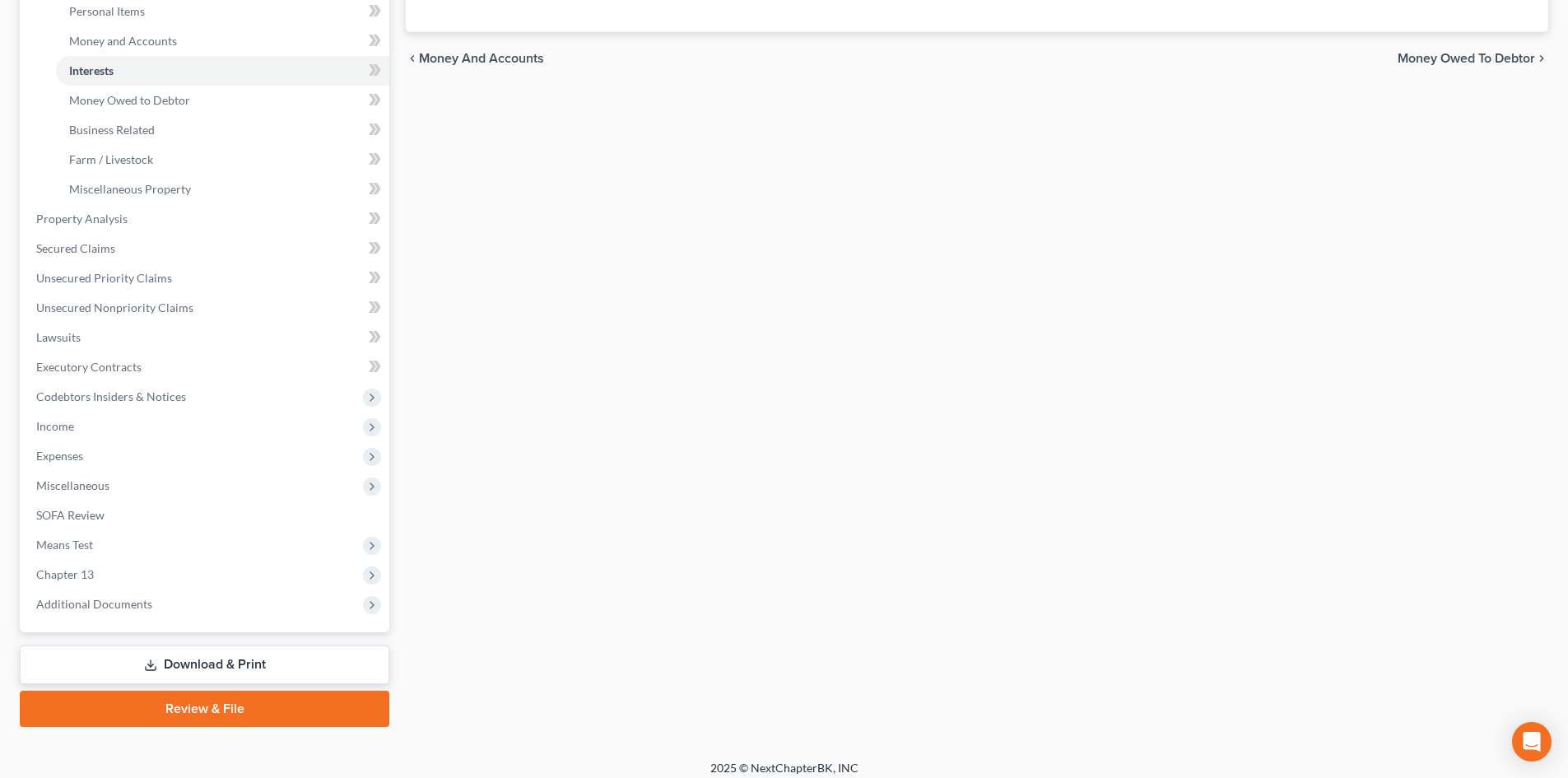
drag, startPoint x: 528, startPoint y: 727, endPoint x: 821, endPoint y: 817, distance: 306.5
click at [821, 777] on html "Home New Case Client Portal Directory Cases [PERSON_NAME] [PERSON_NAME] Law, LL…" at bounding box center [784, 189] width 1568 height 1202
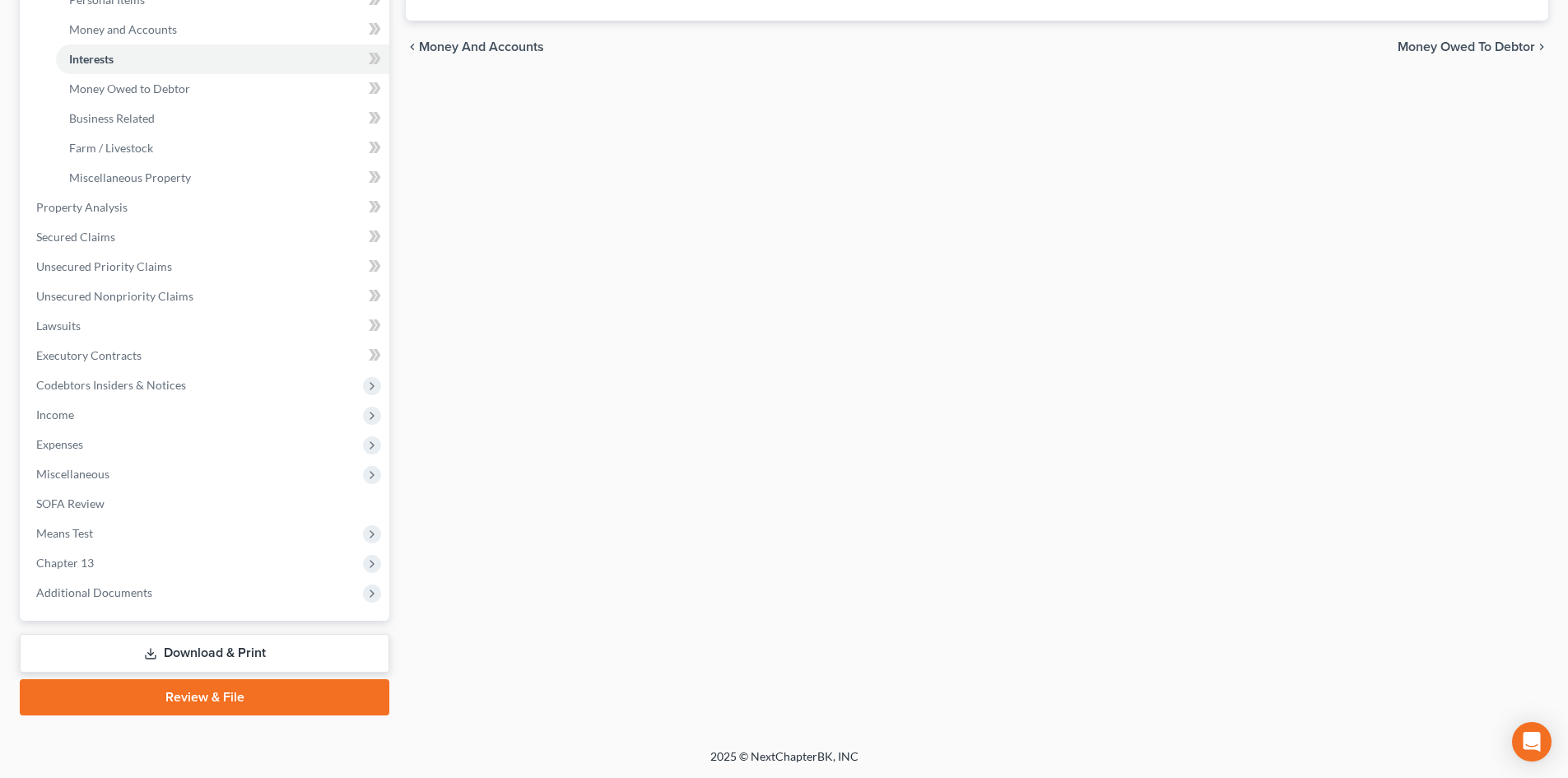
click at [1069, 202] on div "Vehicles Owned Vehicles Leased Secured Assets Personal Items Money and Accounts…" at bounding box center [977, 225] width 1160 height 981
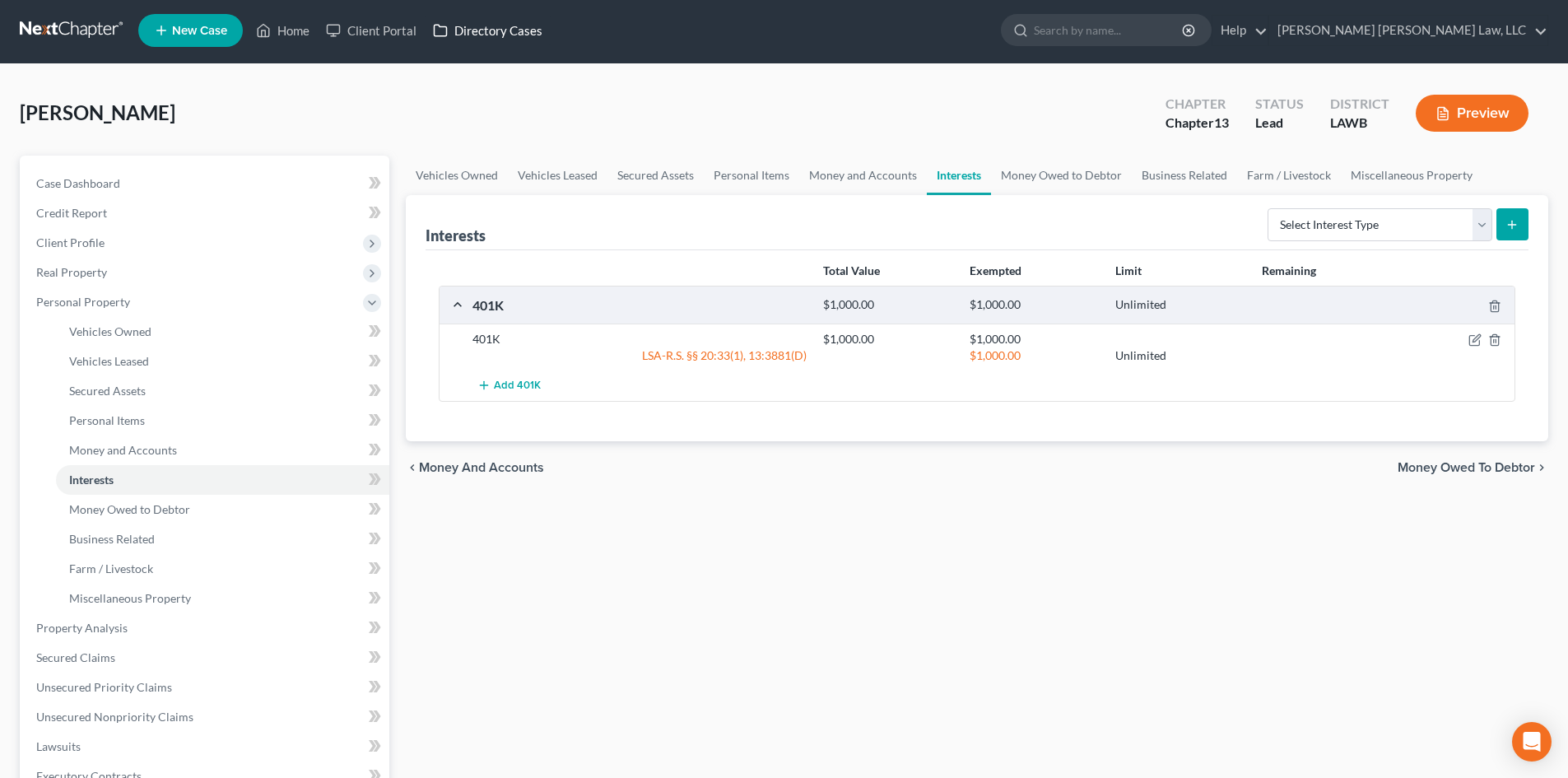
scroll to position [0, 0]
